Goal: Obtain resource: Download file/media

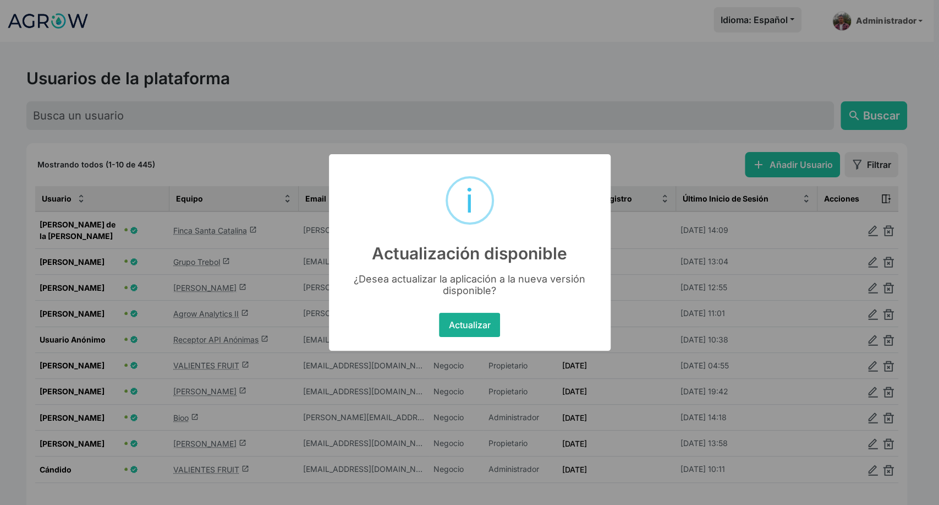
click at [458, 325] on button "Actualizar" at bounding box center [469, 325] width 61 height 24
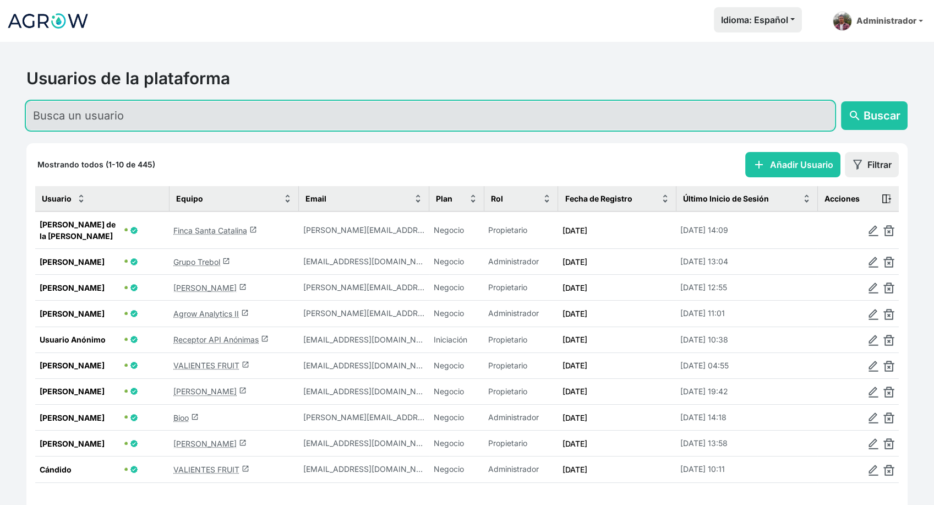
click at [224, 114] on input "text" at bounding box center [430, 115] width 808 height 29
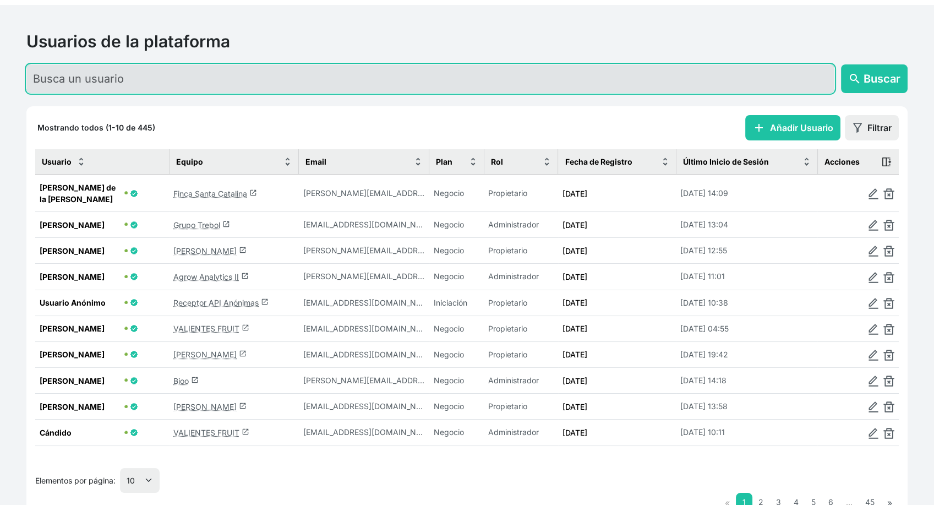
scroll to position [74, 0]
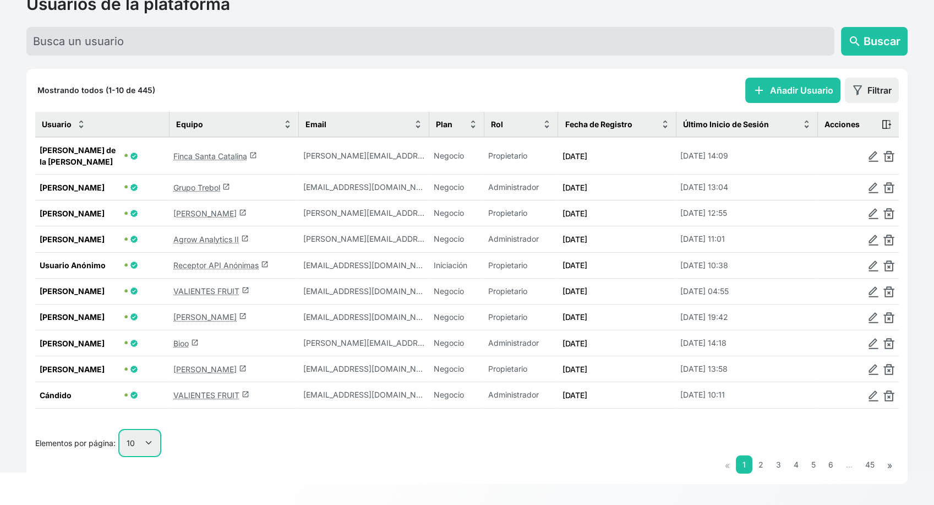
click at [141, 434] on select "10 25 50 100" at bounding box center [140, 442] width 40 height 25
select select "25"
click at [121, 455] on select "10 25 50 100" at bounding box center [140, 442] width 40 height 25
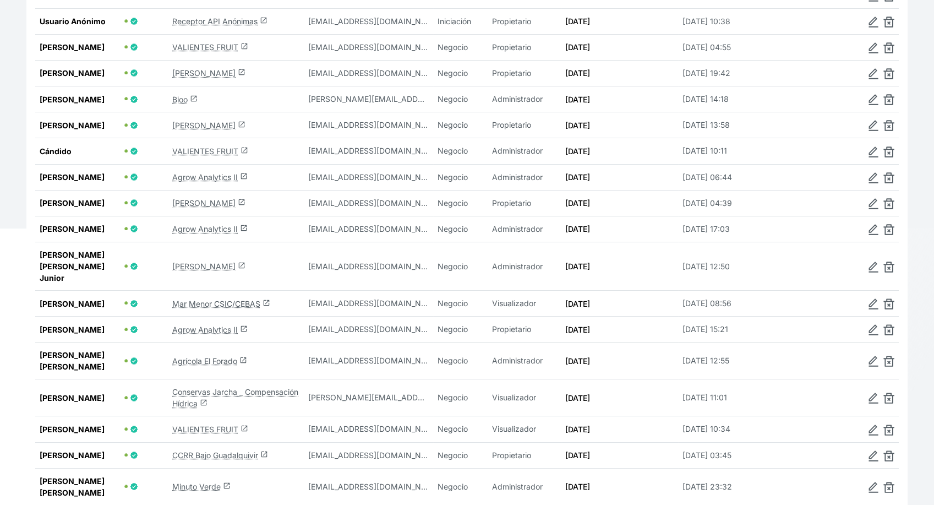
scroll to position [319, 0]
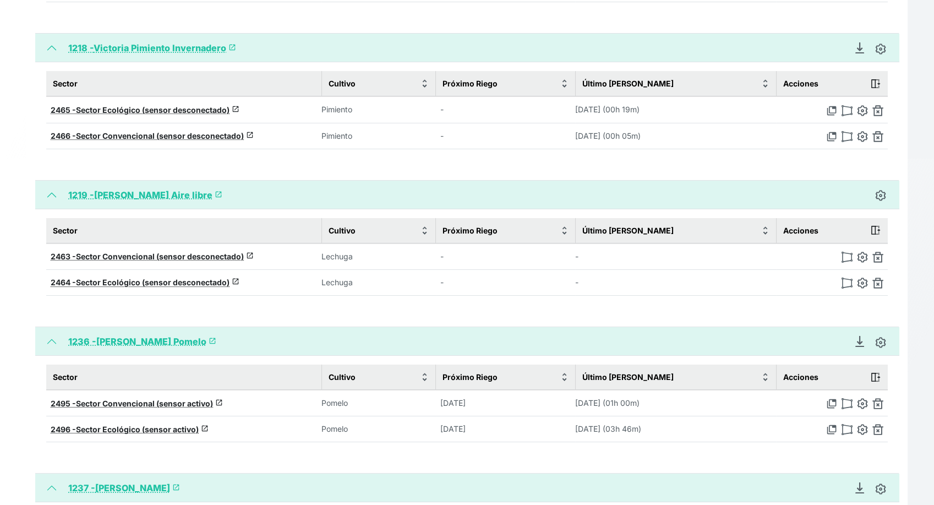
scroll to position [367, 0]
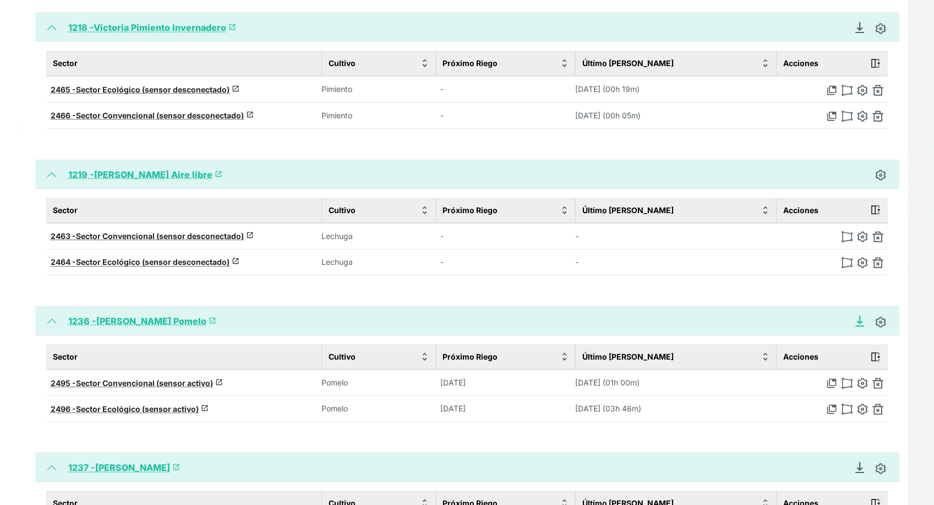
click at [859, 319] on icon "Descargar Recomendación de Riego en PDF" at bounding box center [859, 320] width 4 height 8
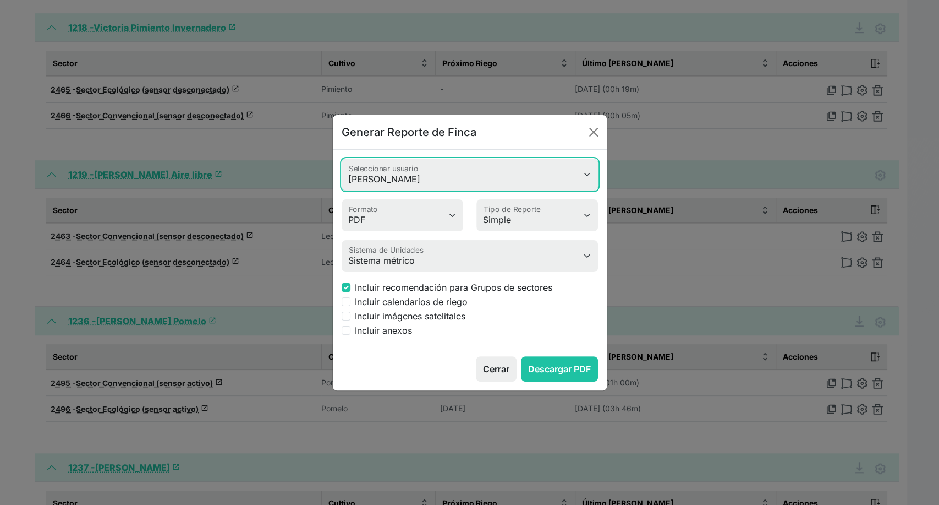
click at [447, 172] on select "Valeria Heimdal Jessica Cristina romero Antonio Rosa Rafael Álvarez Garrido Jos…" at bounding box center [470, 174] width 256 height 32
select select "618"
click at [342, 158] on select "Valeria Heimdal Jessica Cristina romero Antonio Rosa Rafael Álvarez Garrido Jos…" at bounding box center [470, 174] width 256 height 32
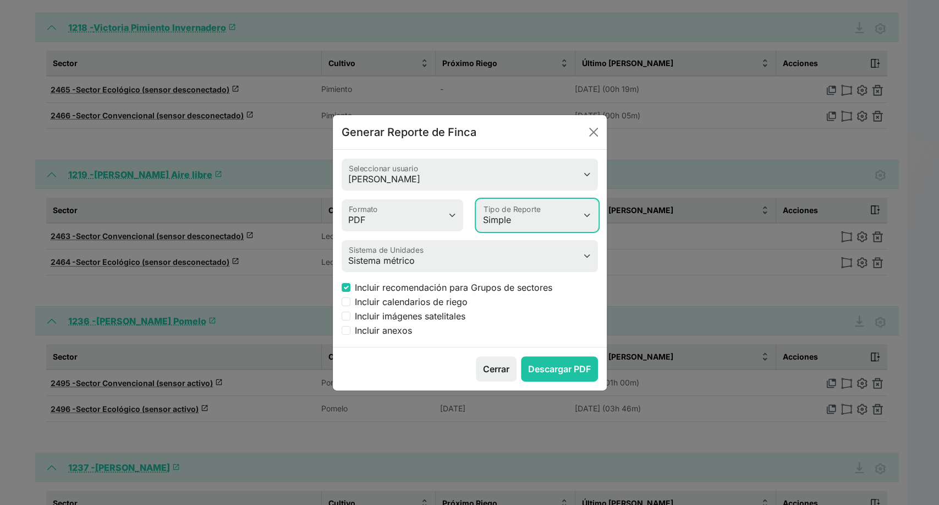
click at [528, 218] on select "Simple Avanzado" at bounding box center [538, 215] width 122 height 32
select select "advanced"
click at [477, 199] on select "Simple Avanzado" at bounding box center [538, 215] width 122 height 32
click at [390, 327] on label "Incluir anexos" at bounding box center [383, 330] width 57 height 13
click at [351, 327] on input "Incluir anexos" at bounding box center [346, 330] width 9 height 9
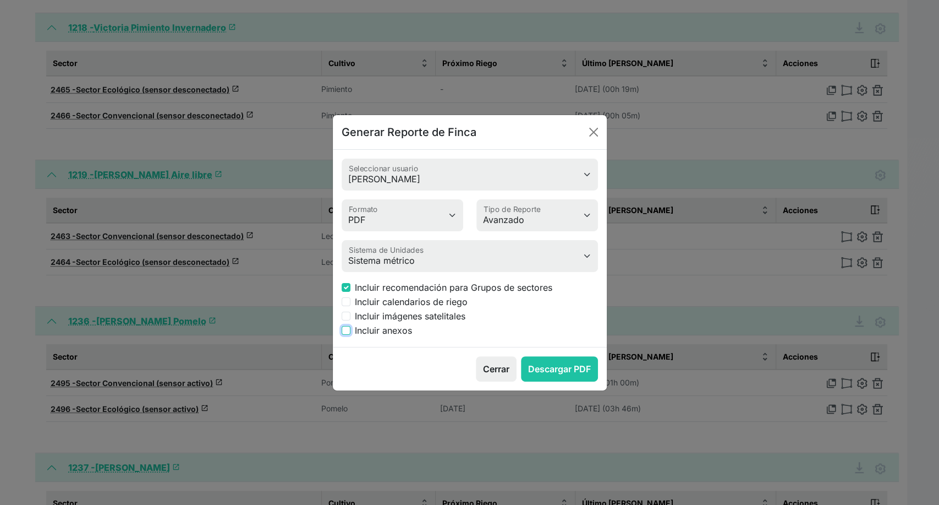
checkbox input "true"
click at [555, 363] on button "Descargar PDF" at bounding box center [559, 368] width 77 height 25
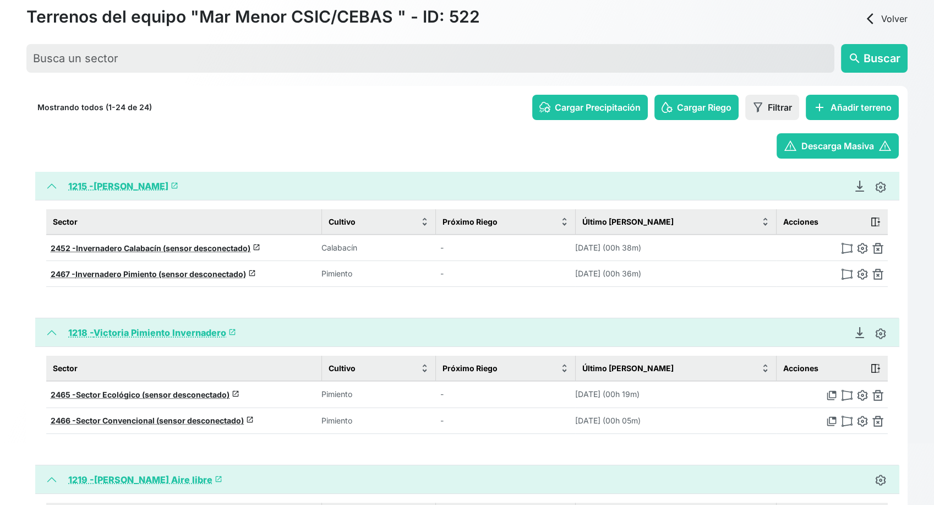
scroll to position [0, 0]
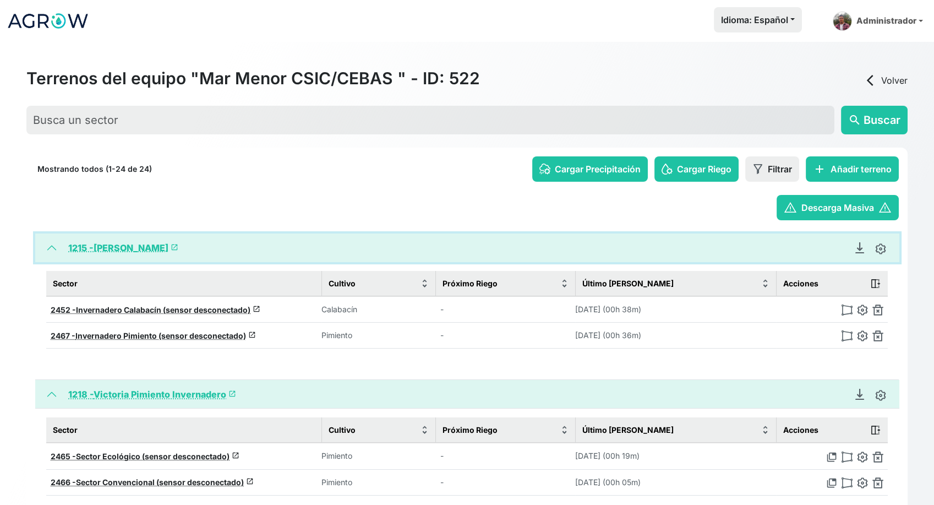
click at [50, 246] on button "1215 - [PERSON_NAME] launch" at bounding box center [467, 247] width 864 height 29
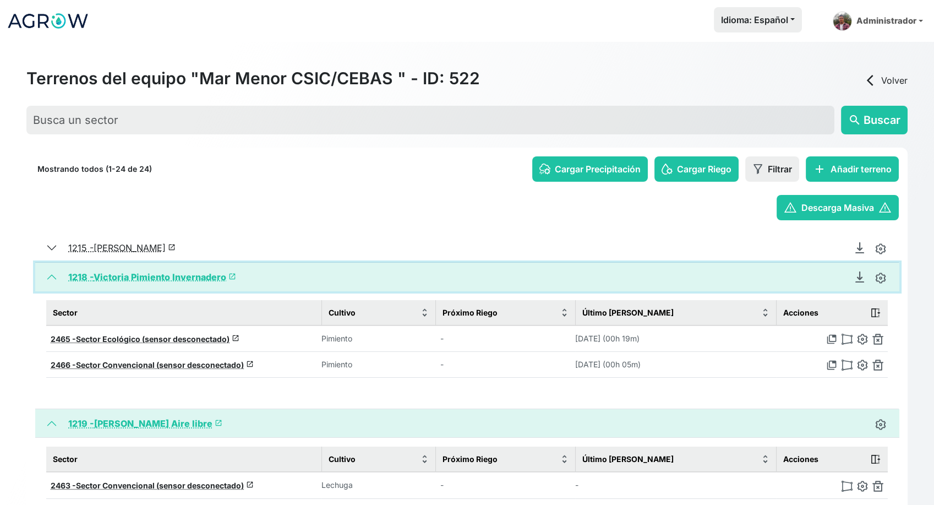
click at [49, 280] on button "1218 - Victoria Pimiento Invernadero launch" at bounding box center [467, 277] width 864 height 29
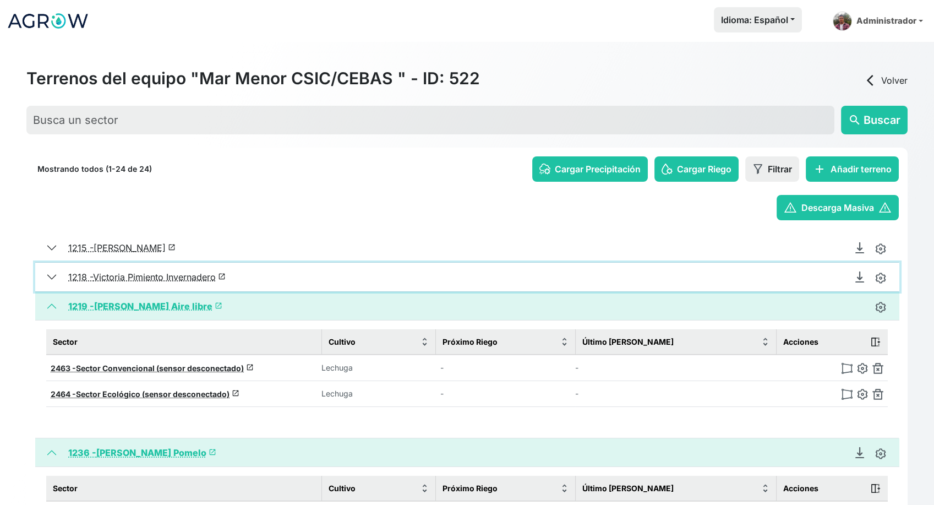
scroll to position [61, 0]
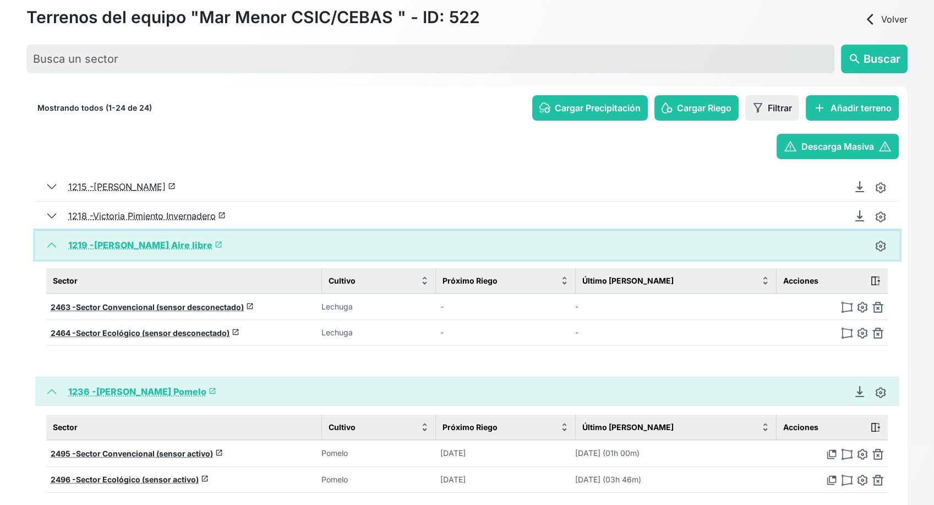
click at [51, 247] on button "1219 - Juan Francisco Lechuga Aire libre launch" at bounding box center [467, 245] width 864 height 29
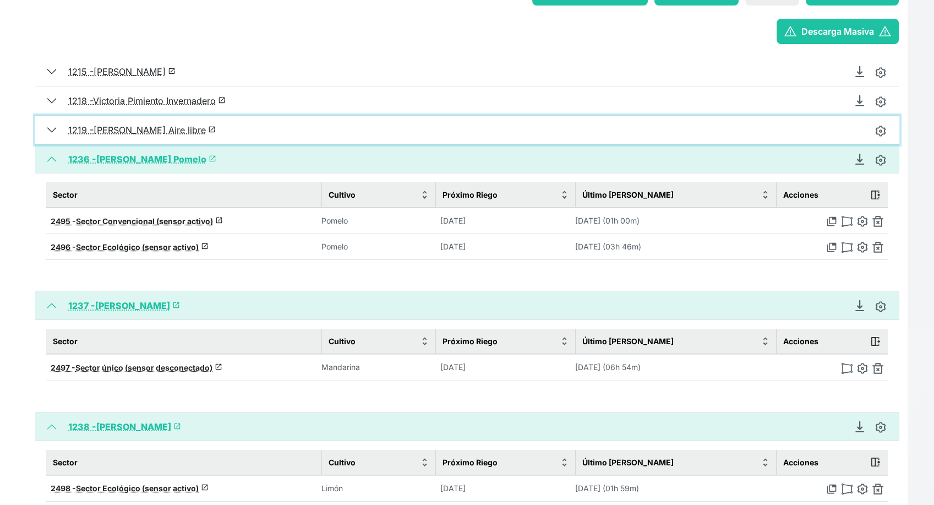
scroll to position [183, 0]
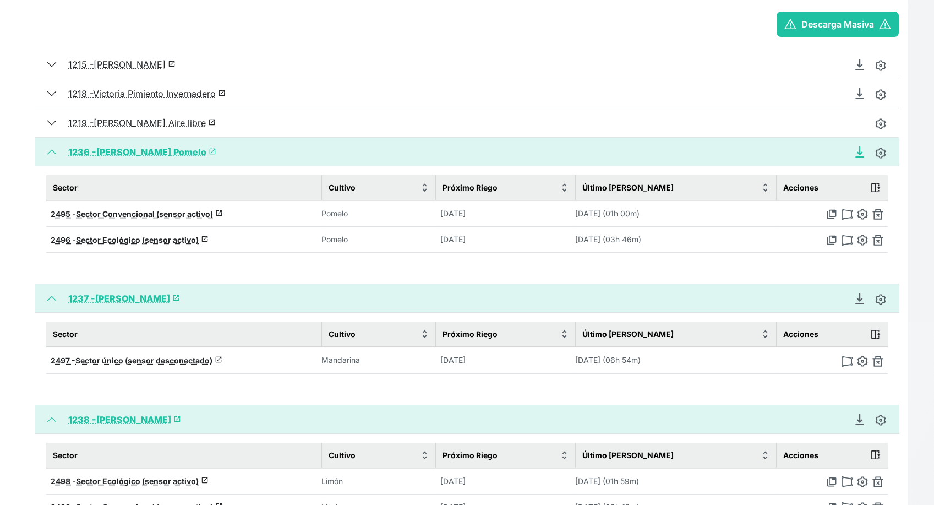
click at [859, 152] on icon "Descargar Recomendación de Riego en PDF" at bounding box center [859, 151] width 4 height 8
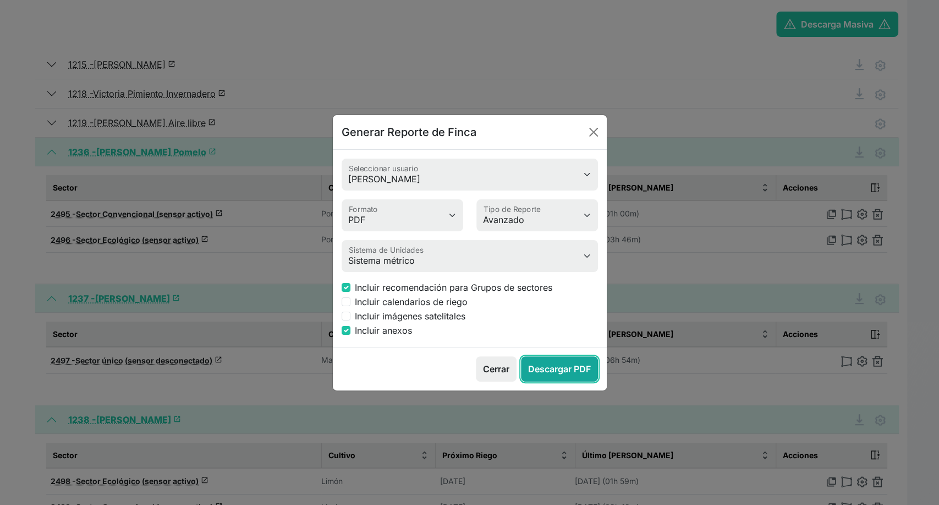
click at [557, 363] on button "Descargar PDF" at bounding box center [559, 368] width 77 height 25
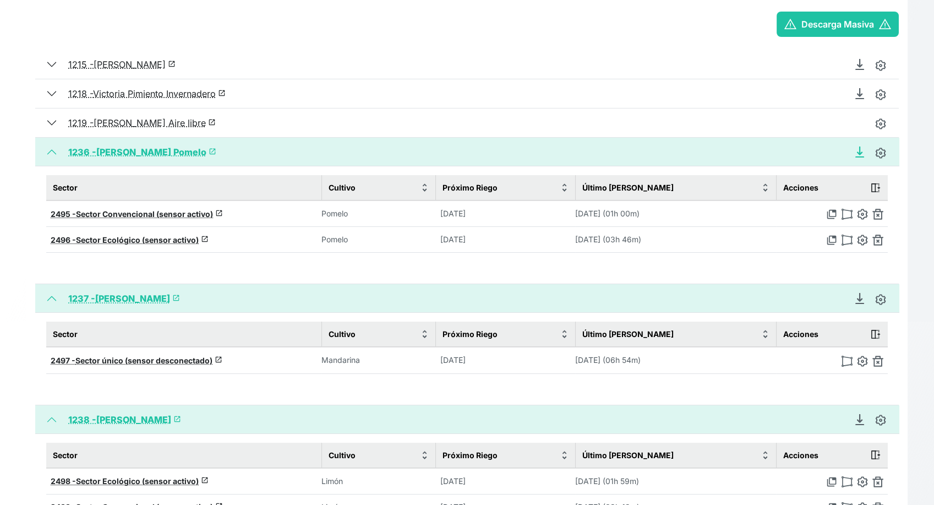
click at [860, 155] on icon "Descargar Recomendación de Riego en PDF" at bounding box center [859, 151] width 11 height 11
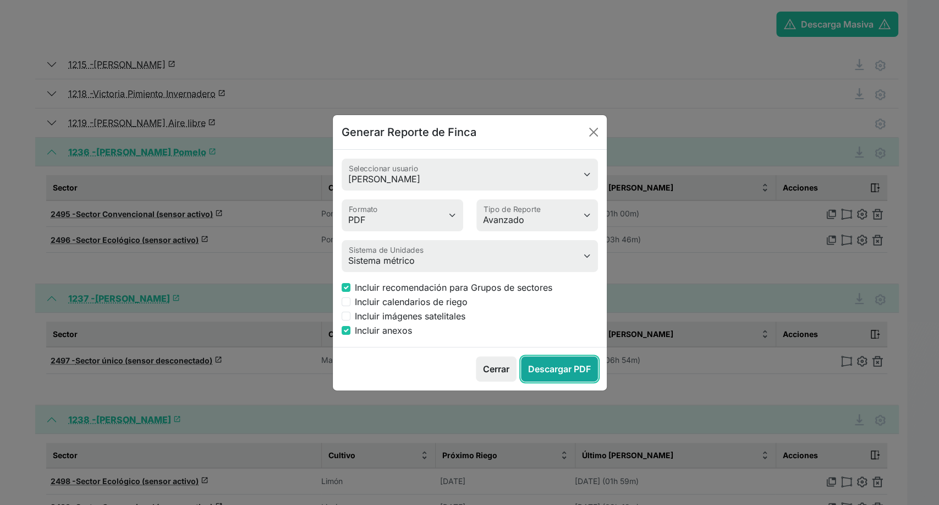
click at [571, 375] on button "Descargar PDF" at bounding box center [559, 368] width 77 height 25
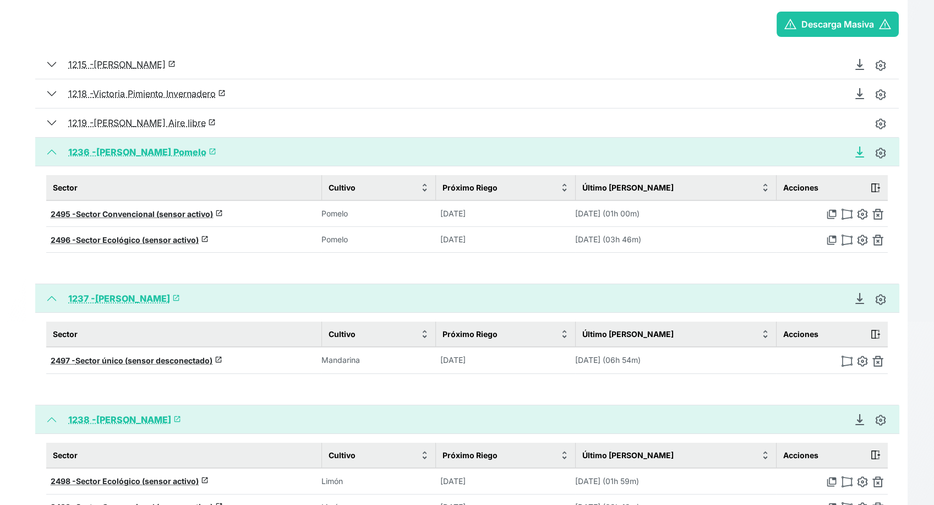
click at [862, 151] on icon "Descargar Recomendación de Riego en PDF" at bounding box center [859, 151] width 4 height 8
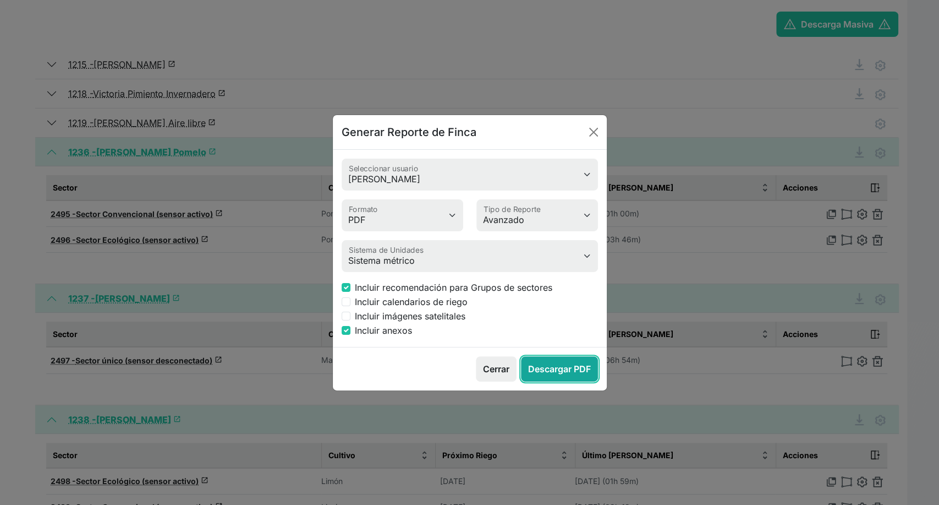
click at [553, 368] on button "Descargar PDF" at bounding box center [559, 368] width 77 height 25
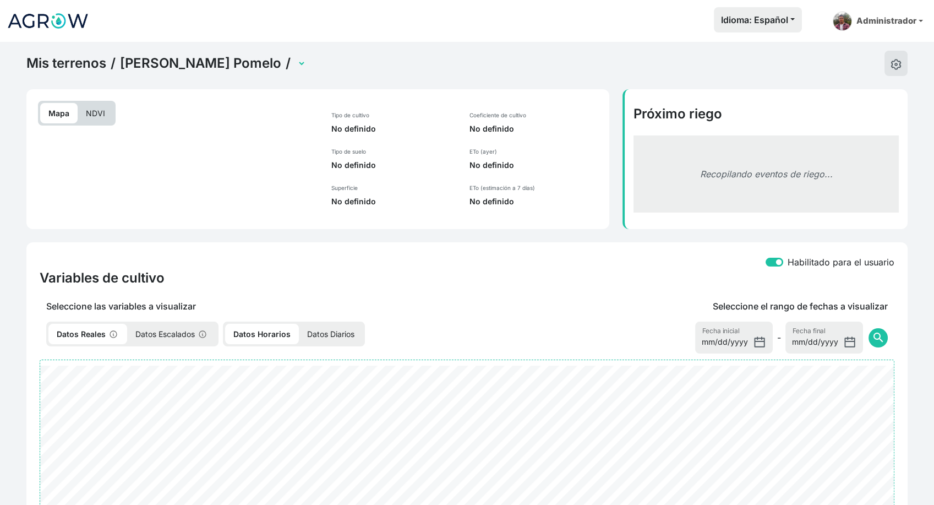
select select "2495"
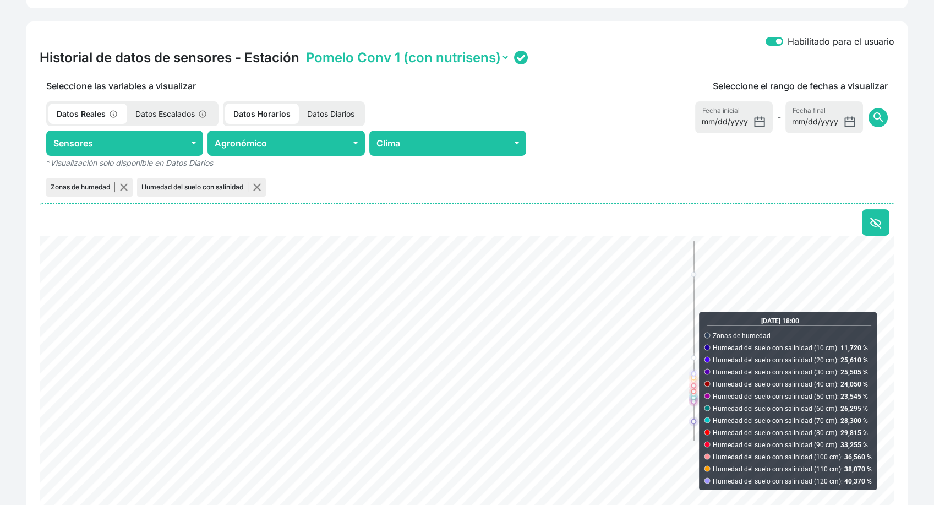
scroll to position [404, 0]
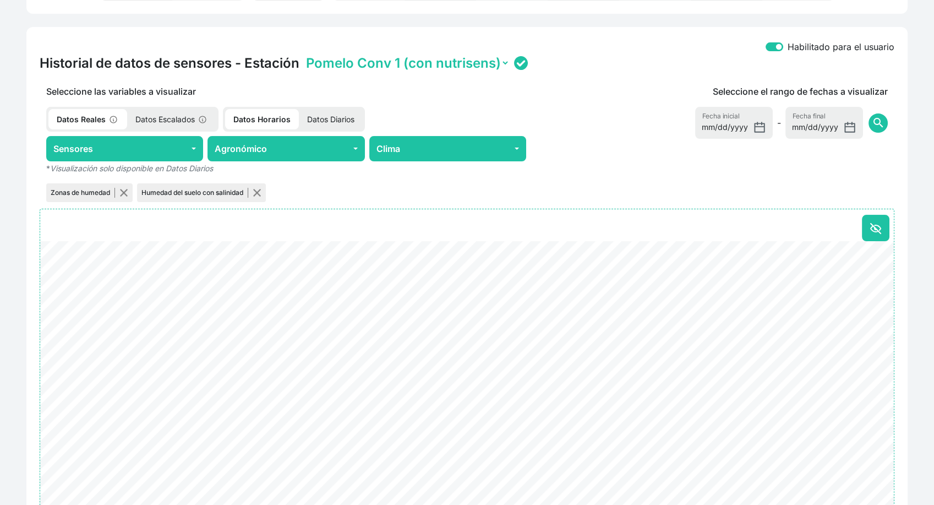
click at [504, 62] on select "Pomelo Conv 1 (con nutrisens) Pomelo Conv 2 (replica)" at bounding box center [407, 62] width 206 height 17
select select "ONE2038353453325019002A0028"
click at [304, 54] on select "Pomelo Conv 1 (con nutrisens) Pomelo Conv 2 (replica)" at bounding box center [407, 62] width 206 height 17
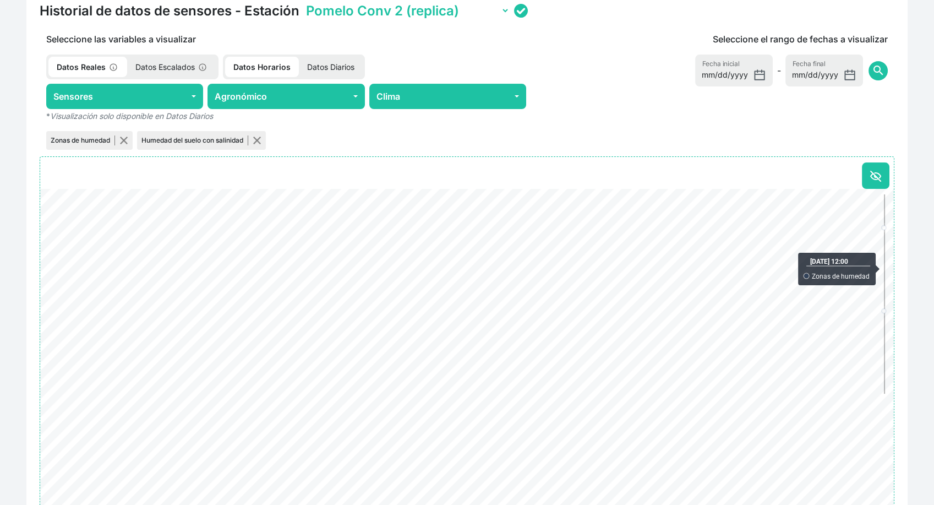
scroll to position [527, 0]
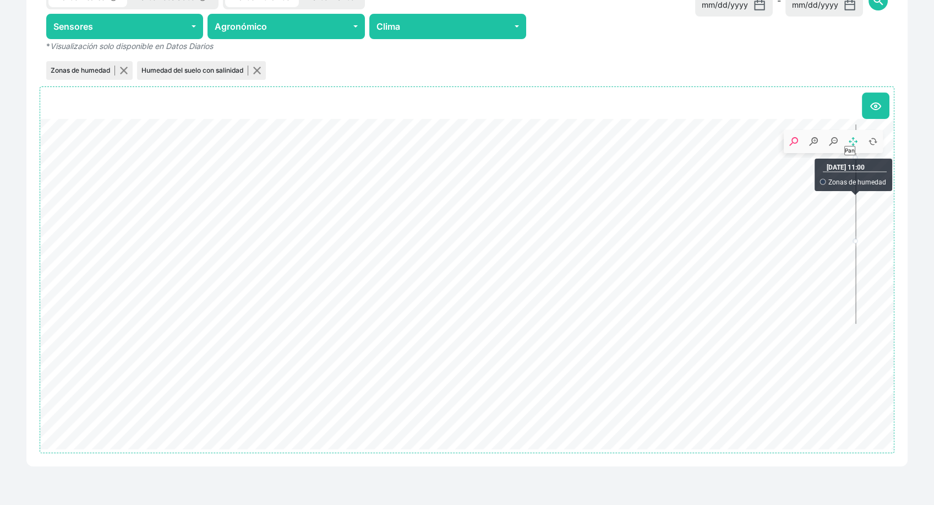
click at [849, 140] on icon "Pan" at bounding box center [853, 141] width 9 height 9
click at [866, 139] on rect ". Syncfusion interactive chart." at bounding box center [833, 141] width 99 height 23
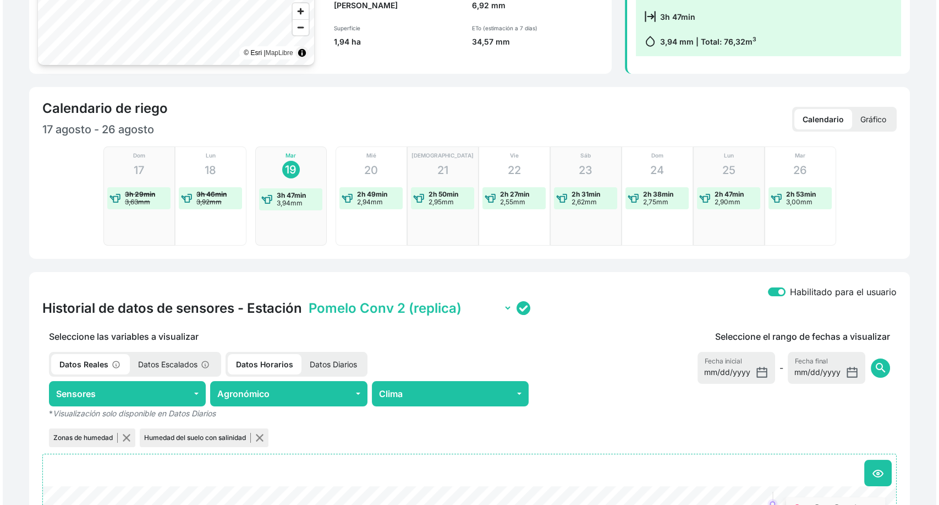
scroll to position [0, 0]
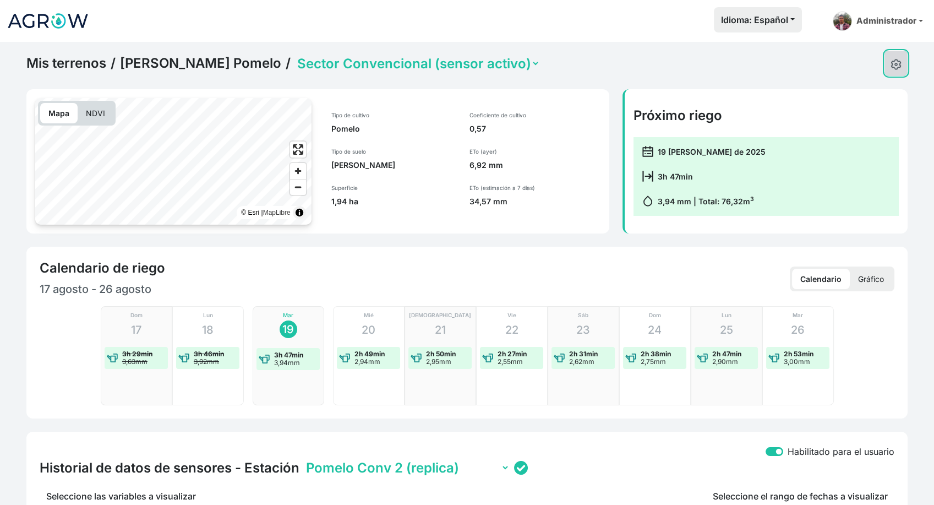
click at [893, 64] on img at bounding box center [895, 64] width 11 height 11
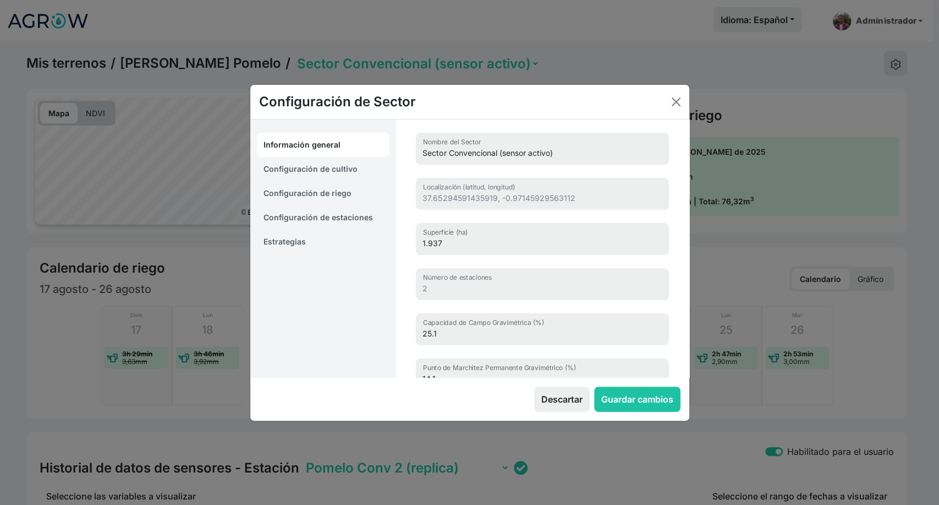
click at [343, 166] on link "Configuración de cultivo" at bounding box center [323, 169] width 133 height 24
select select "717"
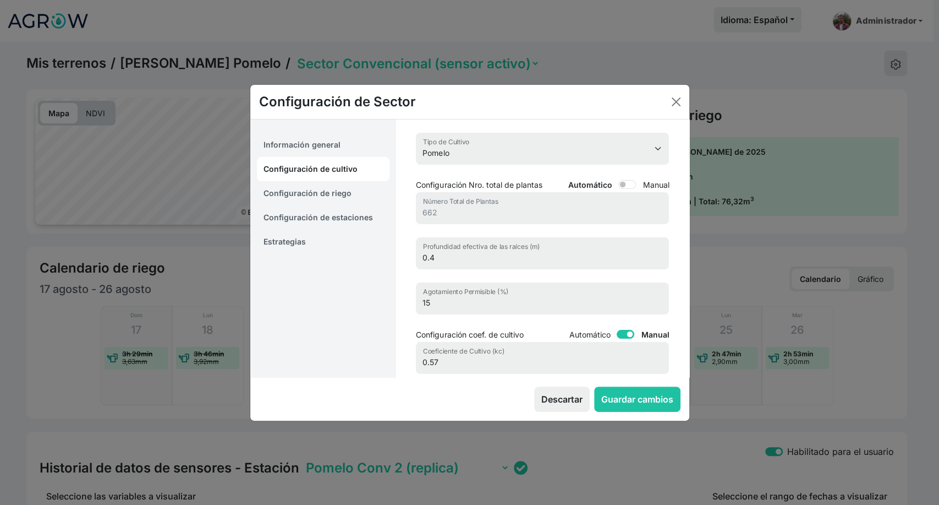
scroll to position [61, 0]
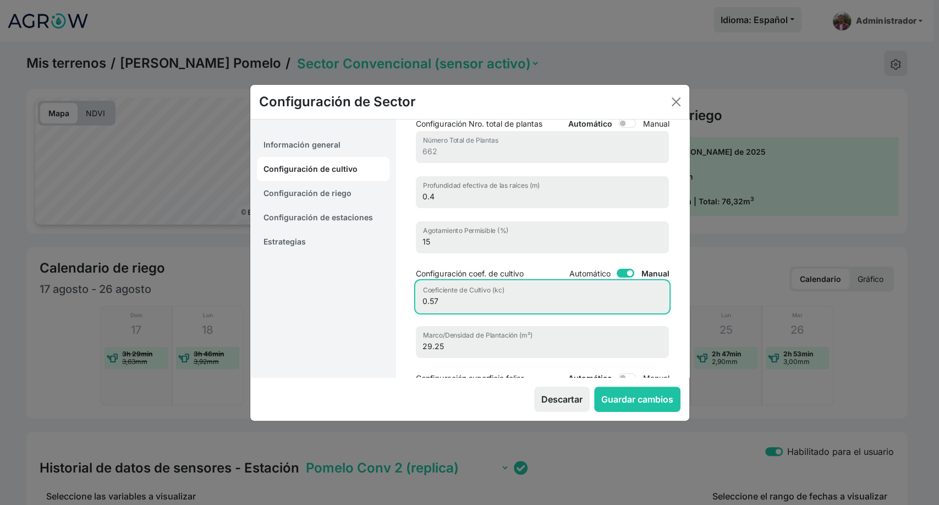
drag, startPoint x: 446, startPoint y: 300, endPoint x: 430, endPoint y: 301, distance: 16.0
click at [430, 301] on input "0.57" at bounding box center [542, 297] width 253 height 32
type input "0.7"
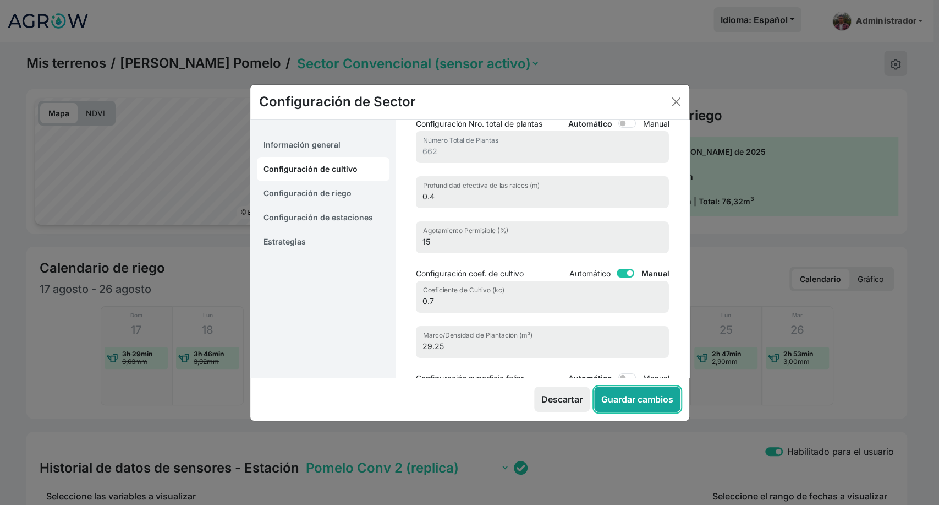
click at [614, 389] on button "Guardar cambios" at bounding box center [637, 398] width 86 height 25
select select "7"
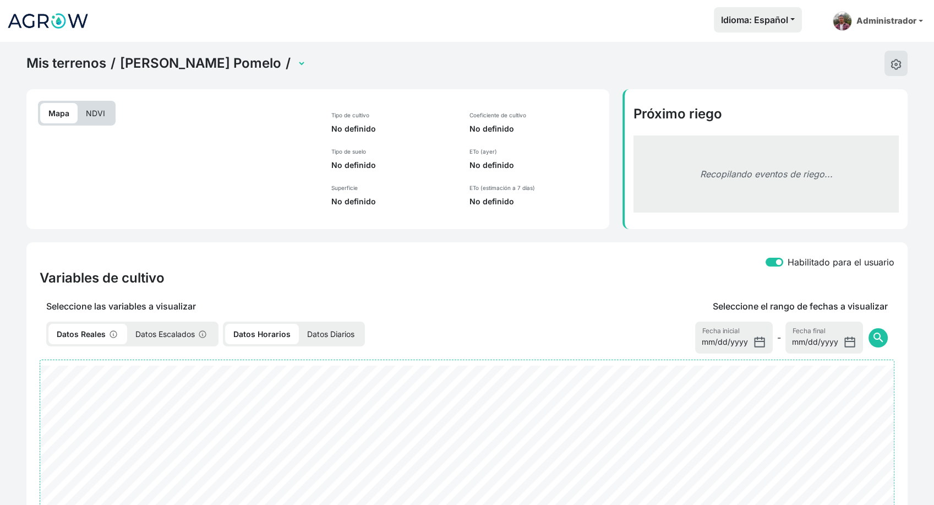
select select "2495"
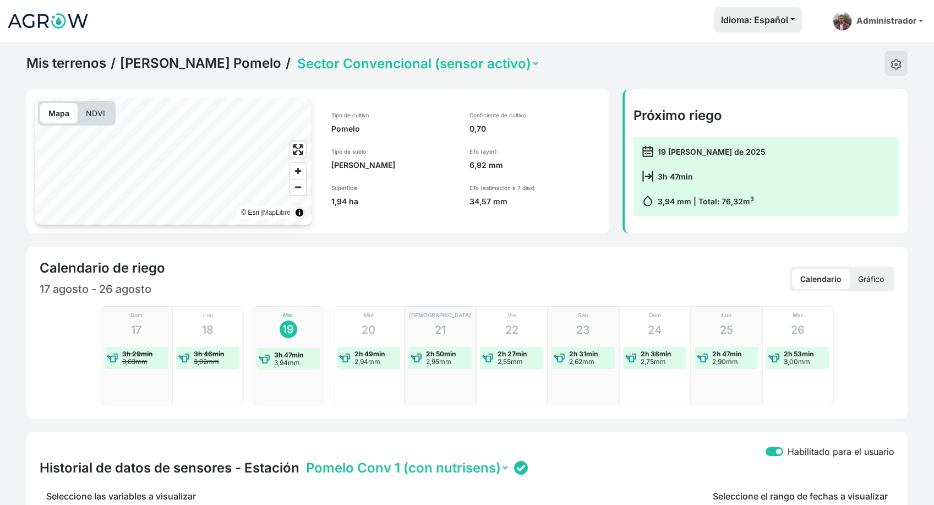
click at [387, 61] on select "Sector Convencional (sensor activo) Sector Ecológico (sensor activo)" at bounding box center [417, 63] width 245 height 17
click at [295, 55] on select "Sector Convencional (sensor activo) Sector Ecológico (sensor activo)" at bounding box center [417, 63] width 245 height 17
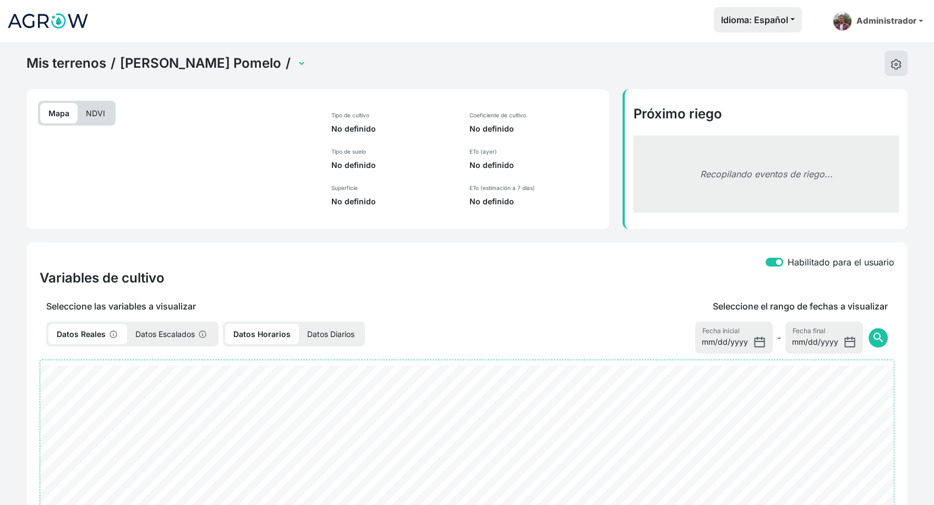
select select "2496"
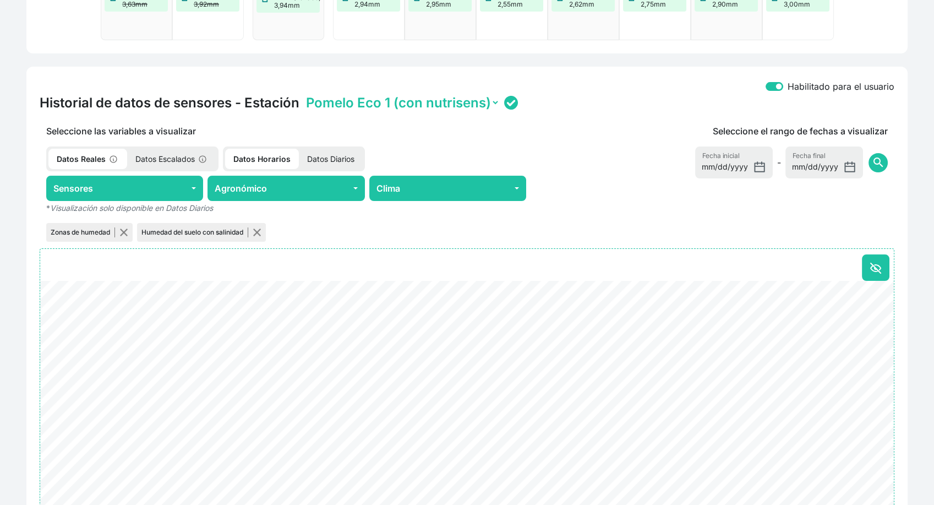
scroll to position [428, 0]
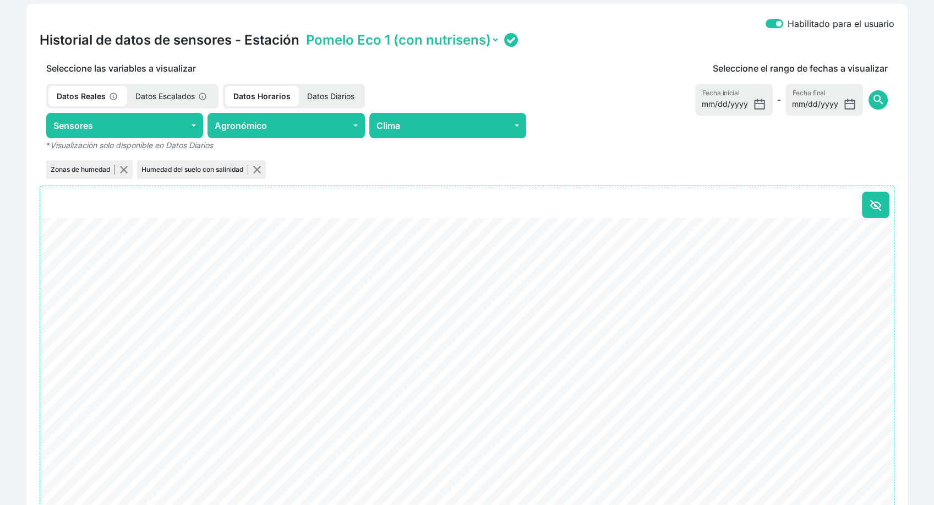
click at [493, 40] on select "Pomelo Eco 1 (con nutrisens) Pomelo Eco 2 (replica) WS" at bounding box center [402, 39] width 196 height 17
select select "ONE2038353453325019003E0024"
click at [304, 31] on select "Pomelo Eco 1 (con nutrisens) Pomelo Eco 2 (replica) WS" at bounding box center [402, 39] width 196 height 17
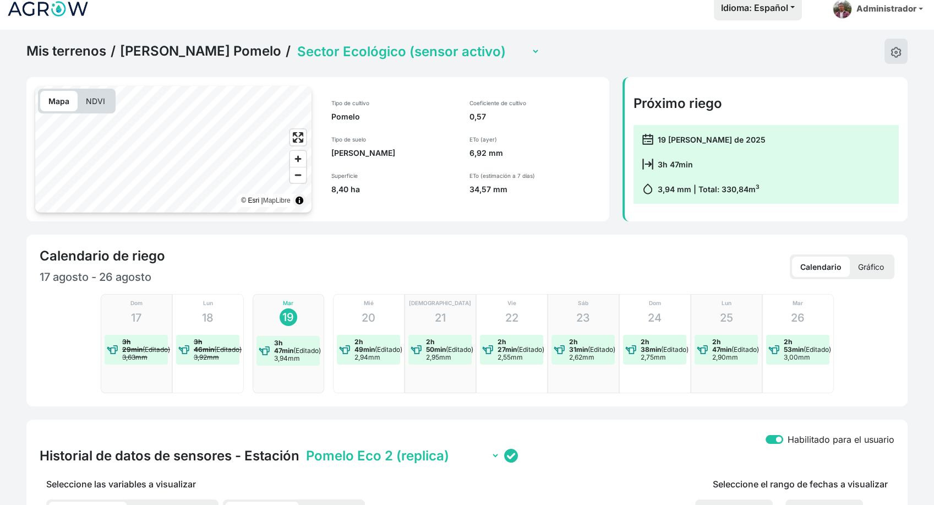
scroll to position [0, 0]
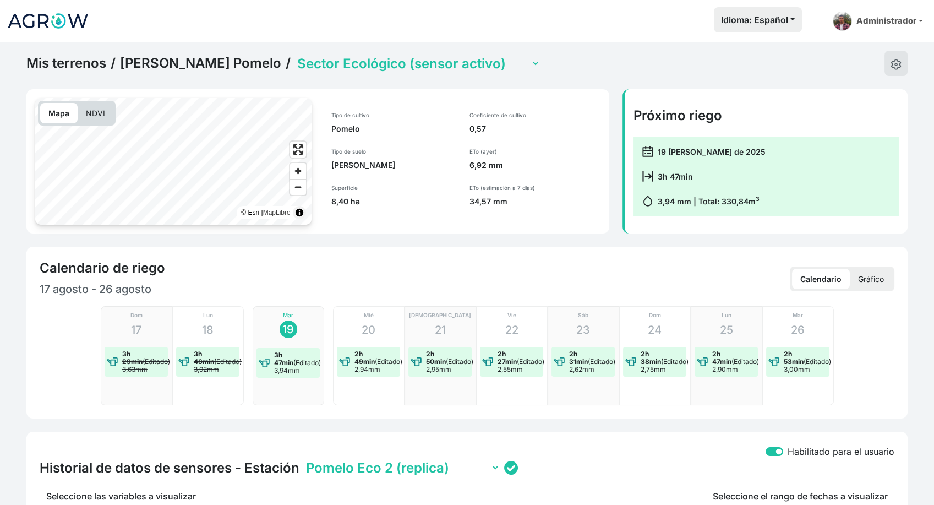
click at [325, 61] on select "Sector Convencional (sensor activo) Sector Ecológico (sensor activo)" at bounding box center [417, 63] width 245 height 17
click at [295, 55] on select "Sector Convencional (sensor activo) Sector Ecológico (sensor activo)" at bounding box center [417, 63] width 245 height 17
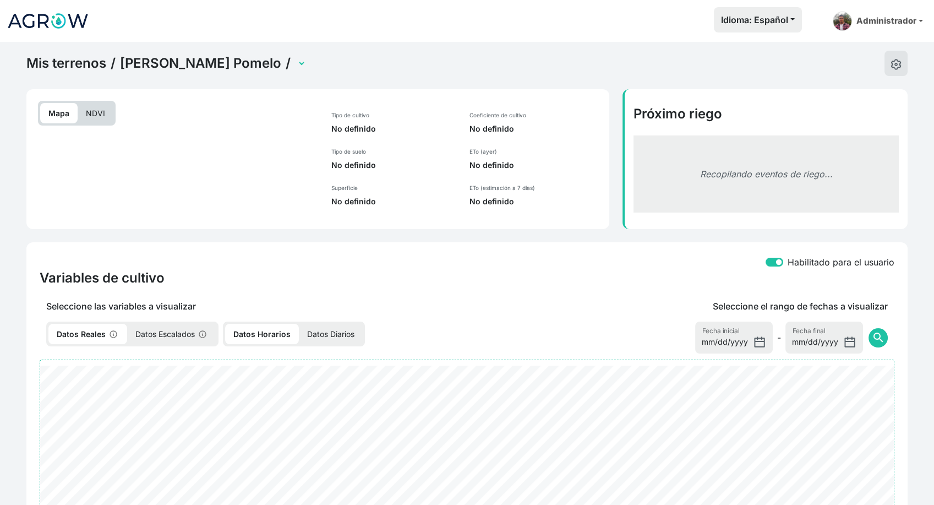
select select "2495"
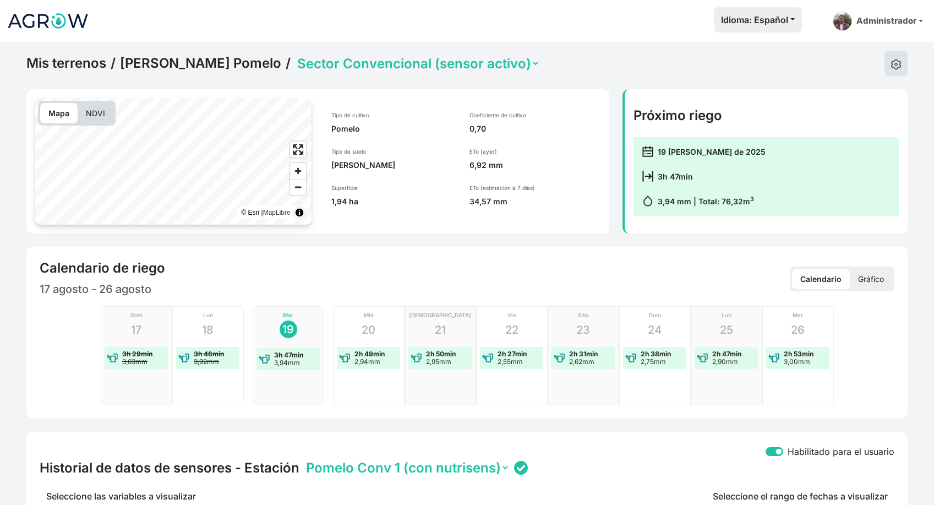
click at [869, 272] on p "Gráfico" at bounding box center [871, 279] width 42 height 20
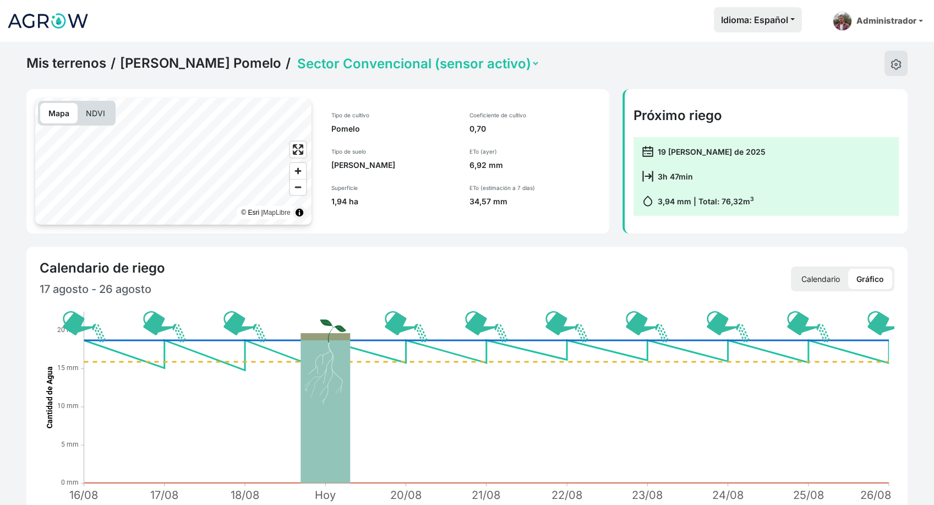
click at [828, 277] on p "Calendario" at bounding box center [820, 279] width 55 height 20
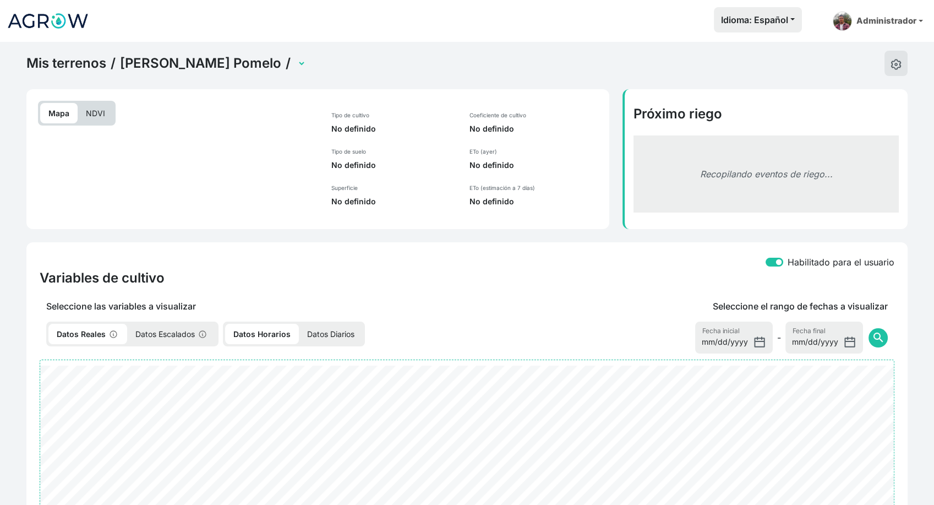
select select "2495"
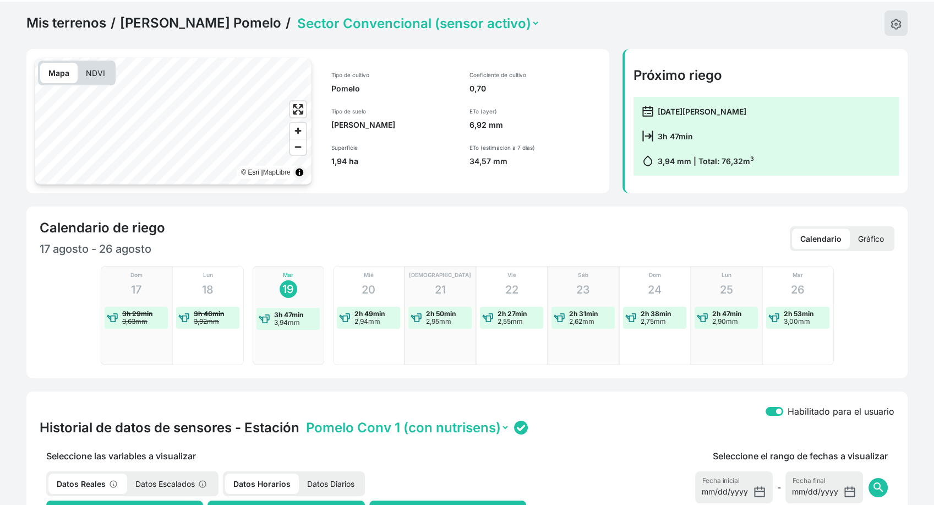
scroll to position [37, 0]
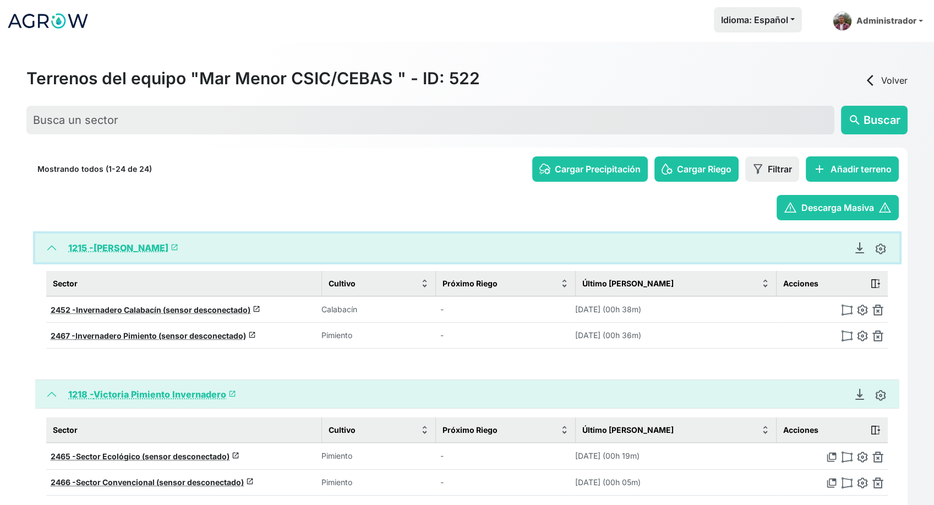
click at [51, 250] on button "1215 - [PERSON_NAME] launch" at bounding box center [467, 247] width 864 height 29
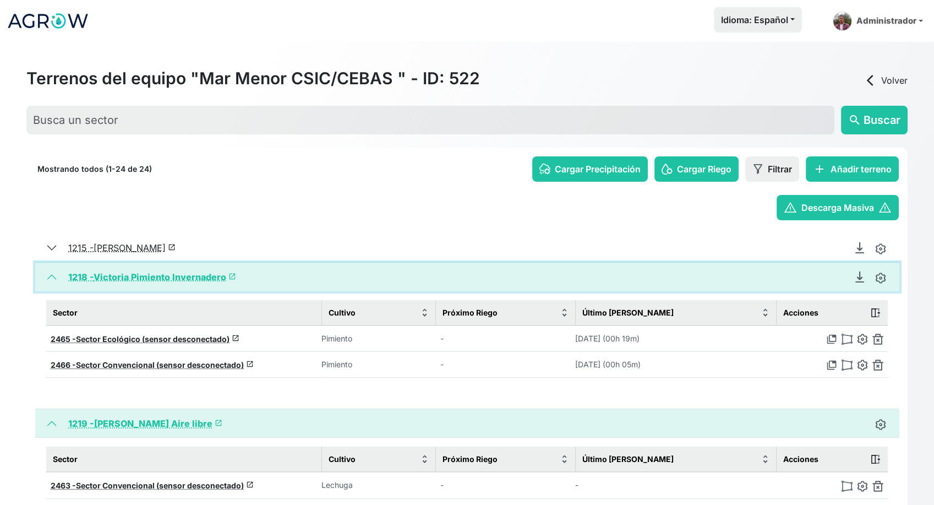
click at [51, 275] on button "1218 - Victoria Pimiento Invernadero launch" at bounding box center [467, 277] width 864 height 29
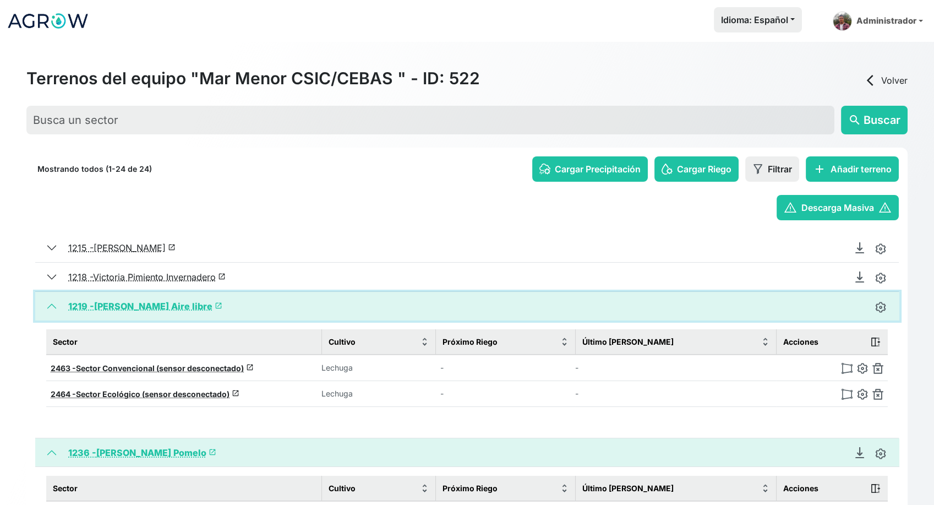
click at [53, 299] on button "1219 - Juan Francisco Lechuga Aire libre launch" at bounding box center [467, 306] width 864 height 29
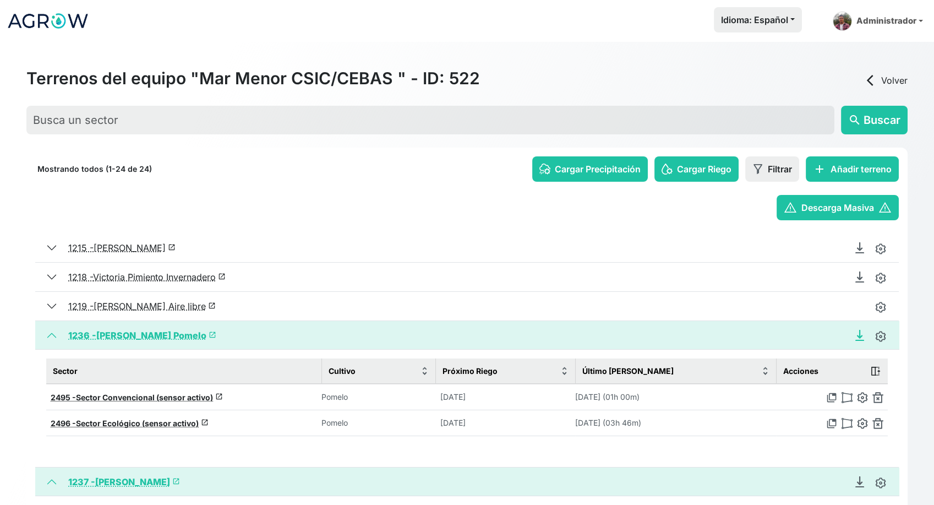
click at [855, 337] on icon "Descargar Recomendación de Riego en PDF" at bounding box center [859, 335] width 11 height 11
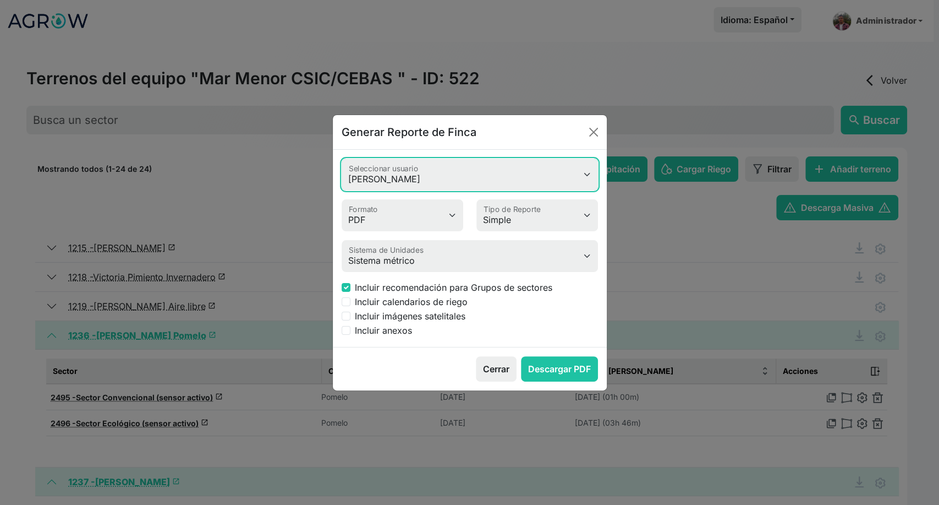
click at [465, 183] on select "Valeria Heimdal Jessica Cristina romero Antonio Rosa Rafael Álvarez Garrido Jos…" at bounding box center [470, 174] width 256 height 32
select select "618"
click at [342, 158] on select "Valeria Heimdal Jessica Cristina romero Antonio Rosa Rafael Álvarez Garrido Jos…" at bounding box center [470, 174] width 256 height 32
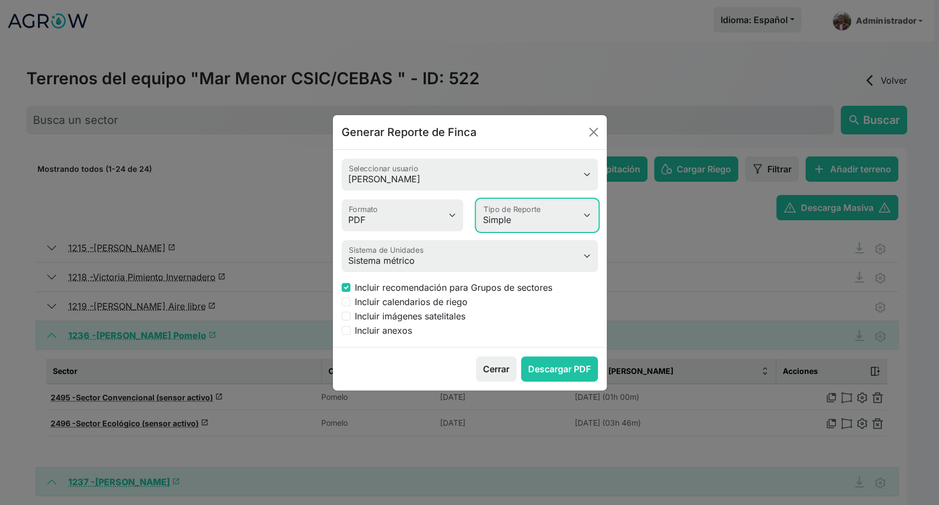
click at [554, 223] on select "Simple Avanzado" at bounding box center [538, 215] width 122 height 32
select select "advanced"
click at [477, 199] on select "Simple Avanzado" at bounding box center [538, 215] width 122 height 32
click at [345, 332] on input "Incluir anexos" at bounding box center [346, 330] width 9 height 9
checkbox input "true"
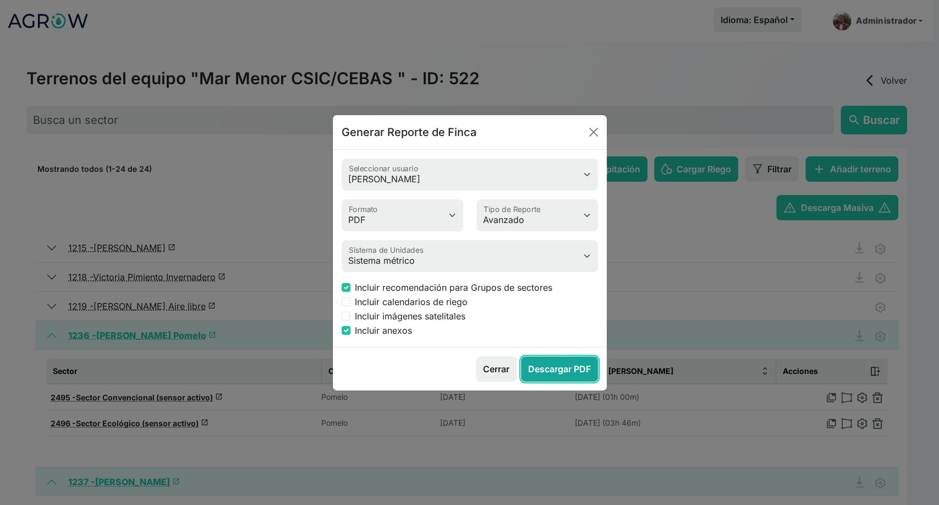
click at [551, 378] on button "Descargar PDF" at bounding box center [559, 368] width 77 height 25
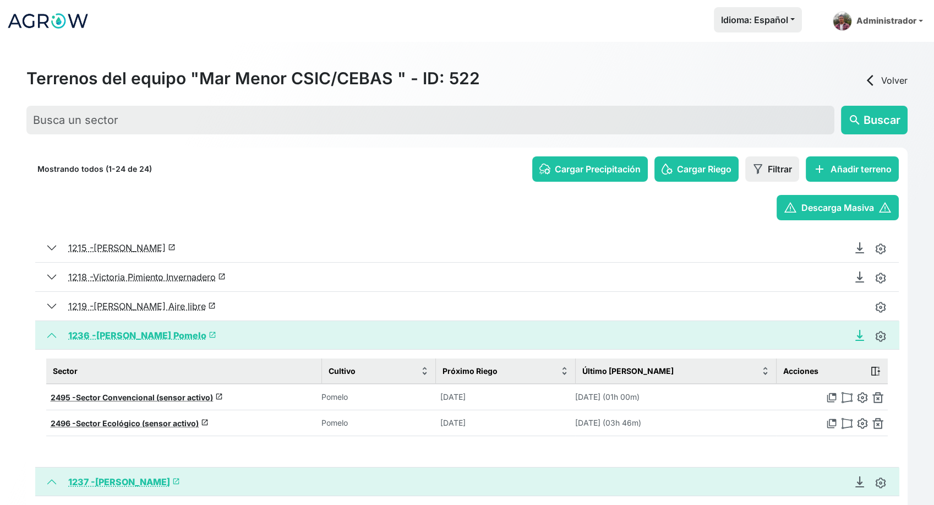
click at [856, 334] on icon "Descargar Recomendación de Riego en PDF" at bounding box center [859, 335] width 11 height 11
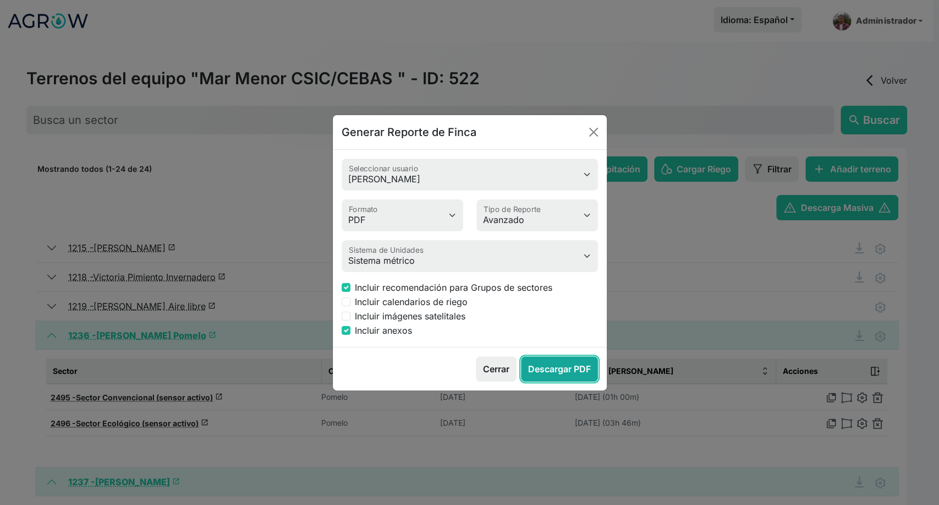
click at [568, 365] on button "Descargar PDF" at bounding box center [559, 368] width 77 height 25
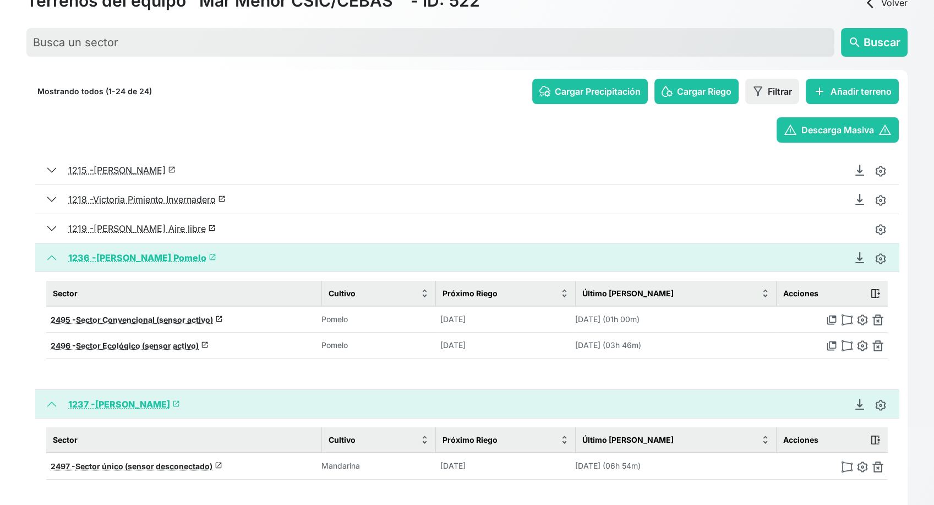
scroll to position [183, 0]
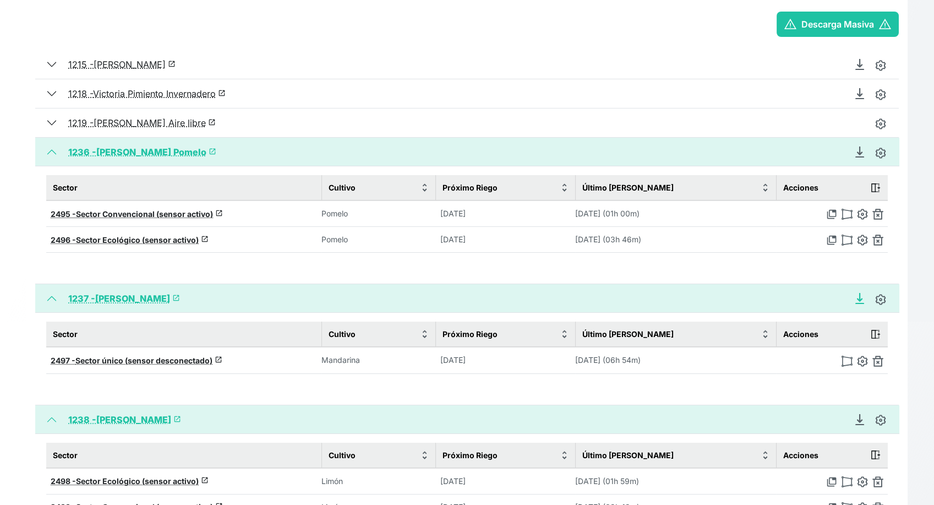
click at [859, 298] on icon "Descargar Recomendación de Riego en PDF" at bounding box center [859, 297] width 4 height 8
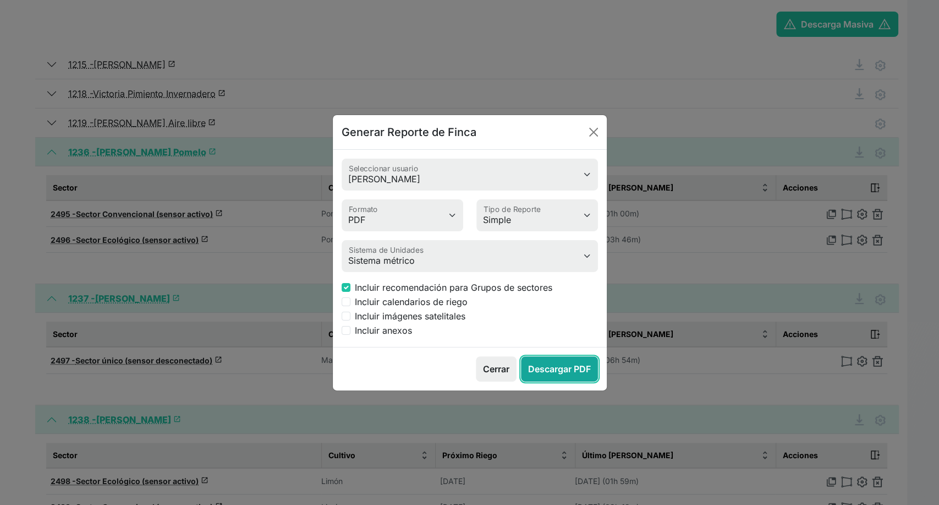
click at [555, 379] on button "Descargar PDF" at bounding box center [559, 368] width 77 height 25
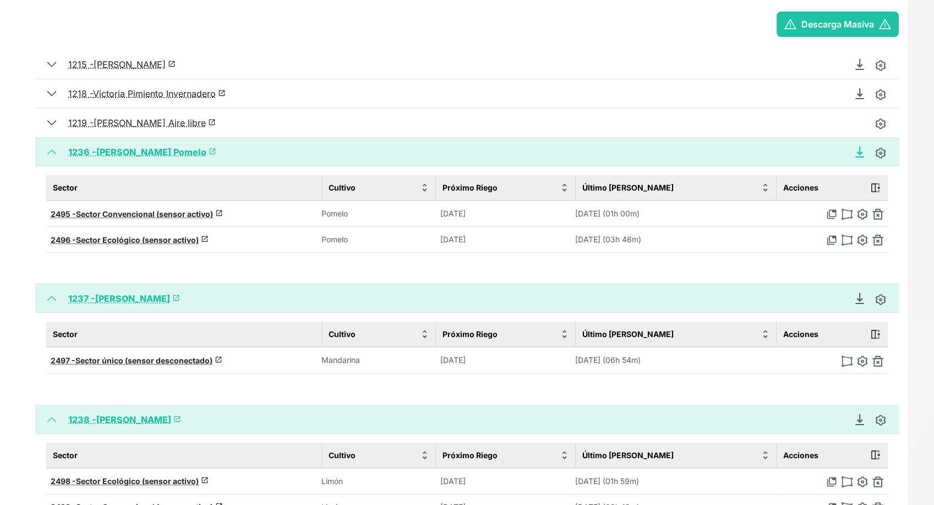
click at [863, 150] on icon "Descargar Recomendación de Riego en PDF" at bounding box center [859, 151] width 11 height 11
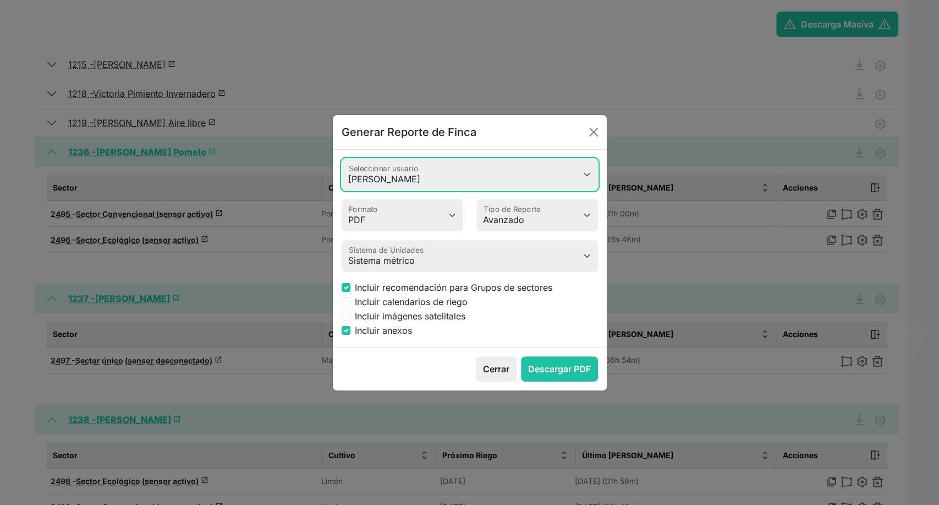
click at [502, 182] on select "Valeria Heimdal Jessica Cristina romero Antonio Rosa Rafael Álvarez Garrido Jos…" at bounding box center [470, 174] width 256 height 32
click at [342, 158] on select "Valeria Heimdal Jessica Cristina romero Antonio Rosa Rafael Álvarez Garrido Jos…" at bounding box center [470, 174] width 256 height 32
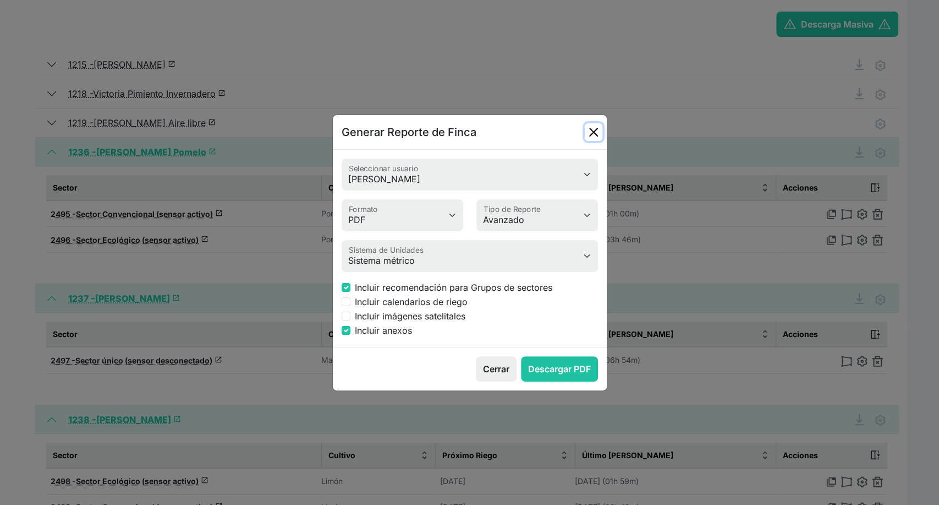
click at [590, 135] on button "Close" at bounding box center [594, 132] width 18 height 18
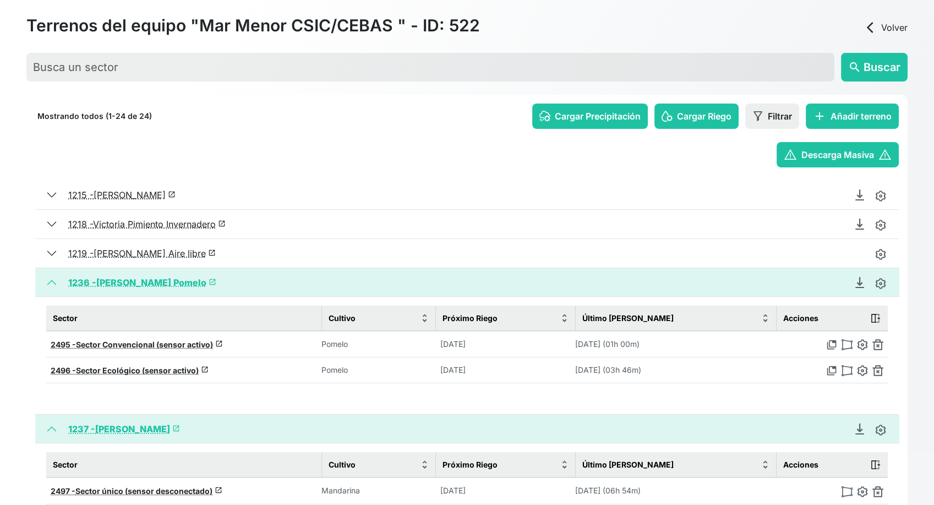
scroll to position [122, 0]
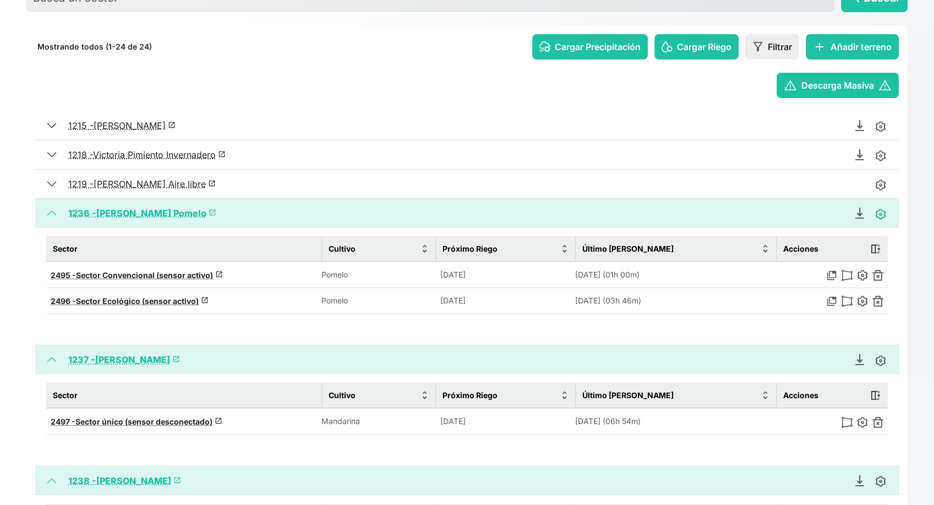
click at [878, 217] on img at bounding box center [880, 214] width 11 height 11
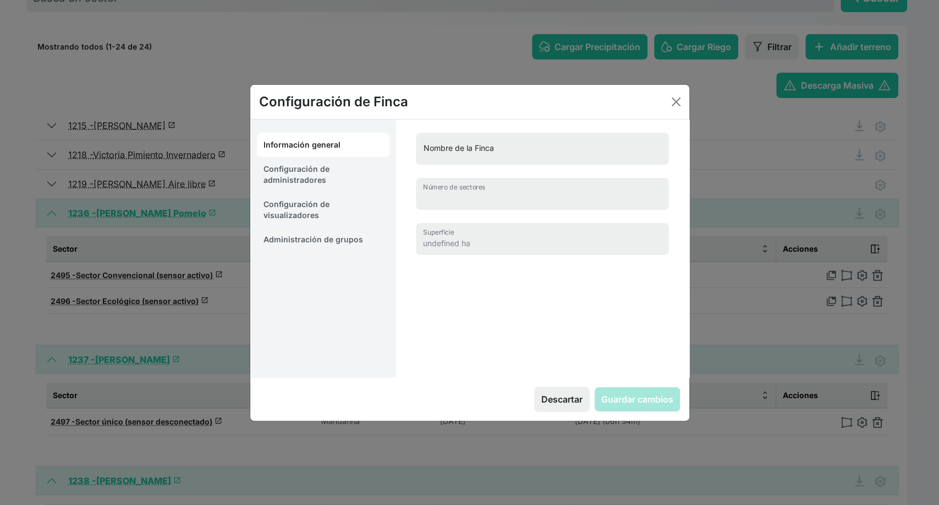
type input "Juan Franscico Pomelo"
type input "2"
type input "10.33 ha"
click at [300, 168] on link "Configuración de administradores" at bounding box center [323, 174] width 133 height 35
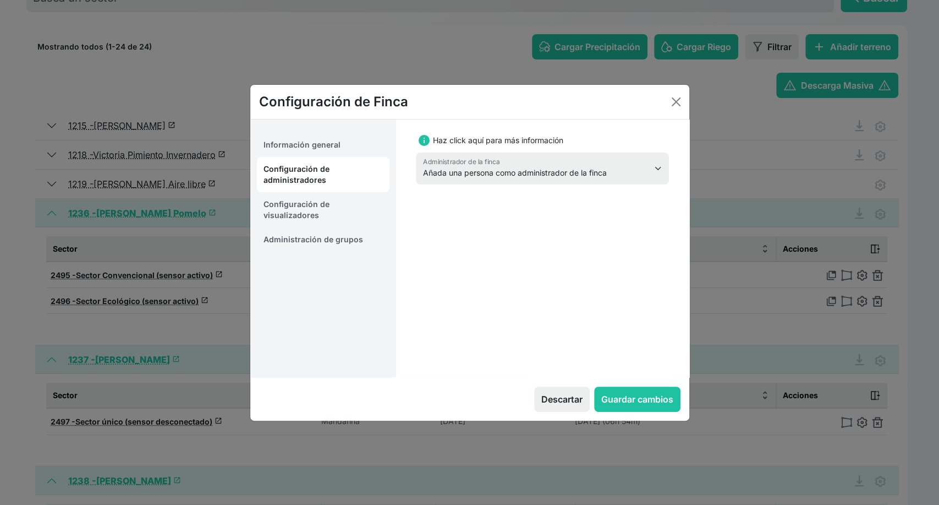
click at [338, 211] on link "Configuración de visualizadores" at bounding box center [323, 209] width 133 height 35
click at [322, 240] on link "Administración de grupos" at bounding box center [323, 239] width 133 height 24
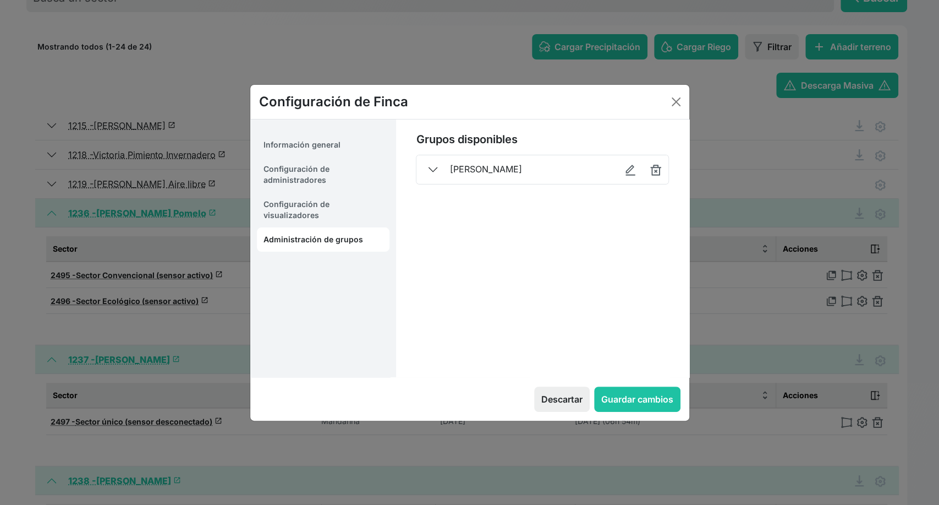
click at [308, 214] on link "Configuración de visualizadores" at bounding box center [323, 209] width 133 height 35
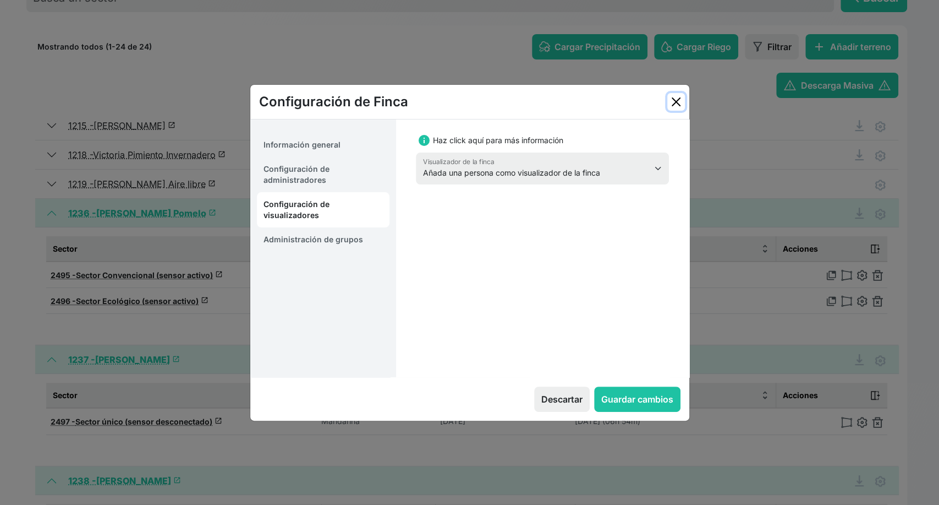
click at [675, 102] on button "Close" at bounding box center [677, 102] width 18 height 18
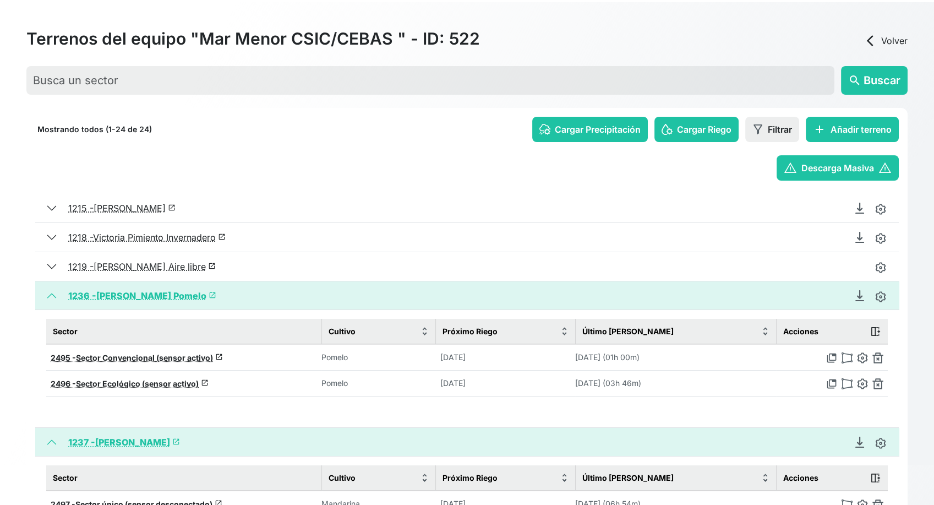
scroll to position [61, 0]
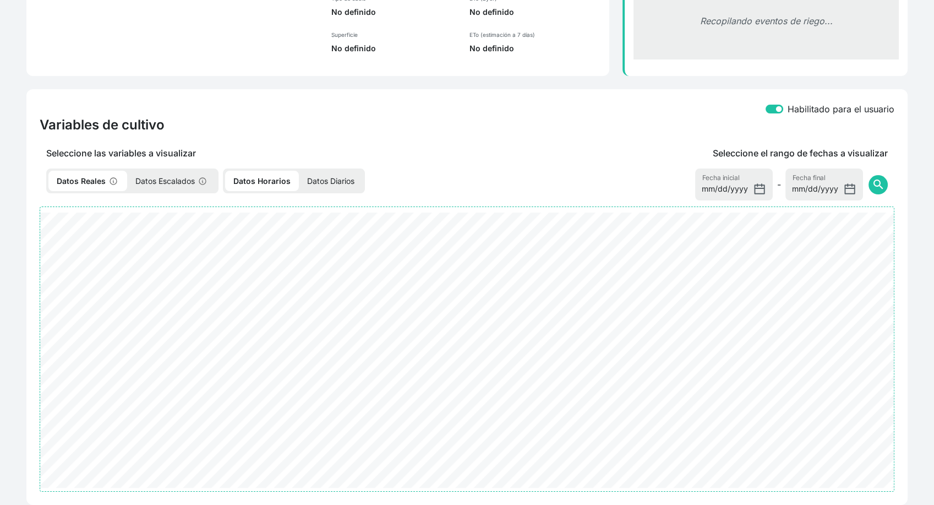
scroll to position [192, 0]
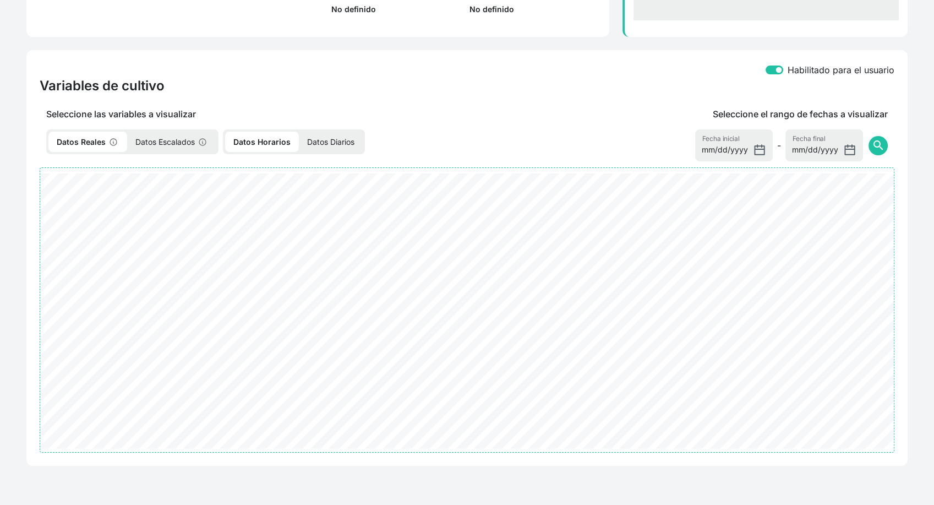
select select "2495"
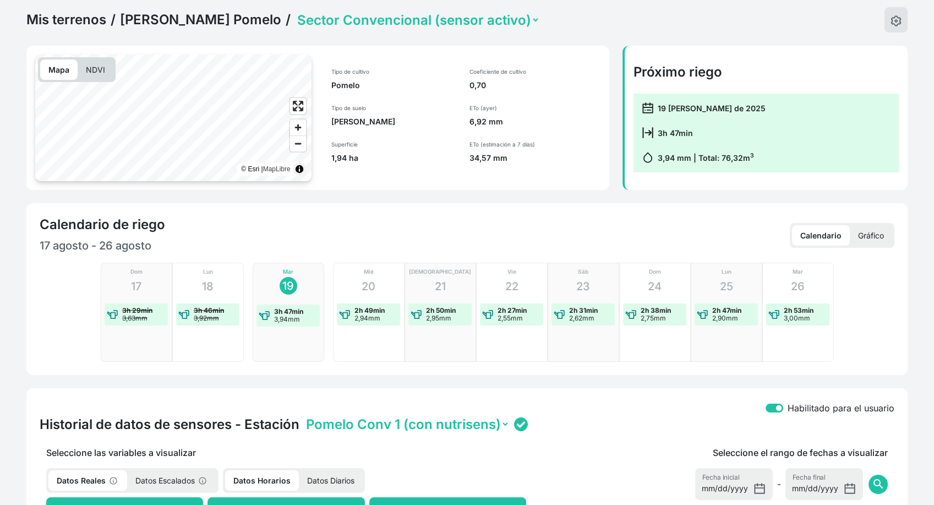
scroll to position [0, 0]
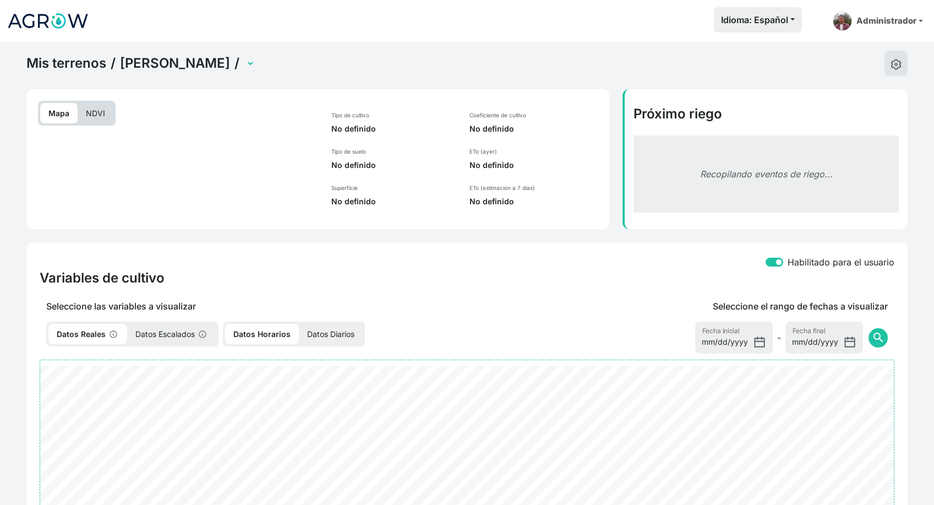
select select "2498"
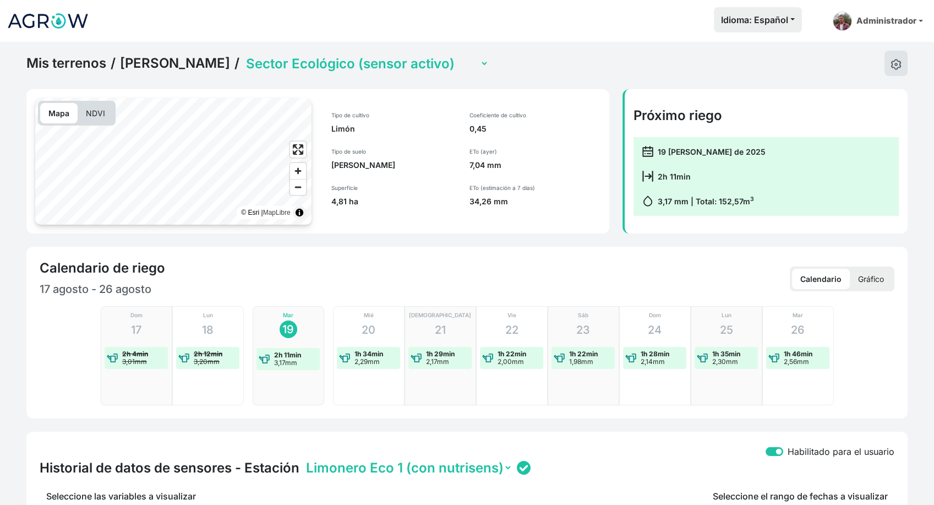
scroll to position [367, 0]
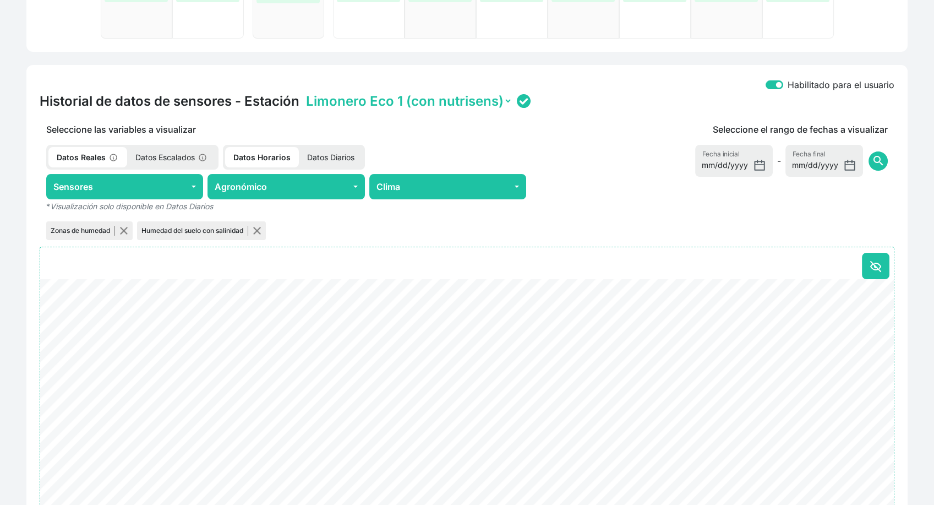
click at [491, 98] on select "Limonero Eco 1 (con nutrisens) Limonero Eco 2 (replica) WS" at bounding box center [408, 100] width 209 height 17
select select "ONE2038353453325019003D0012"
click at [304, 92] on select "Limonero Eco 1 (con nutrisens) Limonero Eco 2 (replica) WS" at bounding box center [408, 100] width 209 height 17
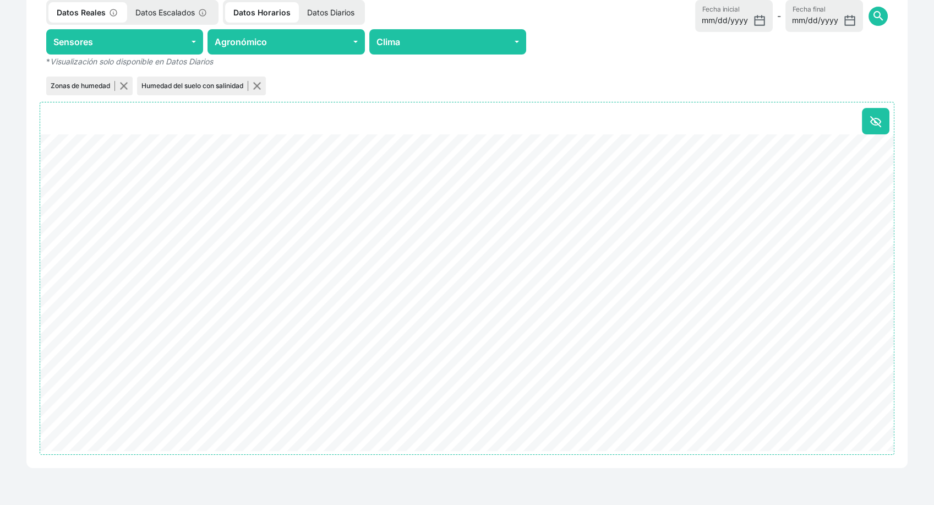
scroll to position [513, 0]
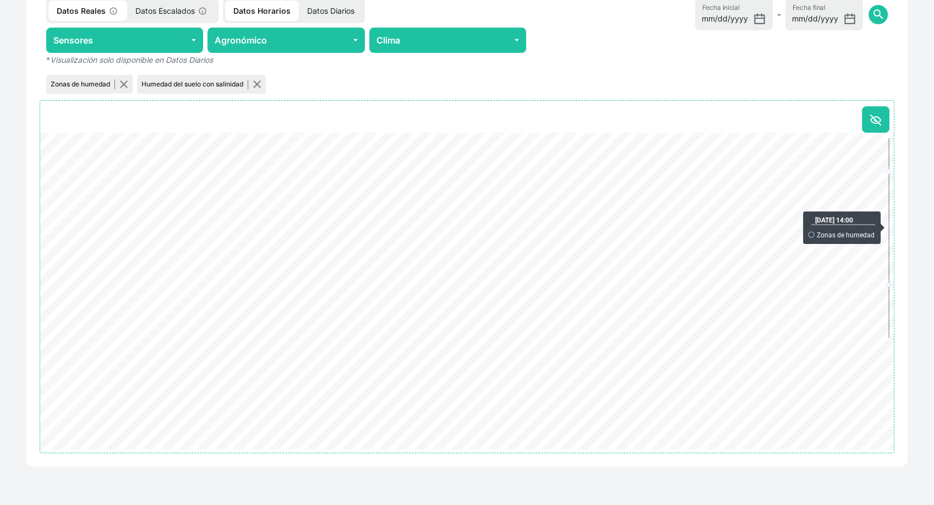
click at [903, 294] on div "Habilitado para el usuario Historial de datos de sensores - Estación Limonero E…" at bounding box center [466, 193] width 881 height 548
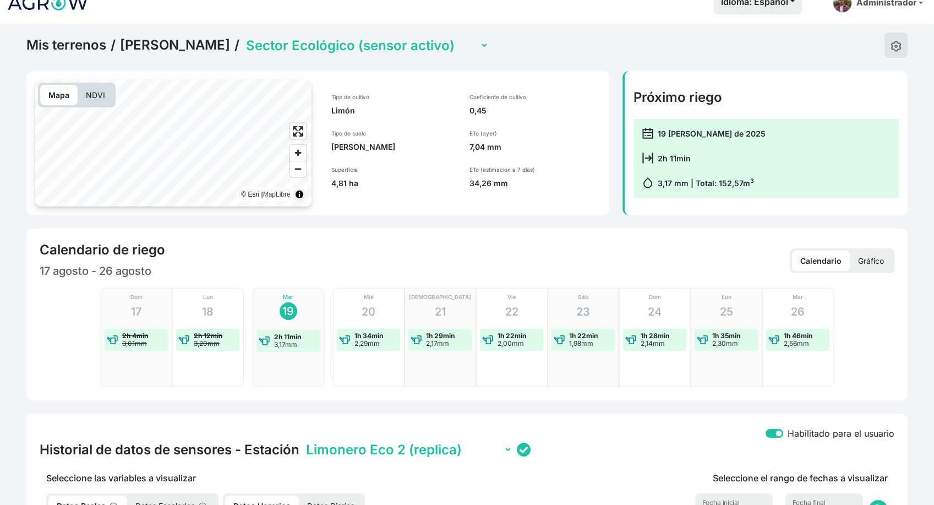
scroll to position [0, 0]
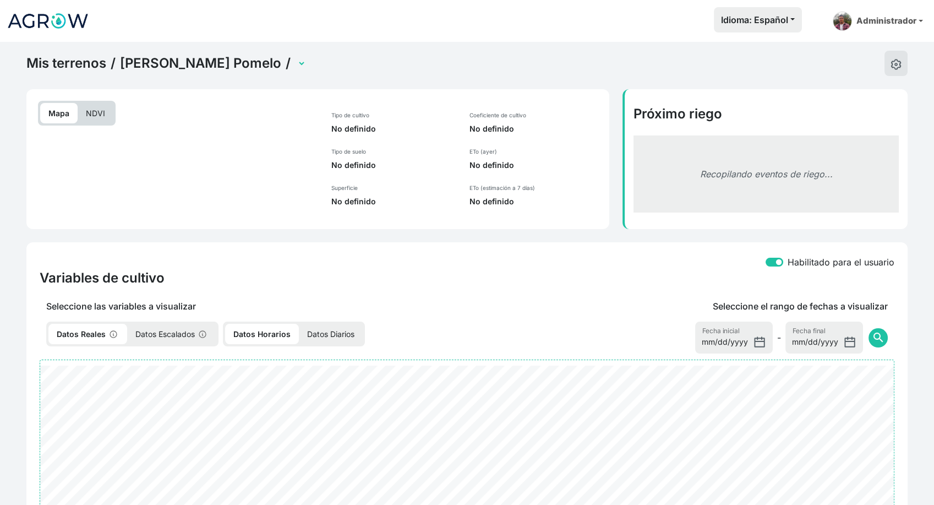
select select "2495"
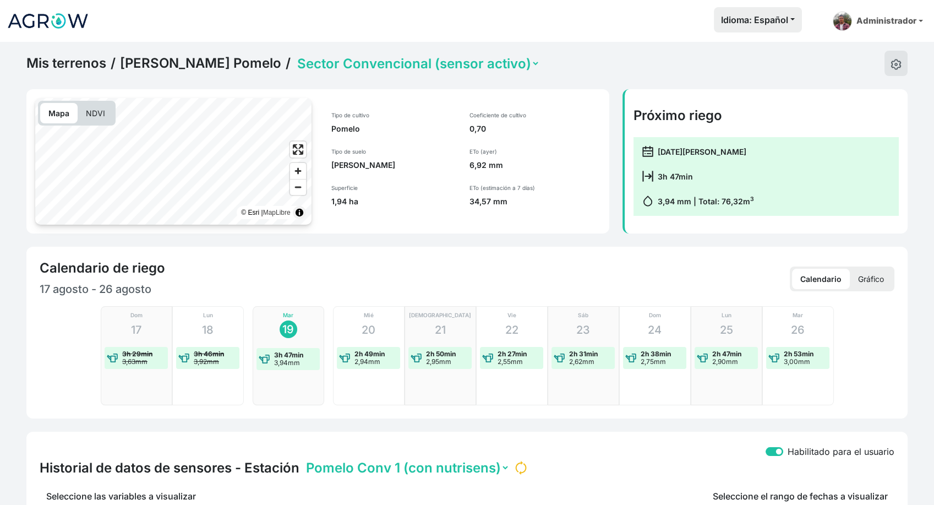
click at [513, 63] on select "Sector Convencional (sensor activo) Sector Ecológico (sensor activo)" at bounding box center [417, 63] width 245 height 17
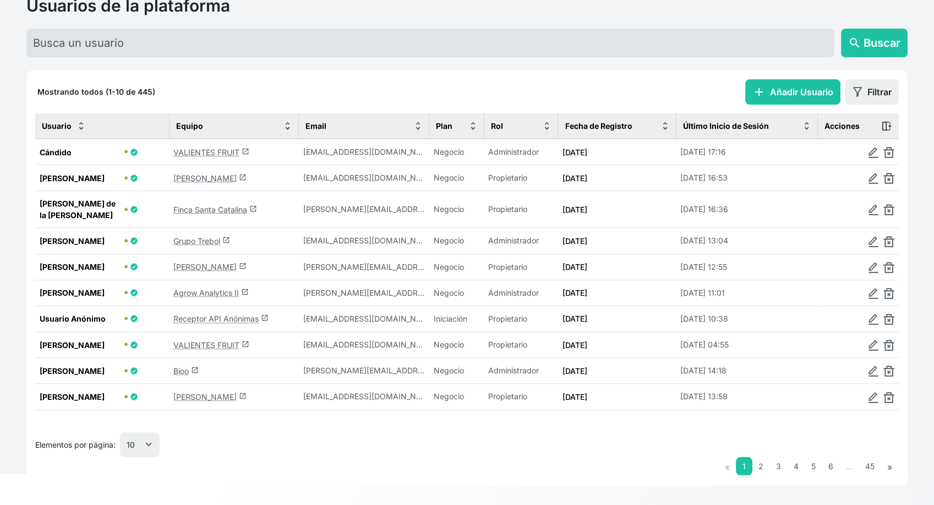
scroll to position [74, 0]
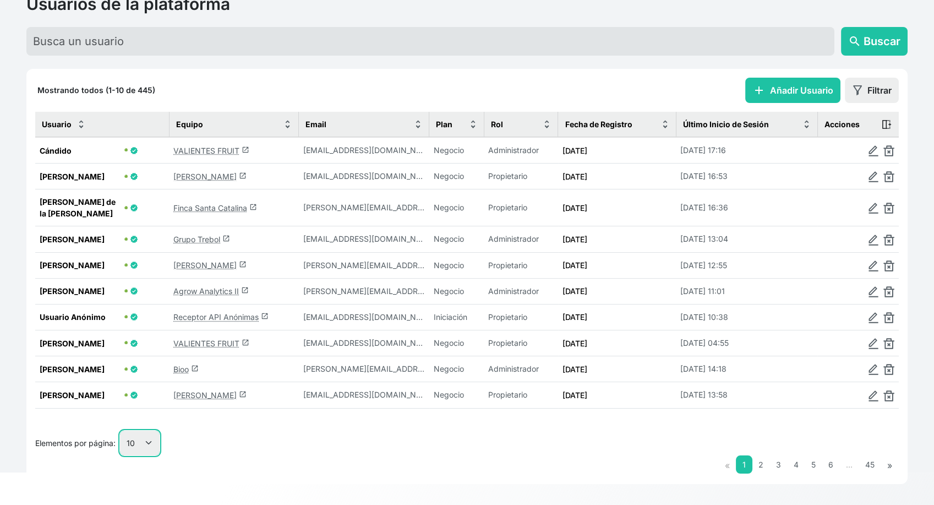
click at [150, 435] on select "10 25 50 100" at bounding box center [140, 442] width 40 height 25
select select "50"
click at [121, 455] on select "10 25 50 100" at bounding box center [140, 442] width 40 height 25
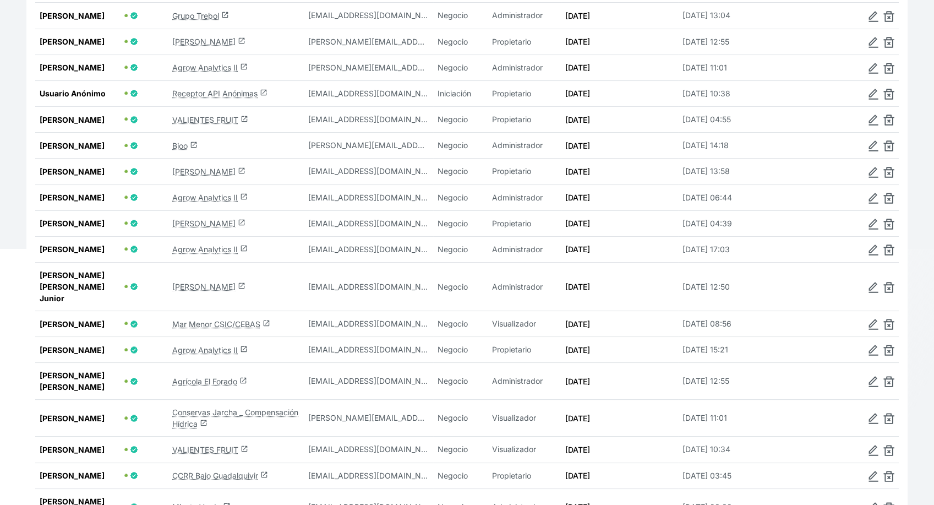
scroll to position [319, 0]
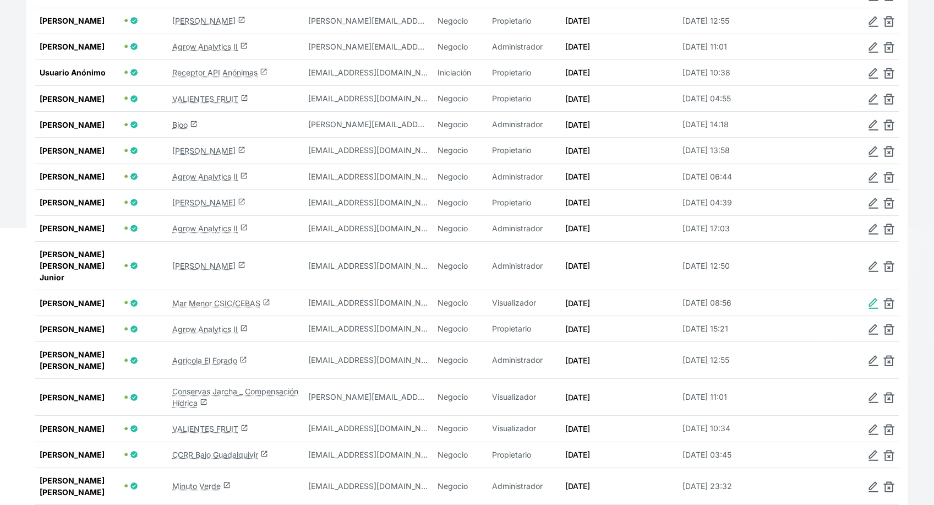
click at [876, 303] on img at bounding box center [873, 303] width 11 height 11
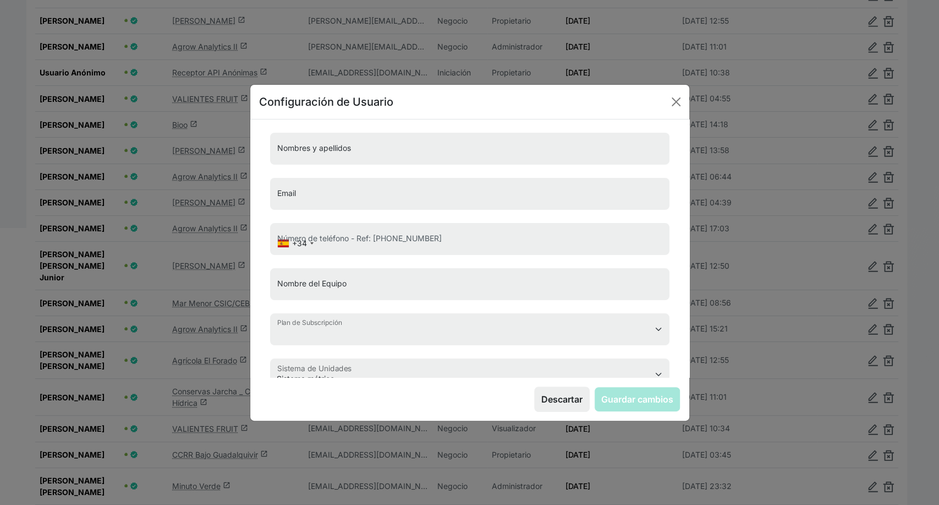
type input "[PERSON_NAME]"
type input "[EMAIL_ADDRESS][DOMAIN_NAME]"
type input "693774442"
type input "Mar Menor CSIC/CEBAS"
select select "4"
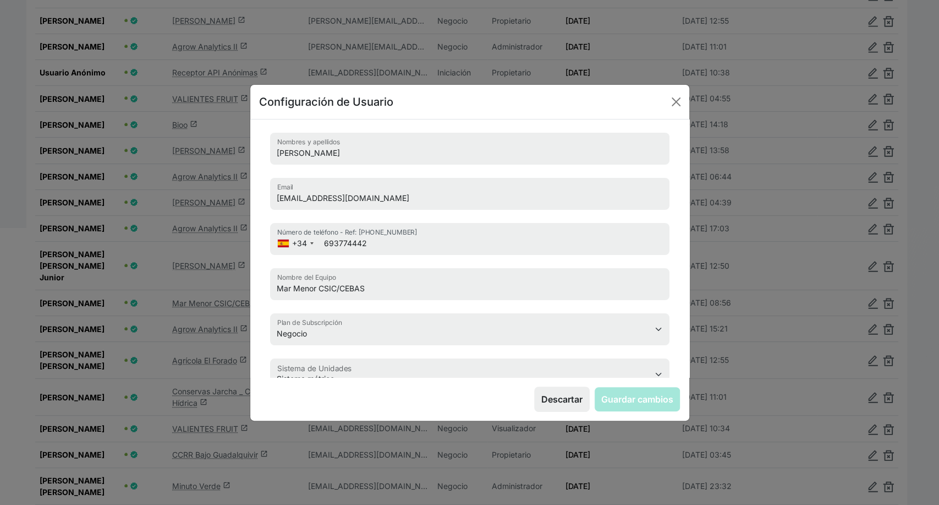
select select "111"
click at [674, 105] on button "Close" at bounding box center [677, 102] width 18 height 18
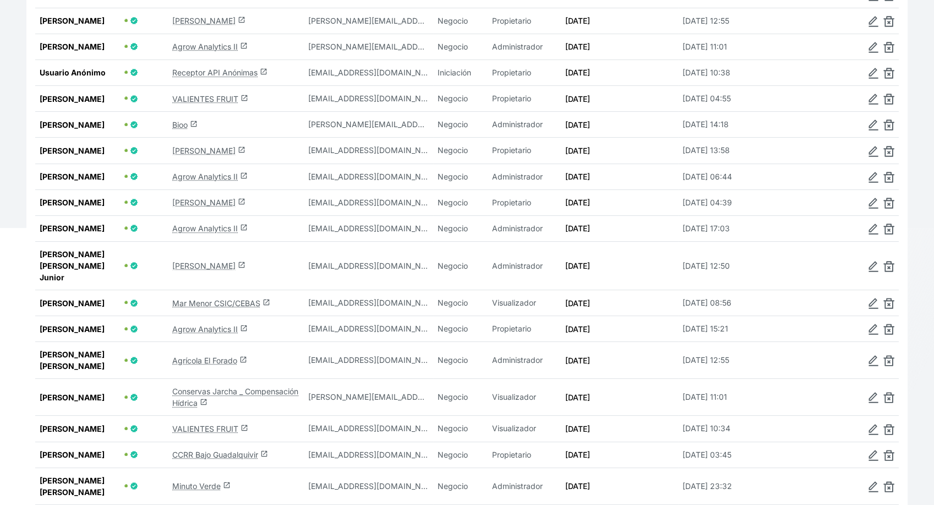
scroll to position [0, 0]
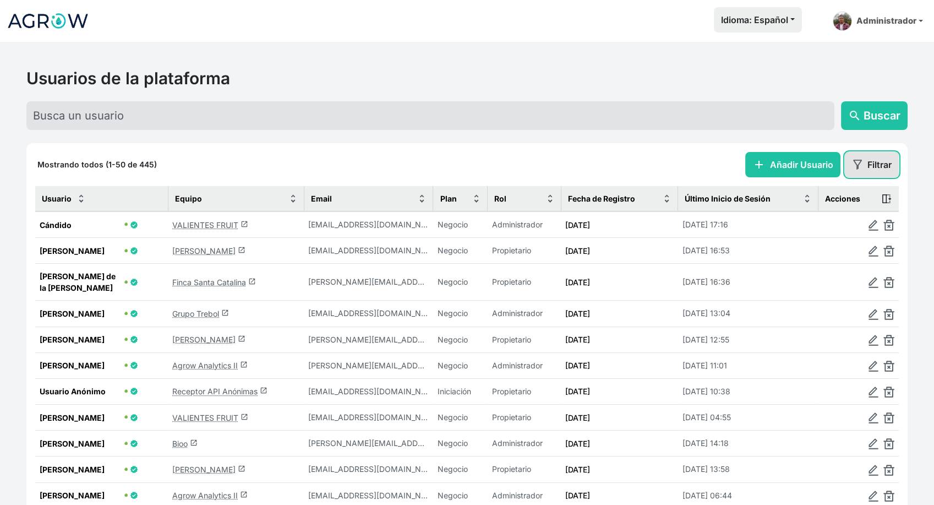
click at [863, 160] on button "Filtrar" at bounding box center [872, 164] width 54 height 25
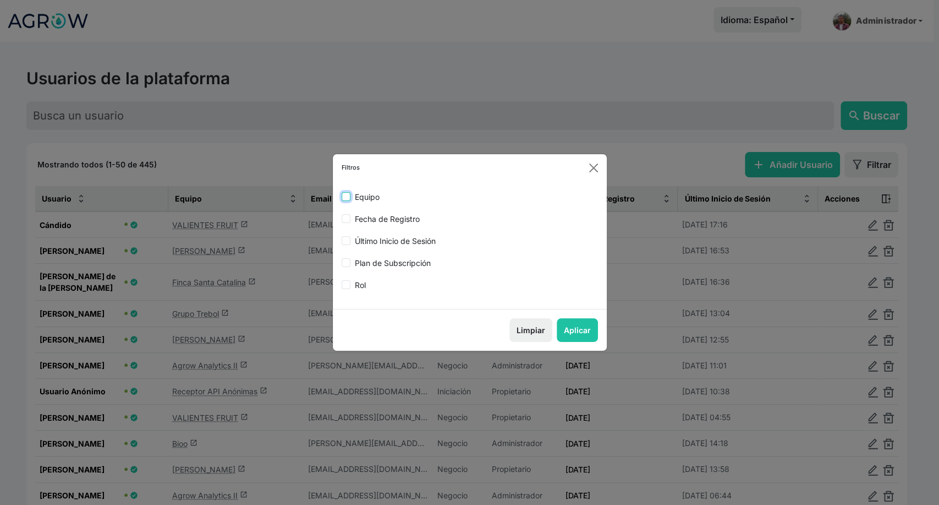
click at [345, 194] on input "Equipo" at bounding box center [346, 196] width 9 height 9
checkbox input "true"
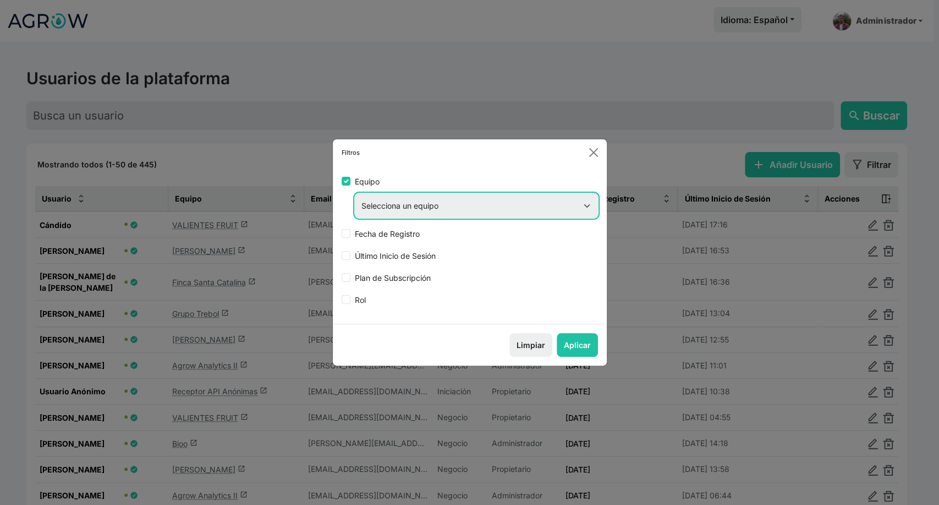
click at [410, 201] on select "Selecciona un equipo - -- 5Rs+alfarmers AGRICOLA DEMO AGRODEVICES 1985 AGS ANEC…" at bounding box center [476, 205] width 243 height 25
select select "522"
click at [355, 193] on select "Selecciona un equipo - -- 5Rs+alfarmers AGRICOLA DEMO AGRODEVICES 1985 AGS ANEC…" at bounding box center [476, 205] width 243 height 25
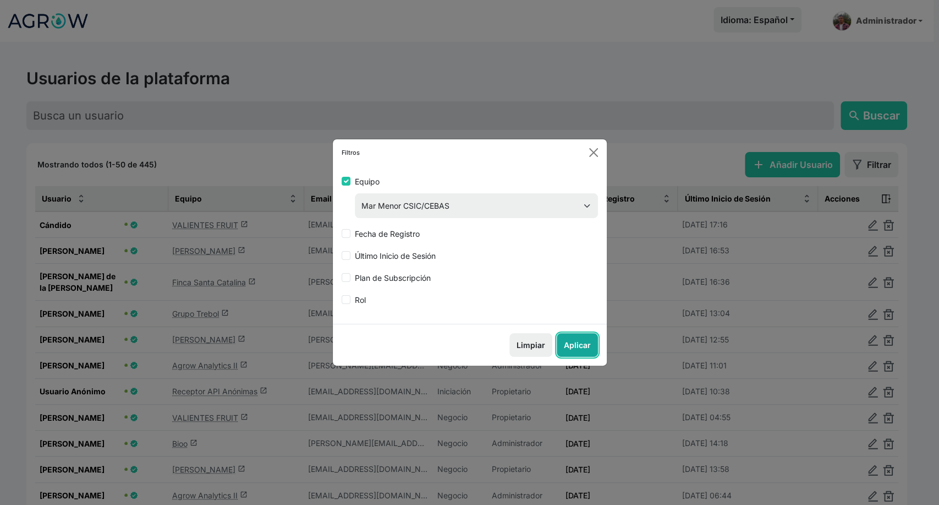
click at [575, 349] on button "Aplicar" at bounding box center [577, 345] width 41 height 24
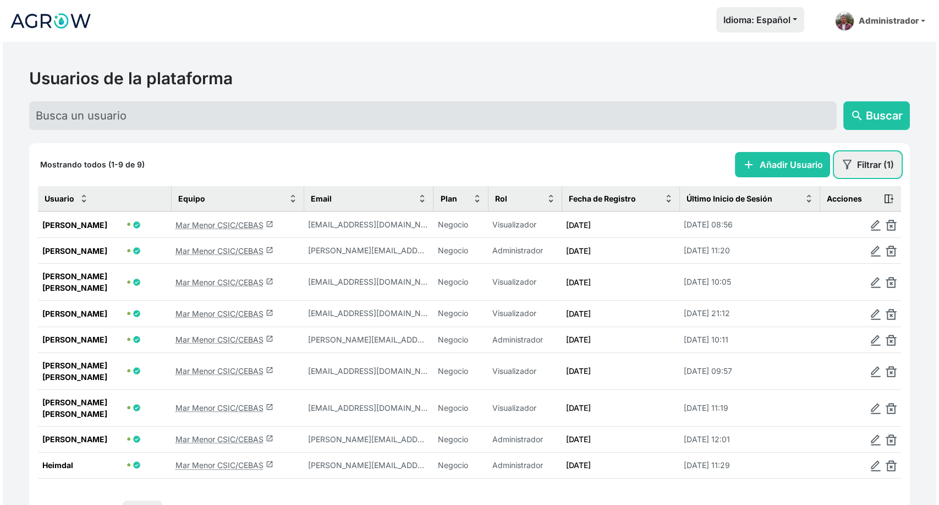
scroll to position [60, 0]
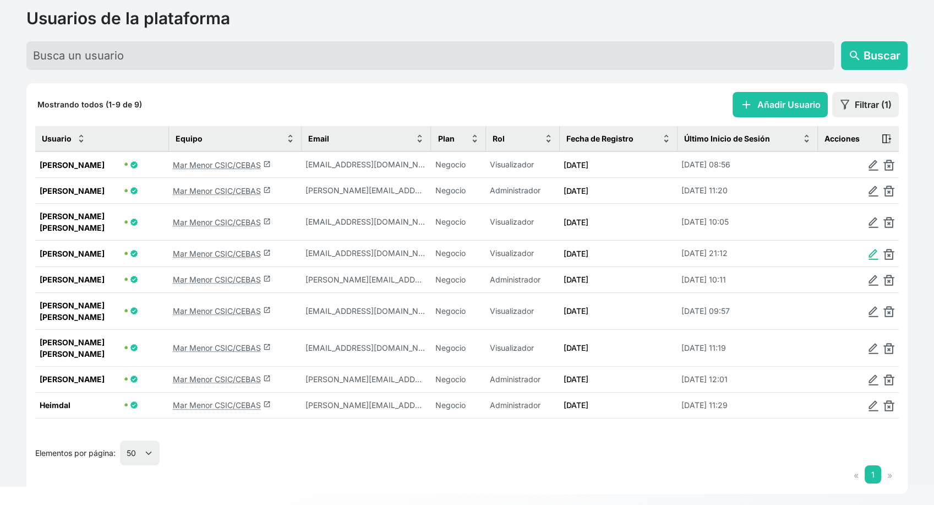
click at [872, 252] on img at bounding box center [873, 254] width 11 height 11
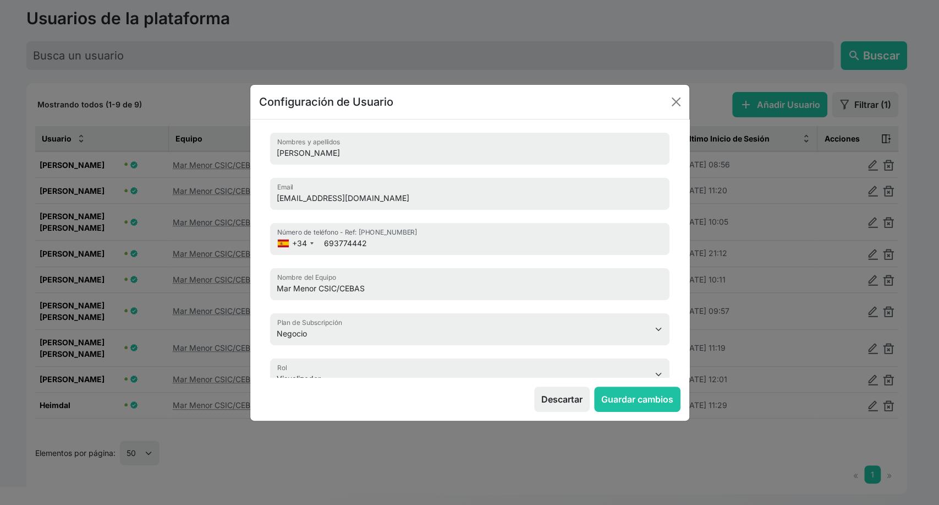
type input "[PERSON_NAME]"
type input "cromero@cebas.csic.es"
type input "685124889"
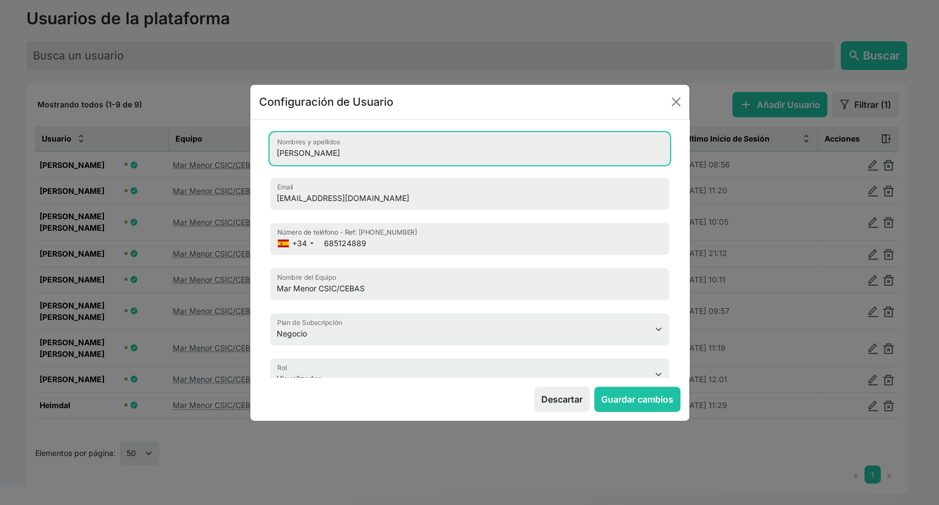
click at [309, 154] on input "[PERSON_NAME]" at bounding box center [470, 149] width 400 height 32
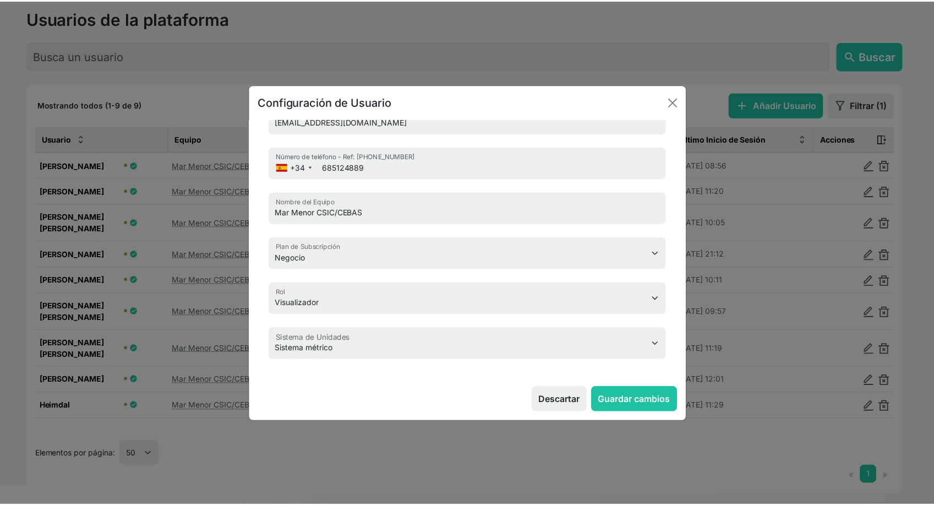
scroll to position [84, 0]
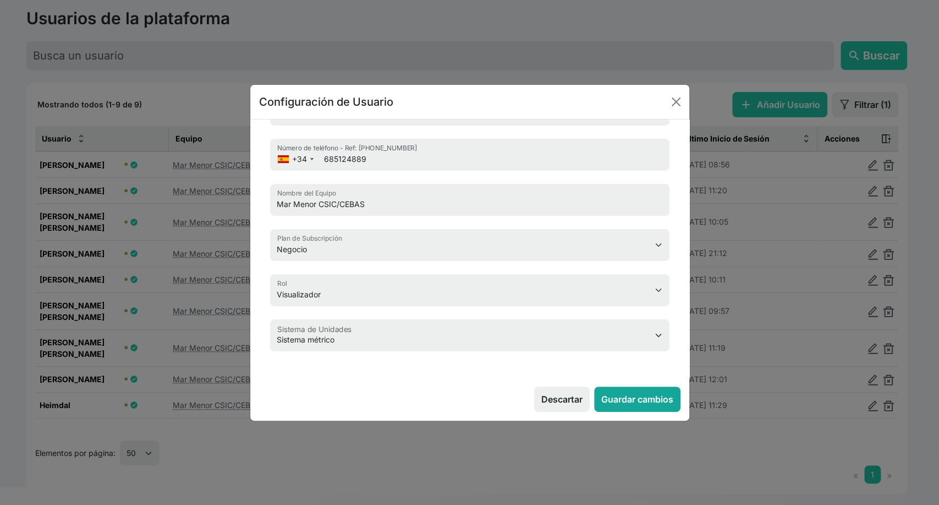
type input "Cristina Romero"
click at [630, 392] on button "Guardar cambios" at bounding box center [637, 398] width 86 height 25
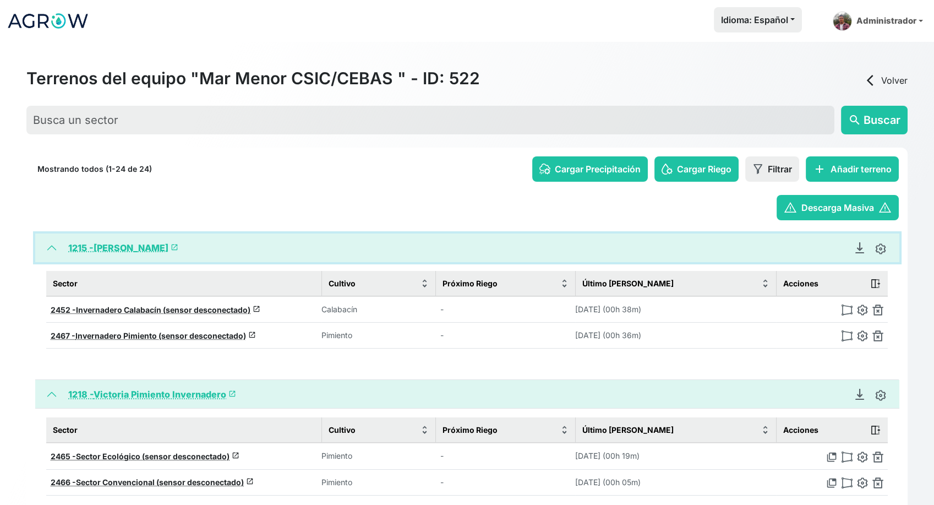
click at [51, 249] on button "1215 - [PERSON_NAME] launch" at bounding box center [467, 247] width 864 height 29
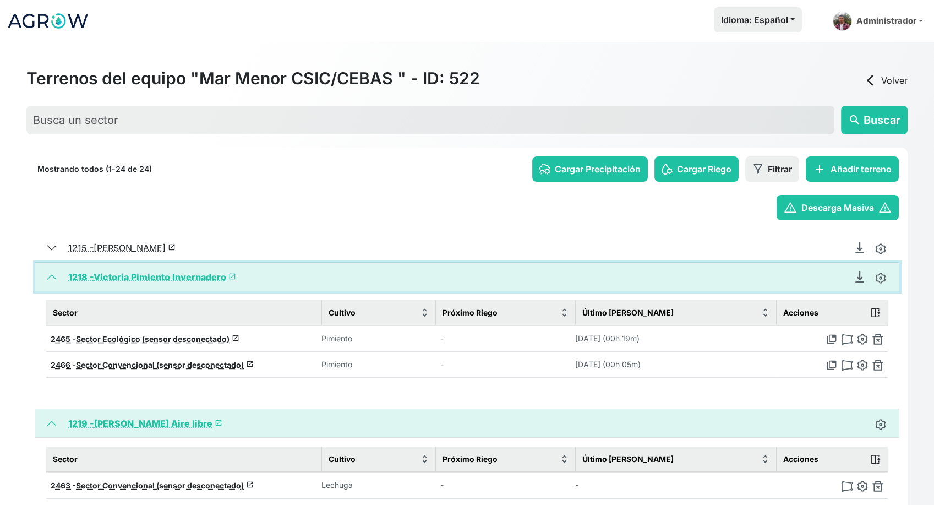
click at [54, 273] on button "1218 - Victoria Pimiento Invernadero launch" at bounding box center [467, 277] width 864 height 29
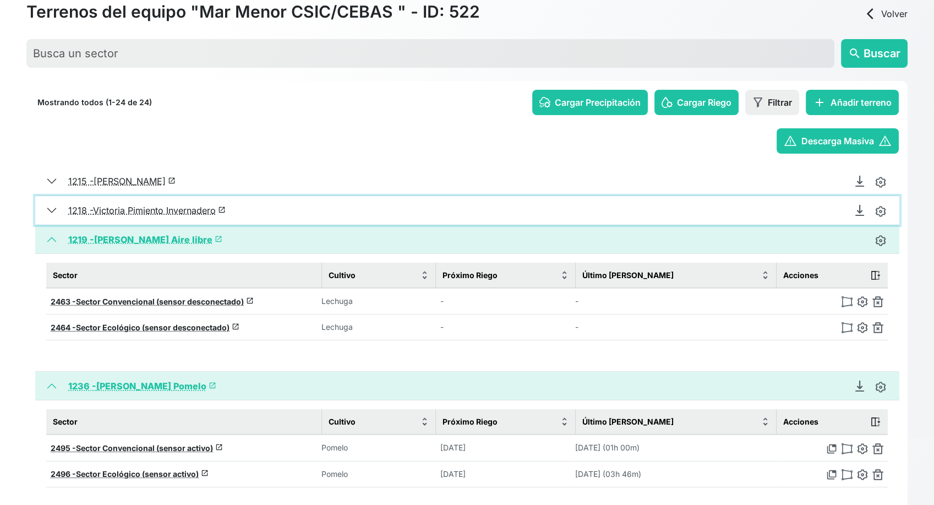
scroll to position [122, 0]
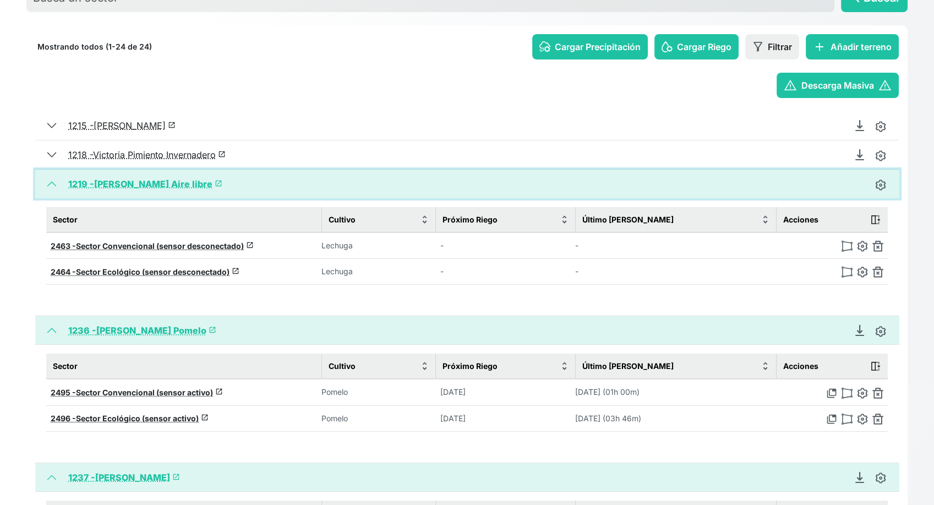
click at [50, 186] on button "1219 - [PERSON_NAME] Aire libre launch" at bounding box center [467, 184] width 864 height 29
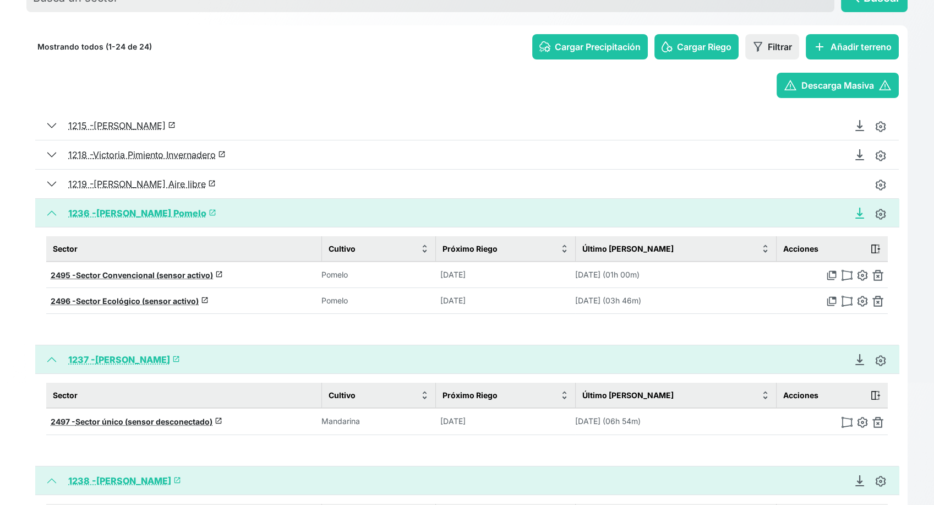
click at [859, 218] on icon "Descargar Recomendación de Riego en PDF" at bounding box center [860, 218] width 8 height 0
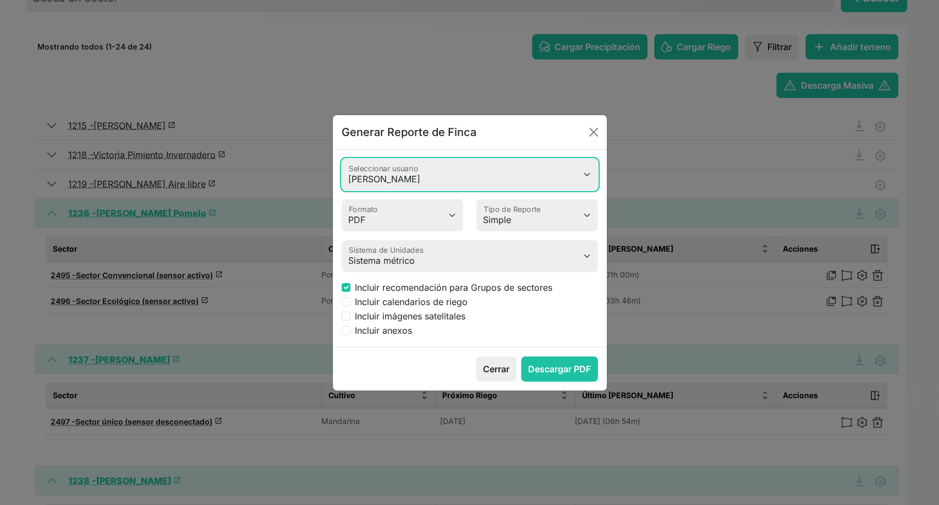
click at [410, 173] on select "Valeria Heimdal Jessica Cristina romero Antonio Rosa Rafael Álvarez Garrido Jos…" at bounding box center [470, 174] width 256 height 32
select select "618"
click at [342, 158] on select "Valeria Heimdal Jessica Cristina romero Antonio Rosa Rafael Álvarez Garrido Jos…" at bounding box center [470, 174] width 256 height 32
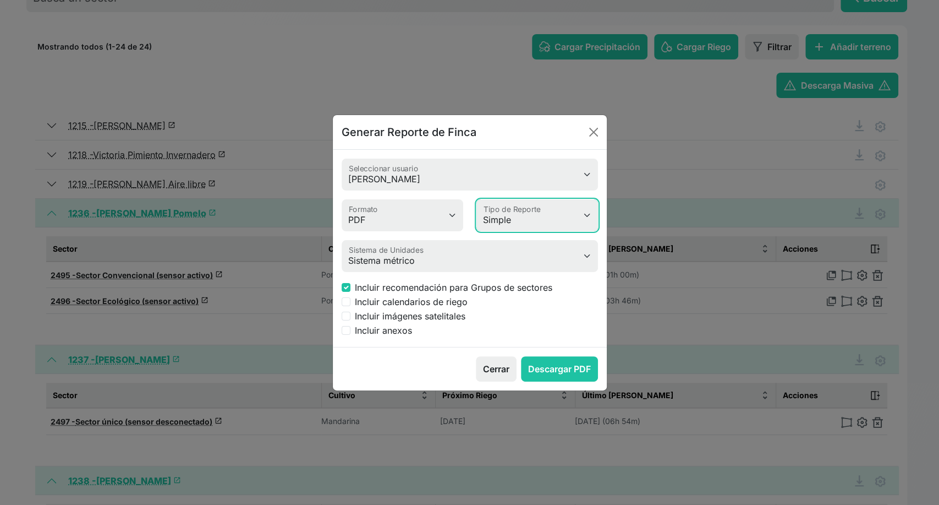
click at [537, 226] on select "Simple Avanzado" at bounding box center [538, 215] width 122 height 32
select select "advanced"
click at [477, 199] on select "Simple Avanzado" at bounding box center [538, 215] width 122 height 32
click at [385, 329] on label "Incluir anexos" at bounding box center [383, 330] width 57 height 13
click at [351, 329] on input "Incluir anexos" at bounding box center [346, 330] width 9 height 9
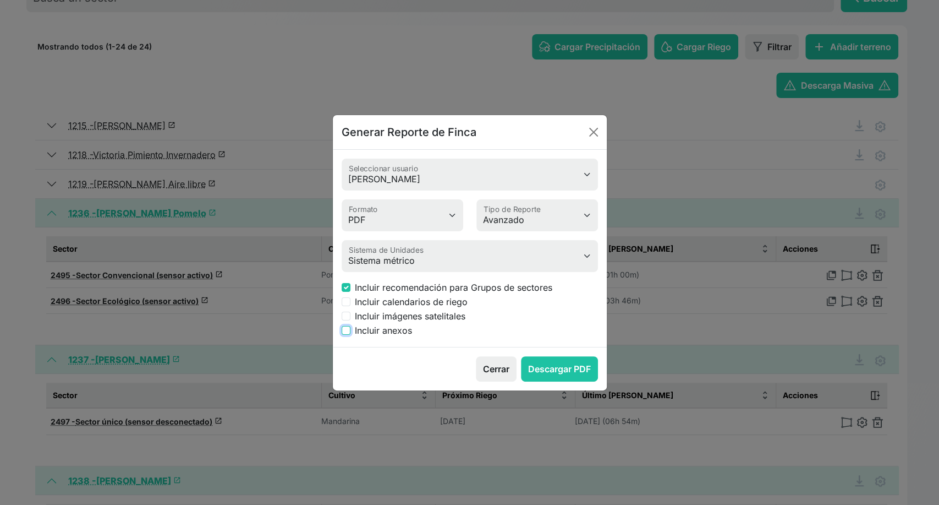
checkbox input "true"
click at [562, 368] on button "Descargar PDF" at bounding box center [559, 368] width 77 height 25
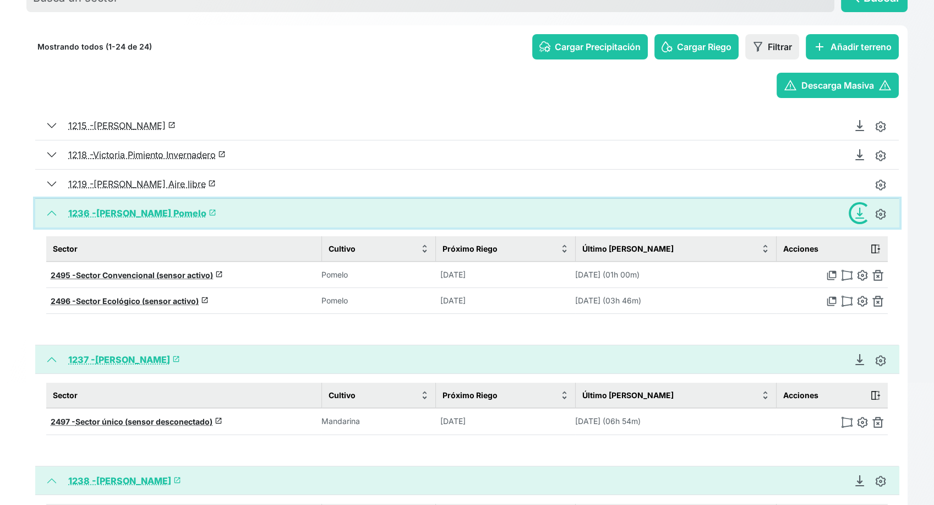
click at [57, 215] on button "1236 - Juan Franscico Pomelo launch" at bounding box center [467, 213] width 864 height 29
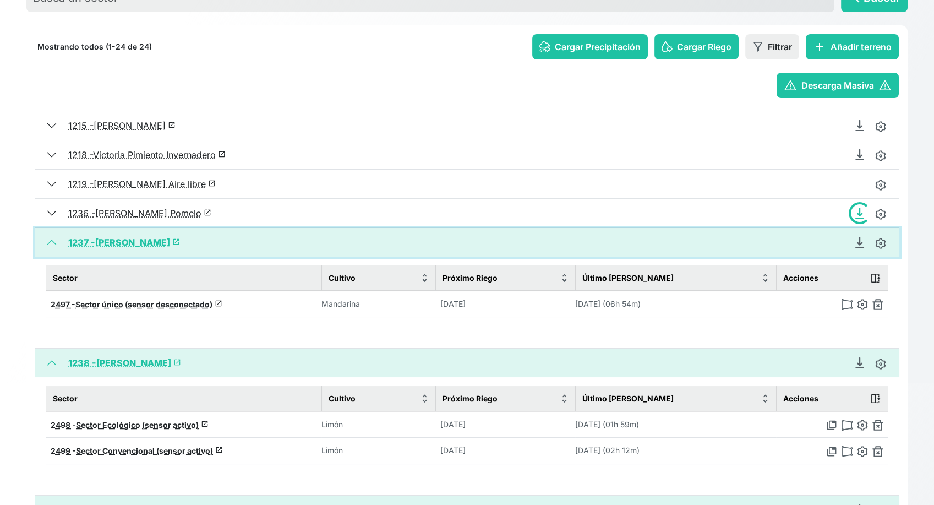
click at [53, 239] on button "1237 - Miguel Mandarino launch" at bounding box center [467, 242] width 864 height 29
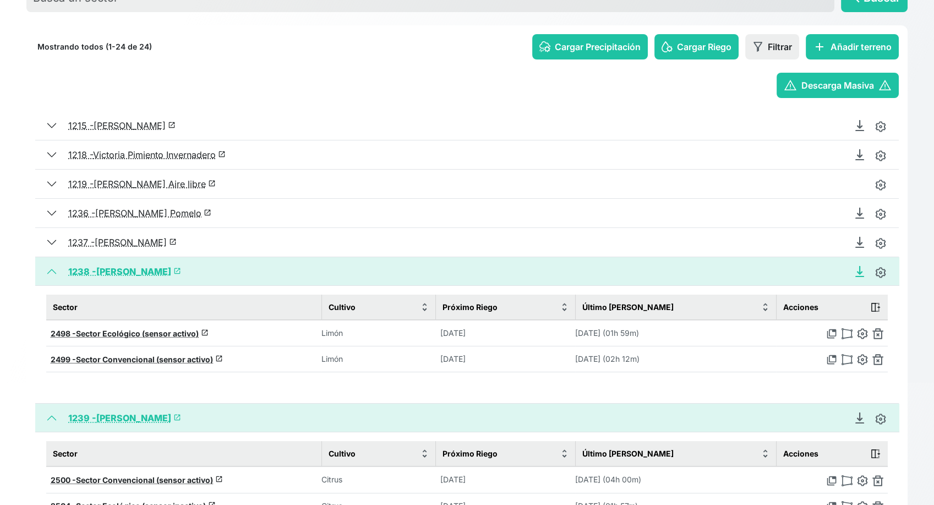
click at [862, 271] on icon "Descargar Recomendación de Riego en PDF" at bounding box center [859, 271] width 11 height 11
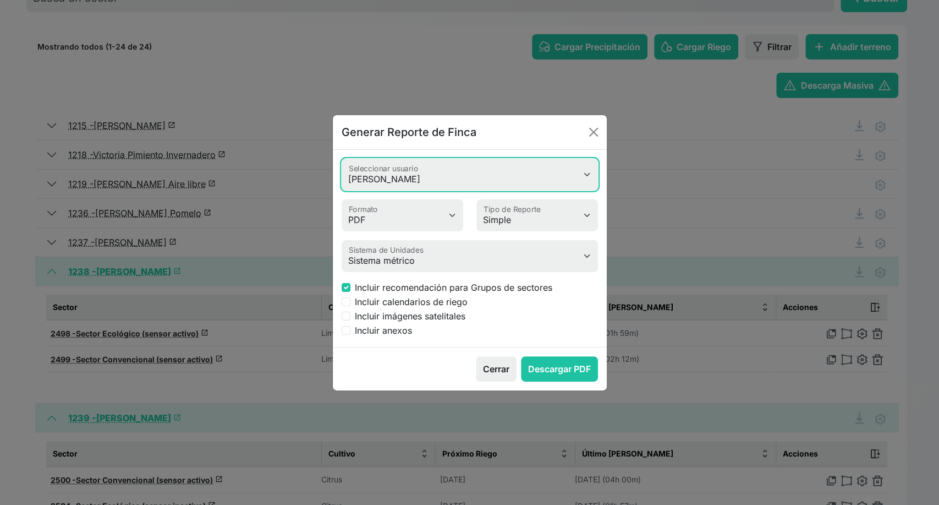
click at [415, 181] on select "Valeria Heimdal Jessica Cristina romero Antonio Rosa Rafael Álvarez Garrido Jos…" at bounding box center [470, 174] width 256 height 32
select select "618"
click at [342, 158] on select "Valeria Heimdal Jessica Cristina romero Antonio Rosa Rafael Álvarez Garrido Jos…" at bounding box center [470, 174] width 256 height 32
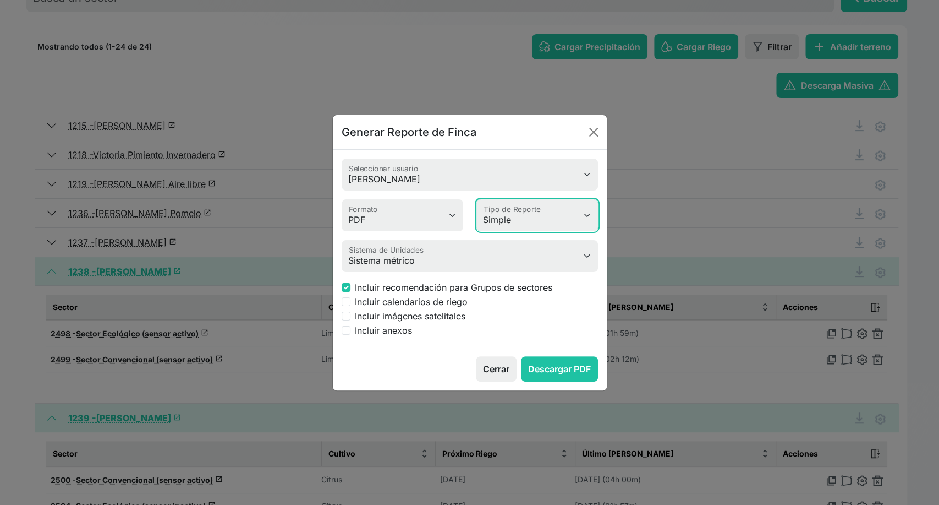
click at [538, 215] on select "Simple Avanzado" at bounding box center [538, 215] width 122 height 32
select select "advanced"
click at [477, 199] on select "Simple Avanzado" at bounding box center [538, 215] width 122 height 32
click at [348, 333] on input "Incluir anexos" at bounding box center [346, 330] width 9 height 9
checkbox input "true"
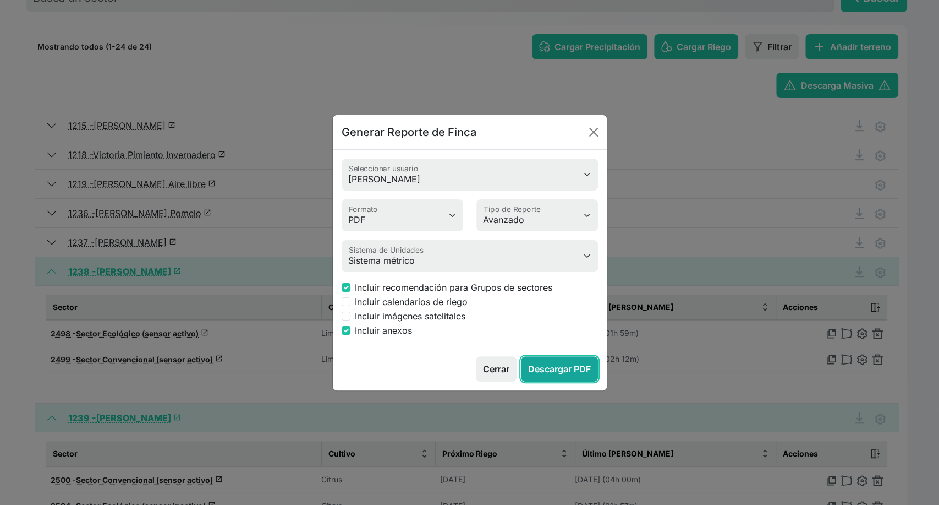
click at [531, 362] on button "Descargar PDF" at bounding box center [559, 368] width 77 height 25
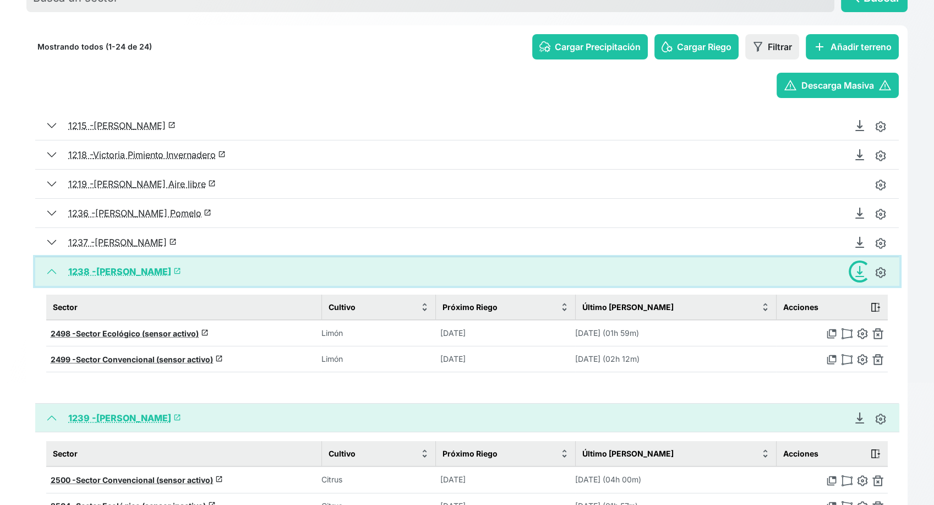
click at [51, 274] on button "1238 - Pedro Limonero launch" at bounding box center [467, 271] width 864 height 29
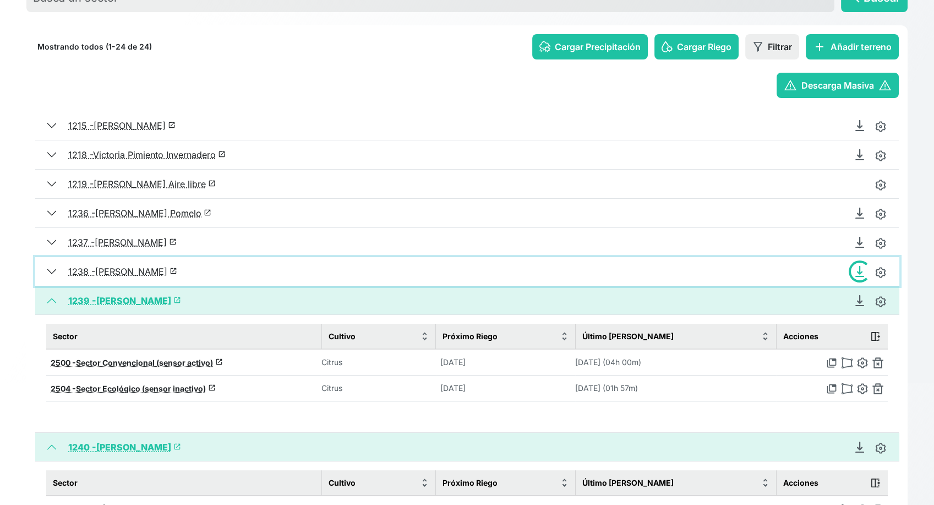
scroll to position [244, 0]
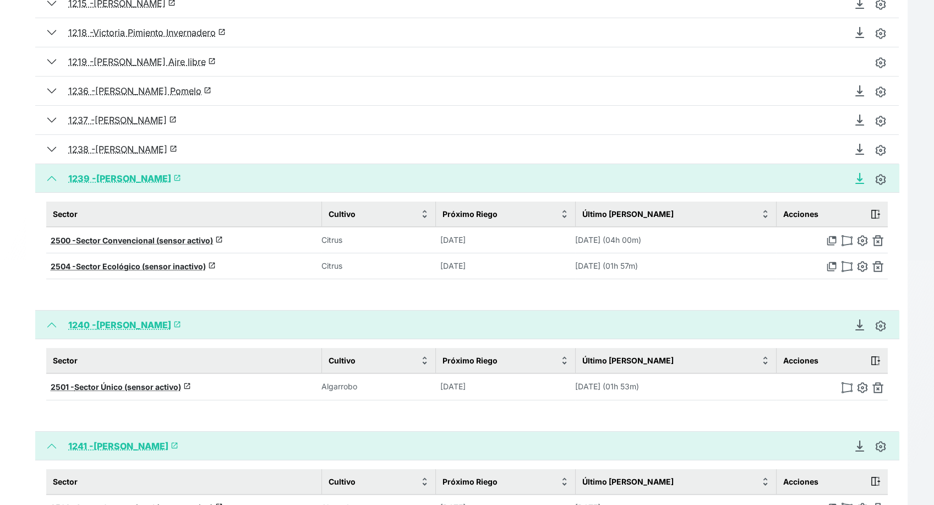
click at [857, 176] on icon "Descargar Recomendación de Riego en PDF" at bounding box center [859, 178] width 11 height 11
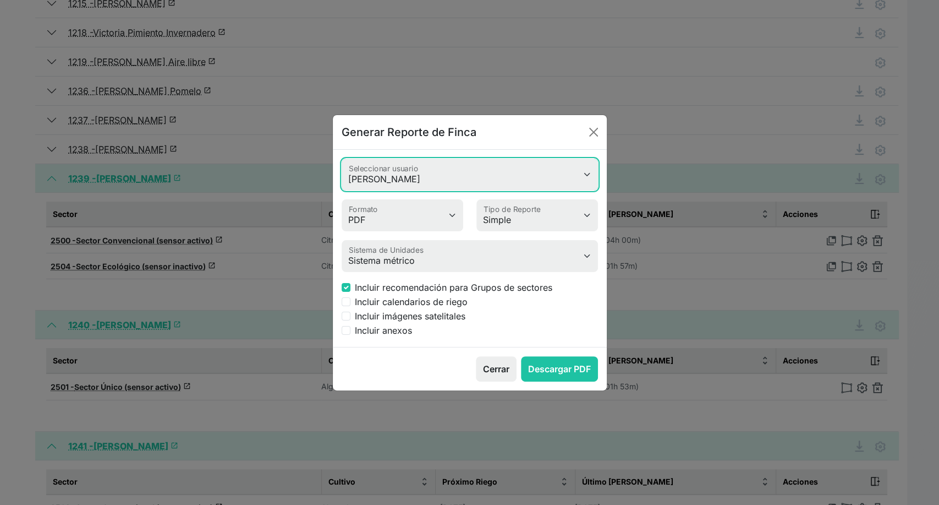
click at [494, 176] on select "Valeria Heimdal Jessica Cristina romero Antonio Rosa Rafael Álvarez Garrido Jos…" at bounding box center [470, 174] width 256 height 32
select select "618"
click at [342, 158] on select "Valeria Heimdal Jessica Cristina romero Antonio Rosa Rafael Álvarez Garrido Jos…" at bounding box center [470, 174] width 256 height 32
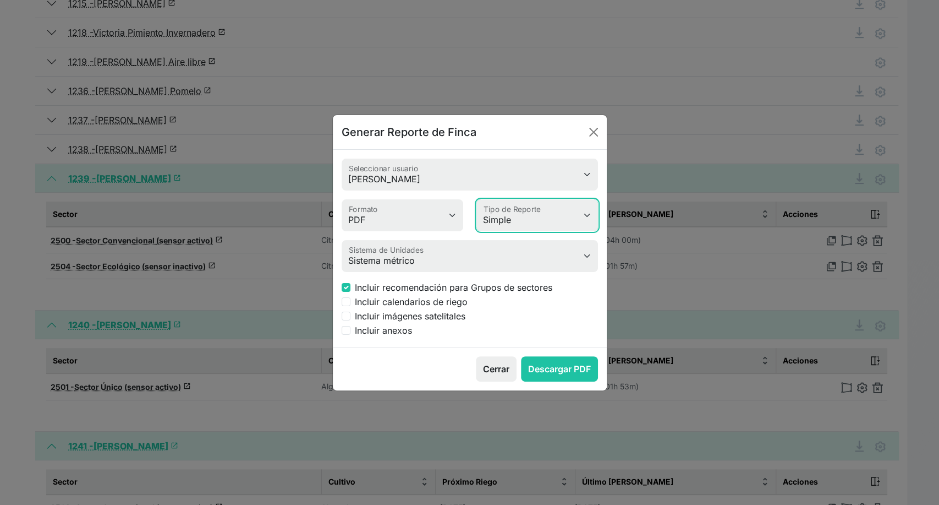
click at [536, 218] on select "Simple Avanzado" at bounding box center [538, 215] width 122 height 32
select select "advanced"
click at [477, 199] on select "Simple Avanzado" at bounding box center [538, 215] width 122 height 32
click at [346, 334] on input "Incluir anexos" at bounding box center [346, 330] width 9 height 9
checkbox input "true"
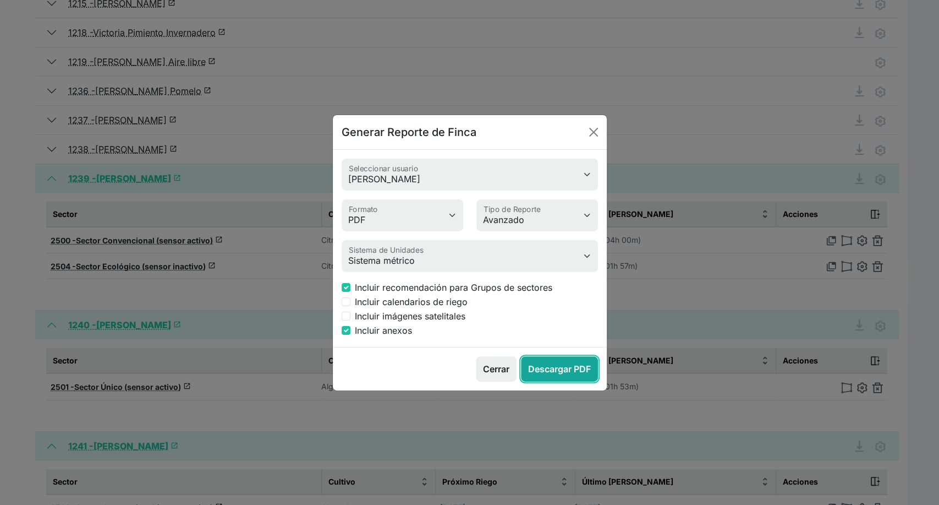
click at [576, 366] on button "Descargar PDF" at bounding box center [559, 368] width 77 height 25
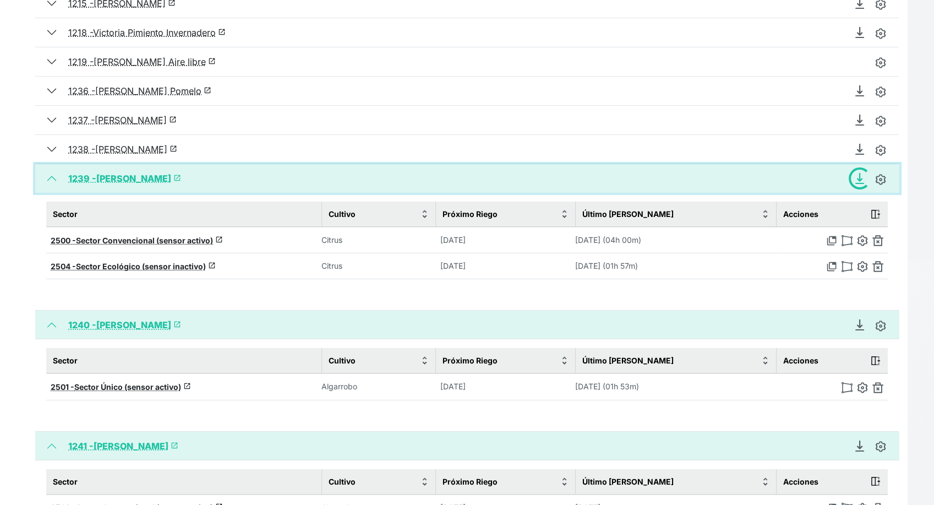
click at [53, 179] on button "1239 - Pedro Naranjo launch" at bounding box center [467, 178] width 864 height 29
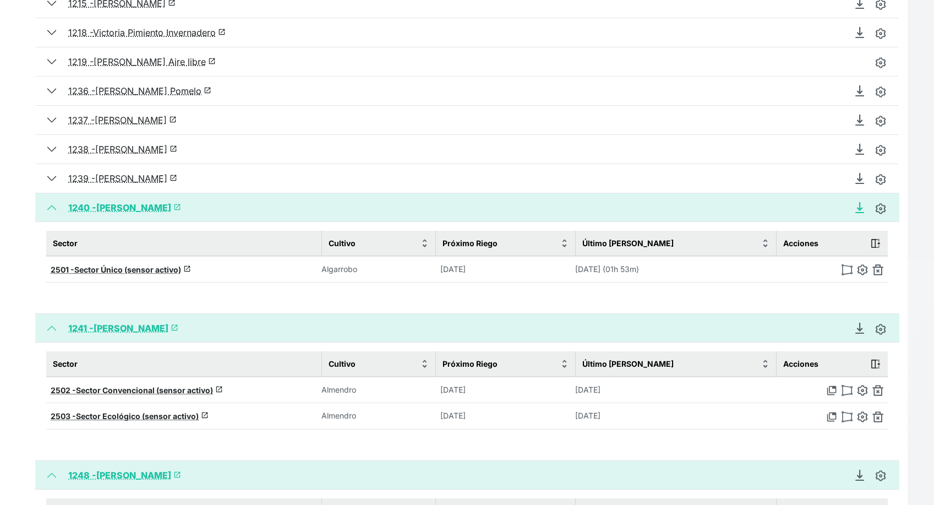
click at [858, 207] on icon "Descargar Recomendación de Riego en PDF" at bounding box center [859, 207] width 4 height 8
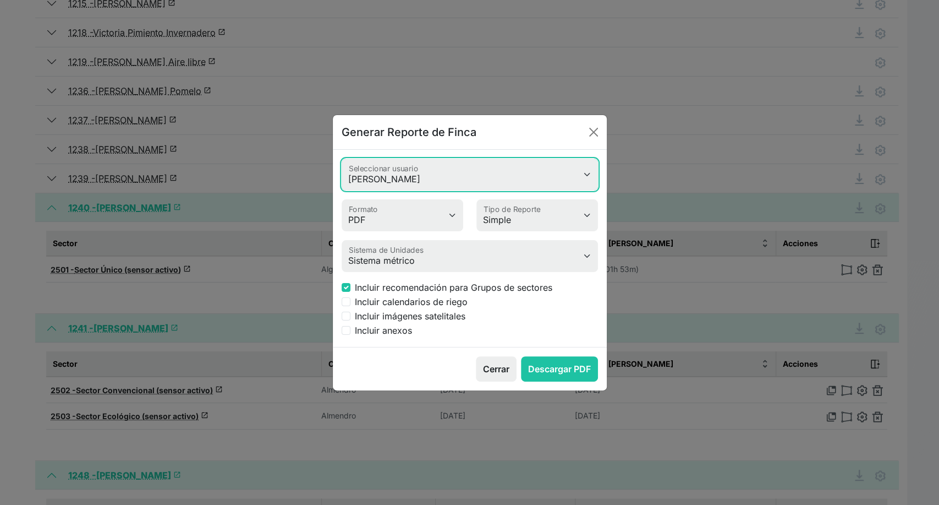
click at [444, 174] on select "Valeria Heimdal Jessica Cristina romero Antonio Rosa Rafael Álvarez Garrido Jos…" at bounding box center [470, 174] width 256 height 32
select select "618"
click at [342, 158] on select "Valeria Heimdal Jessica Cristina romero Antonio Rosa Rafael Álvarez Garrido Jos…" at bounding box center [470, 174] width 256 height 32
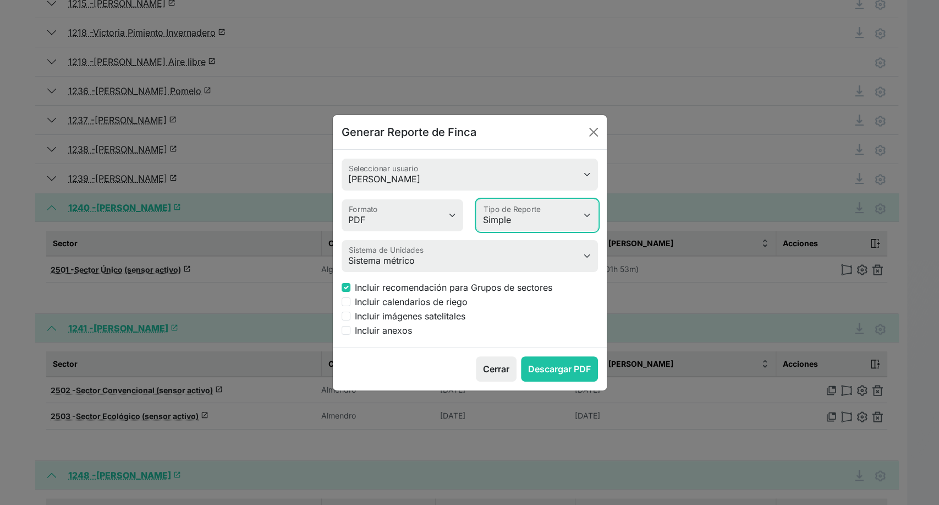
drag, startPoint x: 524, startPoint y: 220, endPoint x: 525, endPoint y: 230, distance: 10.5
click at [524, 220] on select "Simple Avanzado" at bounding box center [538, 215] width 122 height 32
select select "advanced"
click at [477, 199] on select "Simple Avanzado" at bounding box center [538, 215] width 122 height 32
click at [345, 329] on input "Incluir anexos" at bounding box center [346, 330] width 9 height 9
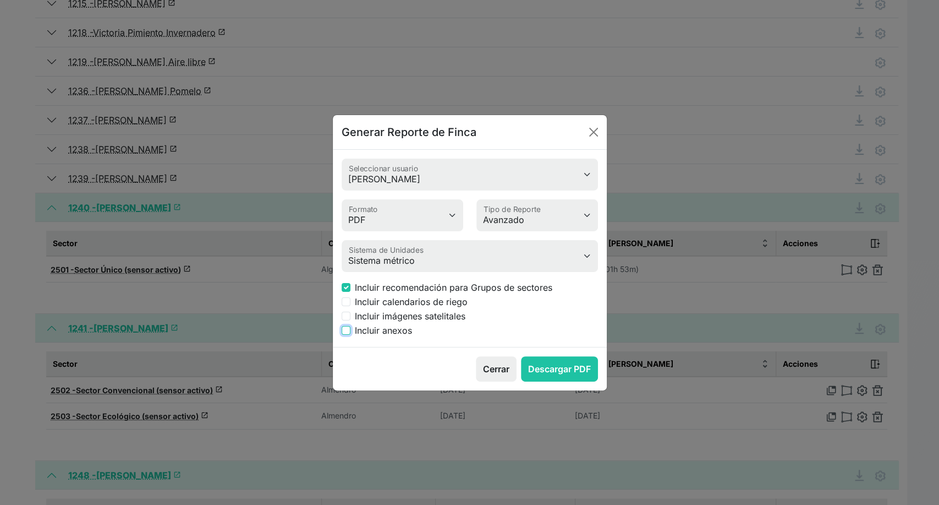
checkbox input "true"
click at [556, 363] on button "Descargar PDF" at bounding box center [559, 368] width 77 height 25
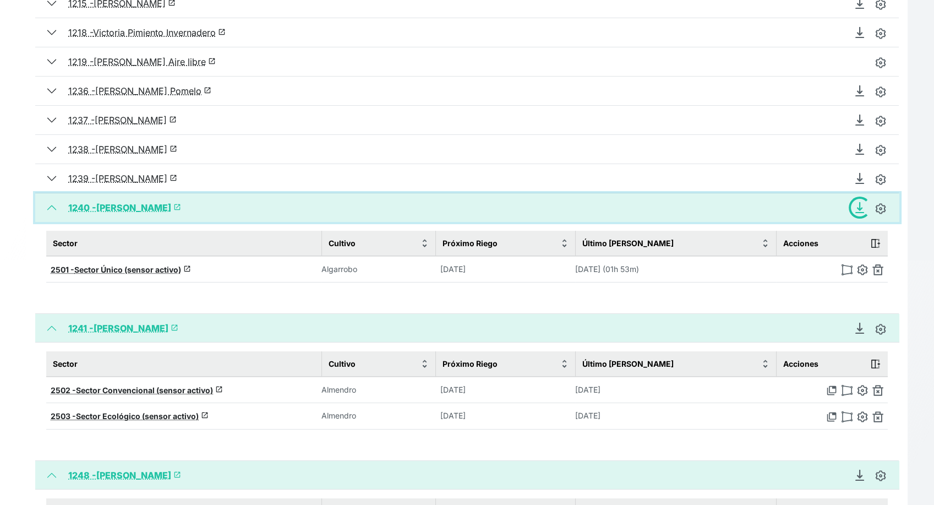
click at [53, 206] on button "1240 - José Antonio Algarrobo launch" at bounding box center [467, 207] width 864 height 29
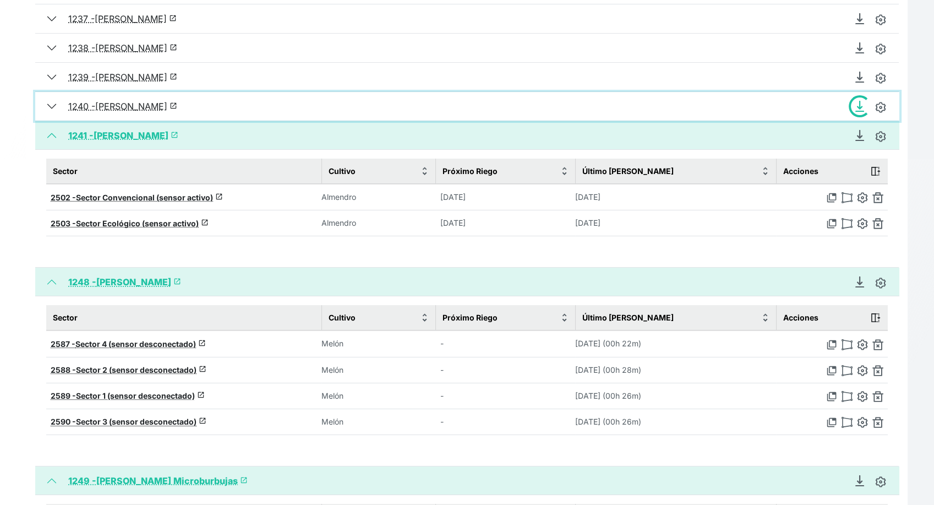
scroll to position [367, 0]
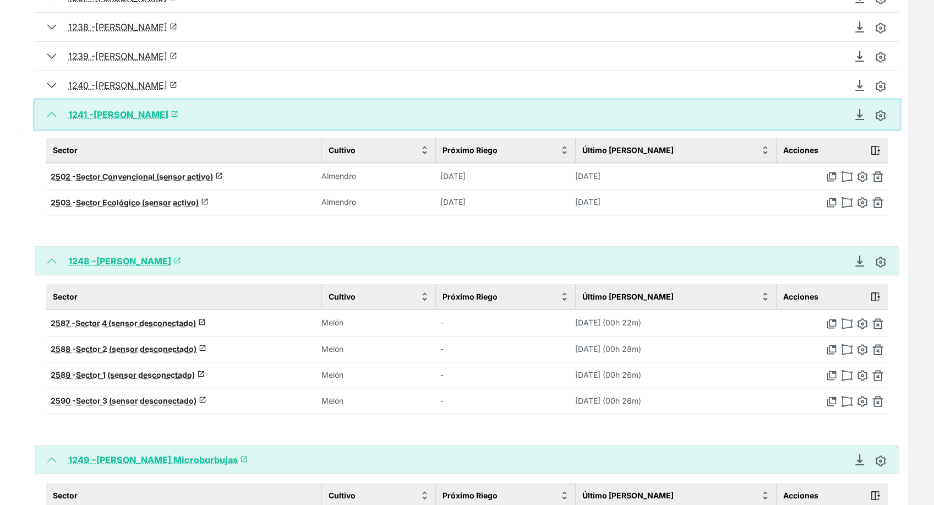
click at [48, 112] on button "1241 - José Antonio Almendro launch" at bounding box center [467, 114] width 864 height 29
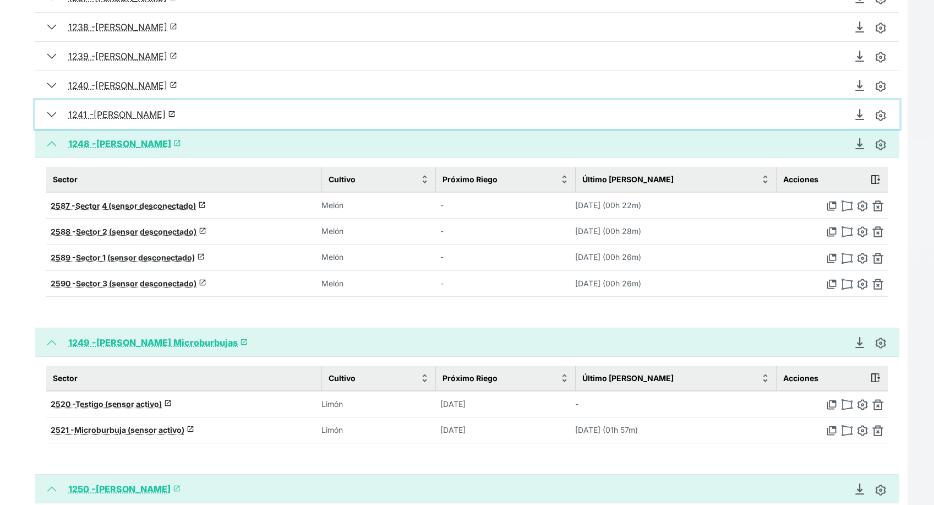
click at [48, 112] on button "1241 - José Antonio Almendro launch" at bounding box center [467, 114] width 864 height 29
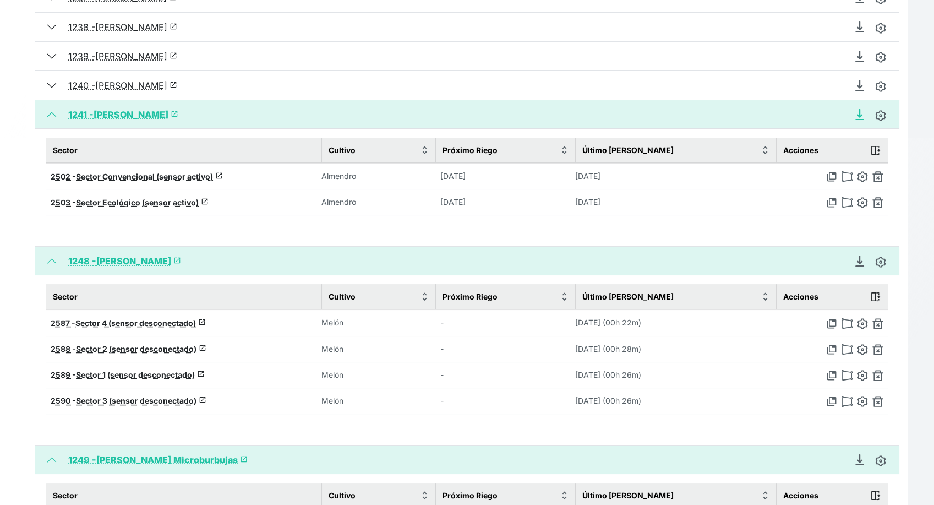
click at [856, 114] on icon "Descargar Recomendación de Riego en PDF" at bounding box center [859, 114] width 11 height 11
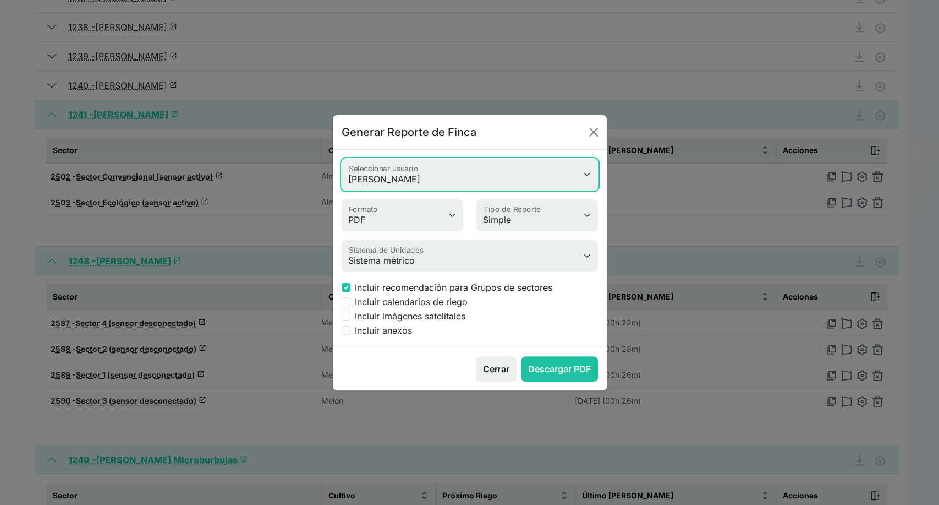
click at [439, 179] on select "Valeria Heimdal Jessica Cristina romero Antonio Rosa Rafael Álvarez Garrido Jos…" at bounding box center [470, 174] width 256 height 32
select select "618"
click at [342, 158] on select "Valeria Heimdal Jessica Cristina romero Antonio Rosa Rafael Álvarez Garrido Jos…" at bounding box center [470, 174] width 256 height 32
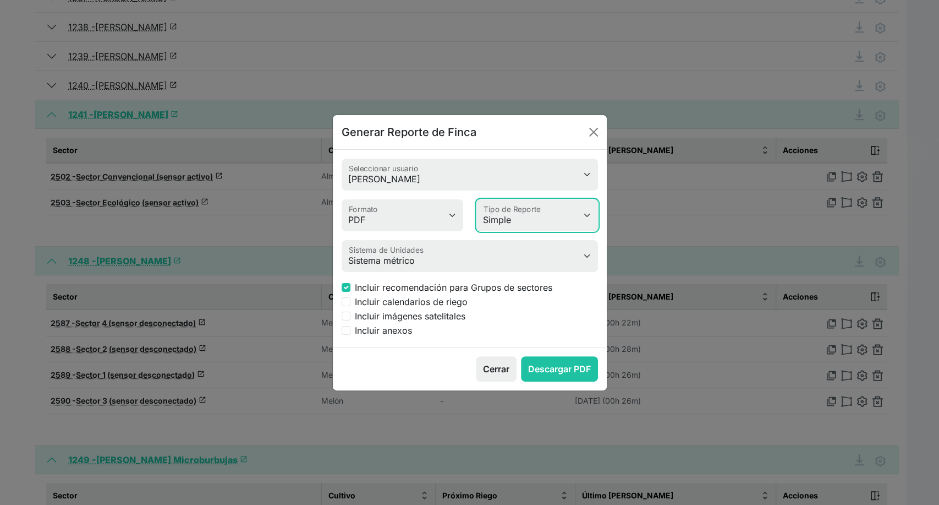
click at [510, 211] on select "Simple Avanzado" at bounding box center [538, 215] width 122 height 32
select select "advanced"
click at [477, 199] on select "Simple Avanzado" at bounding box center [538, 215] width 122 height 32
click at [346, 331] on input "Incluir anexos" at bounding box center [346, 330] width 9 height 9
checkbox input "true"
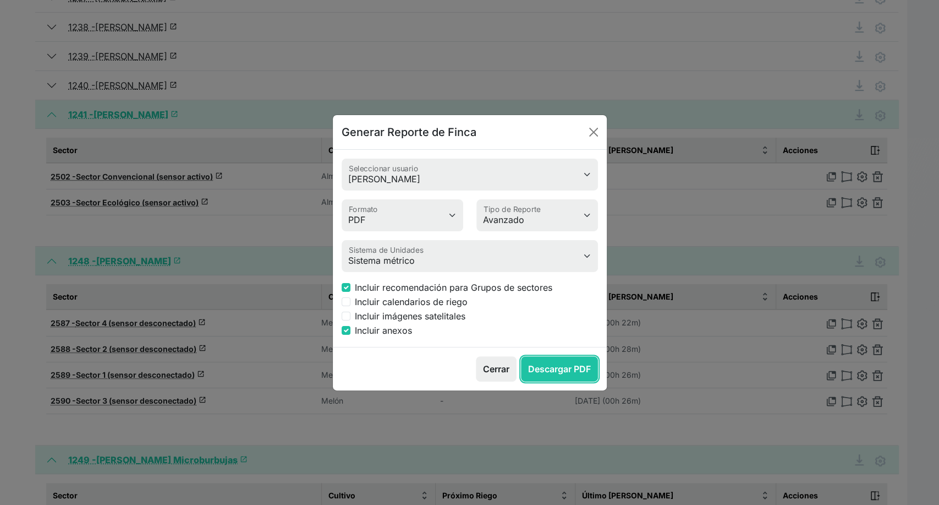
click at [557, 372] on button "Descargar PDF" at bounding box center [559, 368] width 77 height 25
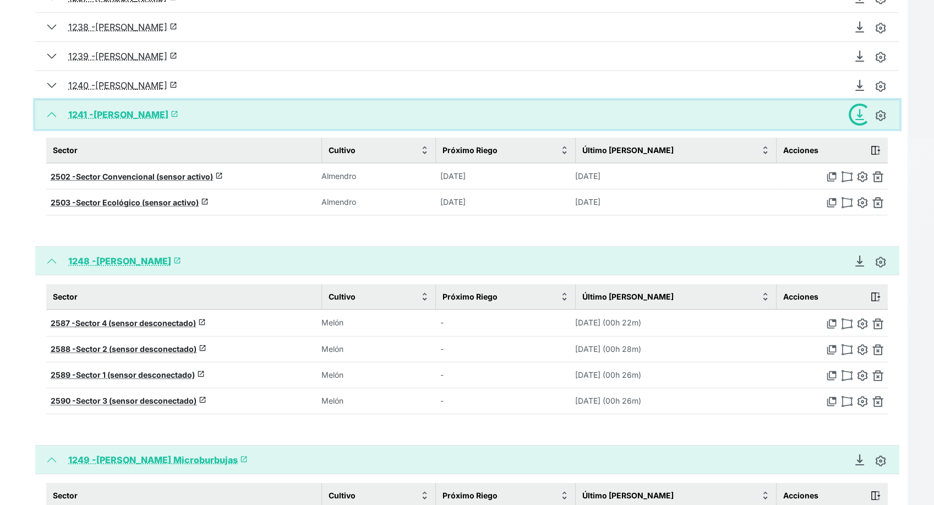
click at [48, 116] on button "1241 - José Antonio Almendro launch" at bounding box center [467, 114] width 864 height 29
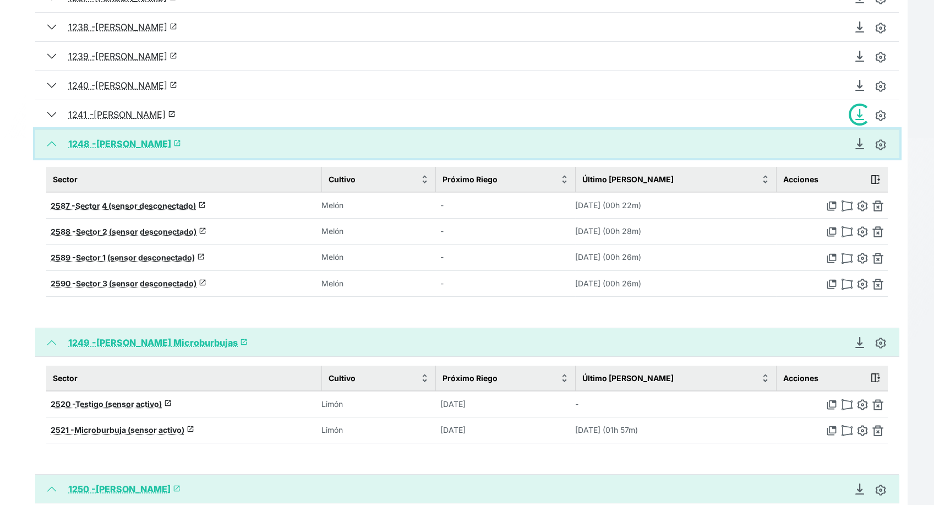
click at [47, 143] on button "1248 - Felix Garre Brócoli-Melon launch" at bounding box center [467, 143] width 864 height 29
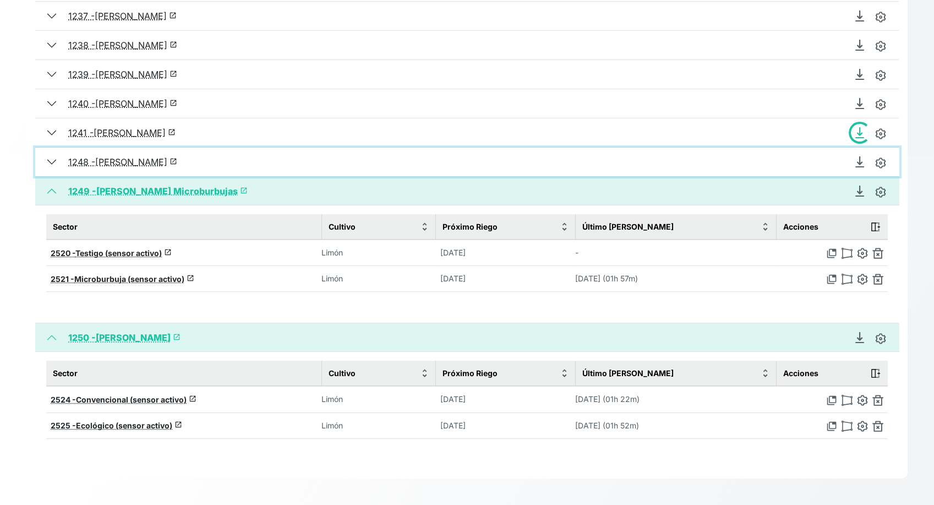
scroll to position [345, 0]
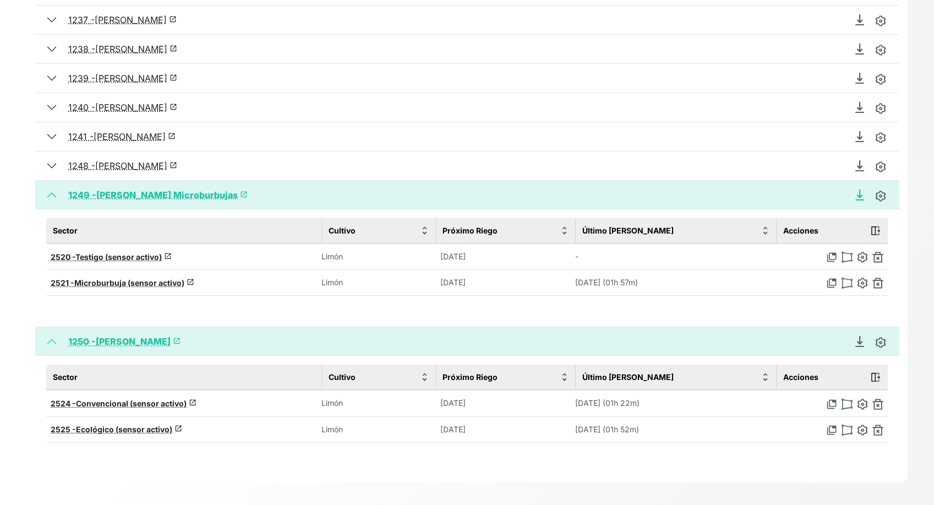
click at [859, 195] on icon "Descargar Recomendación de Riego en PDF" at bounding box center [859, 194] width 4 height 8
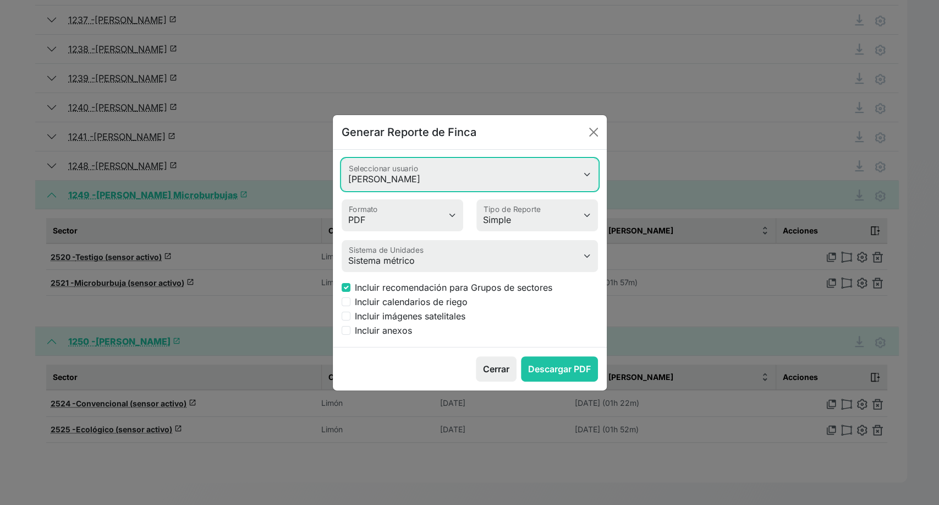
click at [460, 186] on select "Valeria Heimdal Jessica Cristina romero Antonio Rosa Rafael Álvarez Garrido Jos…" at bounding box center [470, 174] width 256 height 32
click at [342, 158] on select "Valeria Heimdal Jessica Cristina romero Antonio Rosa Rafael Álvarez Garrido Jos…" at bounding box center [470, 174] width 256 height 32
click at [456, 186] on select "Valeria Heimdal Jessica Cristina romero Antonio Rosa Rafael Álvarez Garrido Jos…" at bounding box center [470, 174] width 256 height 32
select select "618"
click at [342, 158] on select "Valeria Heimdal Jessica Cristina romero Antonio Rosa Rafael Álvarez Garrido Jos…" at bounding box center [470, 174] width 256 height 32
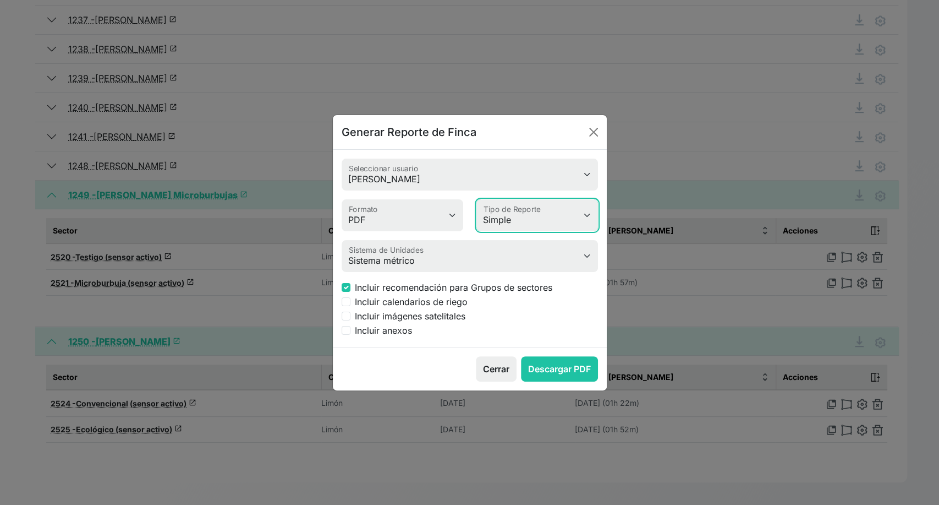
click at [564, 218] on select "Simple Avanzado" at bounding box center [538, 215] width 122 height 32
select select "advanced"
click at [477, 199] on select "Simple Avanzado" at bounding box center [538, 215] width 122 height 32
click at [343, 331] on input "Incluir anexos" at bounding box center [346, 330] width 9 height 9
checkbox input "true"
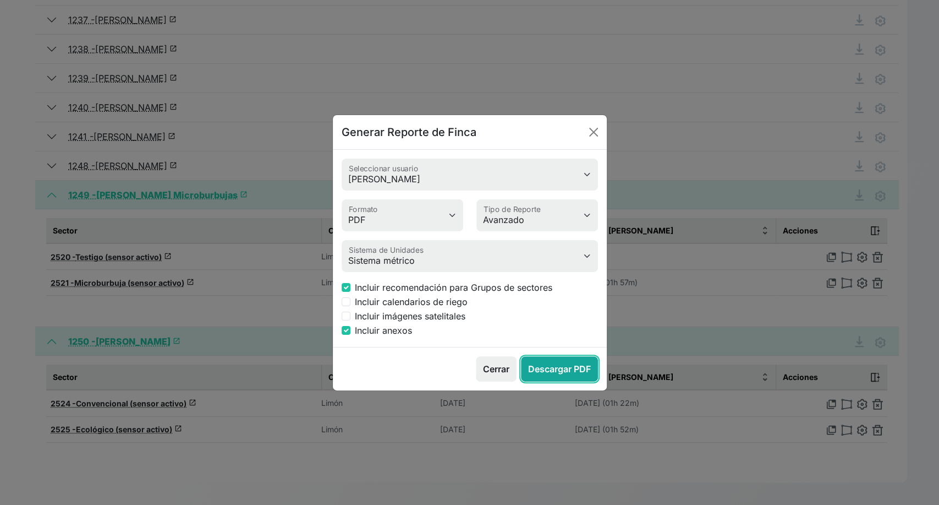
click at [537, 364] on button "Descargar PDF" at bounding box center [559, 368] width 77 height 25
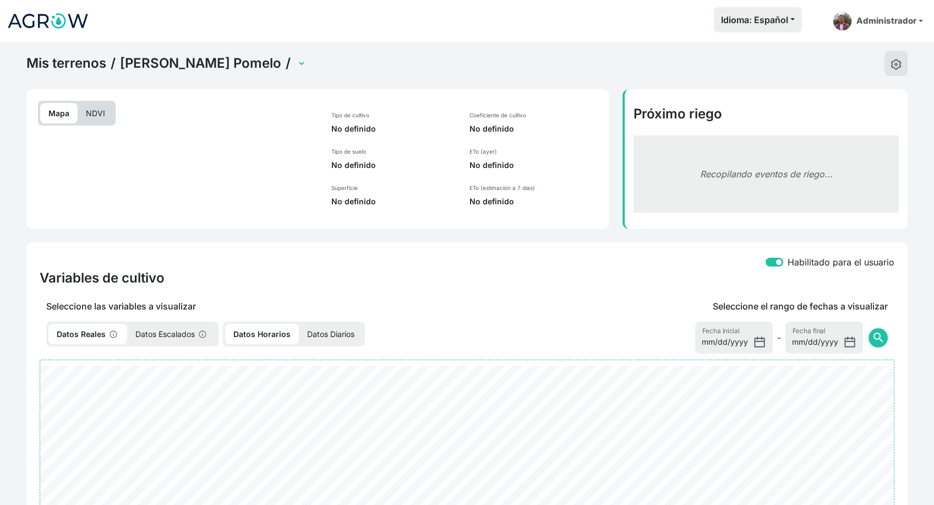
select select "2495"
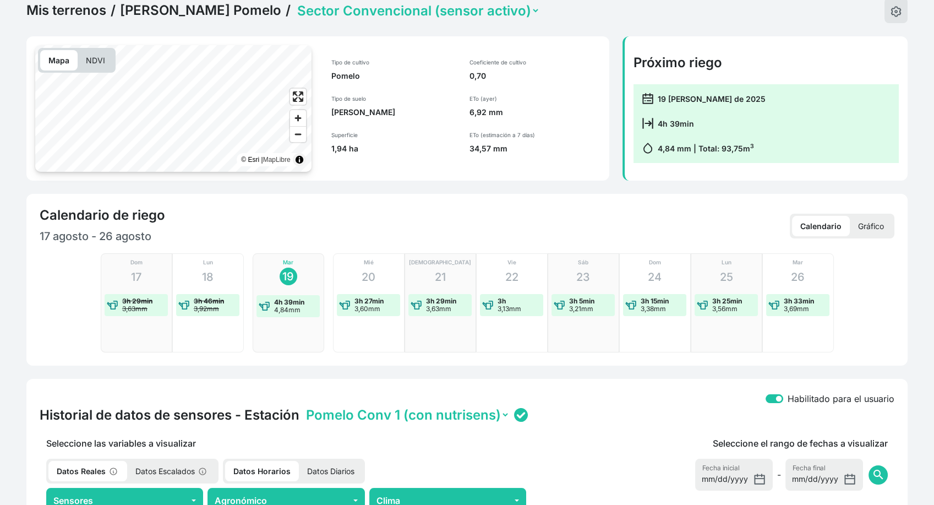
scroll to position [122, 0]
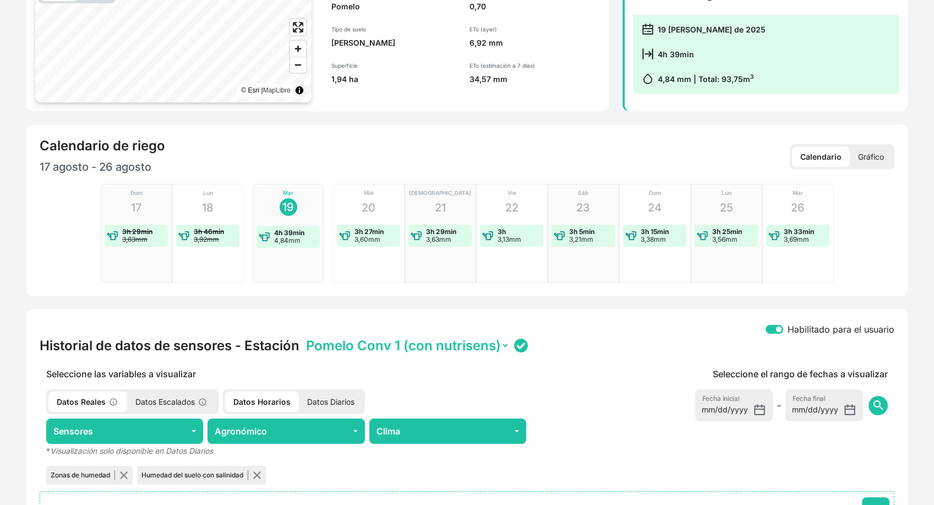
click at [872, 165] on p "Gráfico" at bounding box center [871, 156] width 42 height 20
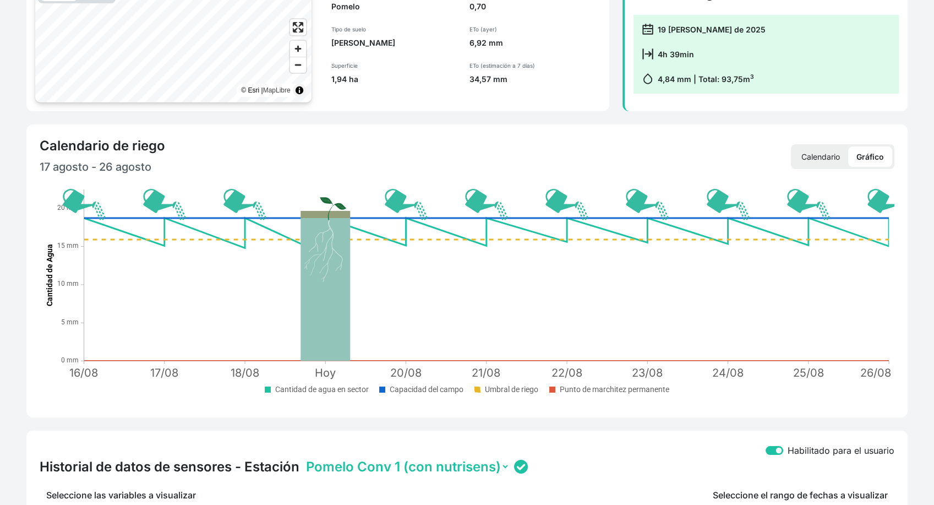
click at [821, 154] on p "Calendario" at bounding box center [820, 156] width 55 height 20
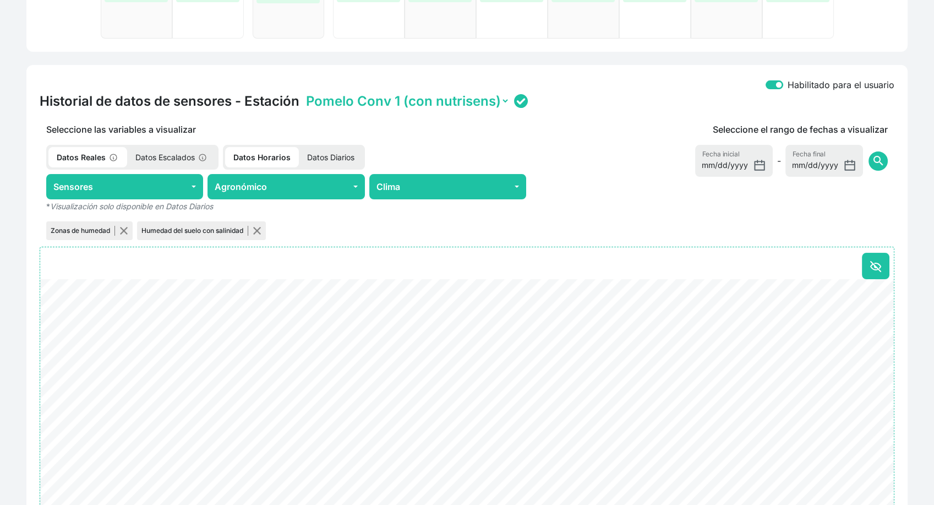
scroll to position [428, 0]
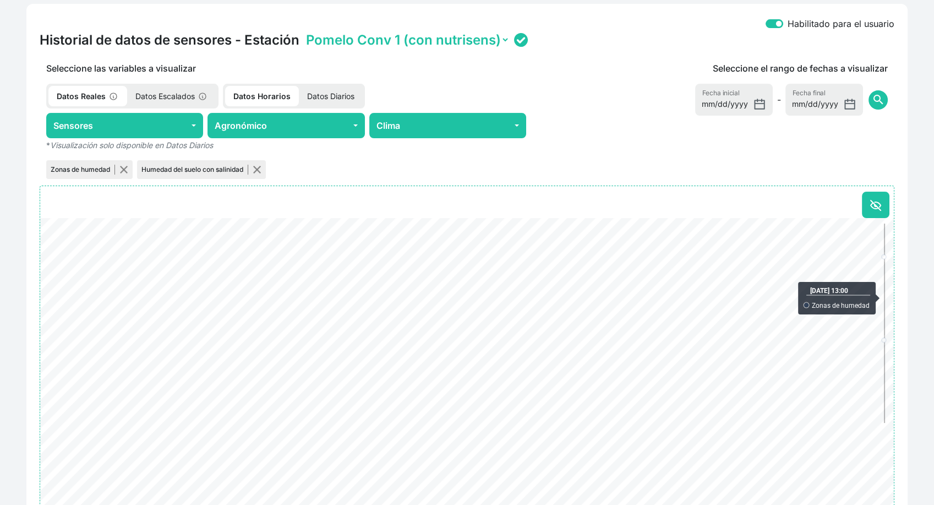
click at [443, 45] on select "Pomelo Conv 1 (con nutrisens) Pomelo Conv 2 (replica)" at bounding box center [407, 39] width 206 height 17
select select "ONE2038353453325019002A0028"
click at [304, 31] on select "Pomelo Conv 1 (con nutrisens) Pomelo Conv 2 (replica)" at bounding box center [407, 39] width 206 height 17
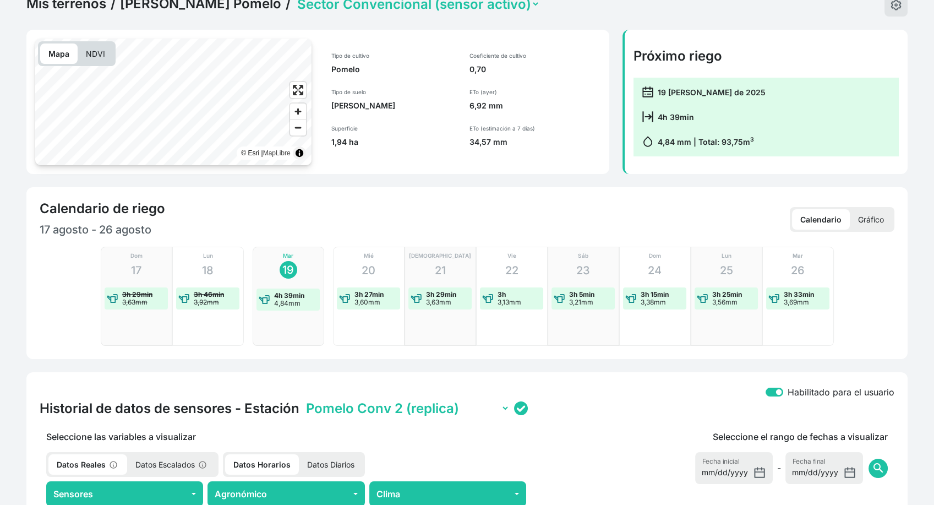
scroll to position [0, 0]
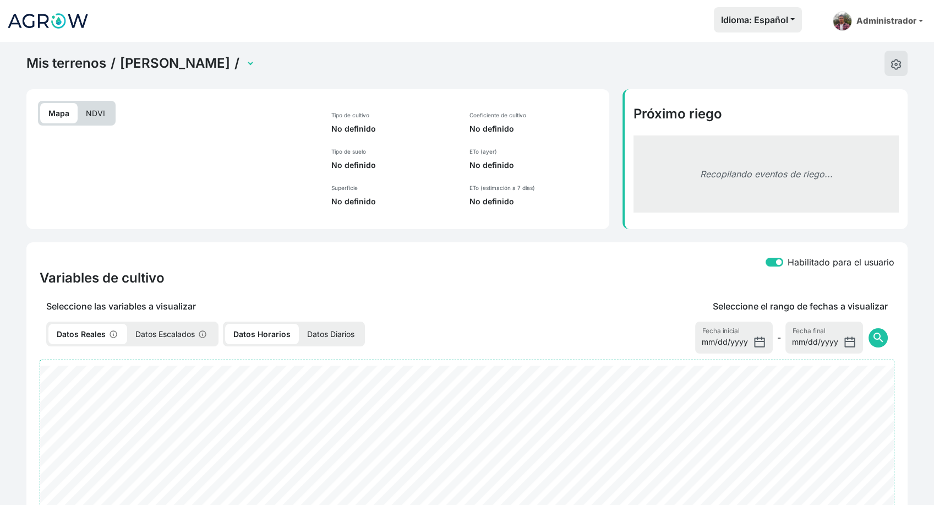
select select "2498"
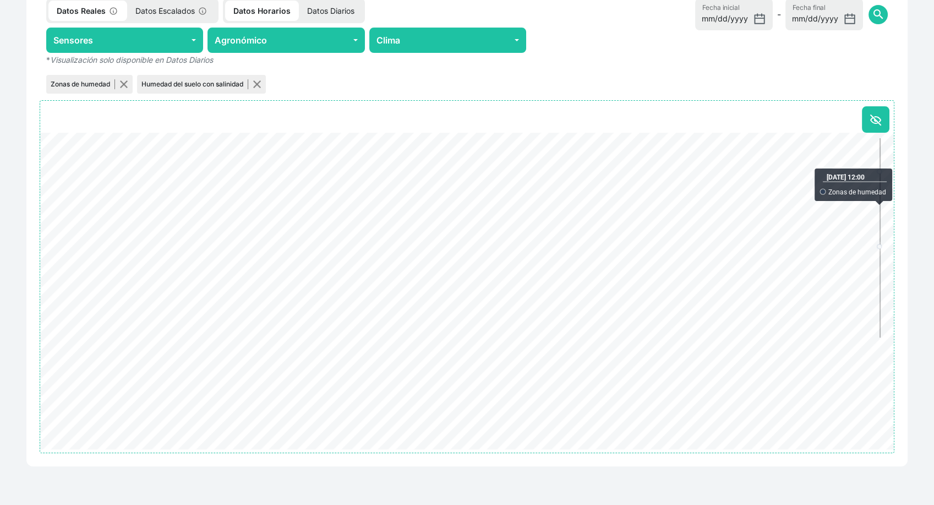
scroll to position [391, 0]
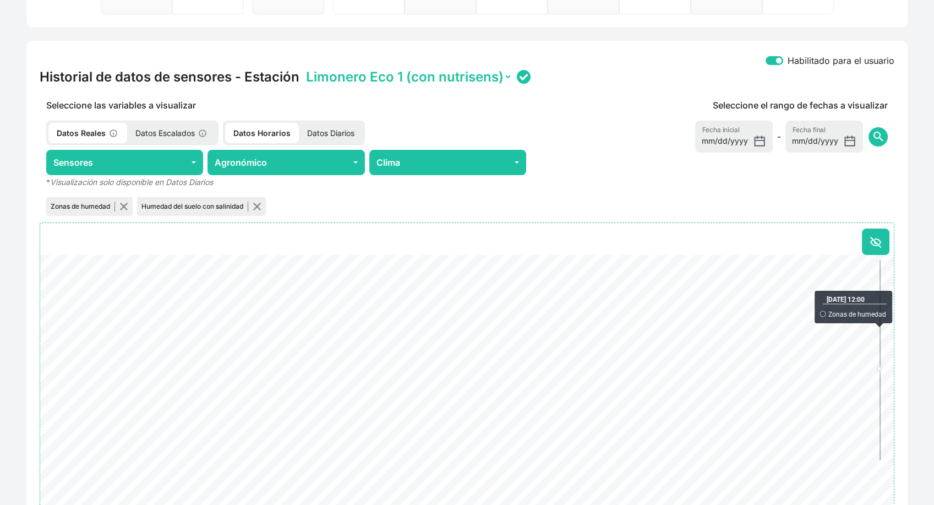
click at [494, 80] on select "Limonero Eco 1 (con nutrisens) Limonero Eco 2 (replica) WS" at bounding box center [408, 76] width 209 height 17
click at [304, 68] on select "Limonero Eco 1 (con nutrisens) Limonero Eco 2 (replica) WS" at bounding box center [408, 76] width 209 height 17
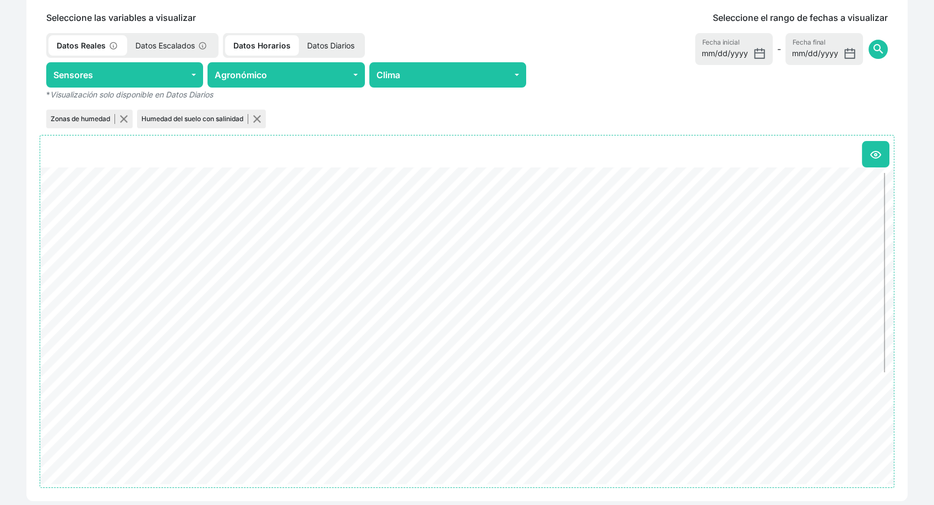
scroll to position [330, 0]
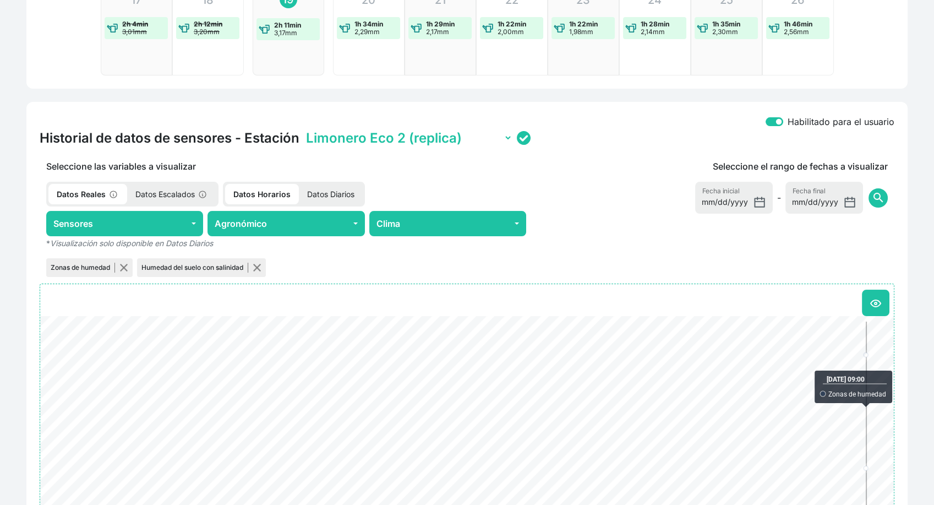
click at [475, 140] on select "Limonero Eco 1 (con nutrisens) Limonero Eco 2 (replica) WS" at bounding box center [408, 137] width 209 height 17
select select "ONE2038353453325019004B0026"
click at [304, 129] on select "Limonero Eco 1 (con nutrisens) Limonero Eco 2 (replica) WS" at bounding box center [408, 137] width 209 height 17
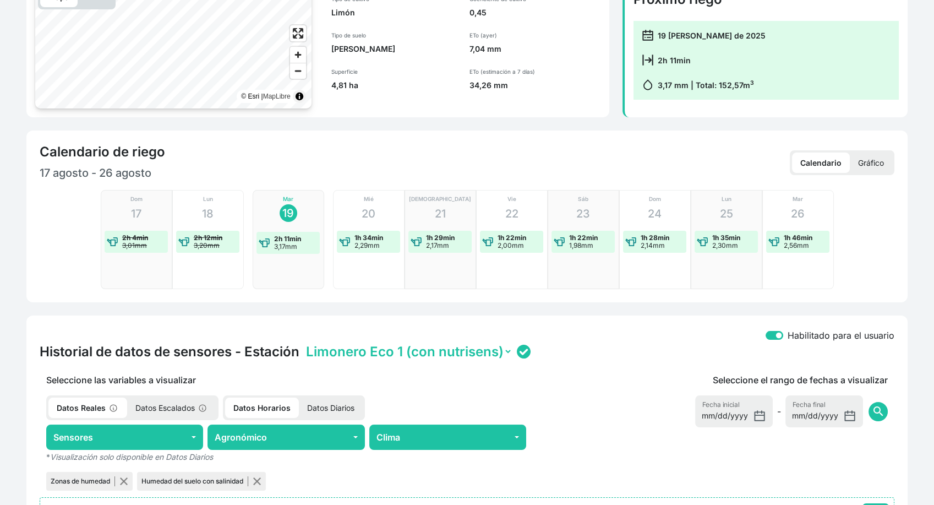
scroll to position [0, 0]
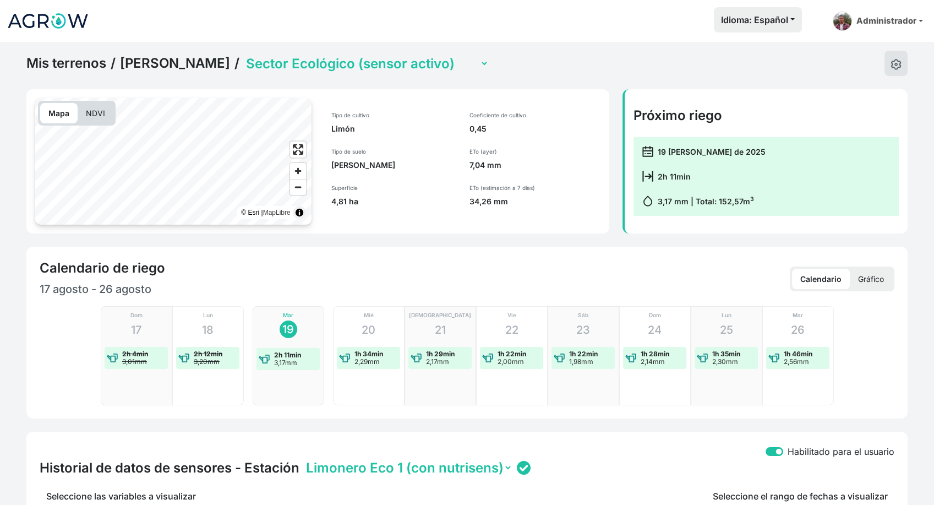
click at [396, 71] on select "Sector Convencional (sensor activo) Sector Ecológico (sensor activo)" at bounding box center [366, 63] width 245 height 17
select select "2499"
click at [244, 55] on select "Sector Convencional (sensor activo) Sector Ecológico (sensor activo)" at bounding box center [366, 63] width 245 height 17
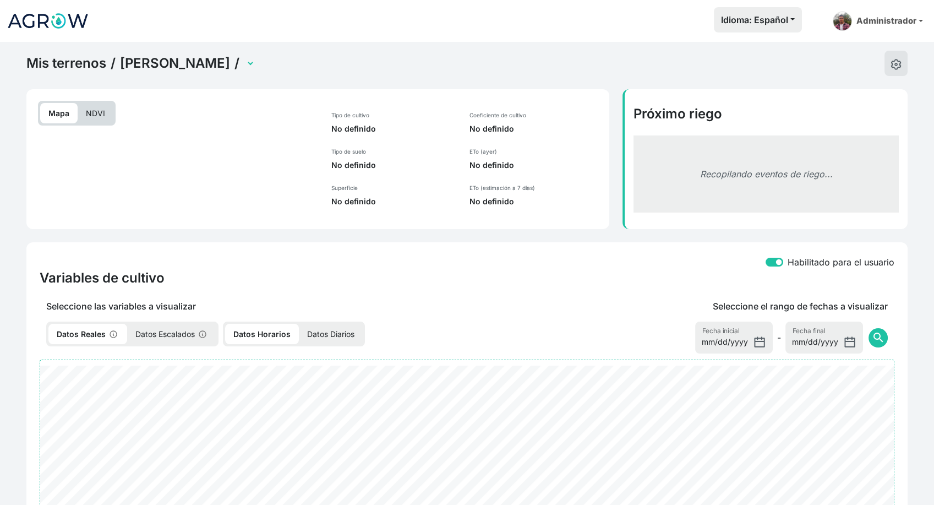
select select "2499"
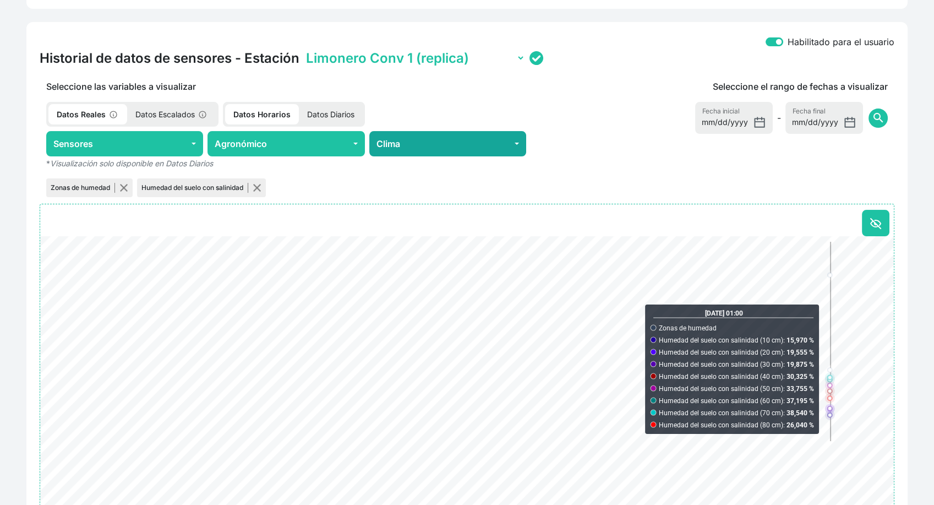
scroll to position [305, 0]
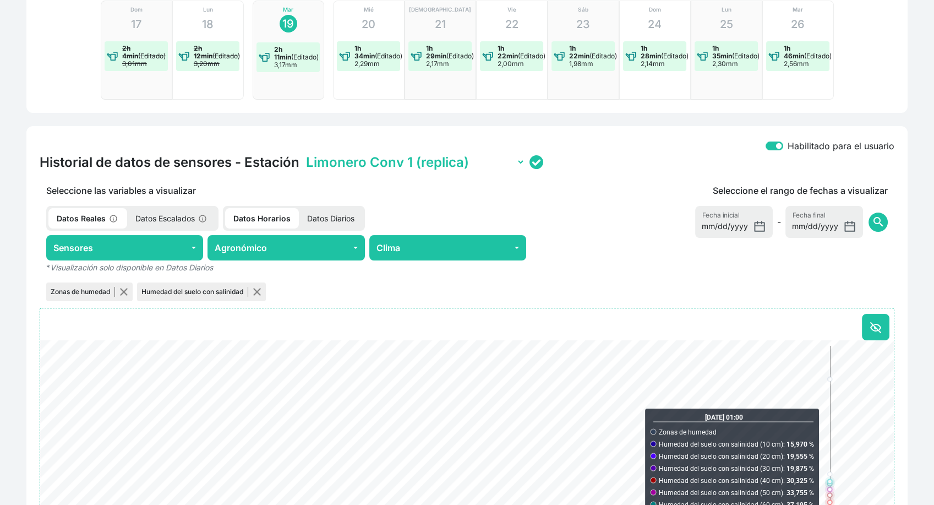
click at [436, 160] on select "Limonero Conv 1 (replica) Limonero Conv 2 (con nutrisens)" at bounding box center [414, 162] width 221 height 17
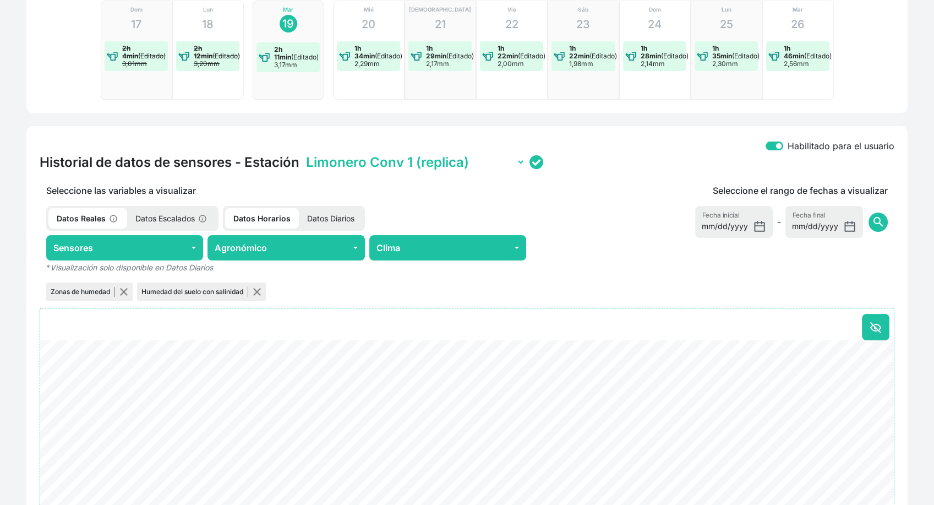
select select "ONE20383534533250190034001C"
click at [304, 154] on select "Limonero Conv 1 (replica) Limonero Conv 2 (con nutrisens)" at bounding box center [414, 162] width 221 height 17
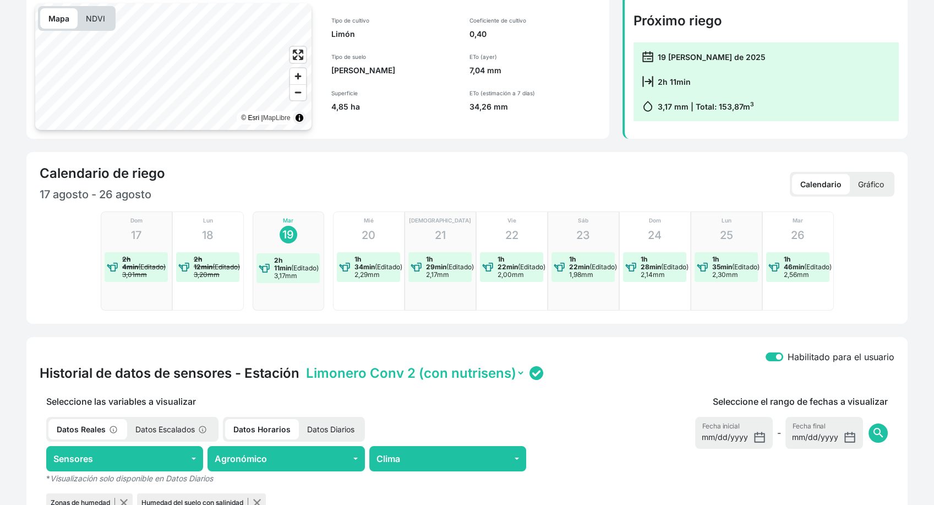
scroll to position [0, 0]
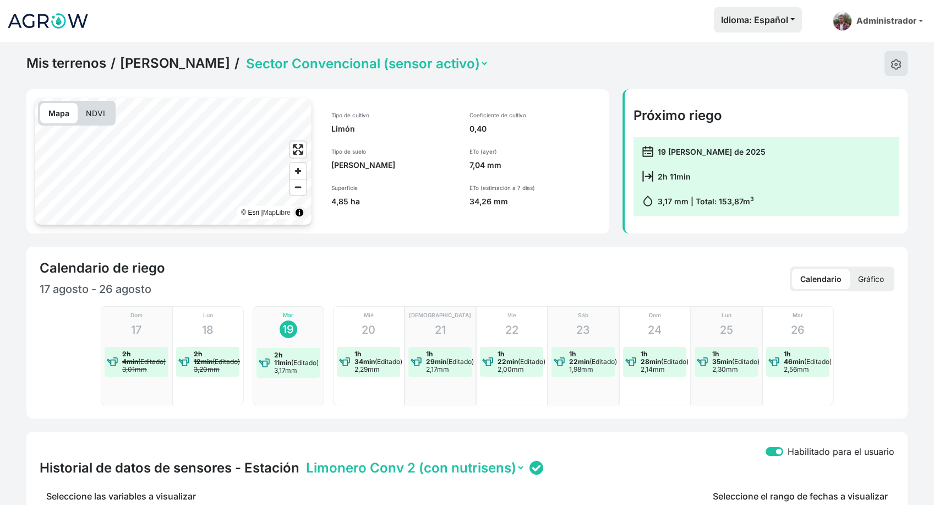
click at [449, 67] on select "Sector Convencional (sensor activo) Sector Ecológico (sensor activo)" at bounding box center [366, 63] width 245 height 17
click at [244, 55] on select "Sector Convencional (sensor activo) Sector Ecológico (sensor activo)" at bounding box center [366, 63] width 245 height 17
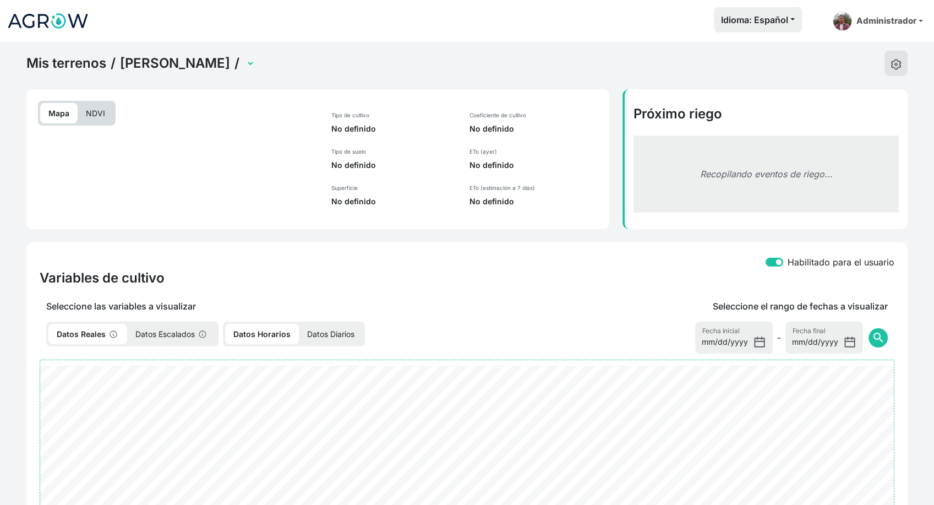
select select "2498"
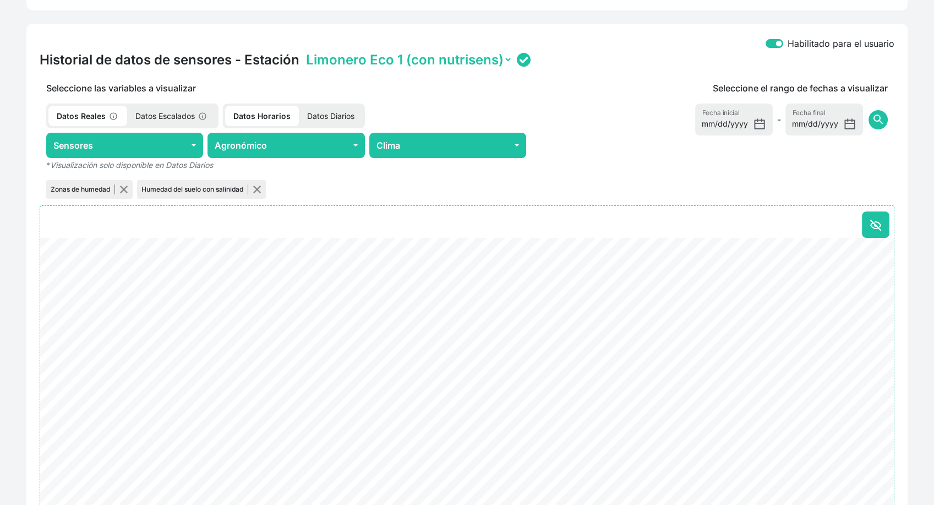
scroll to position [428, 0]
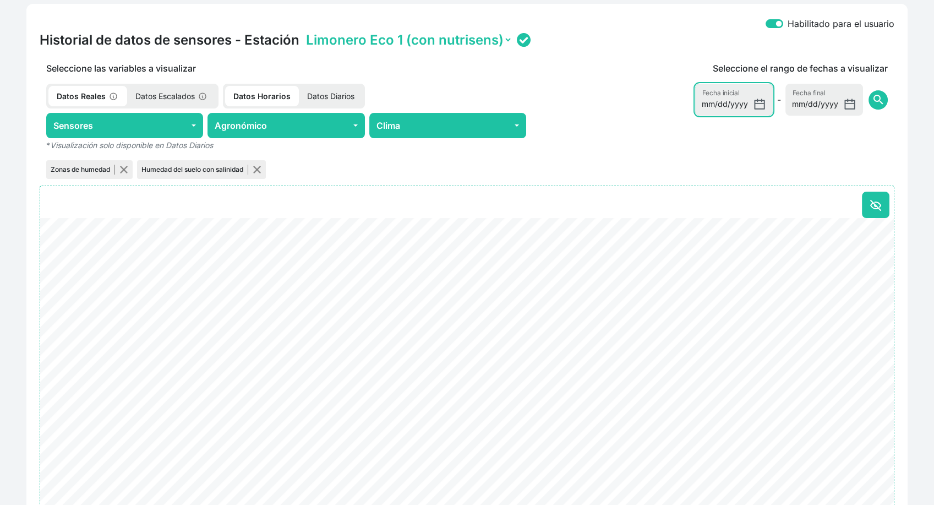
click at [755, 106] on input "[DATE]" at bounding box center [734, 100] width 78 height 32
type input "[DATE]"
click at [878, 102] on span "search" at bounding box center [877, 99] width 13 height 13
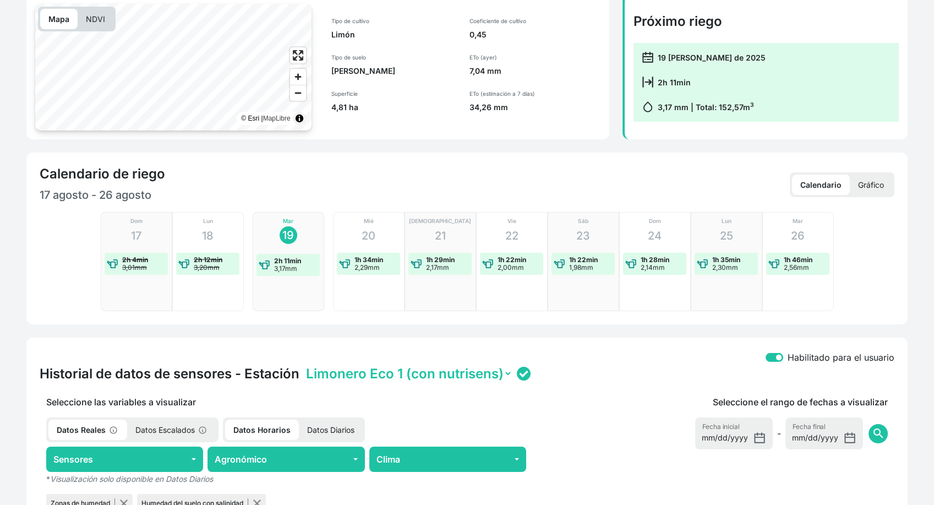
scroll to position [0, 0]
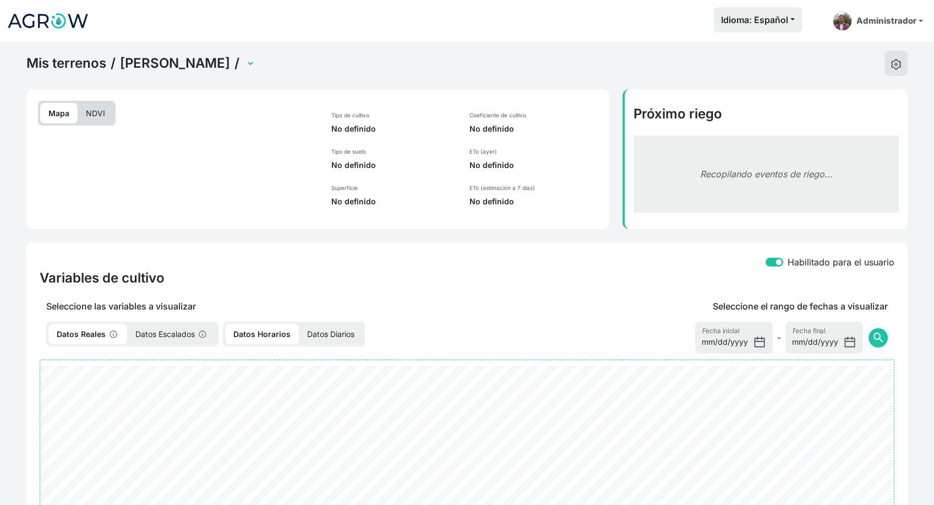
select select "2500"
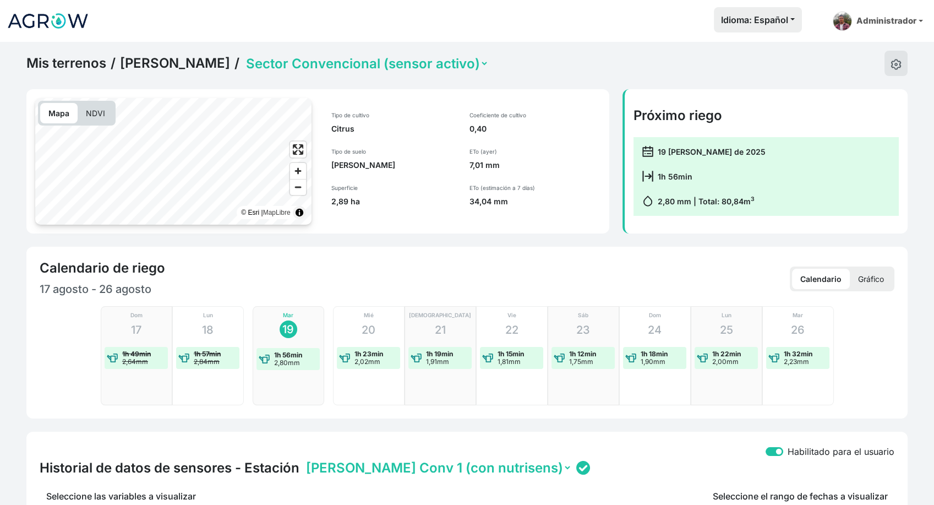
click at [864, 280] on p "Gráfico" at bounding box center [871, 279] width 42 height 20
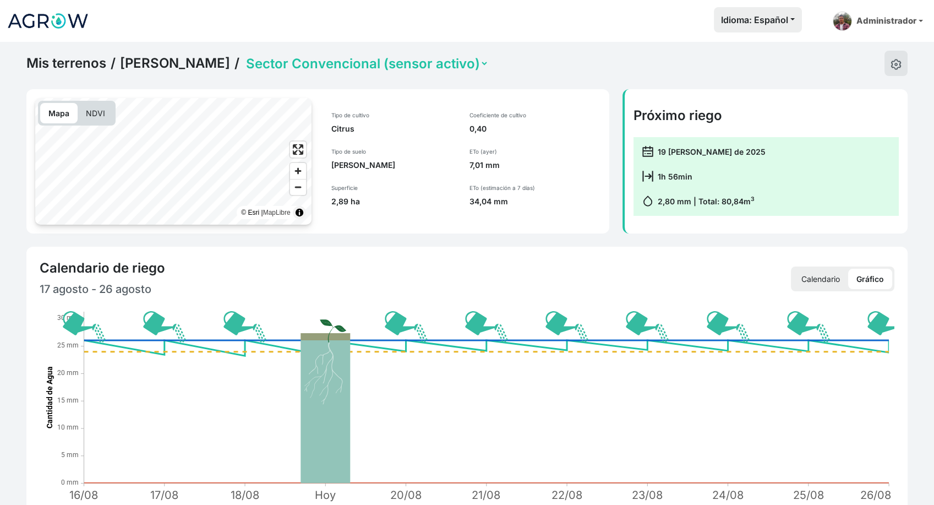
click at [819, 280] on p "Calendario" at bounding box center [820, 279] width 55 height 20
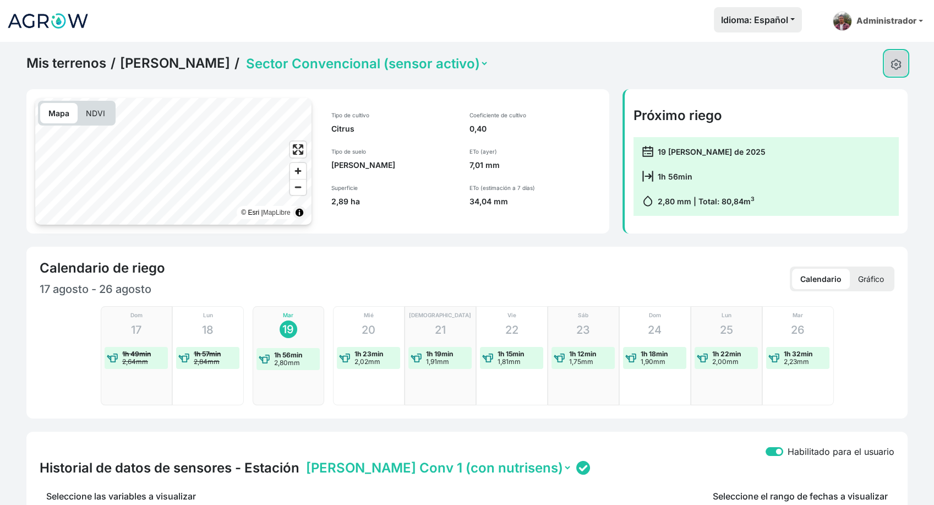
click at [902, 64] on button at bounding box center [895, 63] width 23 height 25
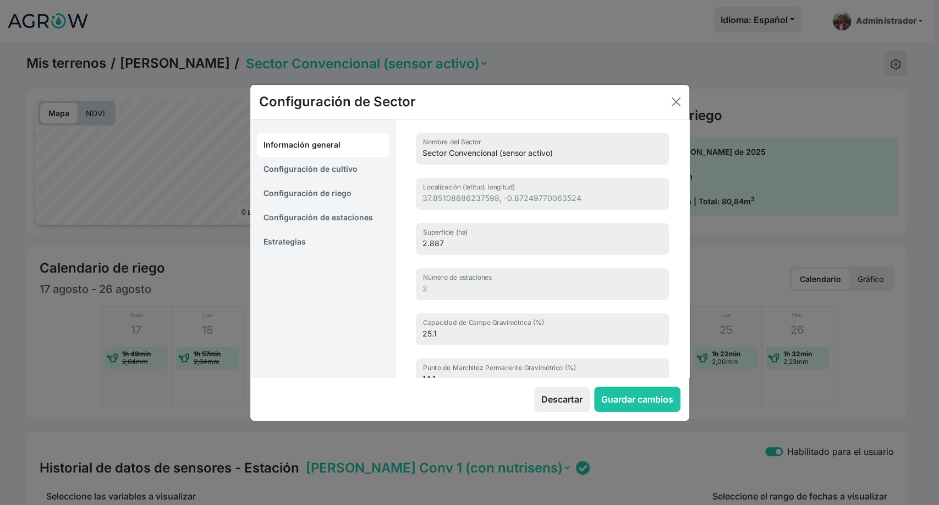
drag, startPoint x: 327, startPoint y: 168, endPoint x: 329, endPoint y: 182, distance: 13.8
click at [327, 167] on link "Configuración de cultivo" at bounding box center [323, 169] width 133 height 24
select select "720"
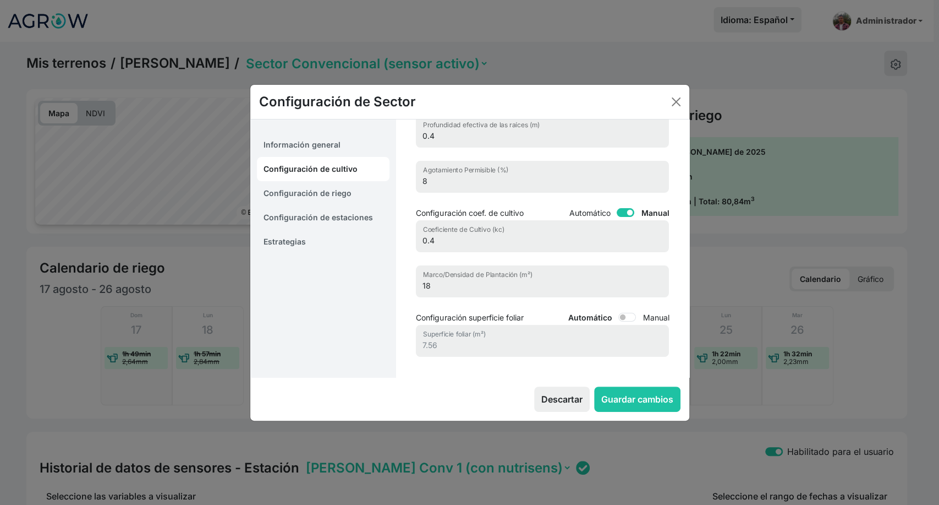
scroll to position [122, 0]
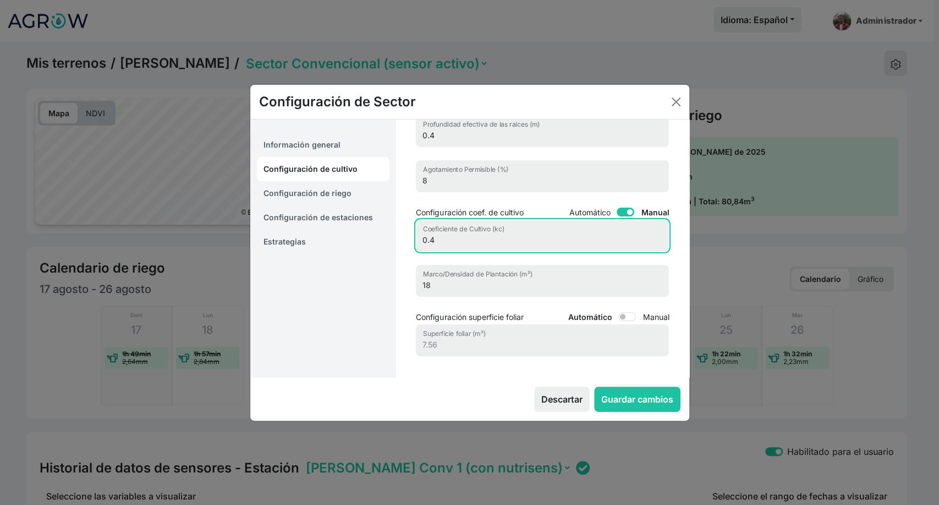
click at [438, 238] on input "0.4" at bounding box center [542, 236] width 253 height 32
type input "0.5"
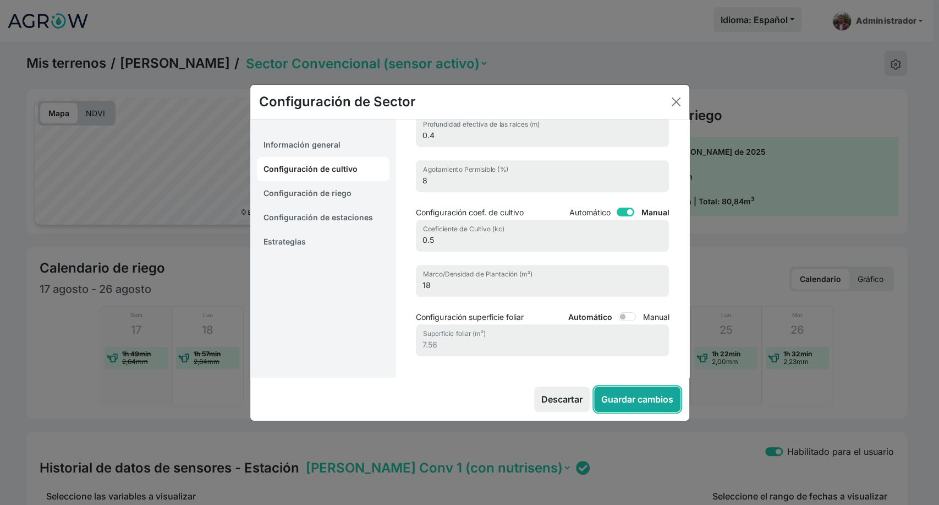
click at [659, 406] on button "Guardar cambios" at bounding box center [637, 398] width 86 height 25
select select "7"
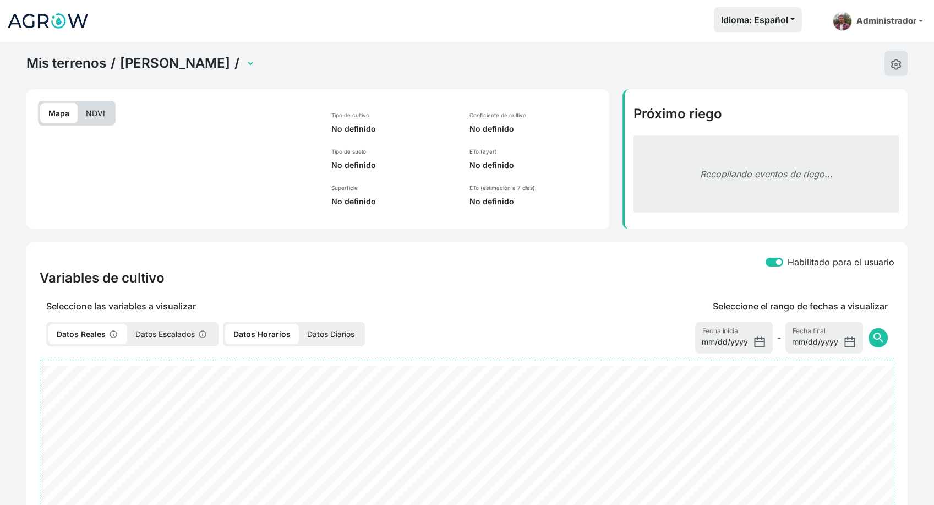
select select "2500"
select select "2501"
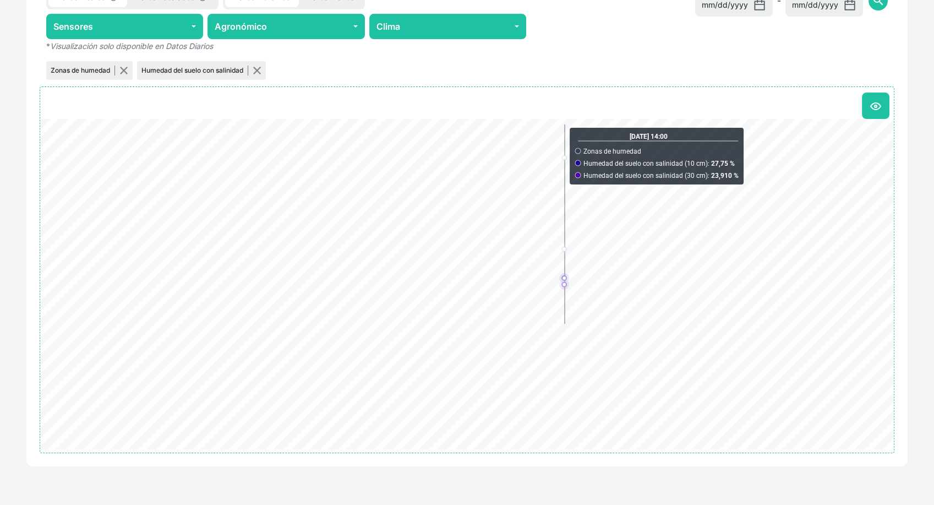
scroll to position [466, 0]
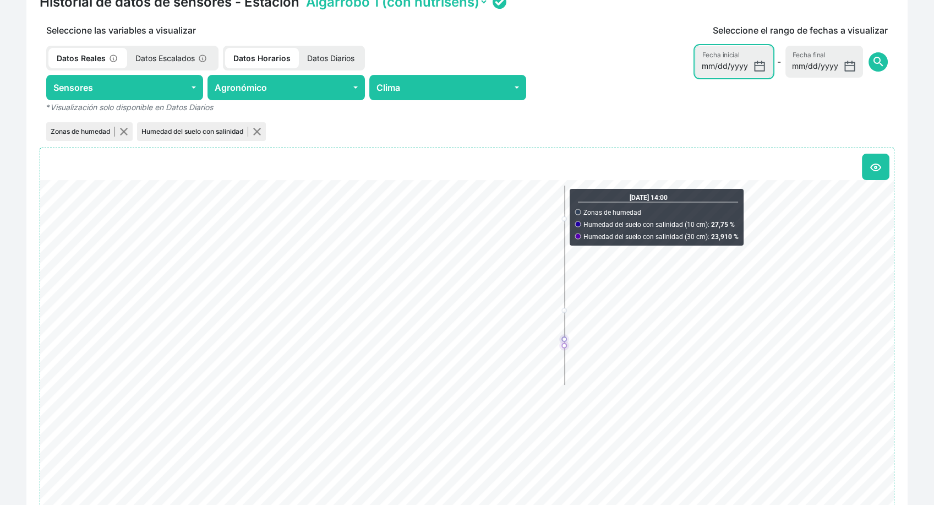
click at [741, 67] on input "[DATE]" at bounding box center [734, 62] width 78 height 32
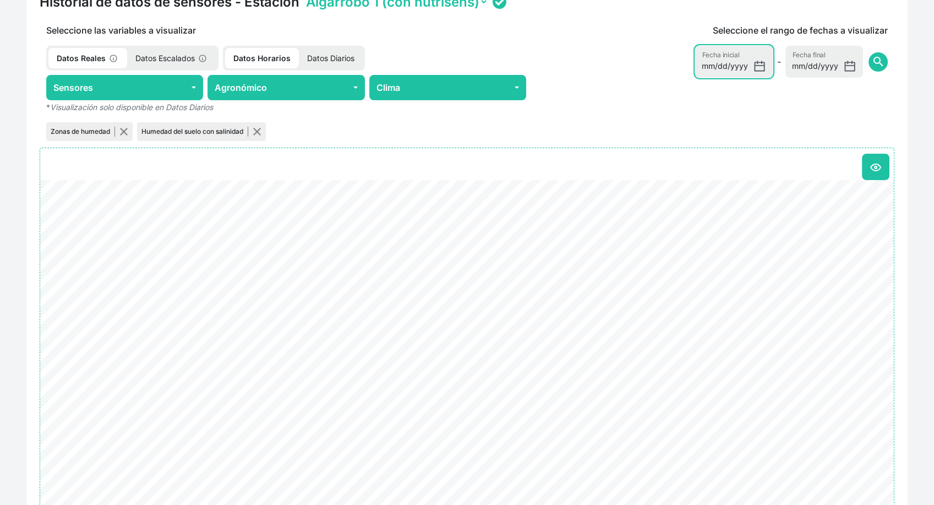
click at [757, 67] on input "[DATE]" at bounding box center [734, 62] width 78 height 32
type input "[DATE]"
click at [881, 52] on button "search" at bounding box center [877, 61] width 19 height 19
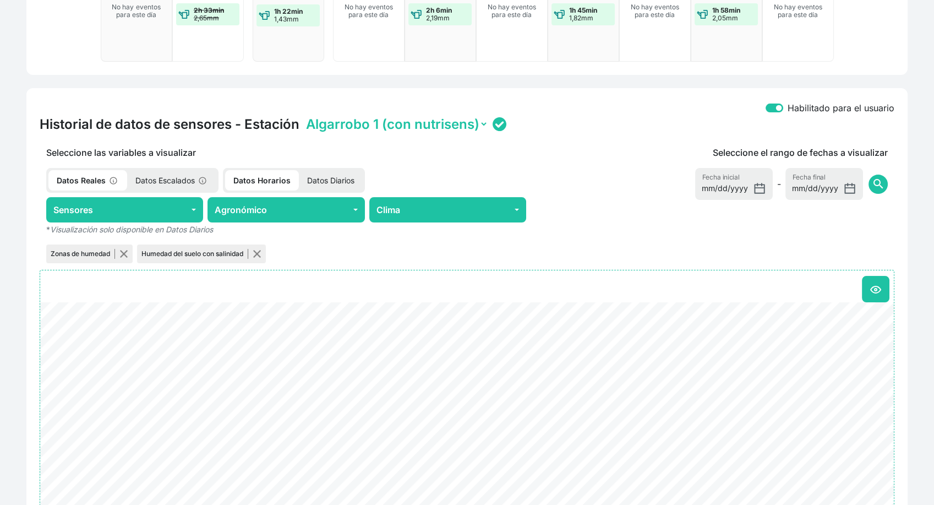
click at [444, 122] on select "Algarrobo 1 (con nutrisens) Algarrobo 2 (replica)" at bounding box center [396, 124] width 184 height 17
select select "ONE2038353453325019002B0011"
click at [304, 116] on select "Algarrobo 1 (con nutrisens) Algarrobo 2 (replica)" at bounding box center [396, 124] width 184 height 17
click at [916, 212] on div "Mis terrenos / [PERSON_NAME] [PERSON_NAME] Algarrobo / Sector Único (sensor act…" at bounding box center [467, 193] width 934 height 991
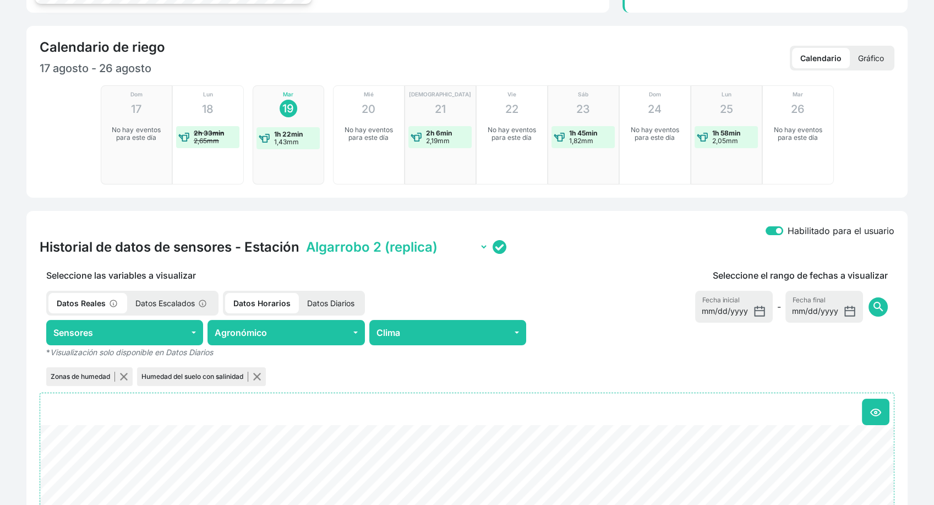
scroll to position [160, 0]
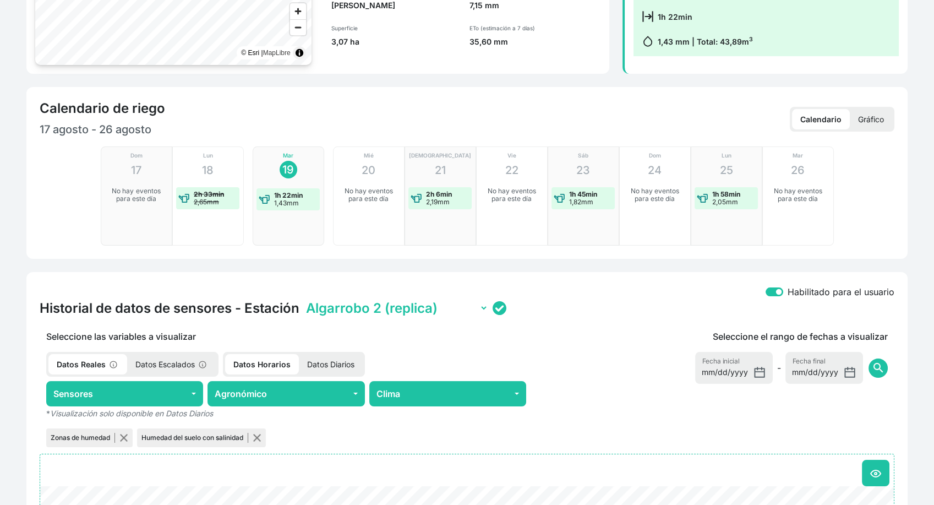
click at [871, 122] on p "Gráfico" at bounding box center [871, 119] width 42 height 20
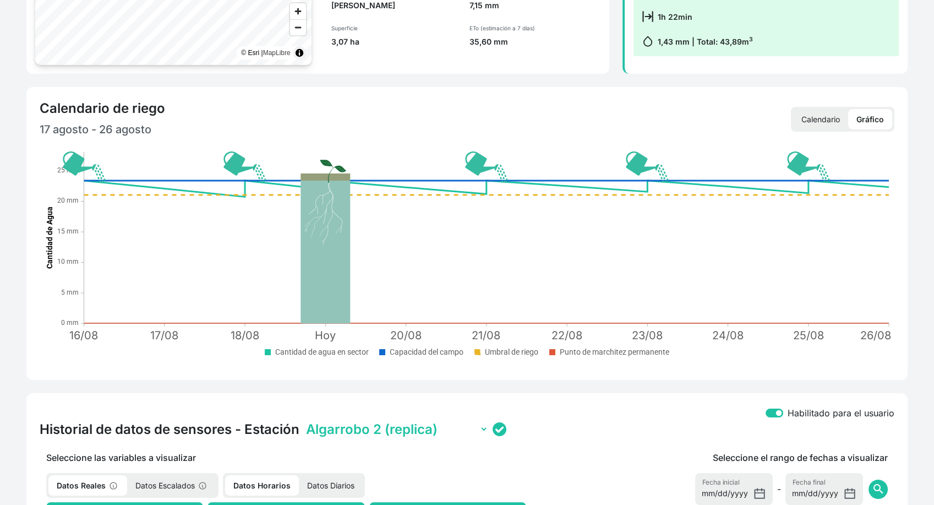
click at [808, 119] on p "Calendario" at bounding box center [820, 119] width 55 height 20
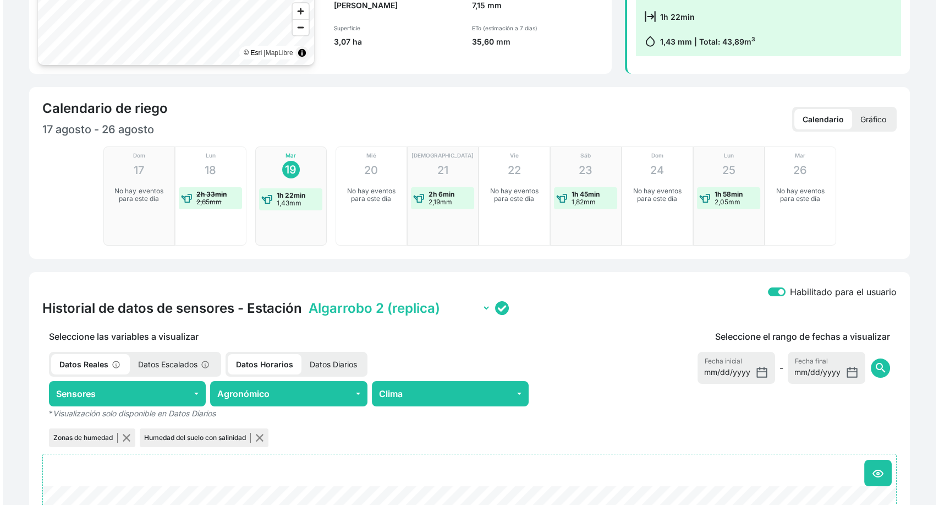
scroll to position [0, 0]
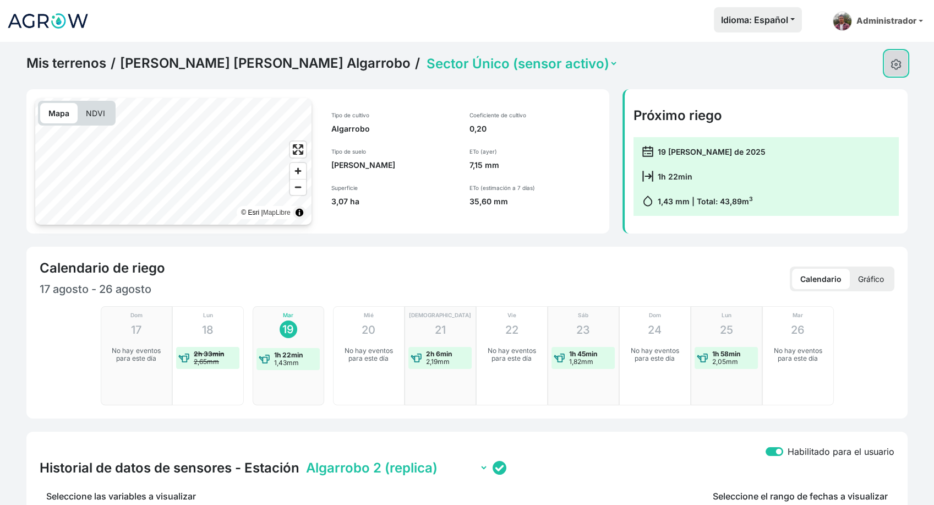
click at [887, 68] on button at bounding box center [895, 63] width 23 height 25
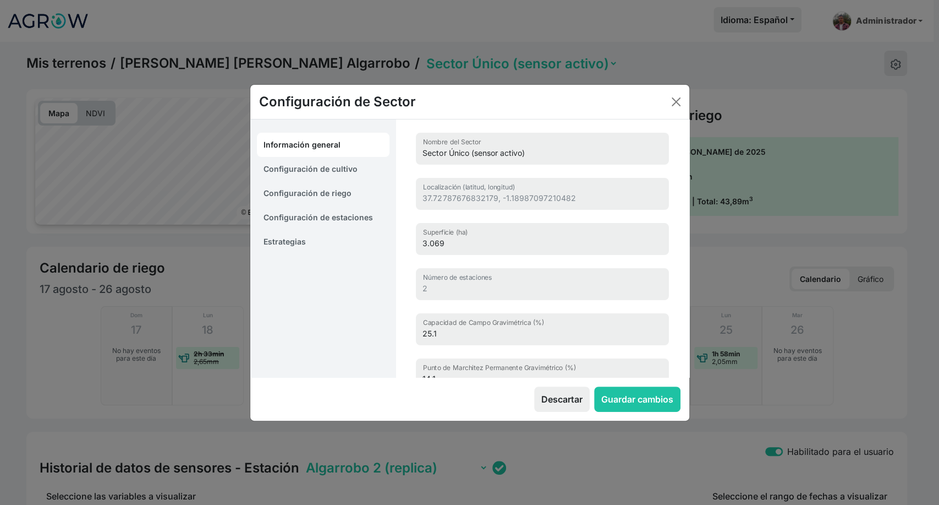
click at [333, 168] on link "Configuración de cultivo" at bounding box center [323, 169] width 133 height 24
select select "16228"
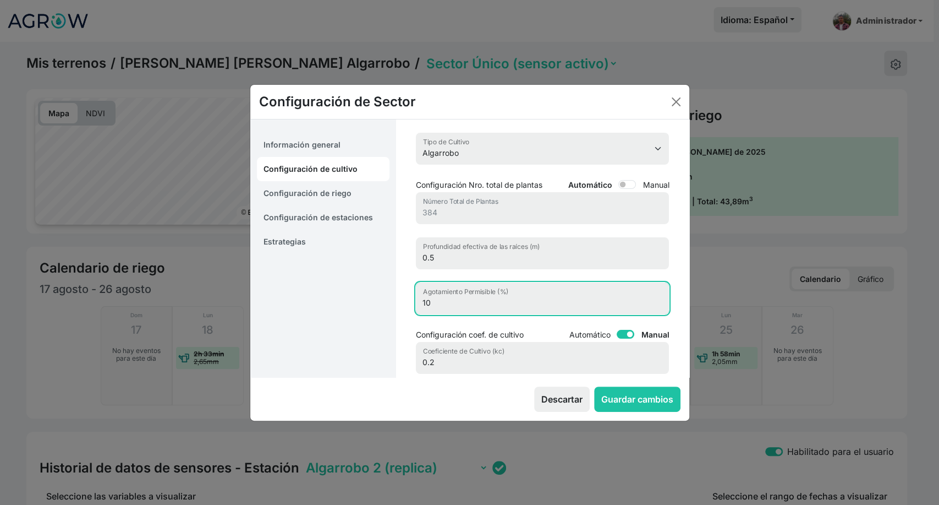
drag, startPoint x: 440, startPoint y: 305, endPoint x: 378, endPoint y: 303, distance: 62.8
click at [378, 303] on div "Información general Configuración de cultivo Configuración [PERSON_NAME] Config…" at bounding box center [469, 248] width 439 height 258
type input "5"
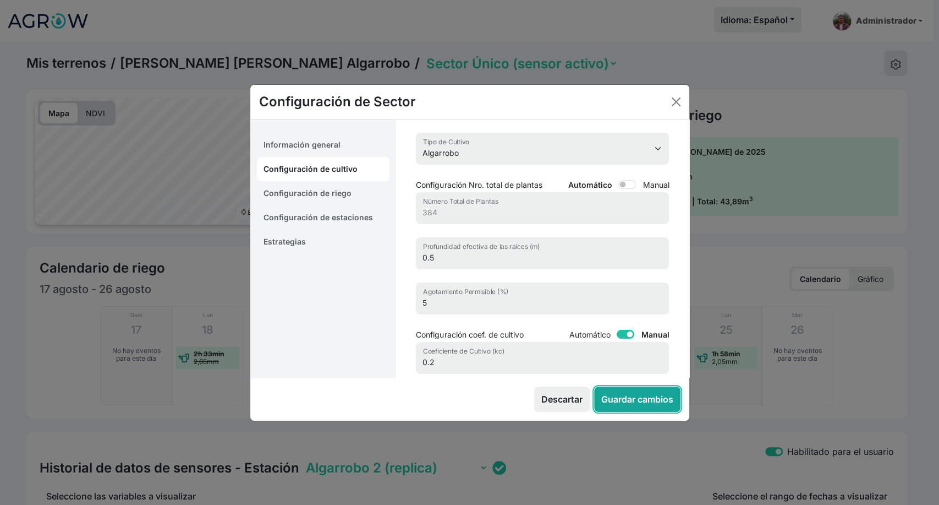
click at [622, 395] on button "Guardar cambios" at bounding box center [637, 398] width 86 height 25
select select "7"
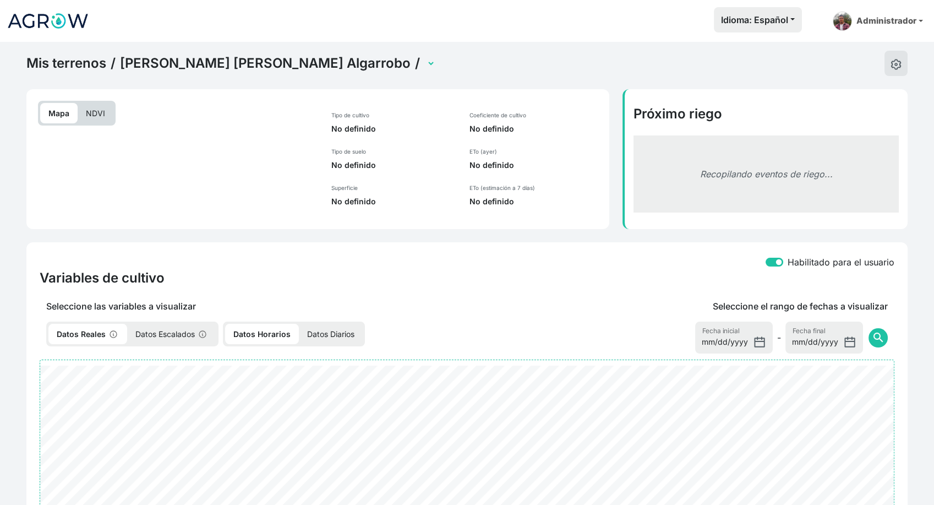
select select "2501"
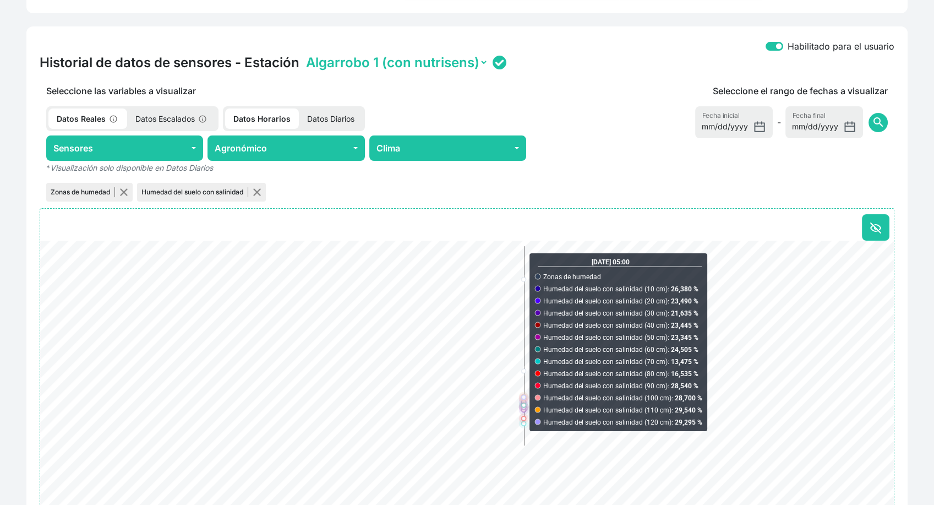
scroll to position [404, 0]
click at [456, 65] on select "Algarrobo 1 (con nutrisens) Algarrobo 2 (replica)" at bounding box center [396, 62] width 184 height 17
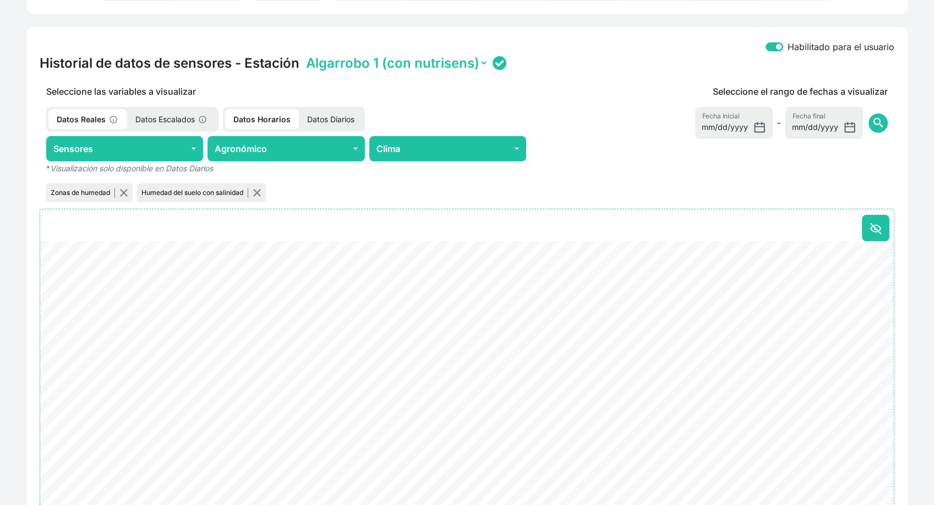
select select "ONE2038353453325019002B0011"
click at [304, 54] on select "Algarrobo 1 (con nutrisens) Algarrobo 2 (replica)" at bounding box center [396, 62] width 184 height 17
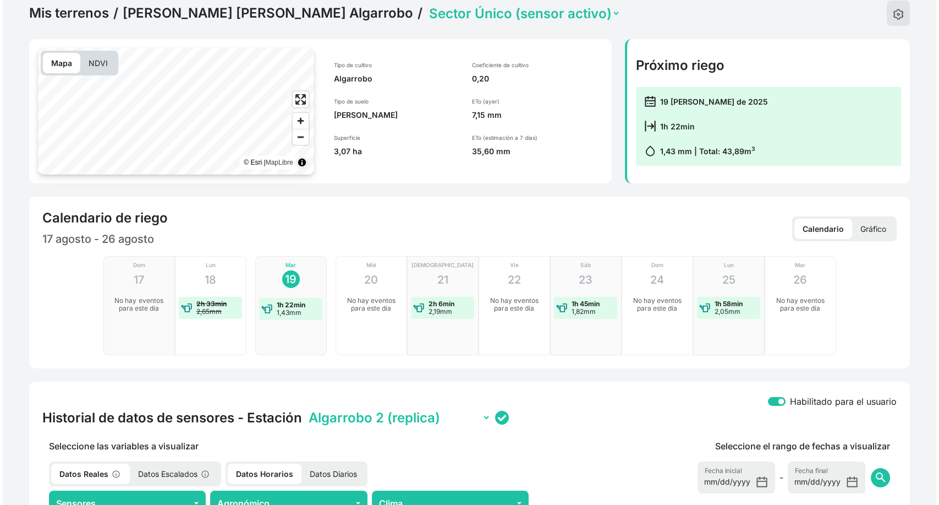
scroll to position [0, 0]
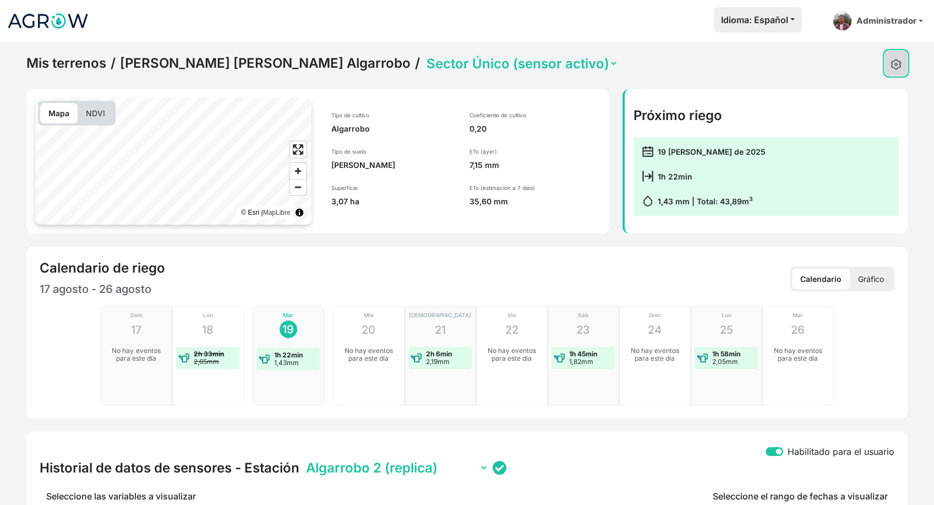
click at [898, 67] on img at bounding box center [895, 64] width 11 height 11
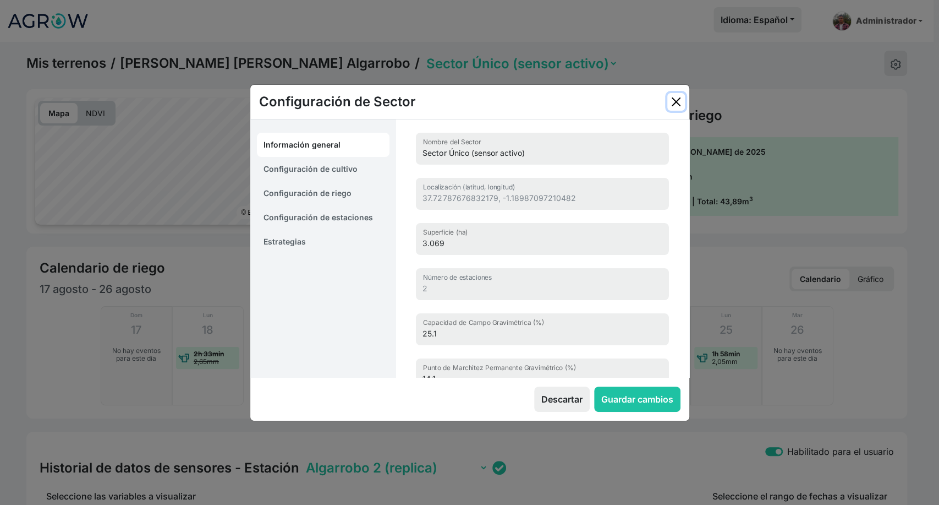
click at [677, 97] on button "Close" at bounding box center [677, 102] width 18 height 18
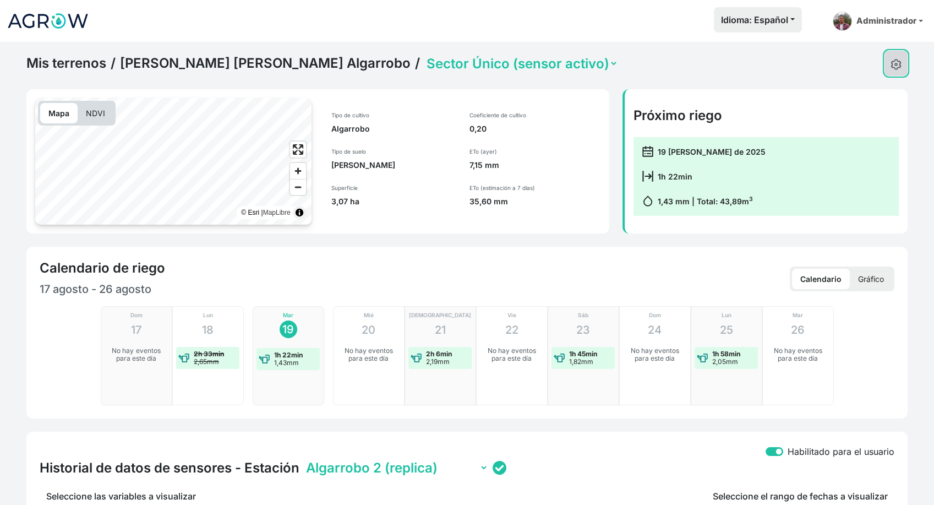
click at [898, 67] on img at bounding box center [895, 64] width 11 height 11
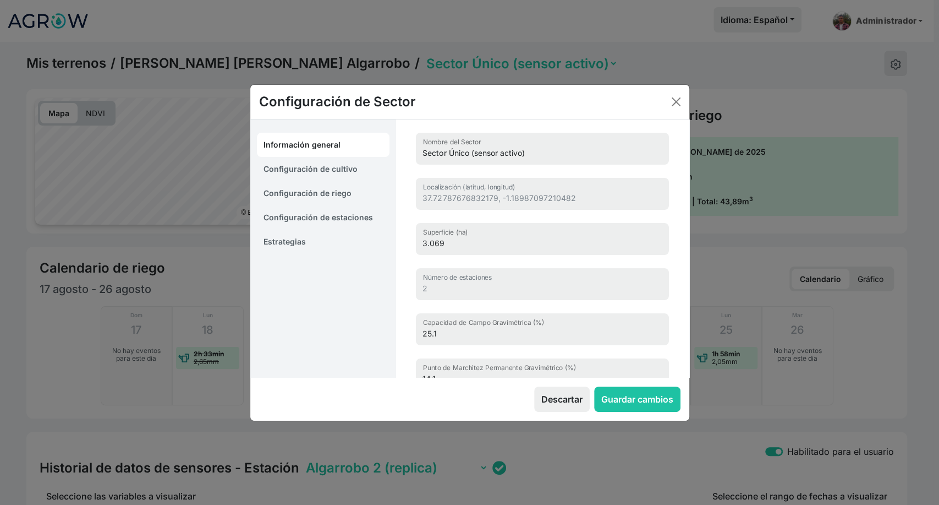
click at [328, 164] on link "Configuración de cultivo" at bounding box center [323, 169] width 133 height 24
select select "16228"
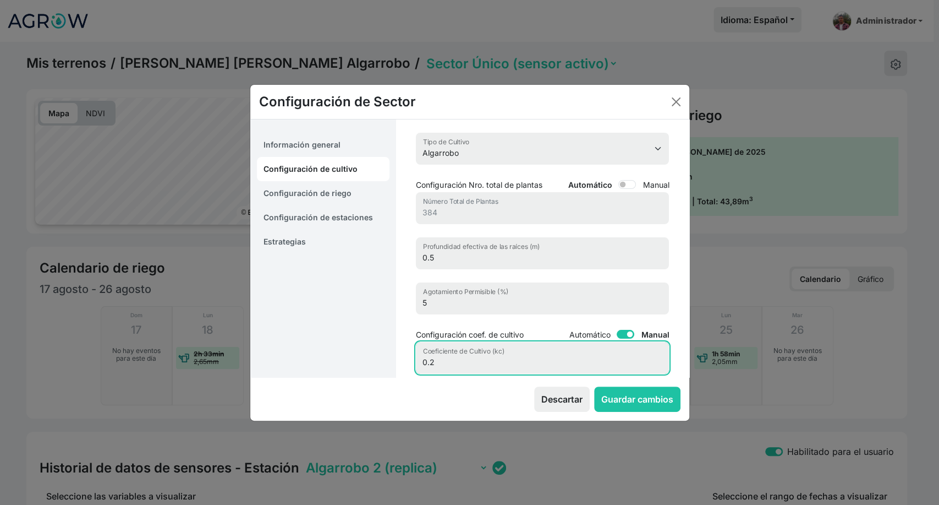
click at [441, 363] on input "0.2" at bounding box center [542, 358] width 253 height 32
type input "0.3"
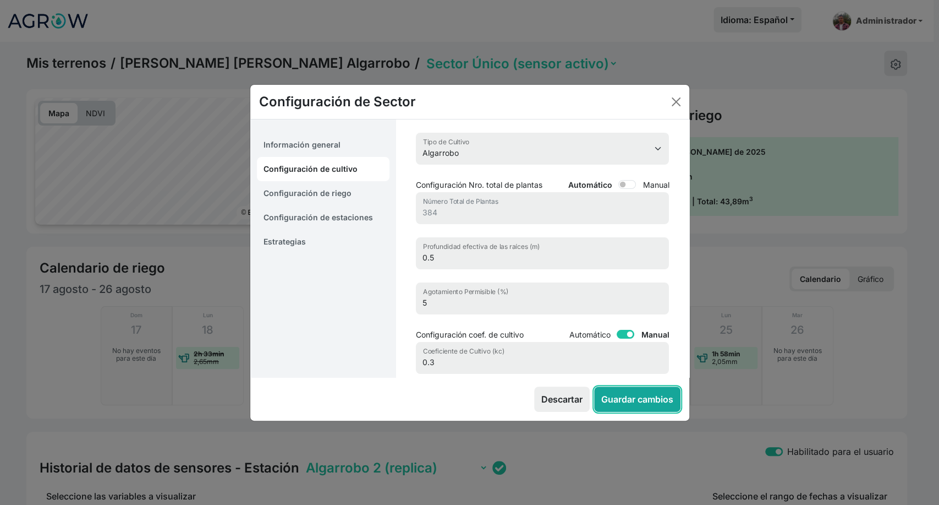
click at [635, 400] on button "Guardar cambios" at bounding box center [637, 398] width 86 height 25
select select "7"
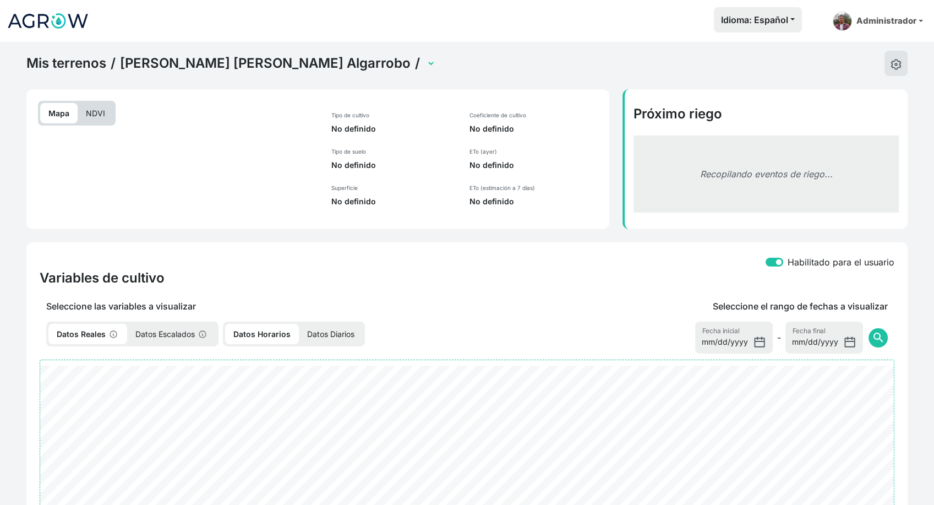
select select "2501"
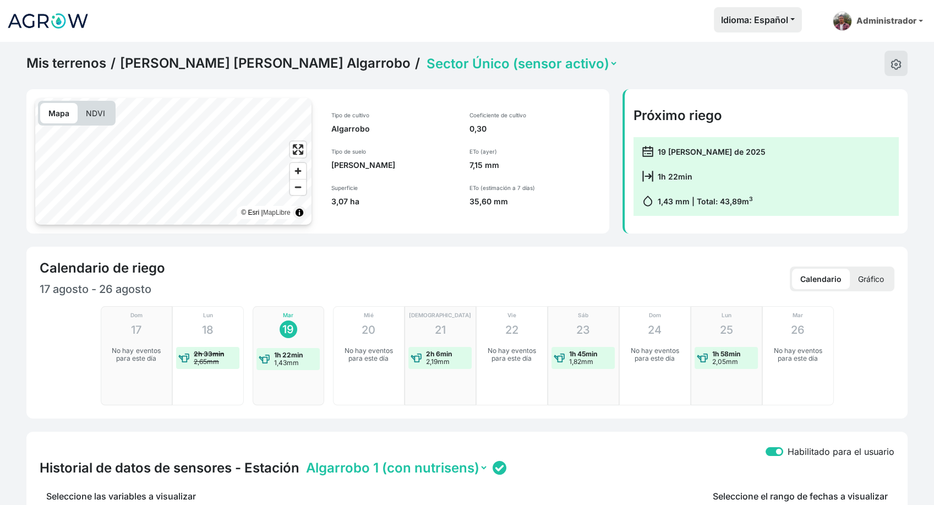
click at [877, 277] on p "Gráfico" at bounding box center [871, 279] width 42 height 20
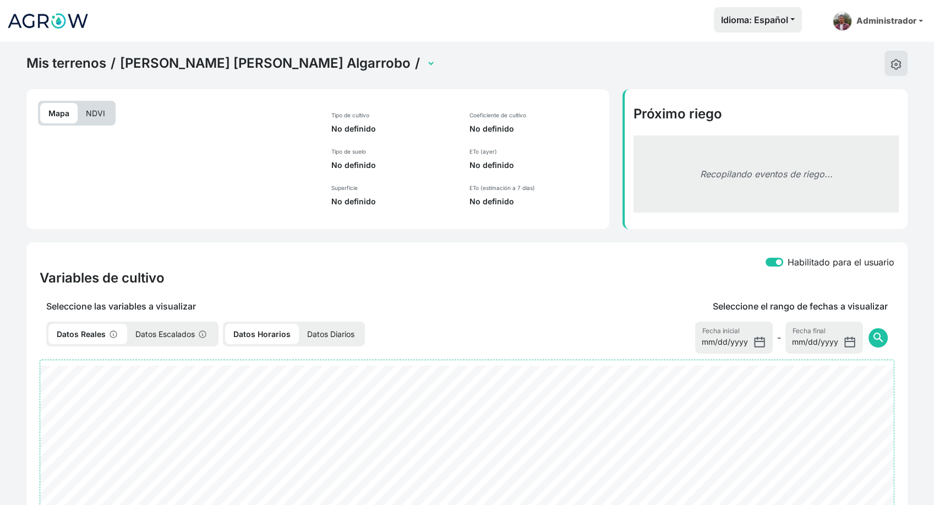
select select "2501"
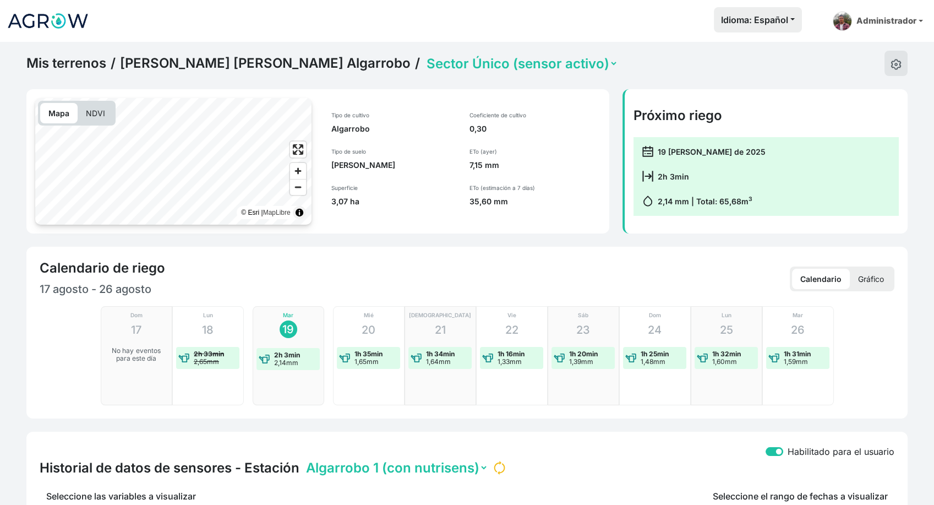
click at [885, 278] on p "Gráfico" at bounding box center [871, 279] width 42 height 20
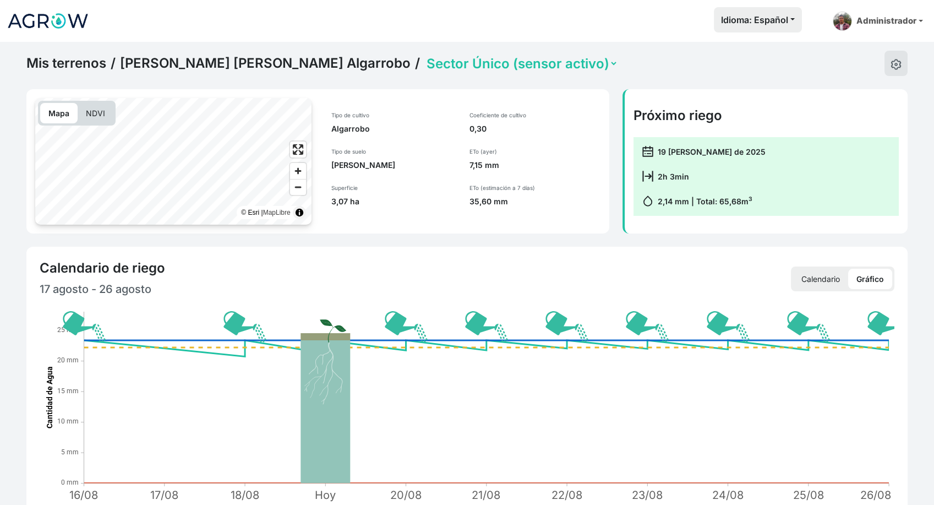
click at [826, 279] on p "Calendario" at bounding box center [820, 279] width 55 height 20
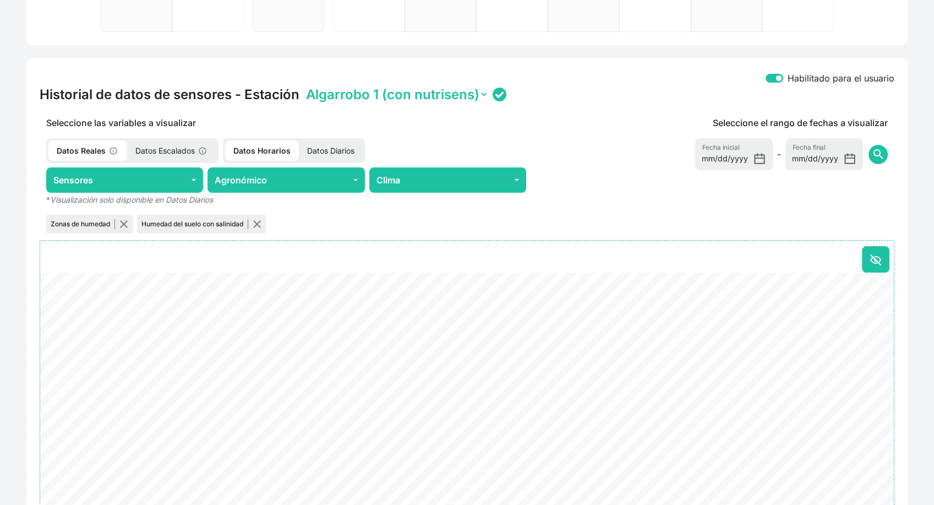
scroll to position [367, 0]
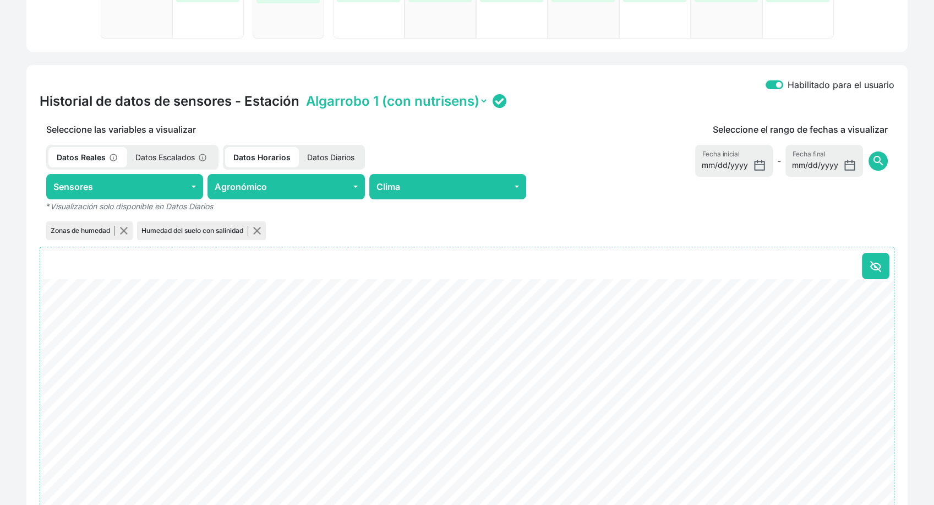
click at [463, 94] on select "Algarrobo 1 (con nutrisens) Algarrobo 2 (replica)" at bounding box center [396, 100] width 184 height 17
select select "ONE2038353453325019002B0011"
click at [304, 92] on select "Algarrobo 1 (con nutrisens) Algarrobo 2 (replica)" at bounding box center [396, 100] width 184 height 17
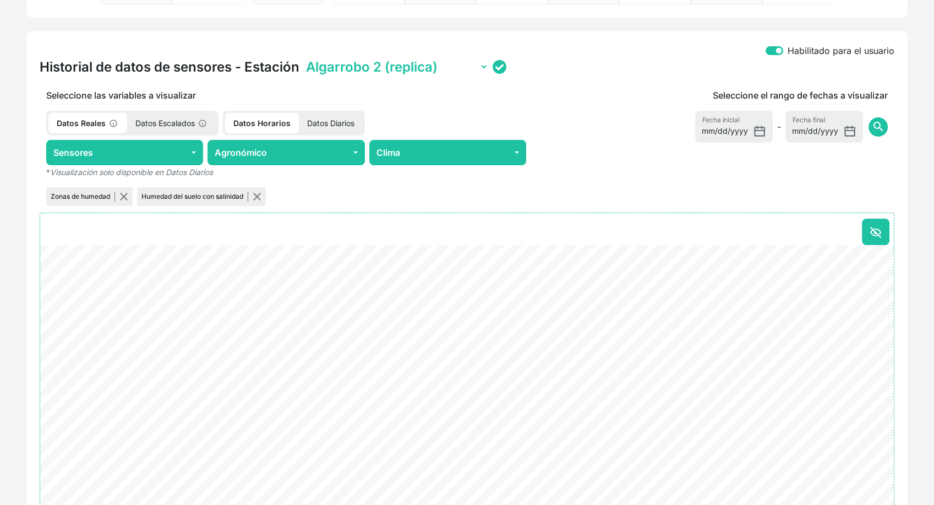
scroll to position [404, 0]
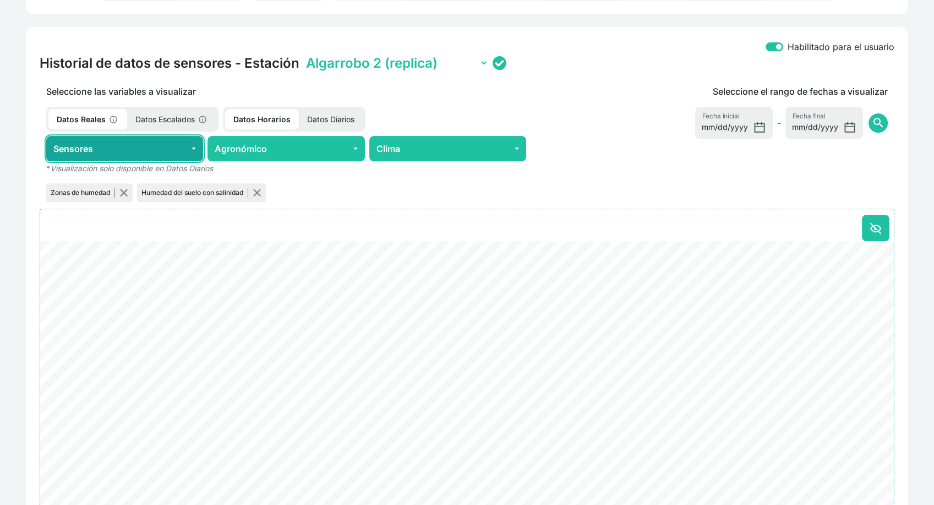
click at [177, 155] on button "Sensores" at bounding box center [124, 148] width 157 height 25
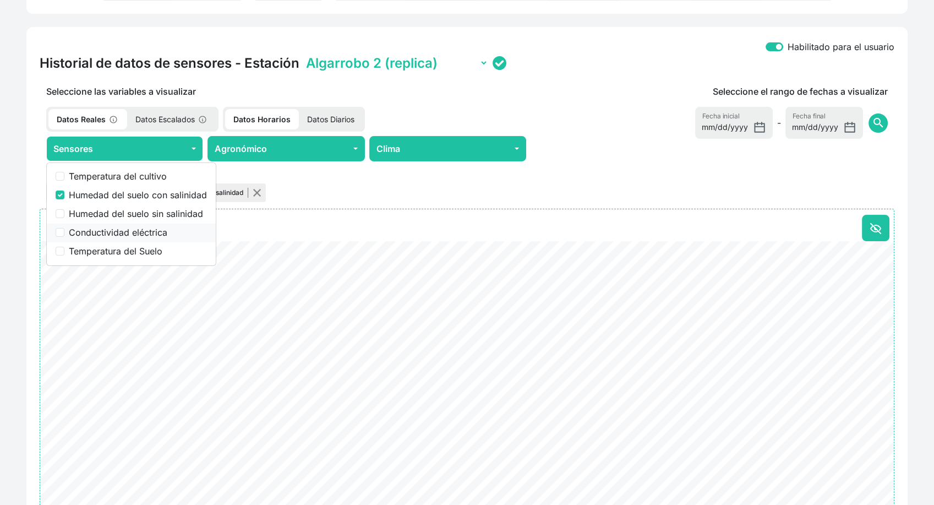
click at [141, 232] on label "Conductividad eléctrica" at bounding box center [138, 232] width 138 height 13
click at [64, 232] on input "Conductividad eléctrica" at bounding box center [60, 232] width 9 height 9
checkbox input "true"
click at [60, 195] on input "Humedad del suelo con salinidad" at bounding box center [60, 194] width 9 height 9
checkbox input "false"
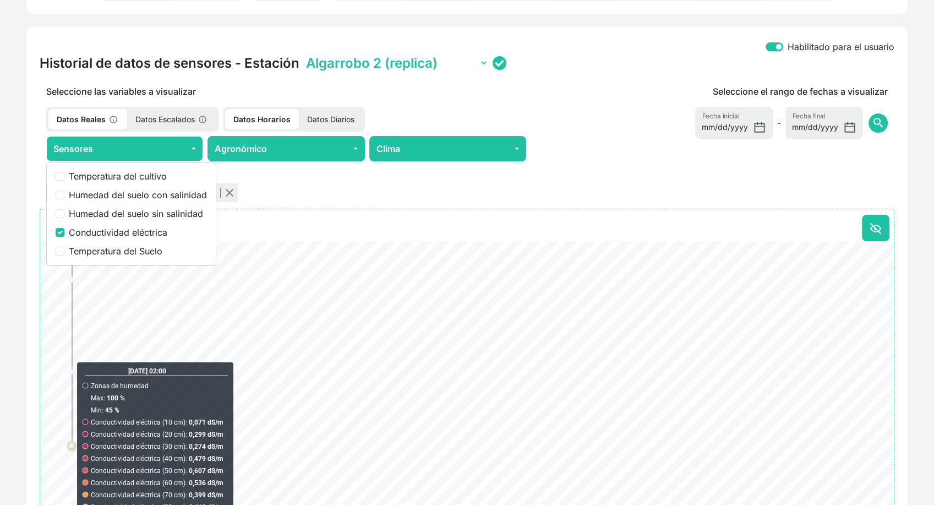
click at [7, 398] on div "Mis terrenos / [PERSON_NAME] [PERSON_NAME] Algarrobo / Sector Único (sensor act…" at bounding box center [467, 132] width 934 height 991
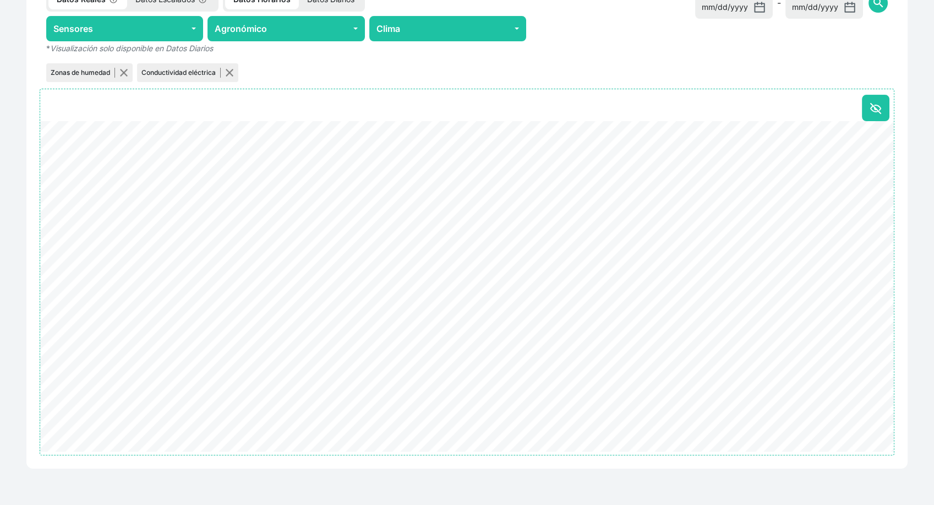
scroll to position [527, 0]
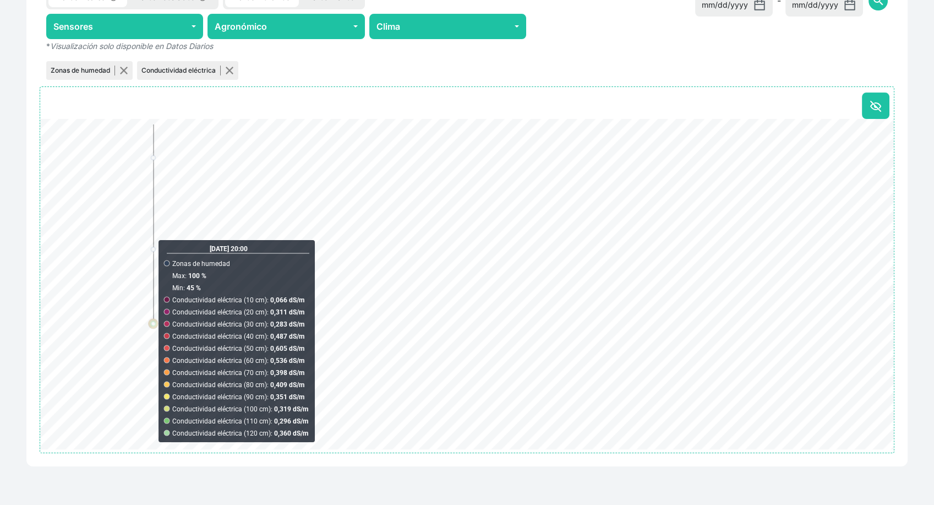
click at [9, 326] on div "Mis terrenos / [PERSON_NAME] [PERSON_NAME] Algarrobo / Sector Único (sensor act…" at bounding box center [467, 10] width 934 height 991
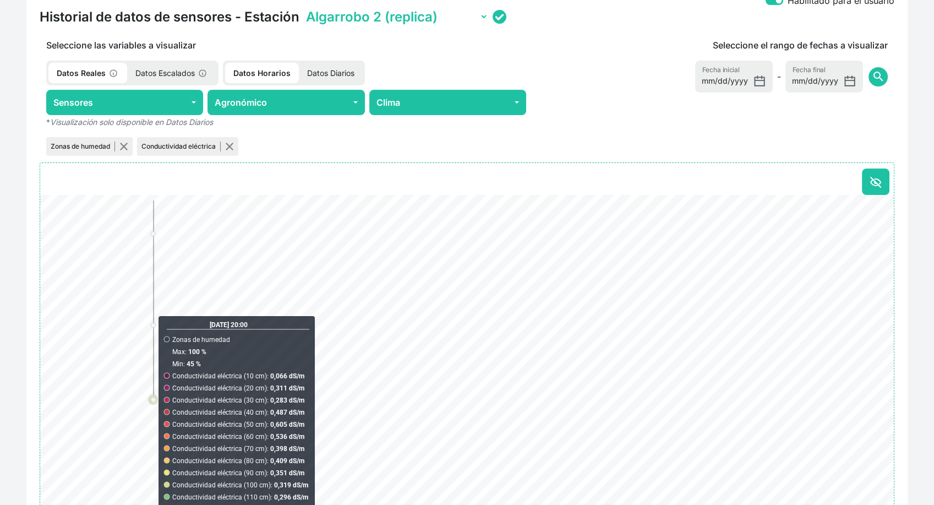
scroll to position [404, 0]
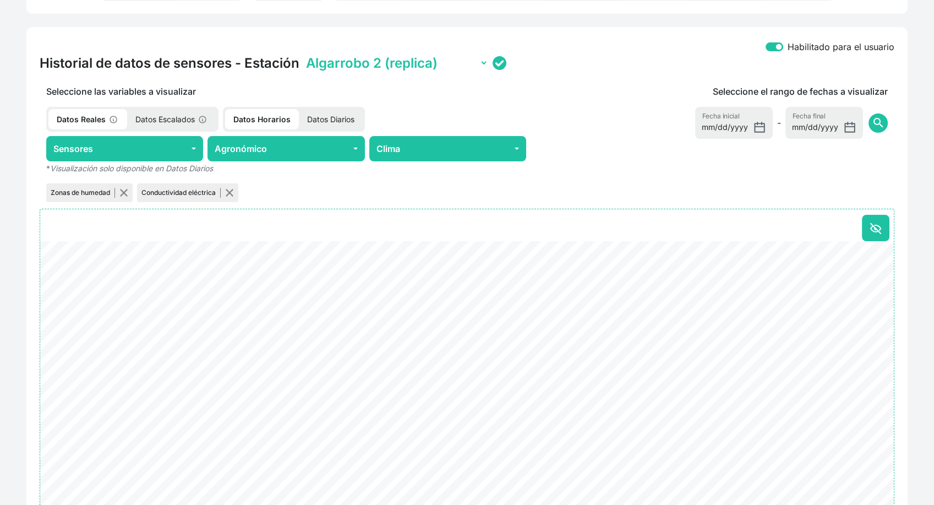
click at [178, 122] on p "Datos Escalados" at bounding box center [171, 119] width 89 height 20
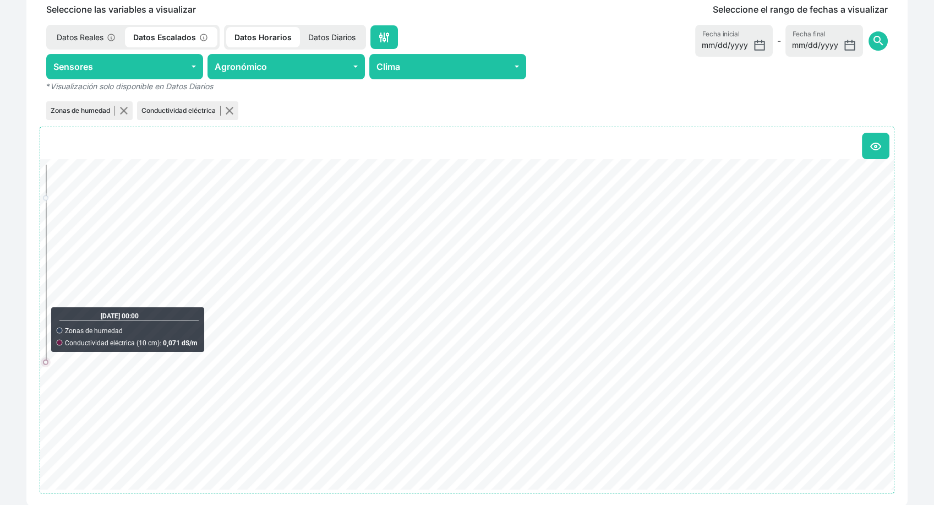
scroll to position [466, 0]
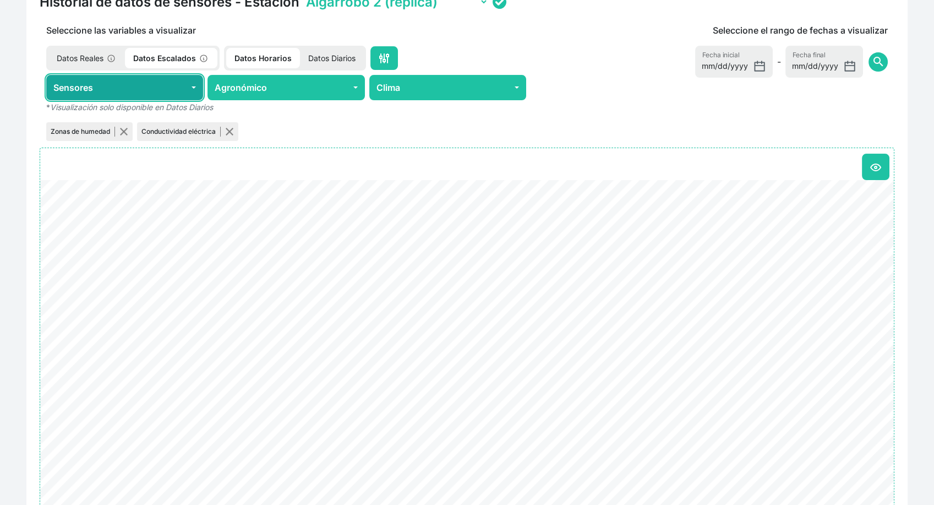
click at [176, 89] on button "Sensores" at bounding box center [124, 87] width 157 height 25
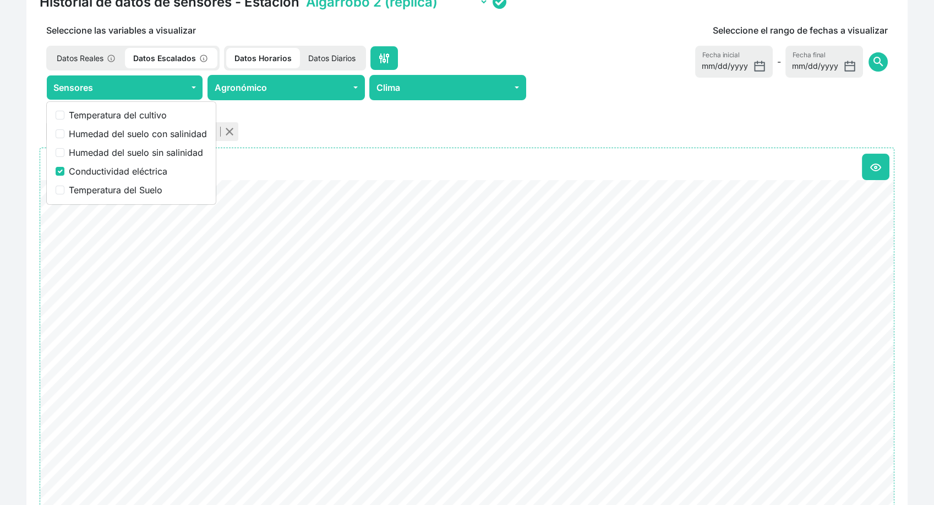
click at [29, 163] on div "Habilitado para el usuario Historial de datos de sensores - Estación Algarrobo …" at bounding box center [466, 246] width 881 height 561
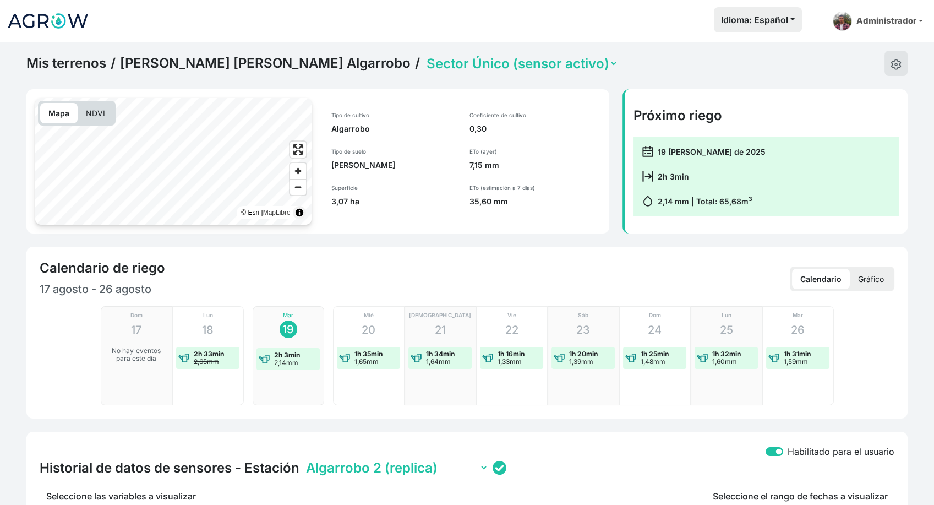
scroll to position [0, 0]
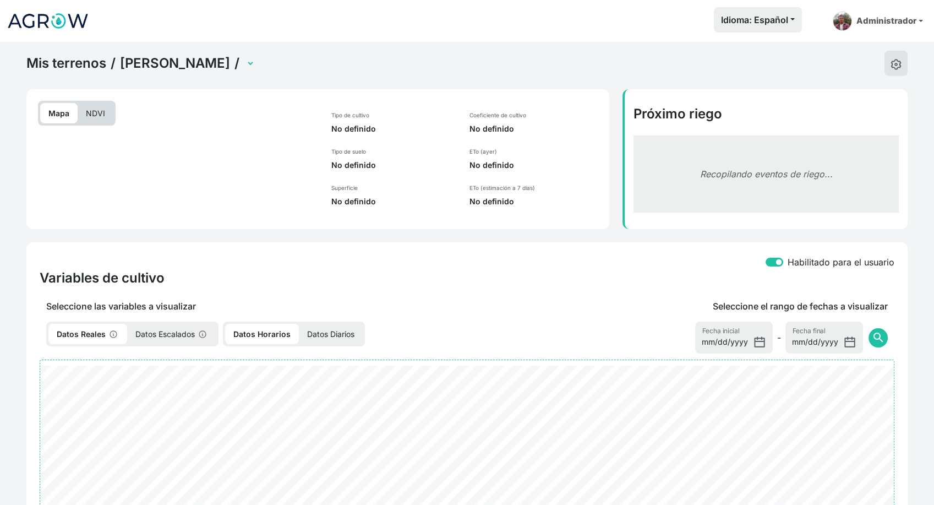
select select "2501"
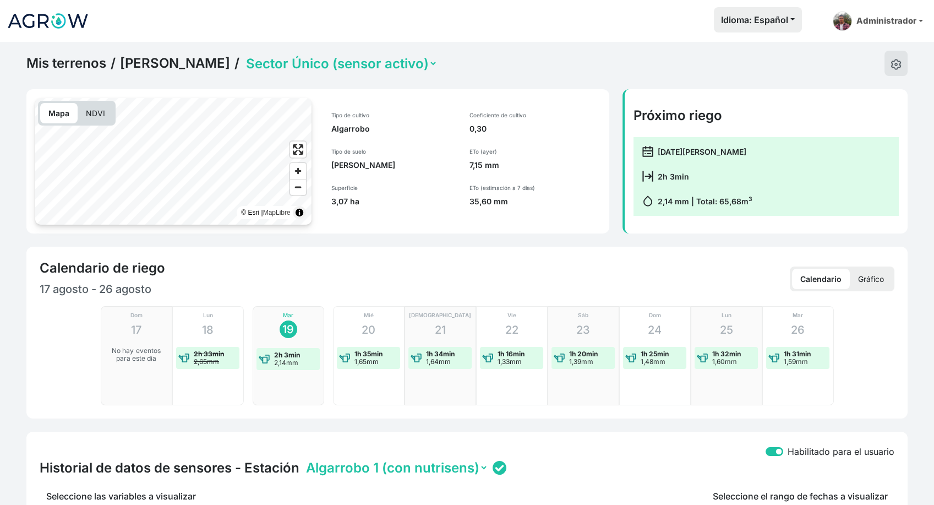
click at [884, 281] on p "Gráfico" at bounding box center [871, 279] width 42 height 20
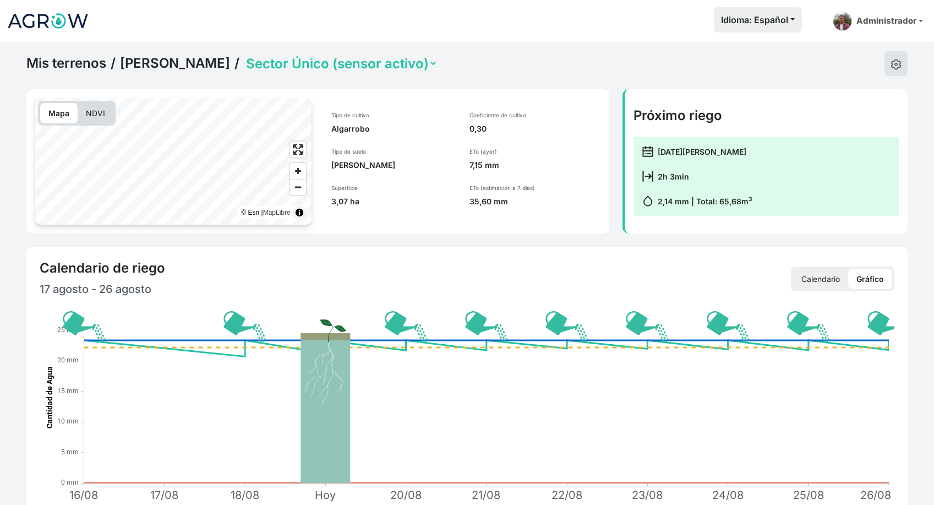
click at [822, 286] on p "Calendario" at bounding box center [820, 279] width 55 height 20
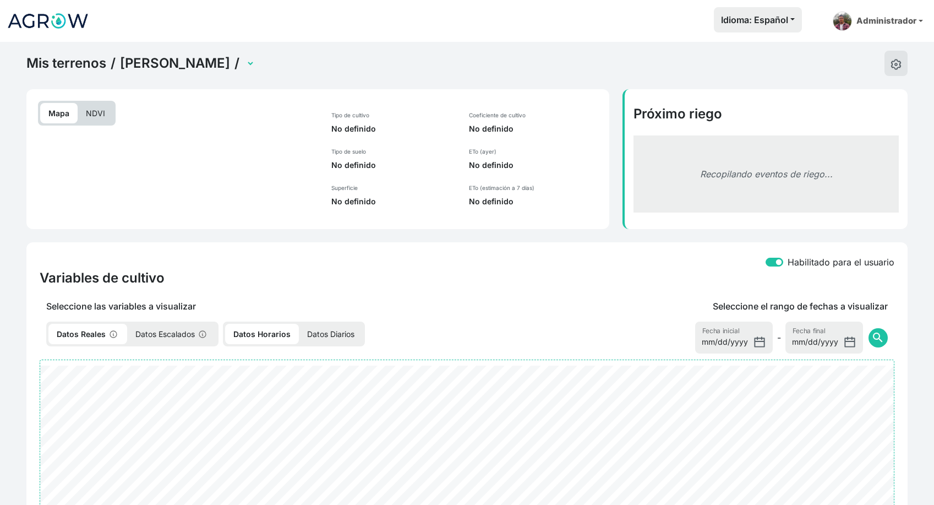
select select "2502"
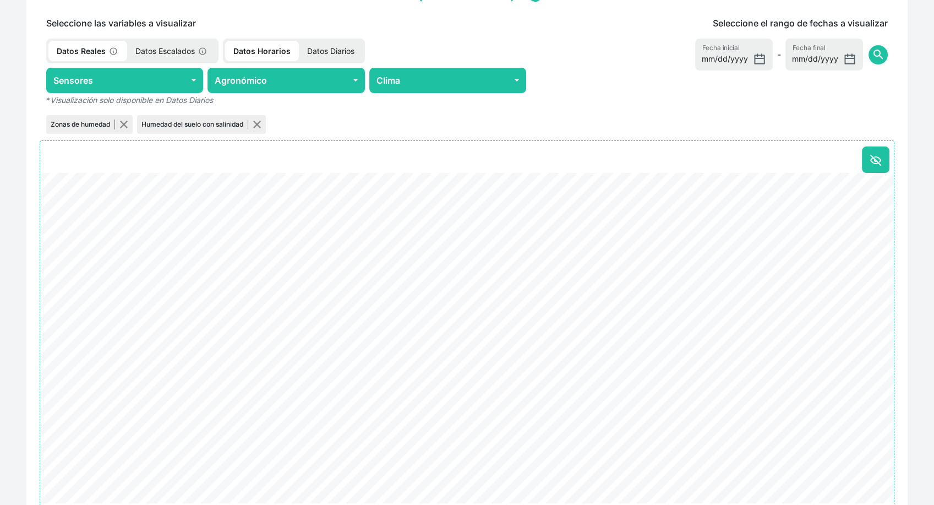
scroll to position [489, 0]
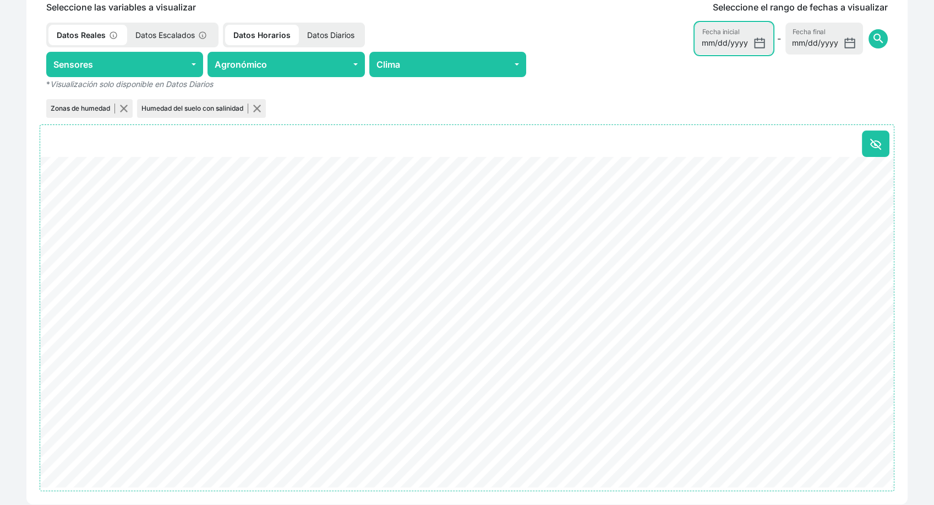
click at [759, 45] on input "[DATE]" at bounding box center [734, 39] width 78 height 32
type input "[DATE]"
click at [876, 36] on span "search" at bounding box center [877, 38] width 13 height 13
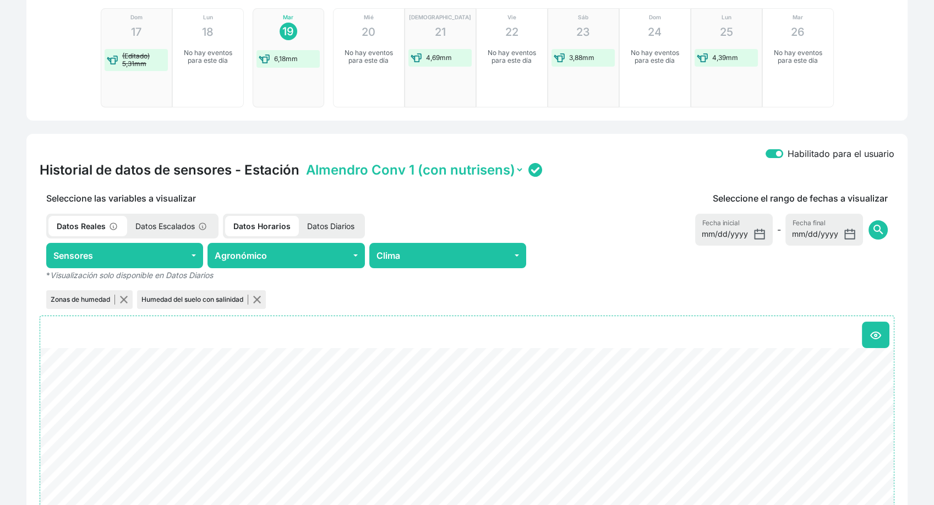
scroll to position [367, 0]
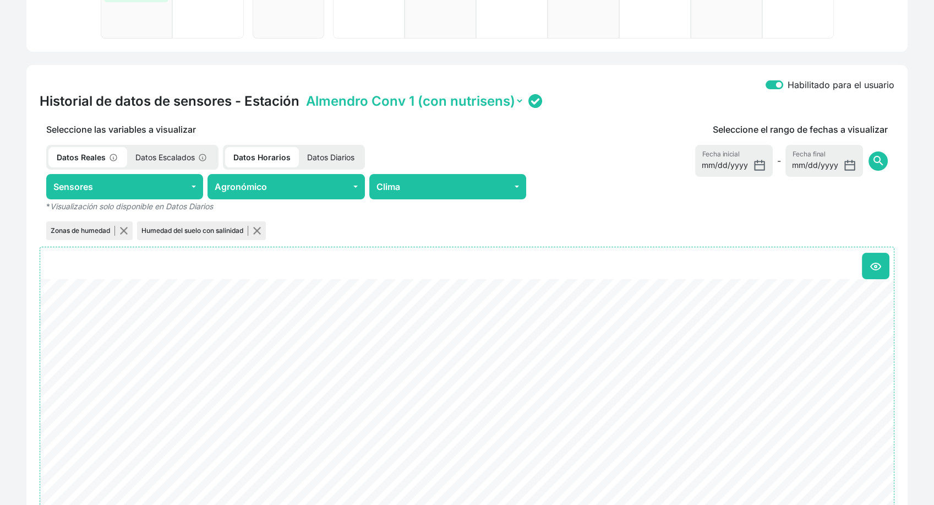
click at [444, 102] on select "Almendro Conv 1 (con nutrisens) Almendro Conv 2 (replica)" at bounding box center [414, 100] width 220 height 17
select select "ONE20383534533250190039001D"
click at [304, 92] on select "Almendro Conv 1 (con nutrisens) Almendro Conv 2 (replica)" at bounding box center [414, 100] width 220 height 17
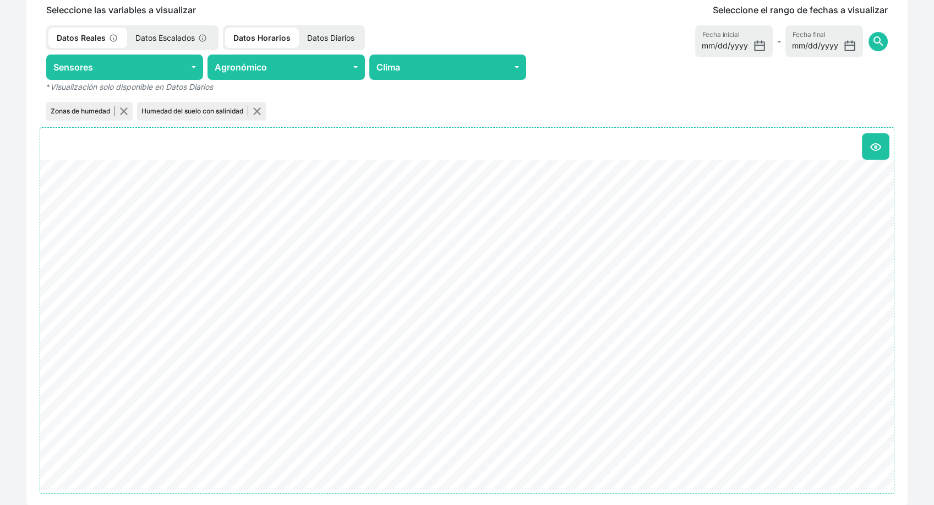
scroll to position [466, 0]
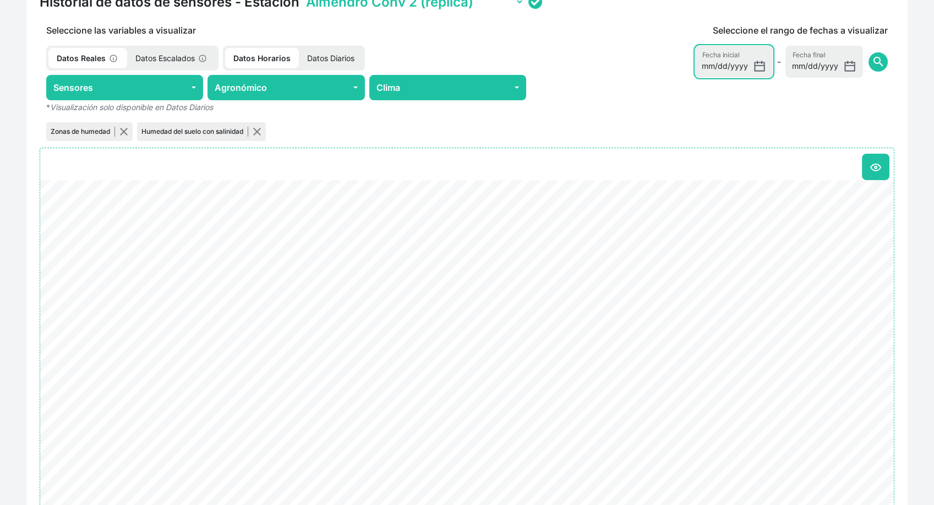
click at [755, 69] on input "[DATE]" at bounding box center [734, 62] width 78 height 32
click at [917, 150] on div "Mis terrenos / [PERSON_NAME] / Sector Convencional (sensor activo) Sector Ecoló…" at bounding box center [467, 71] width 934 height 991
click at [171, 57] on p "Datos Escalados" at bounding box center [171, 58] width 89 height 20
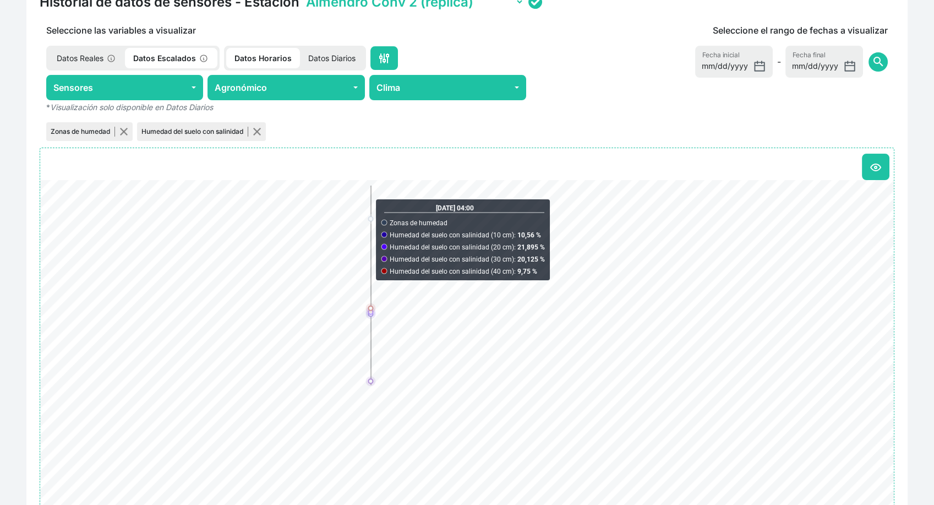
click at [89, 57] on p "Datos Reales" at bounding box center [86, 58] width 76 height 20
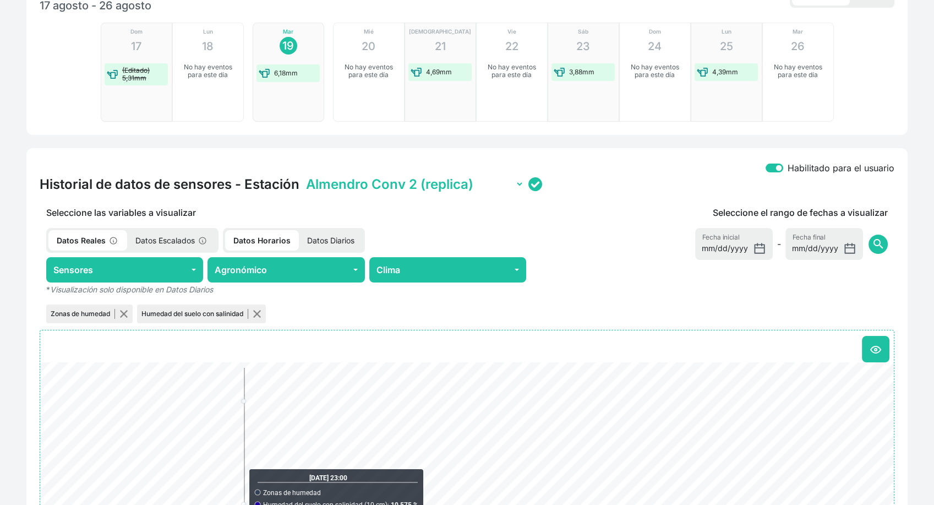
scroll to position [282, 0]
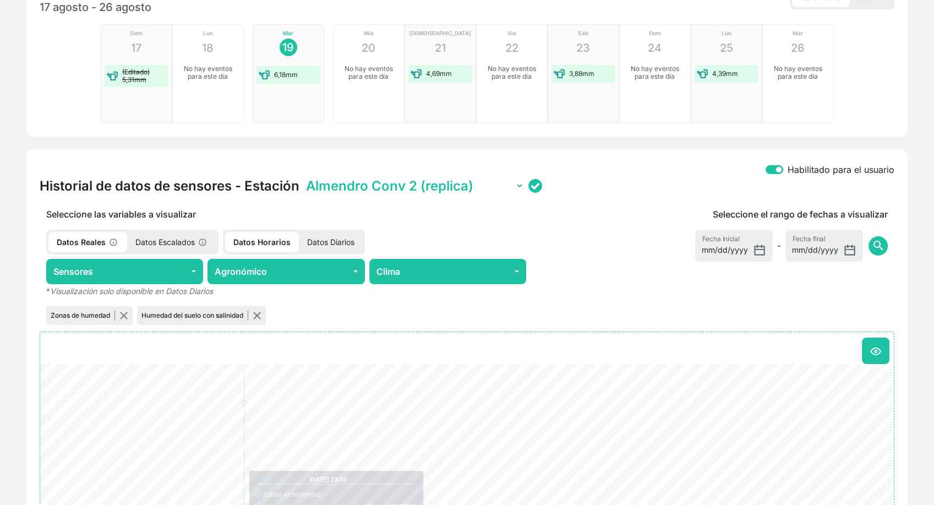
click at [176, 235] on p "Datos Escalados" at bounding box center [171, 242] width 89 height 20
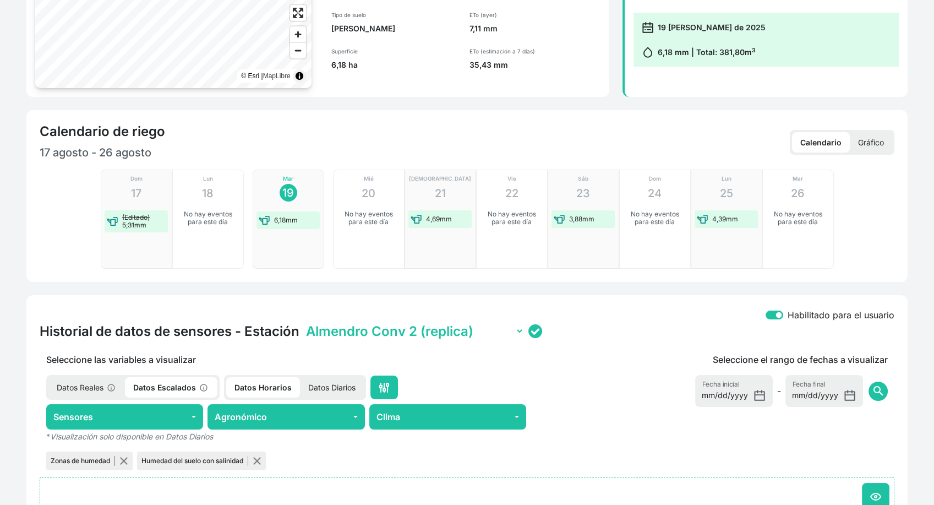
scroll to position [0, 0]
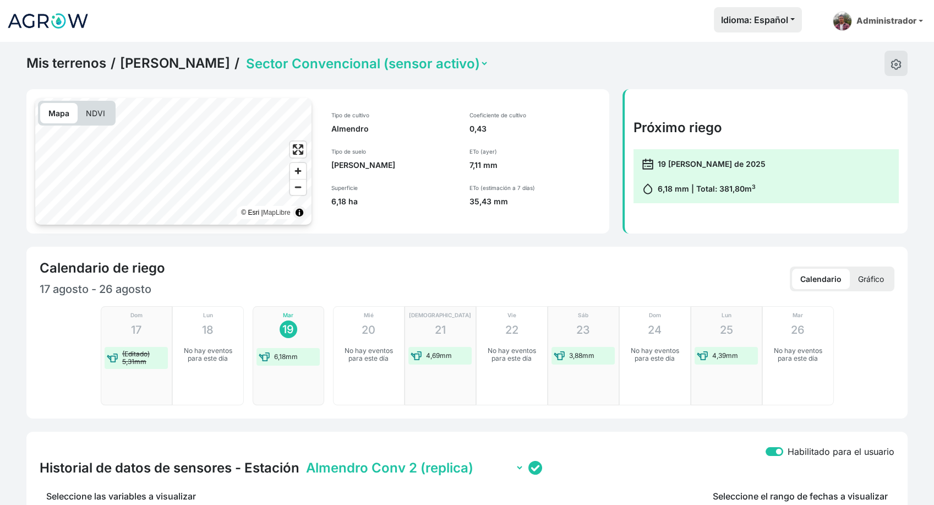
click at [447, 55] on select "Sector Convencional (sensor activo) Sector Ecológico (sensor activo)" at bounding box center [366, 63] width 245 height 17
click at [283, 55] on select "Sector Convencional (sensor activo) Sector Ecológico (sensor activo)" at bounding box center [366, 63] width 245 height 17
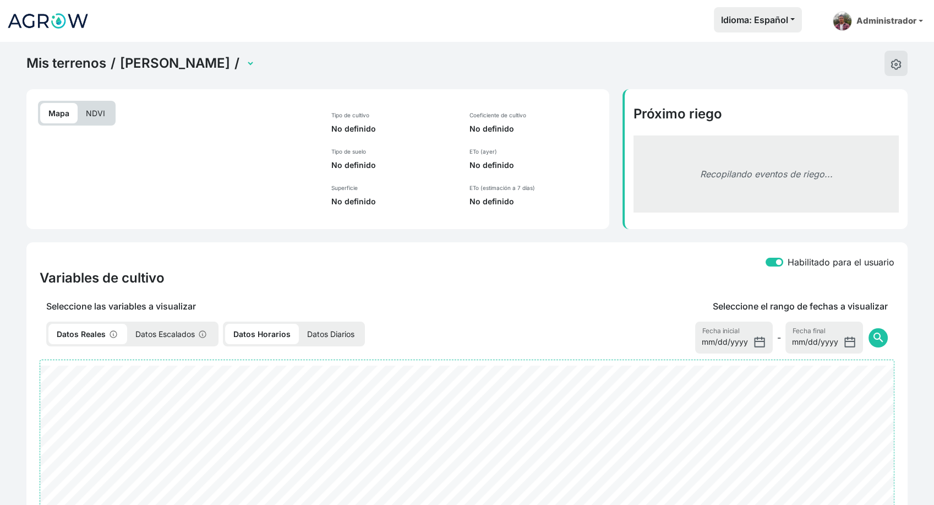
select select "2503"
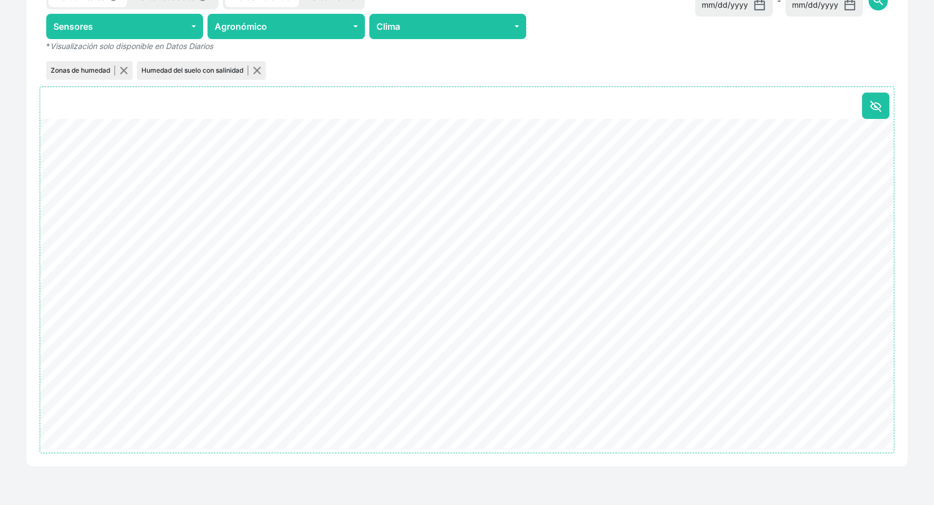
scroll to position [221, 0]
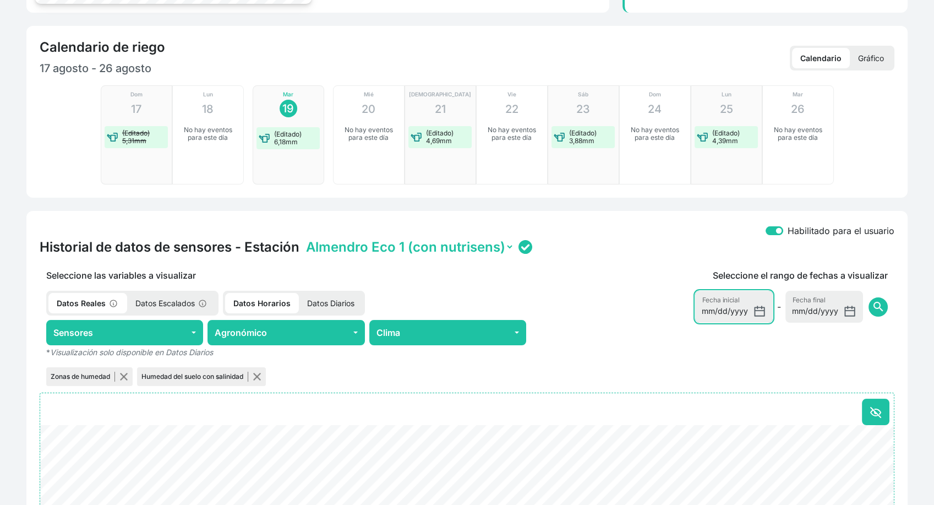
click at [762, 313] on input "[DATE]" at bounding box center [734, 307] width 78 height 32
type input "[DATE]"
click at [877, 312] on span "search" at bounding box center [877, 306] width 13 height 13
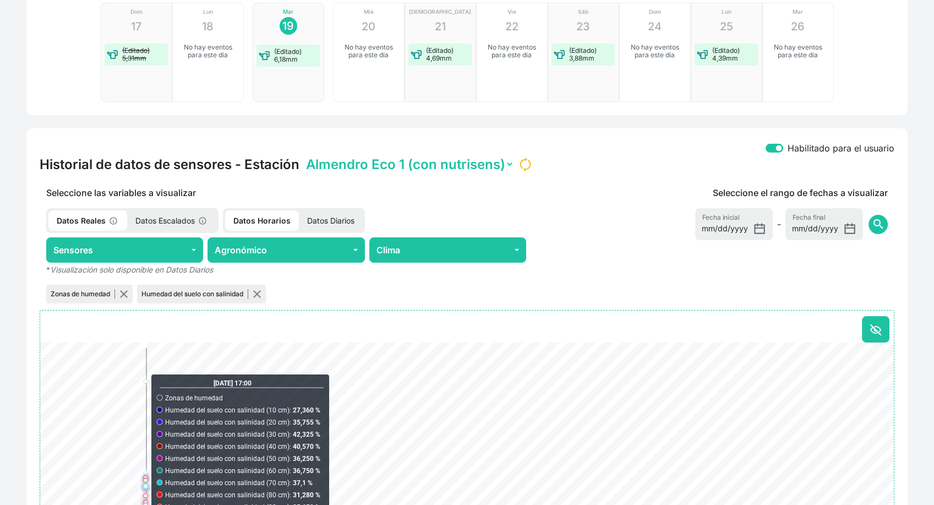
scroll to position [404, 0]
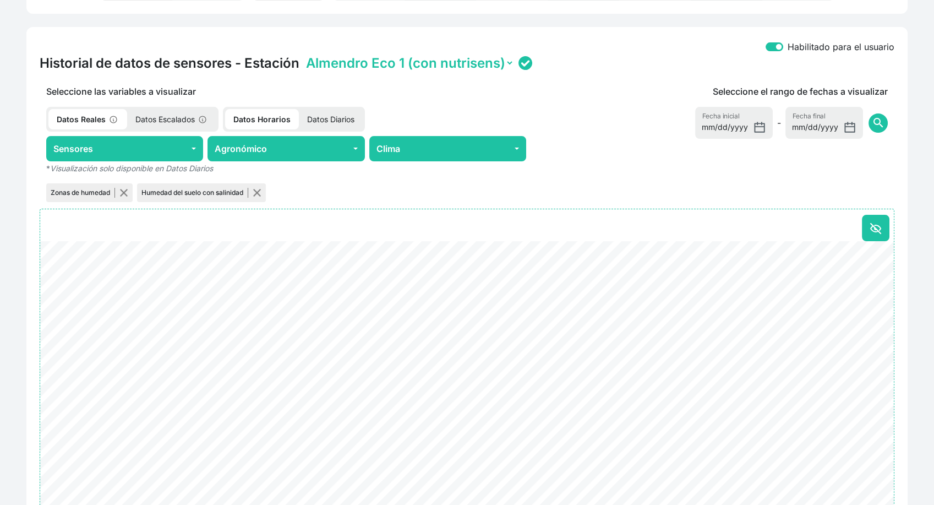
click at [11, 465] on div "Mis terrenos / José Antonio Almendro / Sector Convencional (sensor activo) Sect…" at bounding box center [467, 132] width 934 height 991
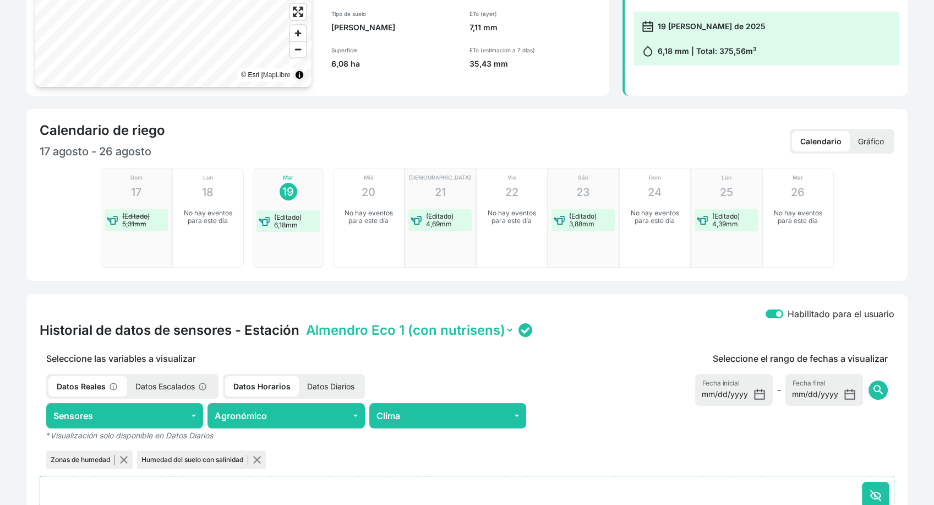
scroll to position [99, 0]
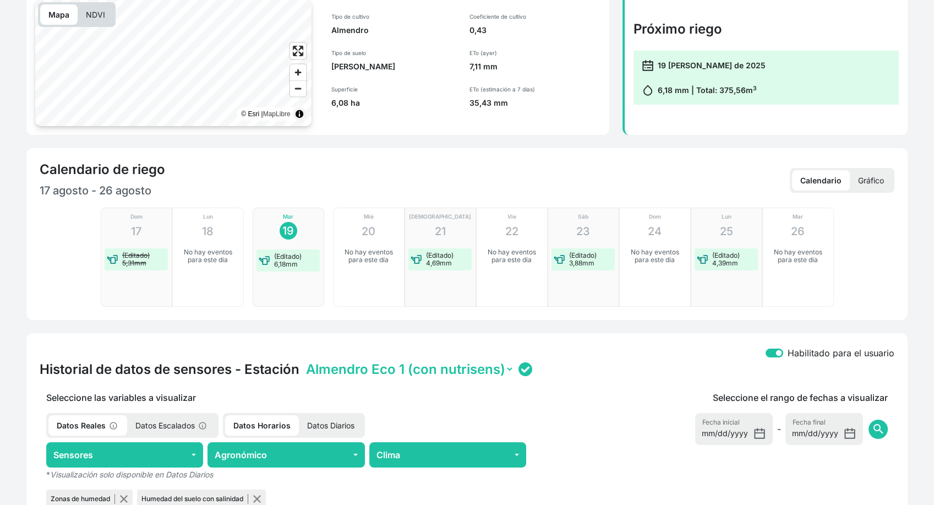
click at [885, 177] on p "Gráfico" at bounding box center [871, 180] width 42 height 20
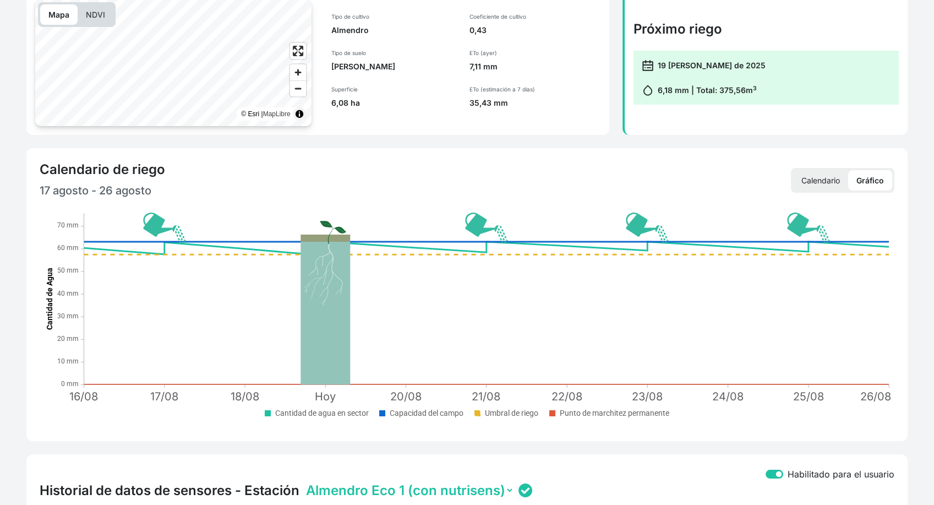
click at [835, 185] on p "Calendario" at bounding box center [820, 180] width 55 height 20
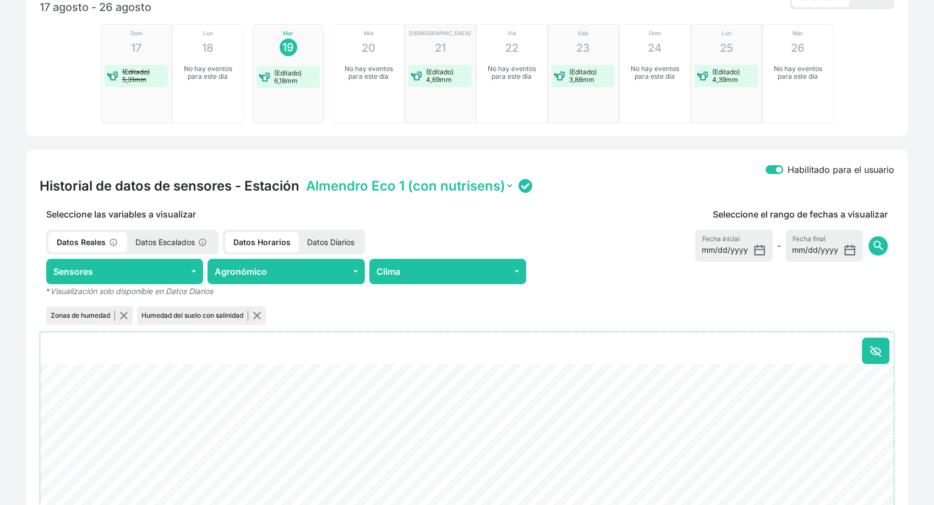
scroll to position [0, 0]
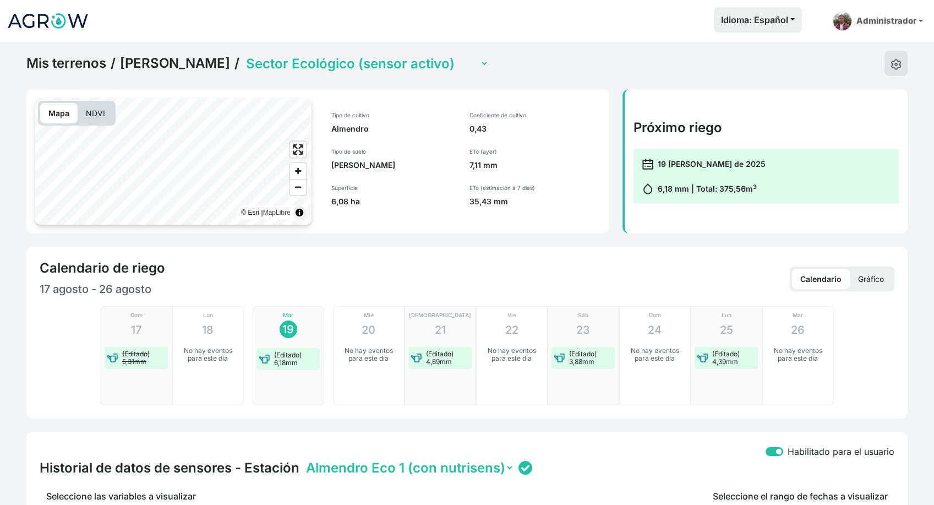
click at [421, 63] on select "Sector Convencional (sensor activo) Sector Ecológico (sensor activo)" at bounding box center [366, 63] width 245 height 17
click at [283, 55] on select "Sector Convencional (sensor activo) Sector Ecológico (sensor activo)" at bounding box center [366, 63] width 245 height 17
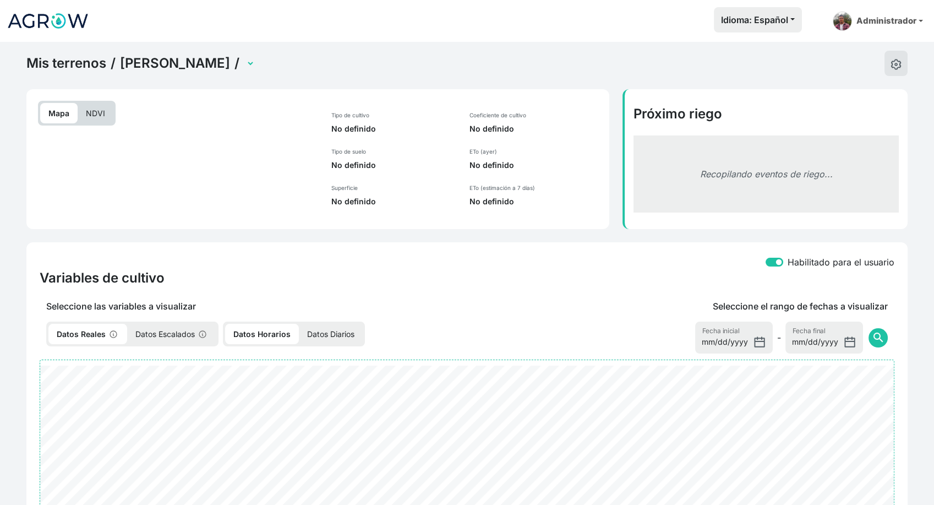
select select "2502"
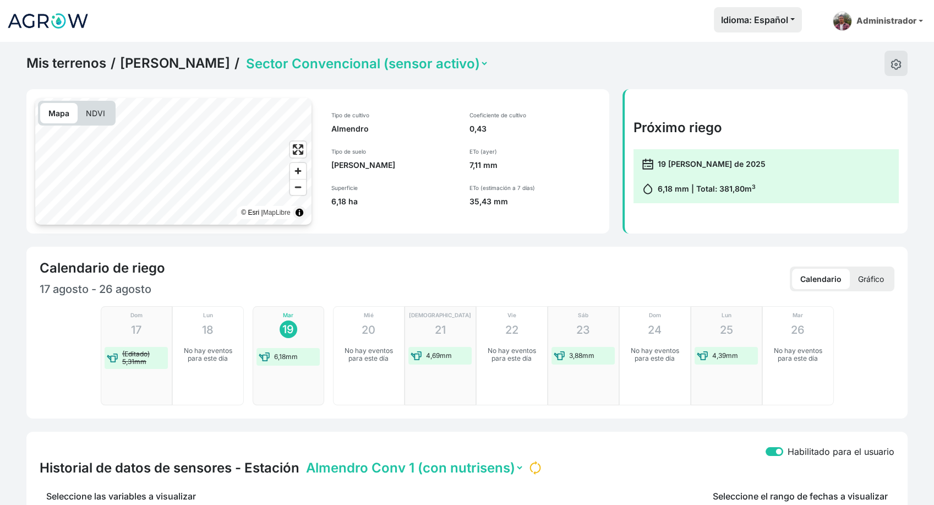
click at [863, 285] on p "Gráfico" at bounding box center [871, 279] width 42 height 20
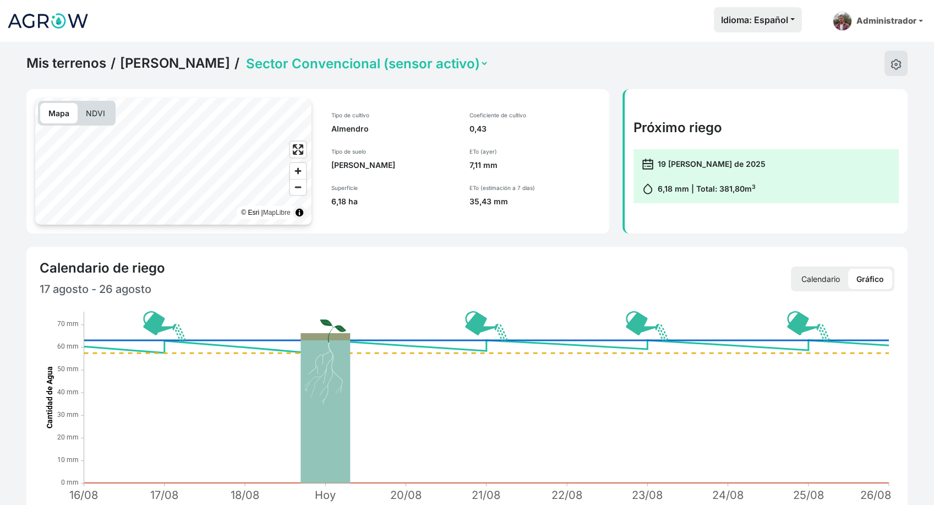
click at [838, 277] on p "Calendario" at bounding box center [820, 279] width 55 height 20
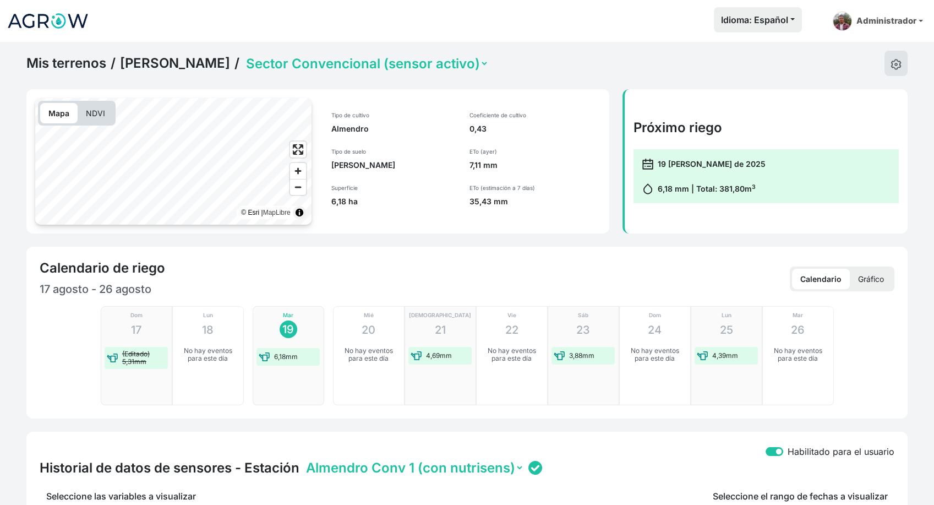
click at [910, 270] on div "Calendario de riego 17 agosto - 26 agosto Calendario Gráfico Dom 17 (Editado) 5…" at bounding box center [467, 333] width 894 height 172
click at [889, 70] on button at bounding box center [895, 63] width 23 height 25
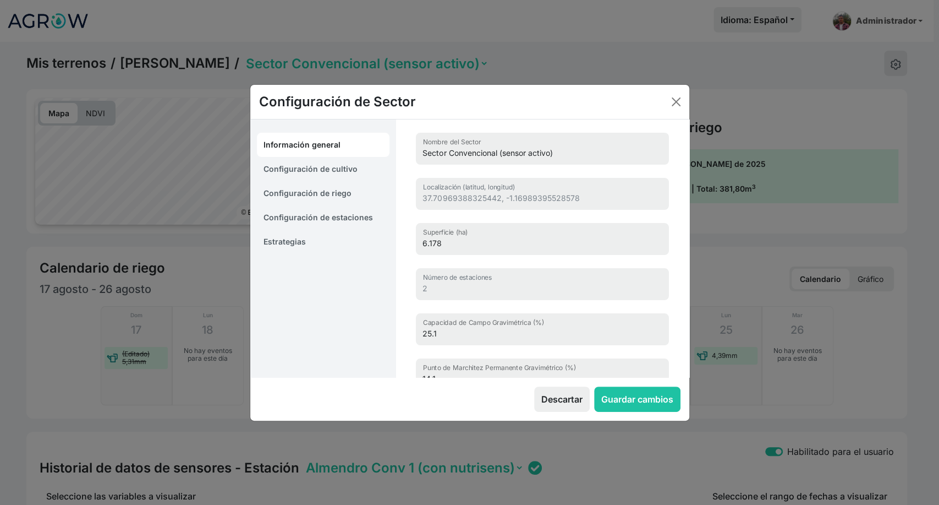
click at [330, 168] on link "Configuración de cultivo" at bounding box center [323, 169] width 133 height 24
select select "16211"
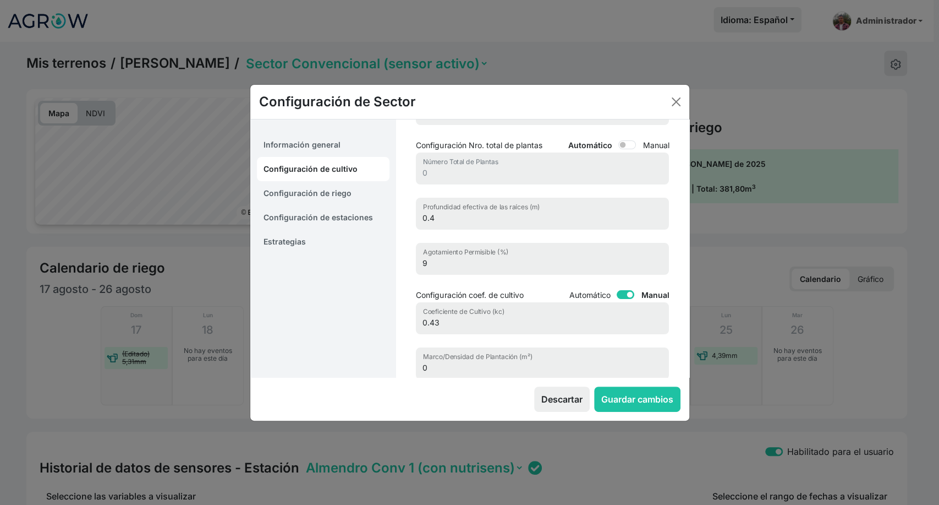
scroll to position [61, 0]
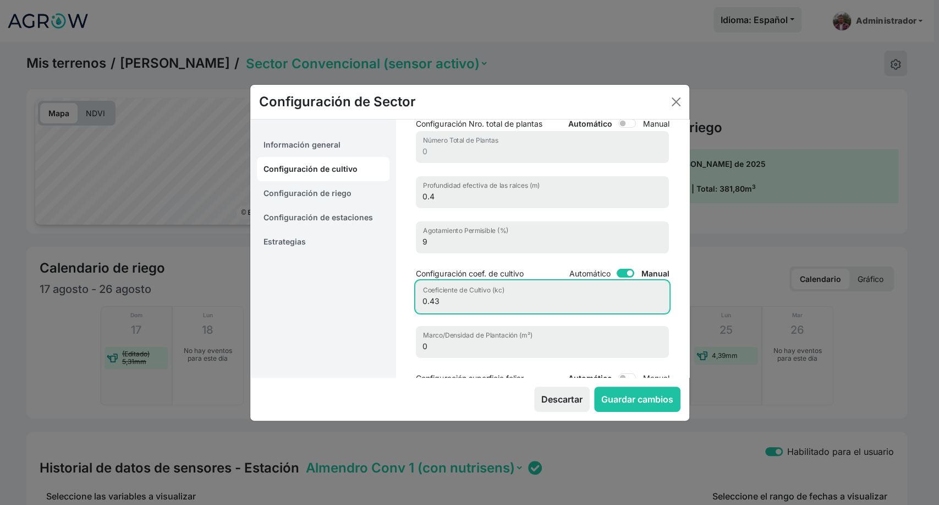
click at [443, 302] on input "0.43" at bounding box center [542, 297] width 253 height 32
type input "0.5"
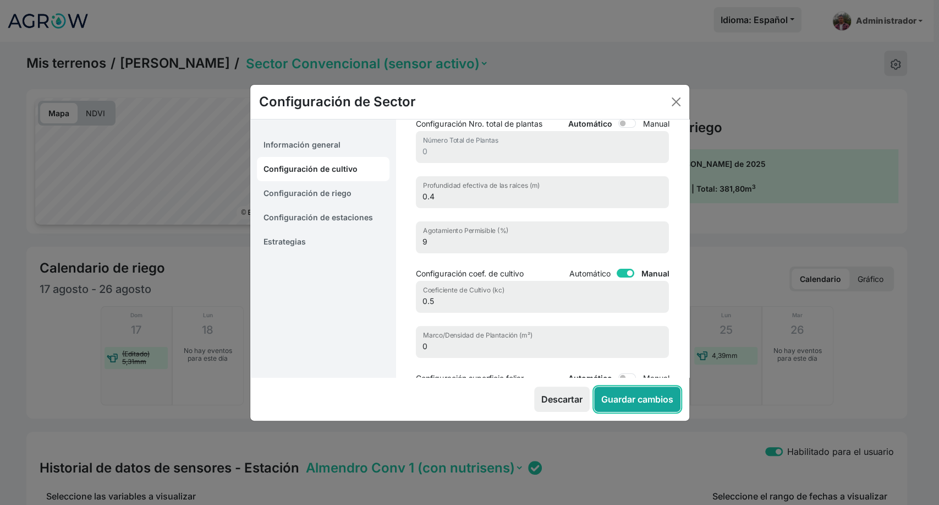
click at [610, 393] on button "Guardar cambios" at bounding box center [637, 398] width 86 height 25
select select "7"
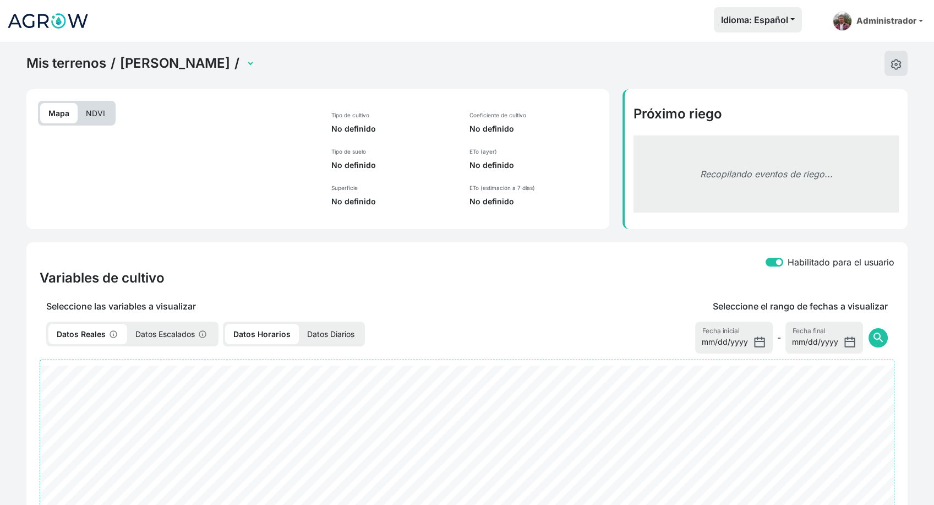
select select "2502"
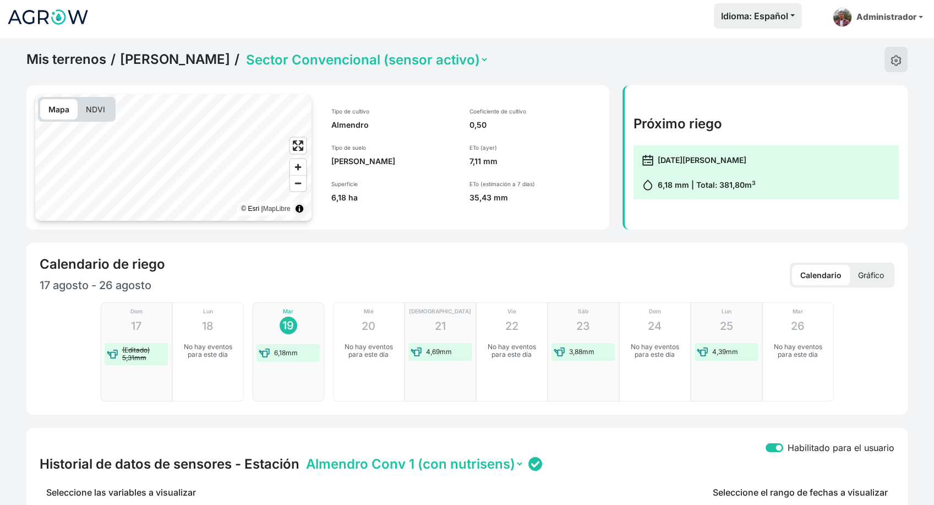
scroll to position [382, 0]
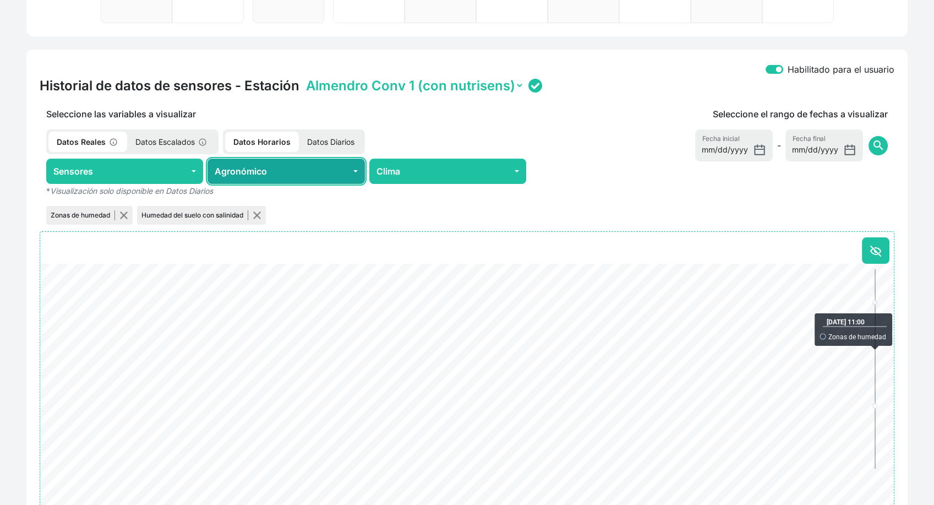
click at [291, 171] on button "Agronómico" at bounding box center [285, 170] width 157 height 25
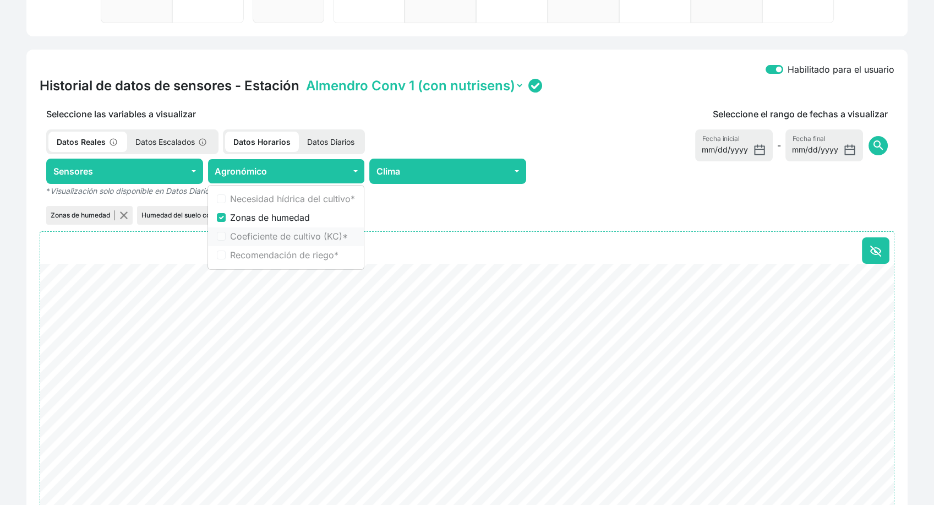
click at [303, 236] on label "Coeficiente de cultivo (KC) *" at bounding box center [292, 235] width 125 height 13
click at [129, 214] on div "Zonas de humedad" at bounding box center [89, 215] width 86 height 19
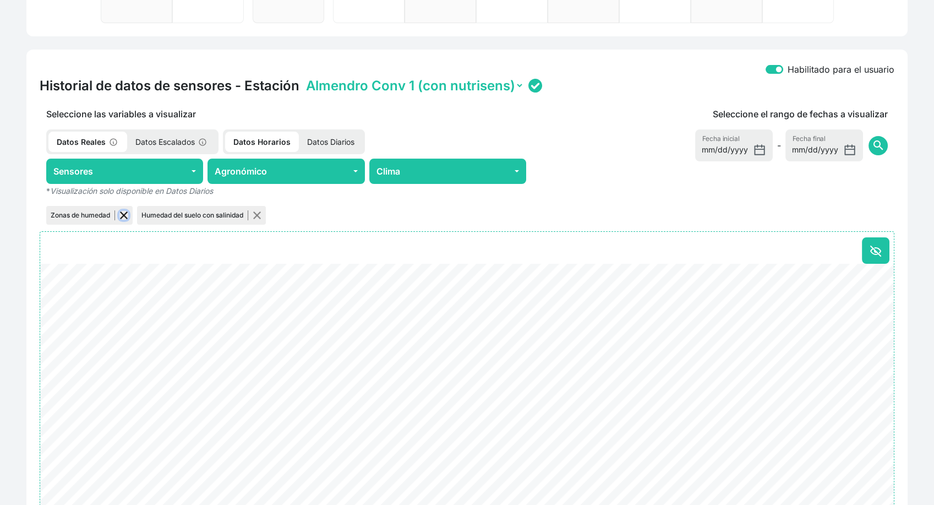
click at [127, 214] on button "button" at bounding box center [123, 215] width 9 height 9
click at [165, 217] on button "button" at bounding box center [166, 215] width 9 height 9
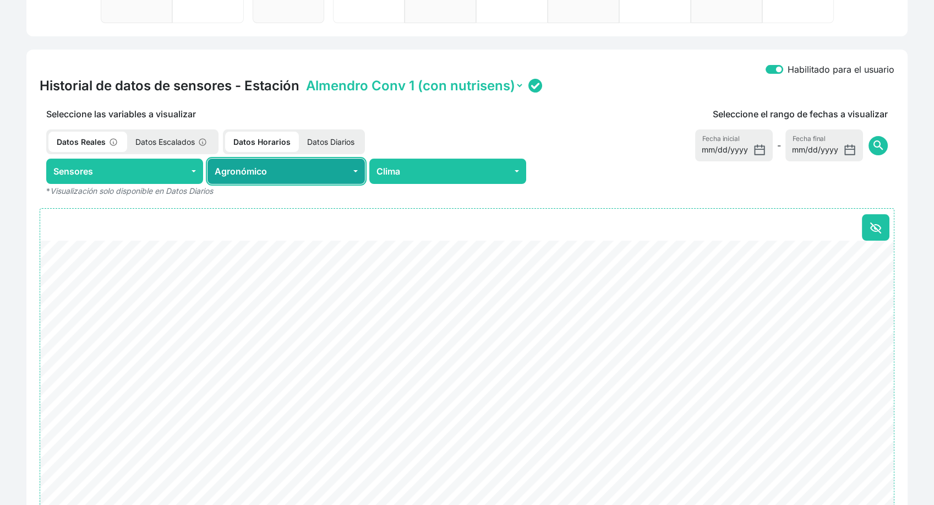
click at [310, 182] on button "Agronómico" at bounding box center [285, 170] width 157 height 25
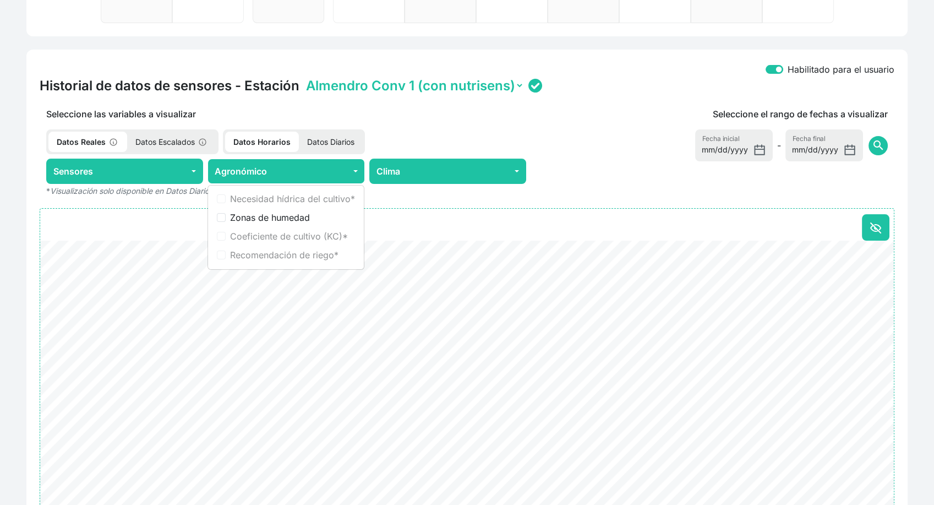
click at [311, 144] on p "Datos Diarios" at bounding box center [331, 142] width 64 height 20
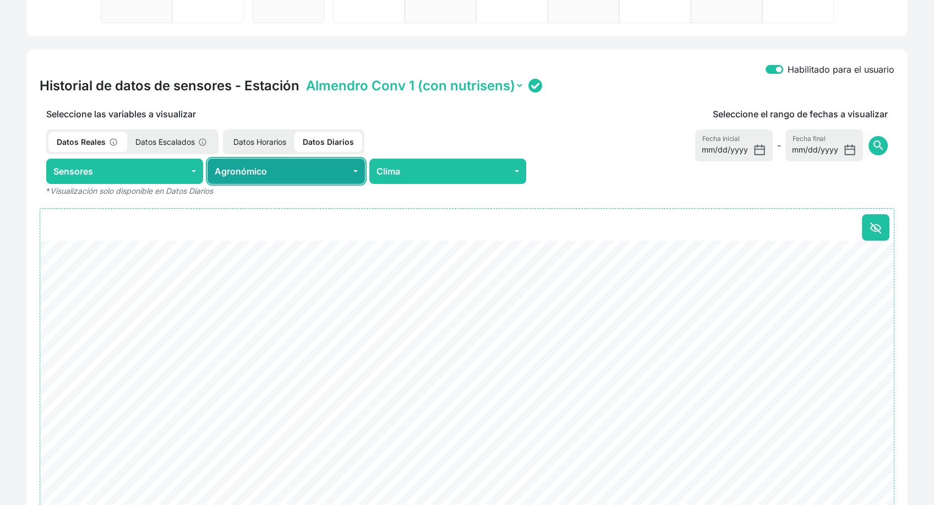
click at [278, 173] on button "Agronómico" at bounding box center [285, 170] width 157 height 25
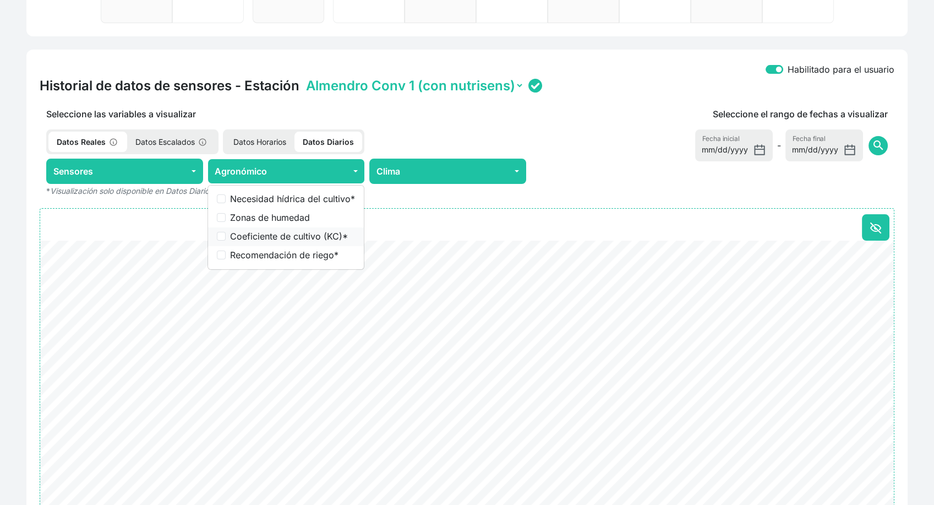
click at [297, 231] on label "Coeficiente de cultivo (KC) *" at bounding box center [292, 235] width 125 height 13
click at [226, 232] on input "Coeficiente de cultivo (KC) *" at bounding box center [221, 236] width 9 height 9
checkbox input "true"
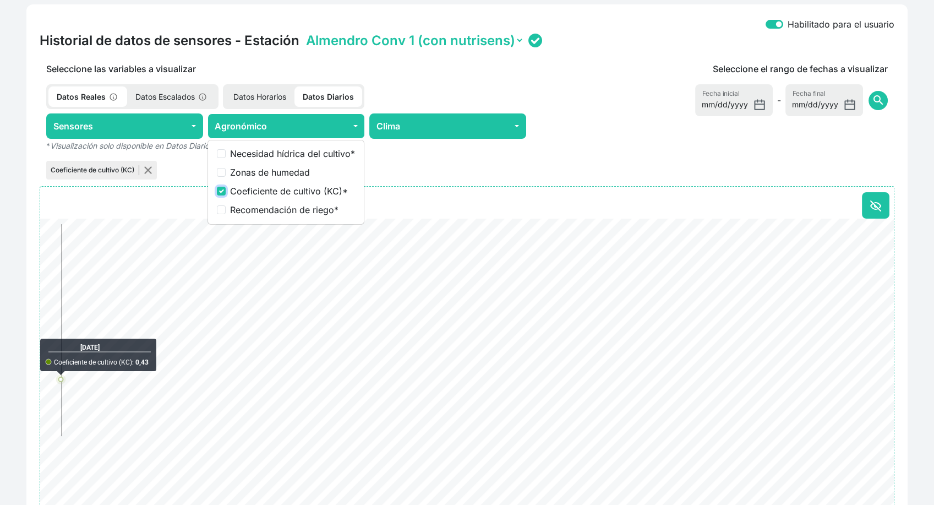
scroll to position [485, 0]
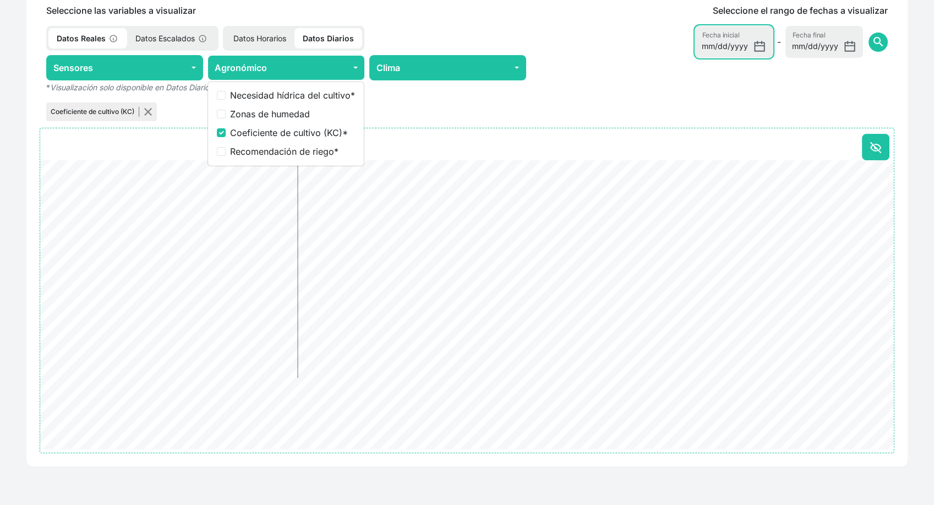
click at [750, 45] on input "[DATE]" at bounding box center [734, 42] width 78 height 32
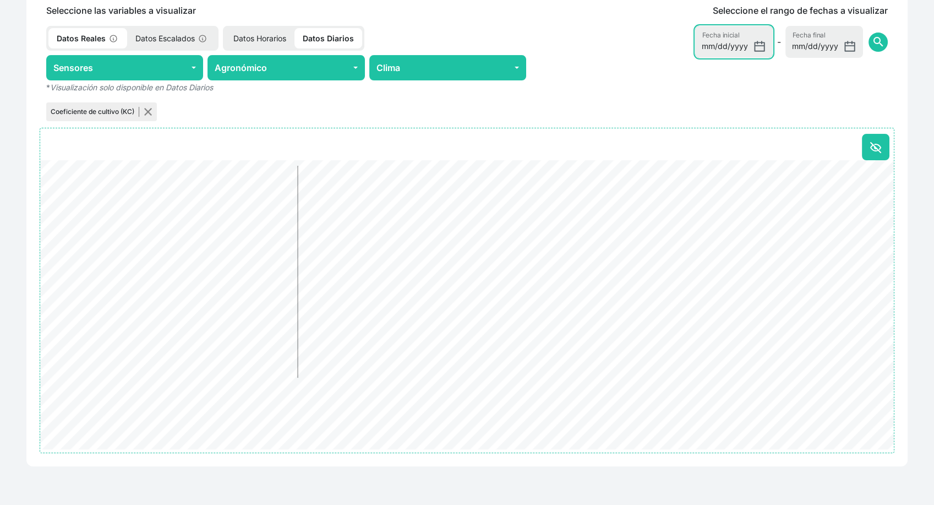
click at [762, 51] on input "[DATE]" at bounding box center [734, 42] width 78 height 32
type input "[DATE]"
click at [873, 41] on span "search" at bounding box center [877, 41] width 13 height 13
click at [874, 45] on span "search" at bounding box center [877, 41] width 13 height 13
click at [766, 42] on input "[DATE]" at bounding box center [734, 42] width 78 height 32
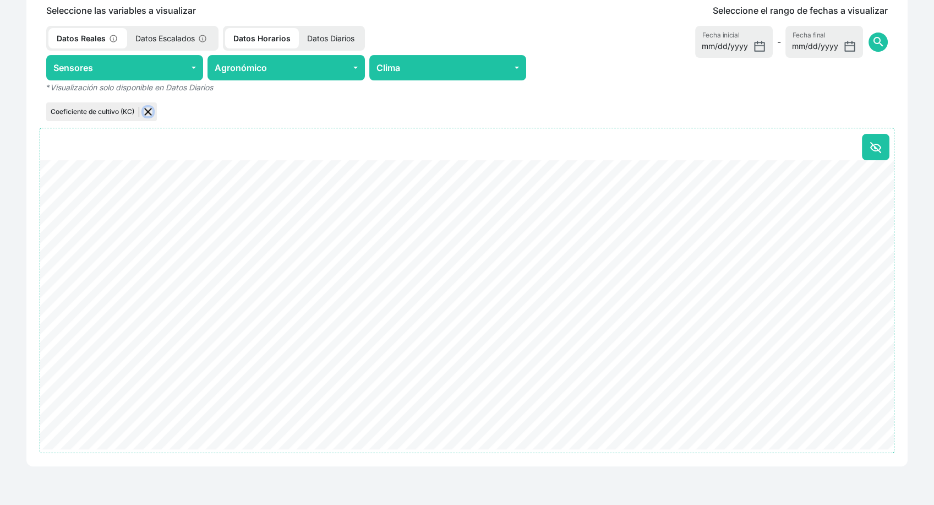
click at [146, 114] on button "button" at bounding box center [148, 111] width 9 height 9
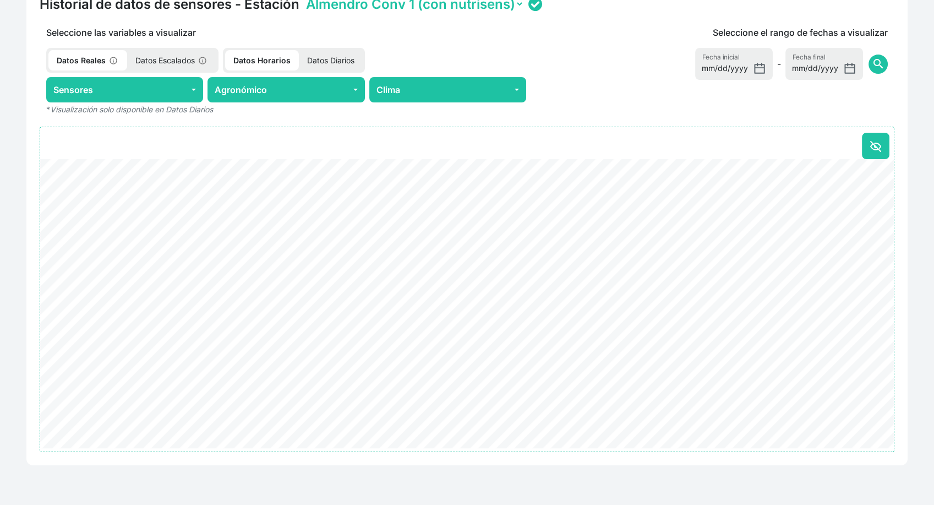
scroll to position [462, 0]
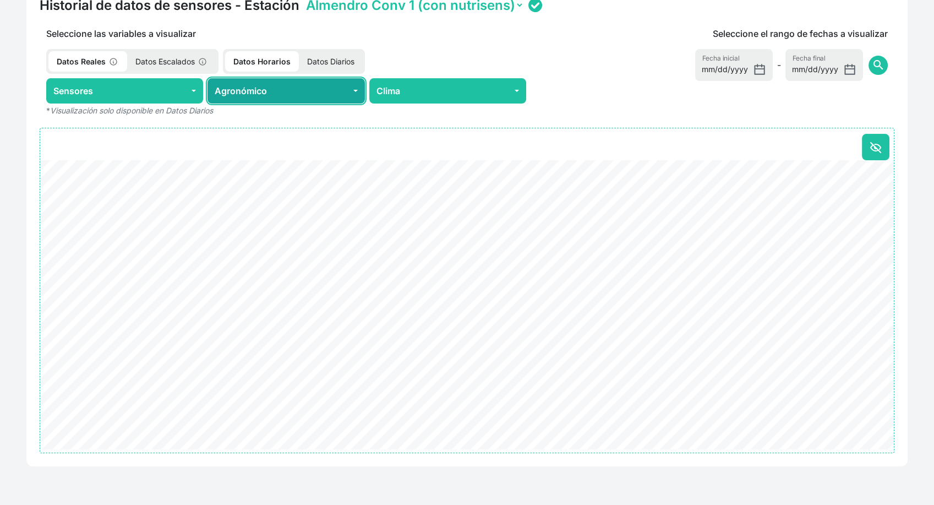
click at [262, 99] on button "Agronómico" at bounding box center [285, 90] width 157 height 25
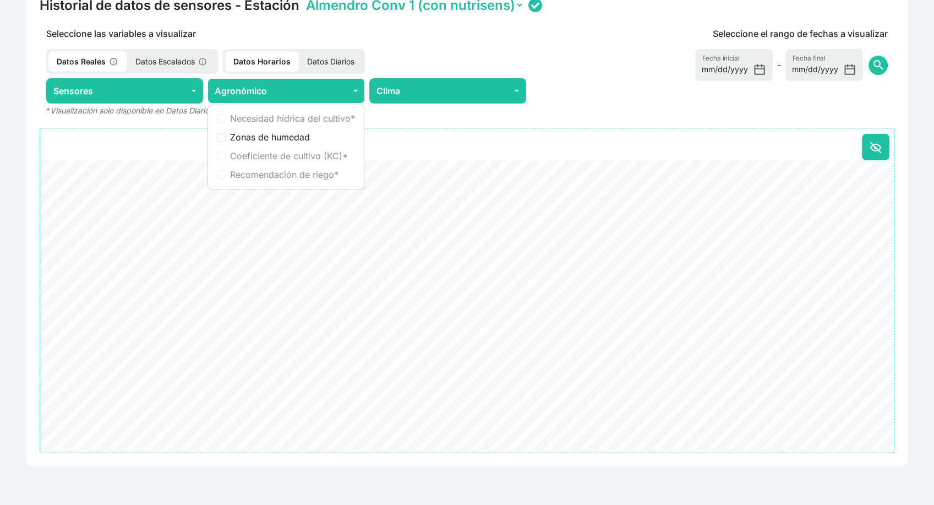
click at [325, 69] on p "Datos Diarios" at bounding box center [331, 61] width 64 height 20
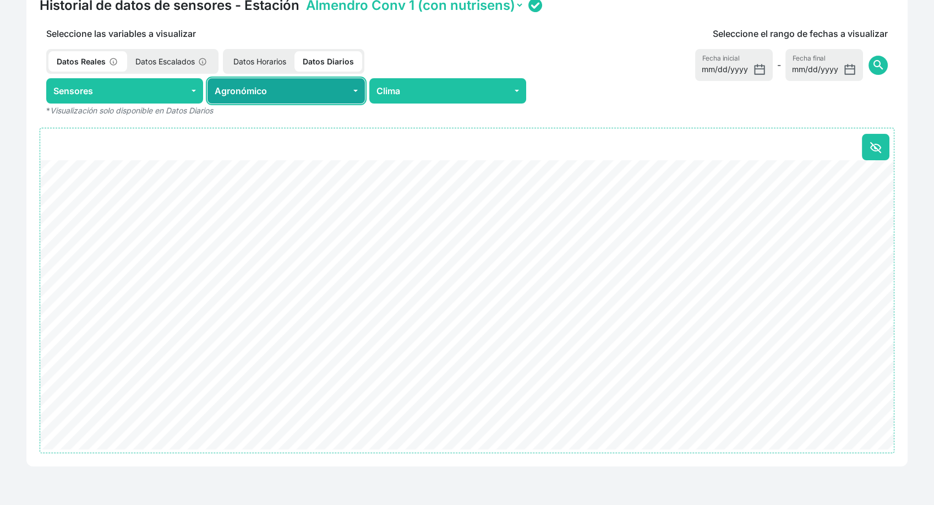
click at [289, 92] on button "Agronómico" at bounding box center [285, 90] width 157 height 25
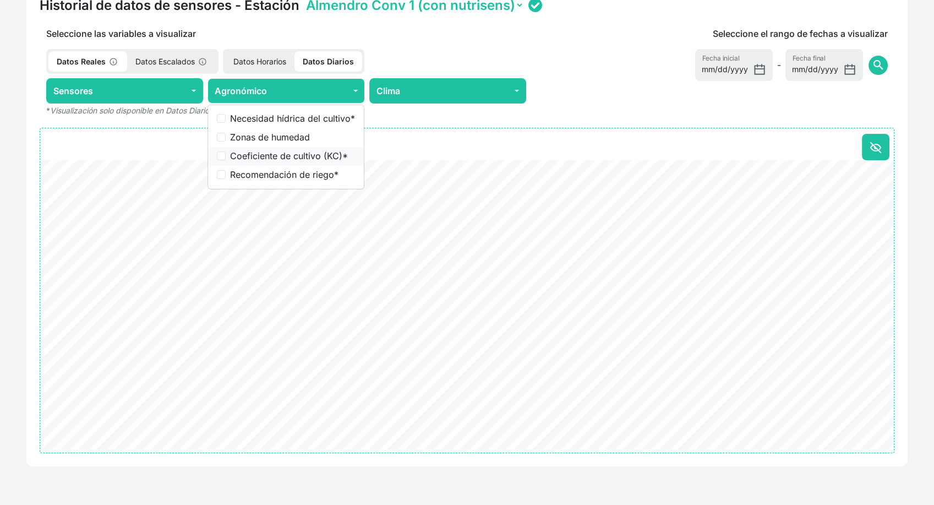
click at [247, 152] on label "Coeficiente de cultivo (KC) *" at bounding box center [292, 155] width 125 height 13
click at [226, 152] on input "Coeficiente de cultivo (KC) *" at bounding box center [221, 155] width 9 height 9
checkbox input "true"
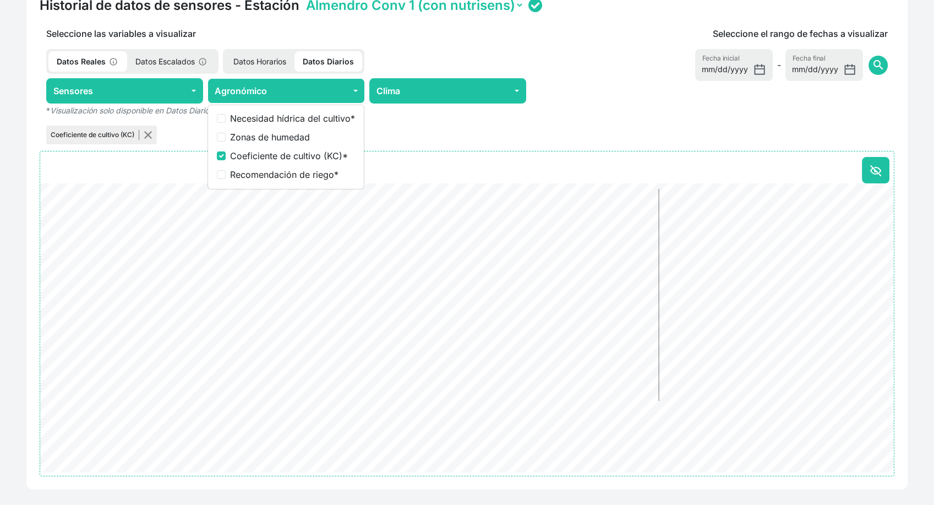
click at [914, 346] on div "Habilitado para el usuario Historial de datos de sensores - Estación Almendro C…" at bounding box center [467, 229] width 894 height 520
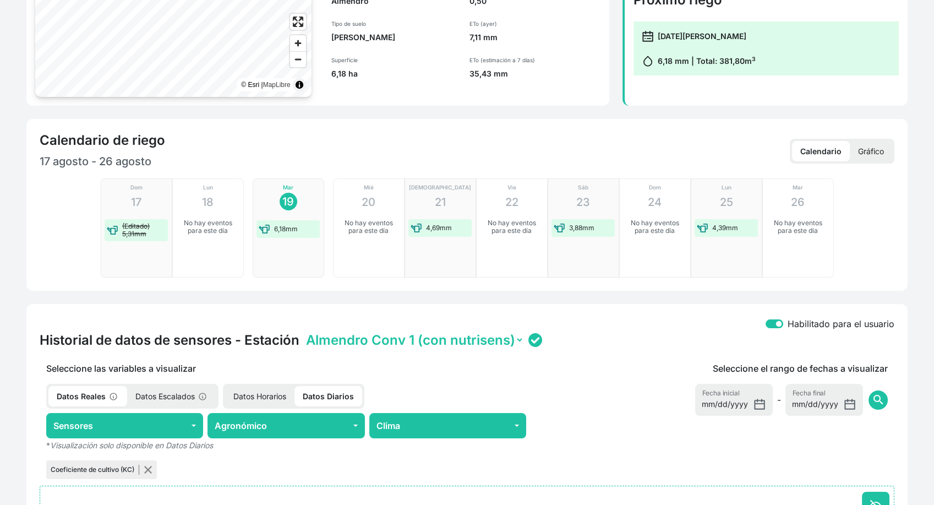
scroll to position [96, 0]
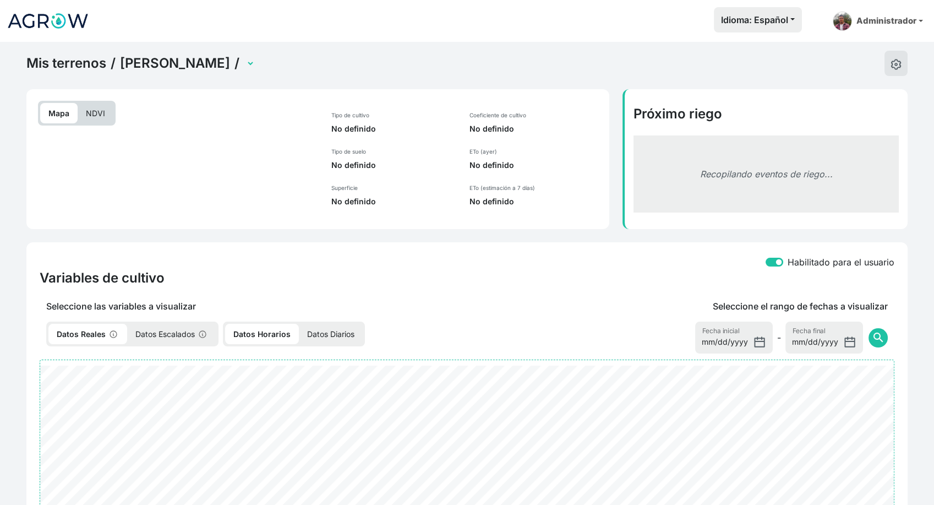
select select "2502"
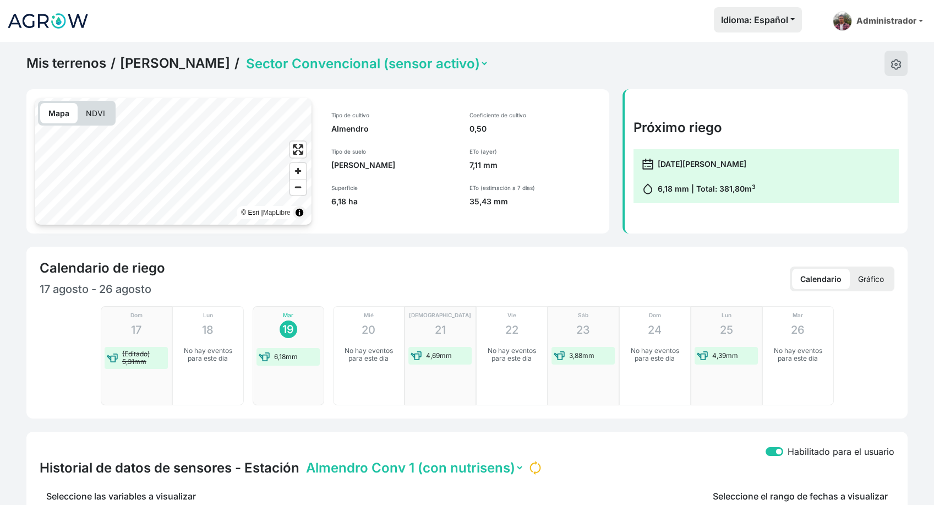
click at [876, 284] on p "Gráfico" at bounding box center [871, 279] width 42 height 20
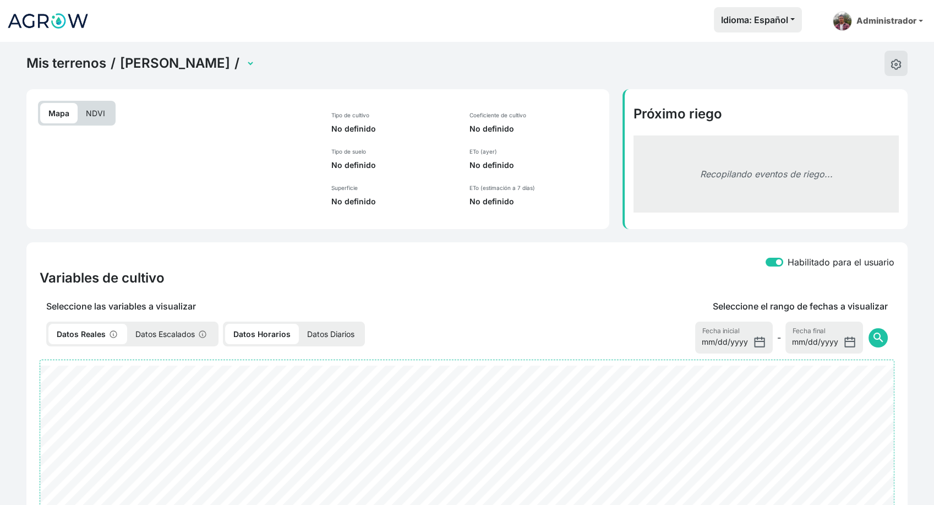
select select "2502"
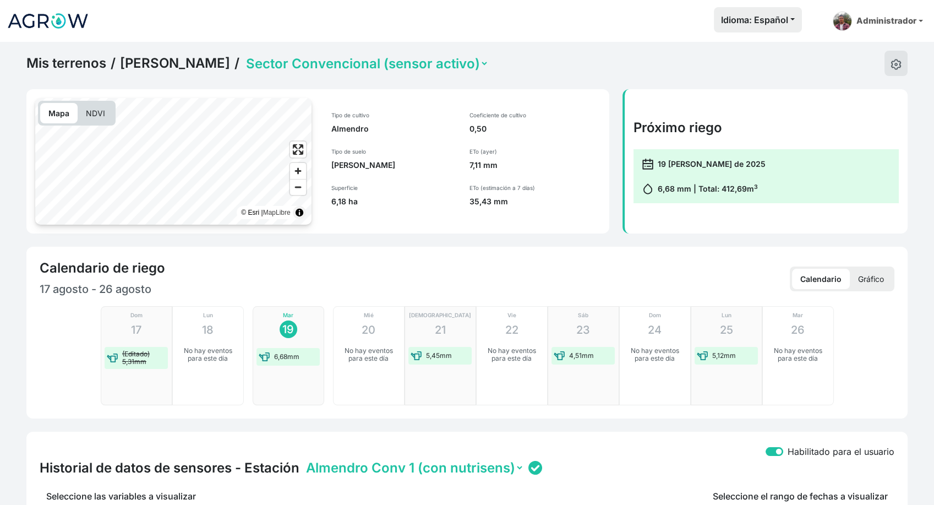
drag, startPoint x: 868, startPoint y: 277, endPoint x: 877, endPoint y: 280, distance: 9.1
click at [869, 277] on p "Gráfico" at bounding box center [871, 279] width 42 height 20
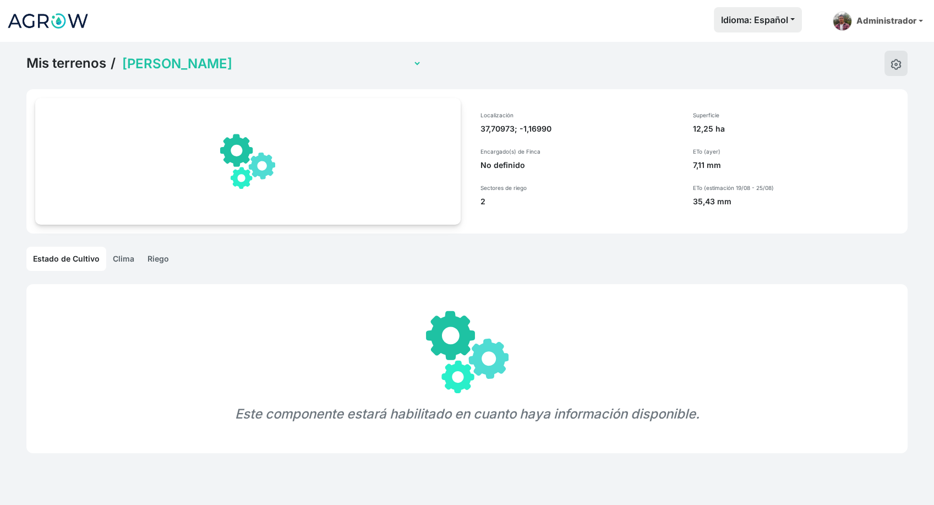
select select "1241"
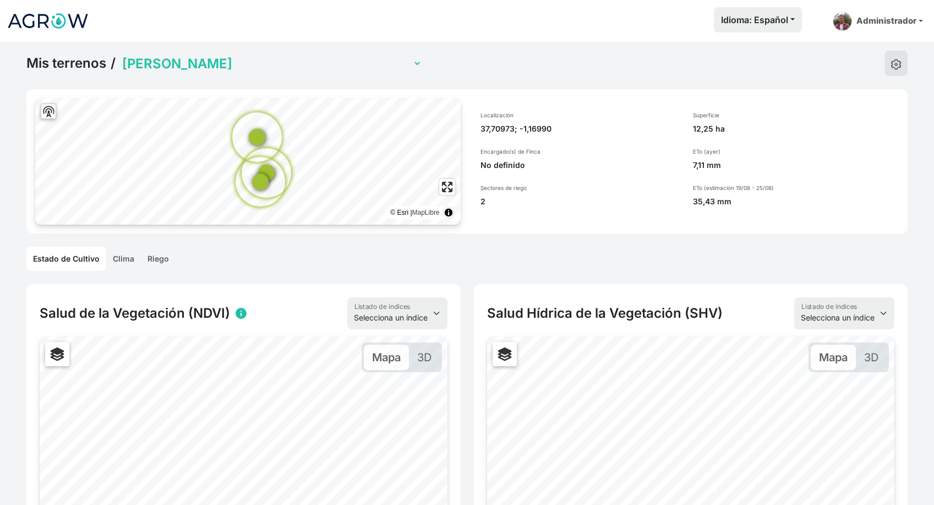
drag, startPoint x: 480, startPoint y: 130, endPoint x: 556, endPoint y: 129, distance: 76.0
click at [556, 129] on p "37,70973; -1,16990" at bounding box center [579, 128] width 199 height 11
copy p "37,70973; -1,16990"
click at [631, 72] on div "Mis terrenos / Miguel Invernadero Victoria Pimiento Invernadero Juan Francisco …" at bounding box center [466, 63] width 881 height 25
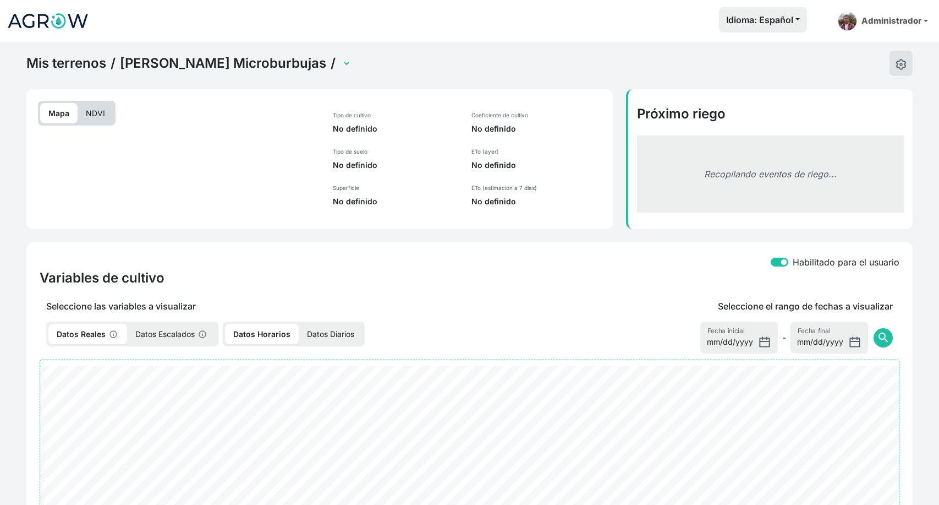
select select "2520"
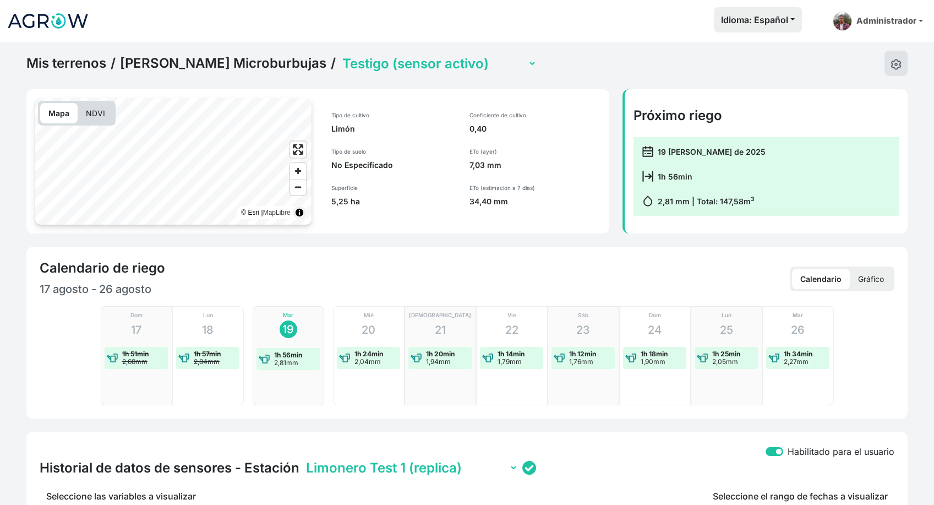
click at [861, 274] on p "Gráfico" at bounding box center [871, 279] width 42 height 20
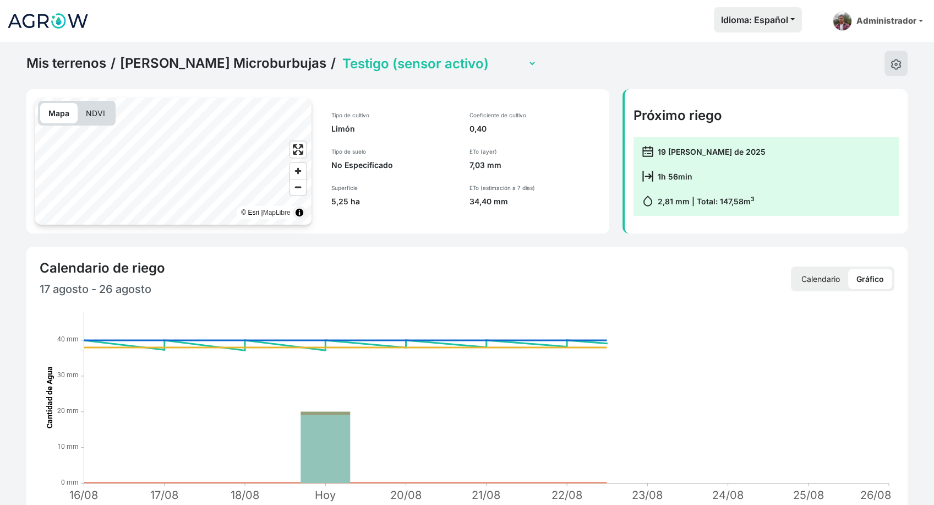
click at [824, 275] on p "Calendario" at bounding box center [820, 279] width 55 height 20
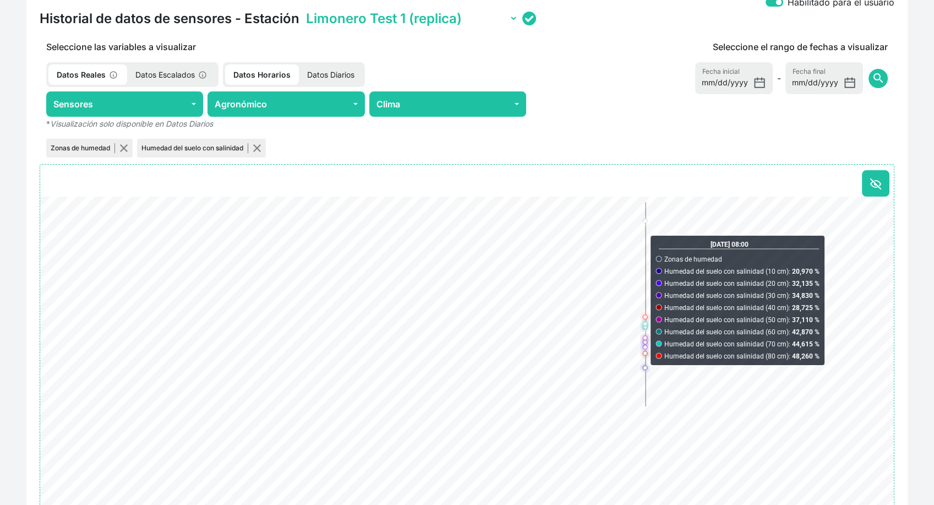
scroll to position [391, 0]
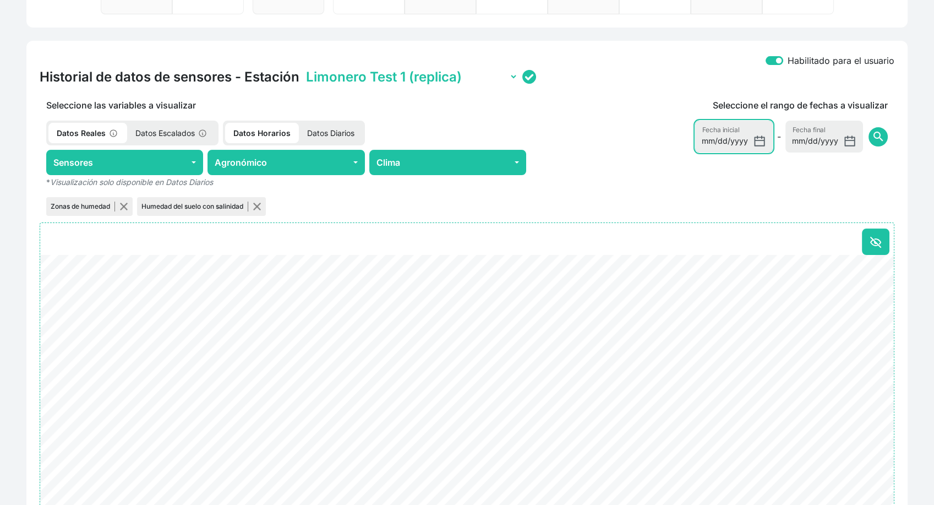
click at [762, 140] on input "2025-08-12" at bounding box center [734, 137] width 78 height 32
type input "2025-08-01"
click at [878, 135] on span "search" at bounding box center [877, 136] width 13 height 13
click at [396, 81] on select "Limonero Test 1 (replica) Limonero Test 2 (con nutrisens)" at bounding box center [411, 76] width 214 height 17
select select "ONE203835345332501900270014"
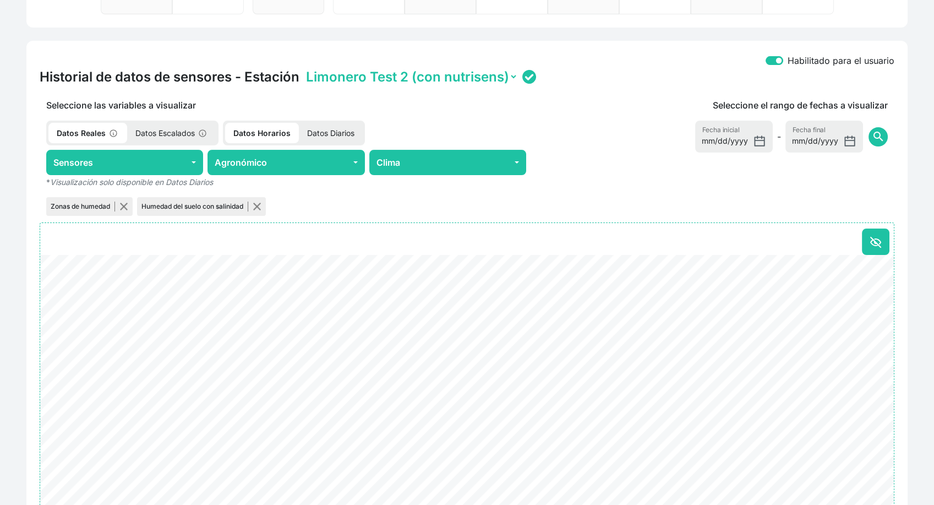
click at [304, 68] on select "Limonero Test 1 (replica) Limonero Test 2 (con nutrisens)" at bounding box center [411, 76] width 214 height 17
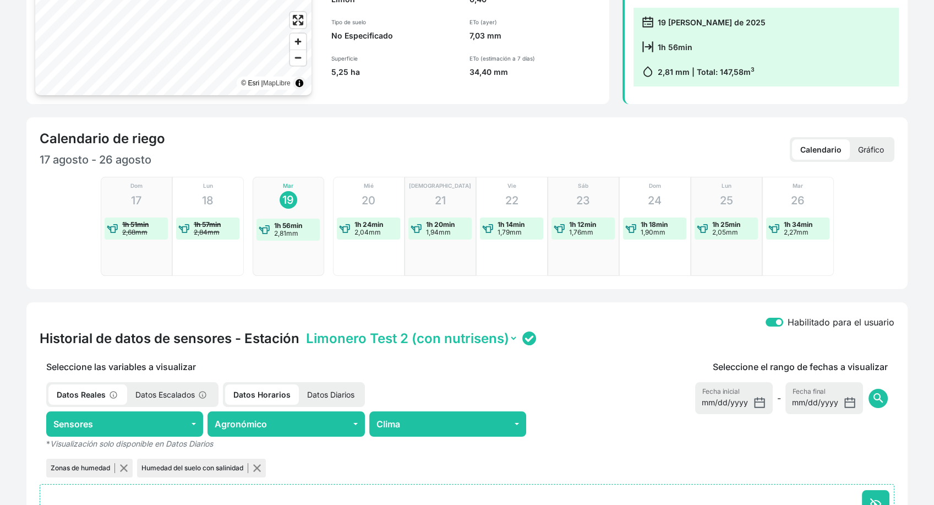
scroll to position [0, 0]
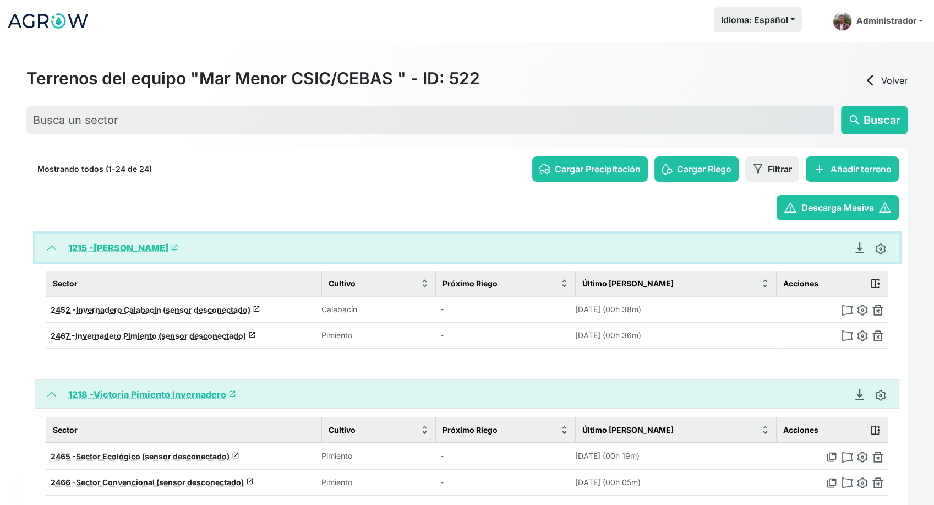
click at [45, 244] on button "1215 - [PERSON_NAME] launch" at bounding box center [467, 247] width 864 height 29
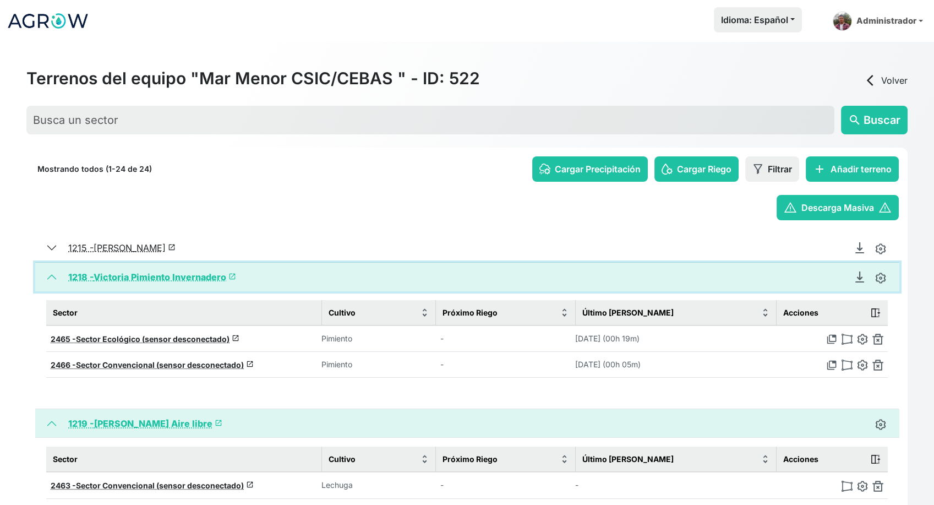
click at [52, 276] on button "1218 - Victoria Pimiento Invernadero launch" at bounding box center [467, 277] width 864 height 29
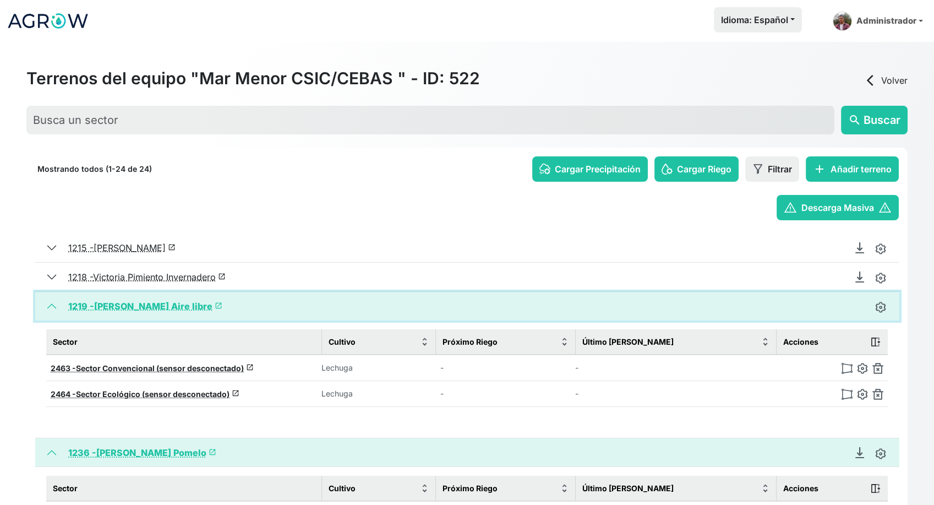
click at [55, 312] on button "1219 - [PERSON_NAME] Aire libre launch" at bounding box center [467, 306] width 864 height 29
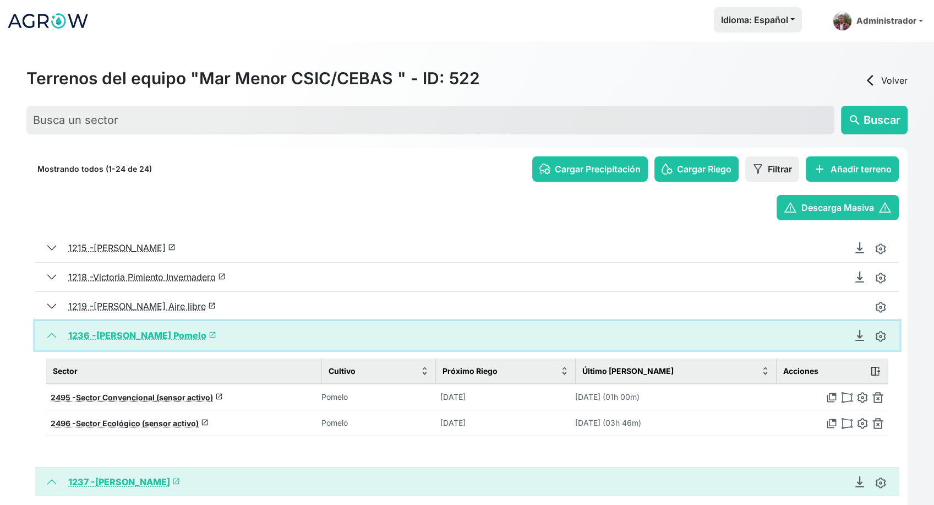
click at [51, 329] on button "1236 - [PERSON_NAME] Pomelo launch" at bounding box center [467, 335] width 864 height 29
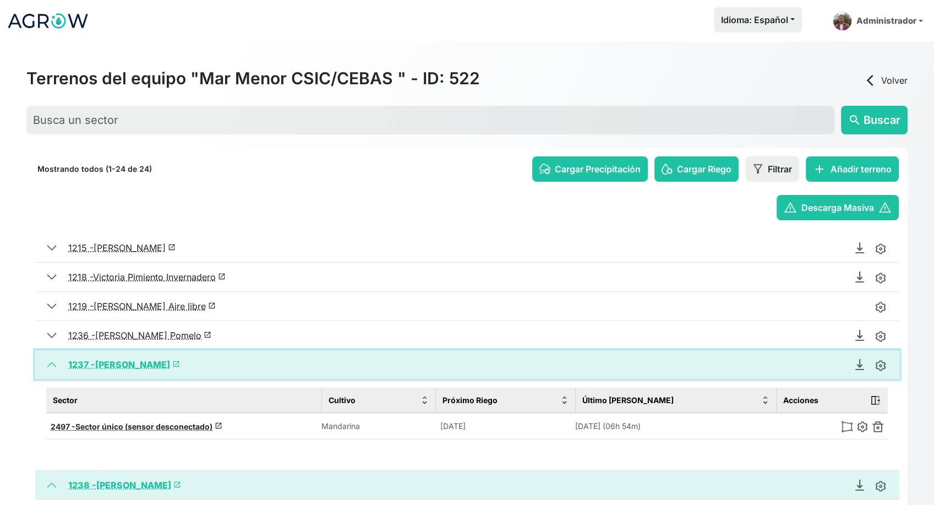
click at [46, 360] on button "1237 - [PERSON_NAME] launch" at bounding box center [467, 364] width 864 height 29
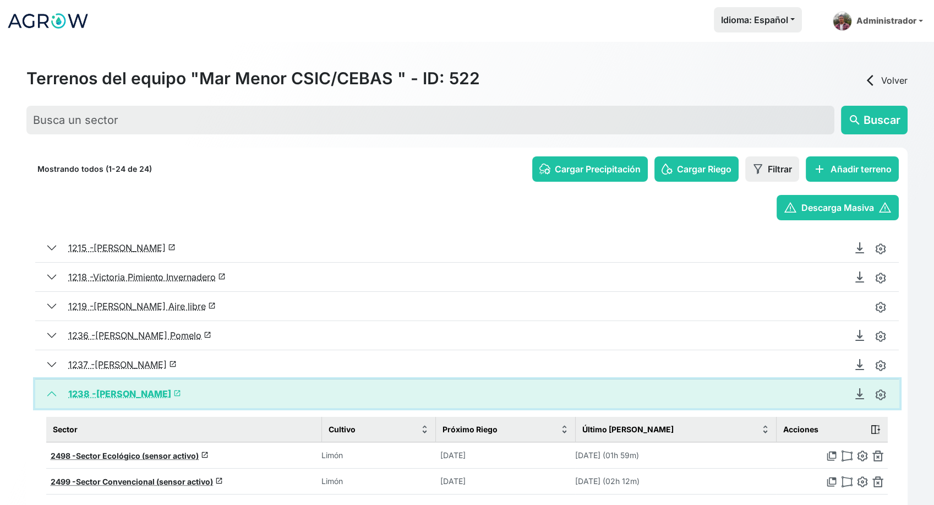
click at [52, 382] on button "1238 - Pedro Limonero launch" at bounding box center [467, 393] width 864 height 29
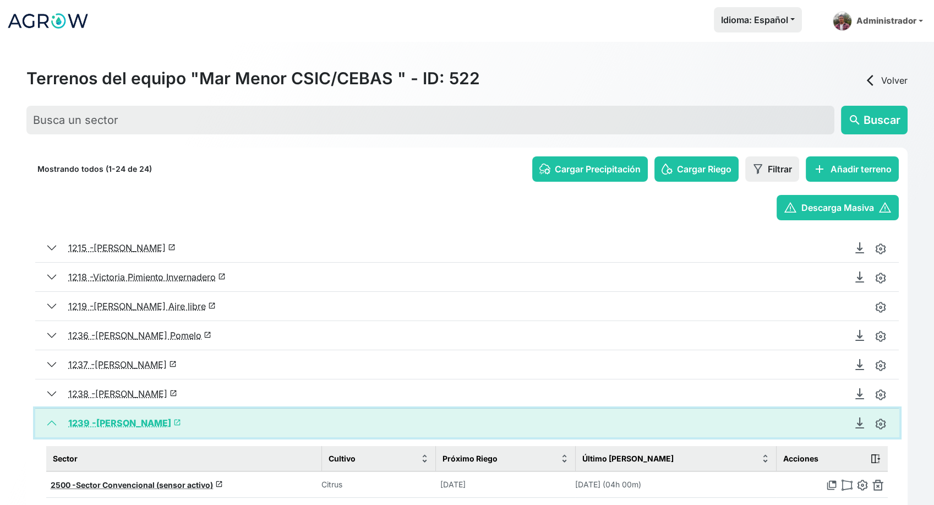
click at [53, 418] on button "1239 - Pedro Naranjo launch" at bounding box center [467, 422] width 864 height 29
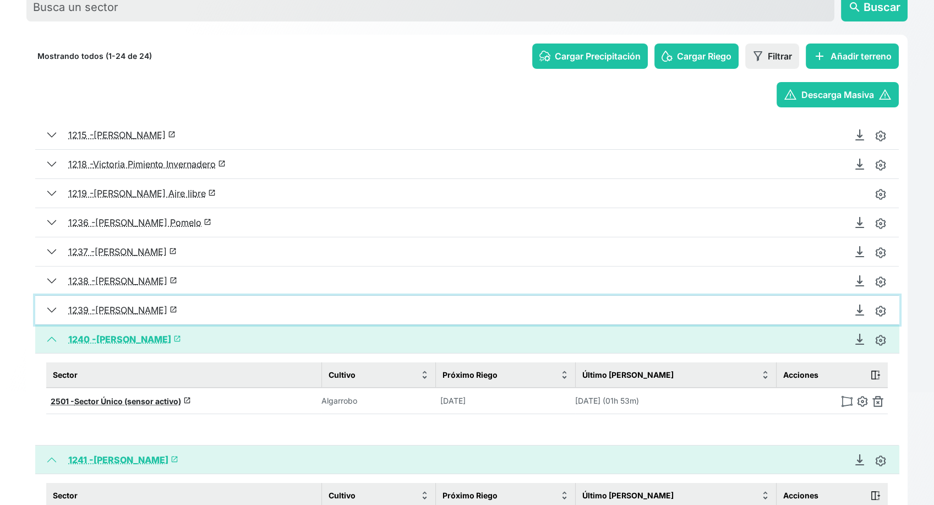
scroll to position [122, 0]
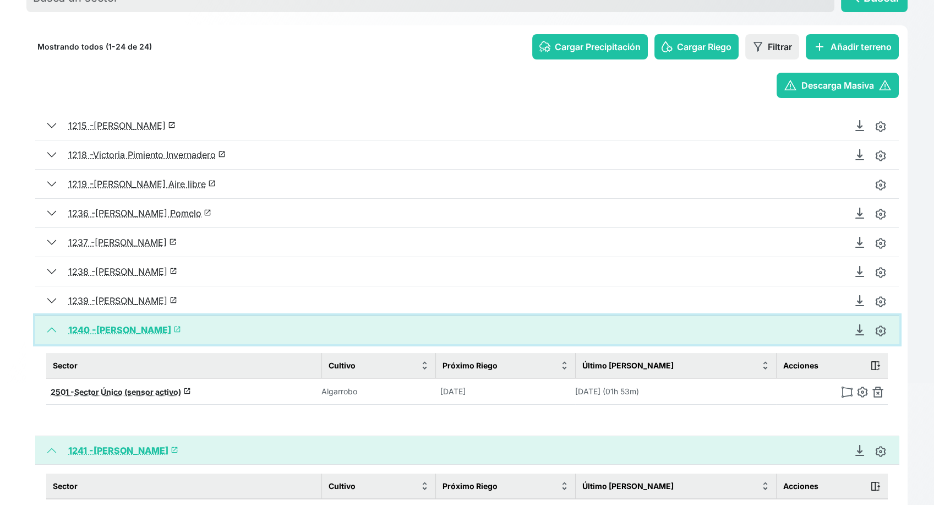
click at [53, 330] on button "1240 - José Antonio Algarrobo launch" at bounding box center [467, 329] width 864 height 29
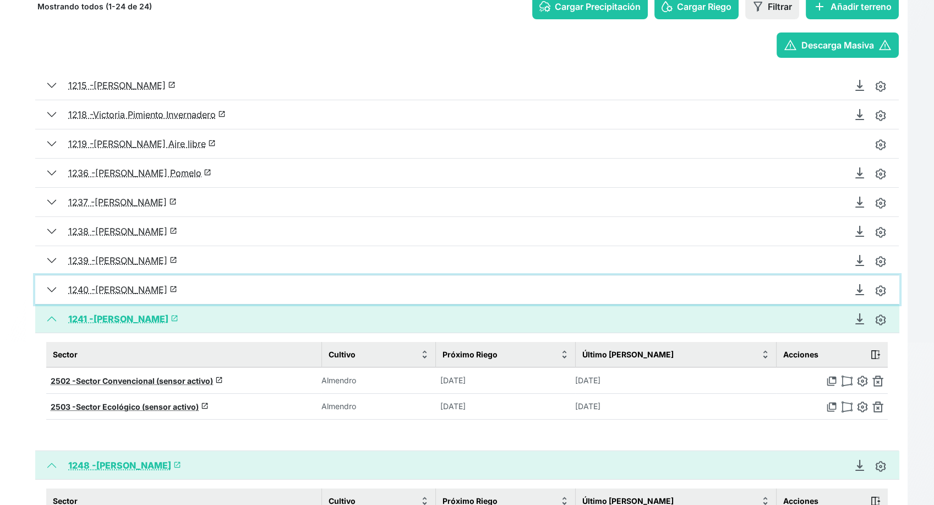
scroll to position [183, 0]
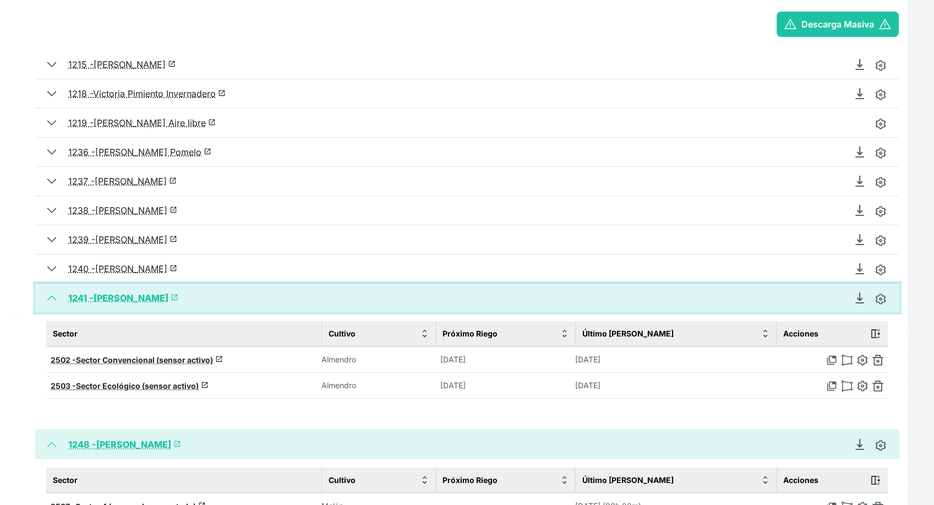
click at [51, 296] on button "1241 - José Antonio Almendro launch" at bounding box center [467, 297] width 864 height 29
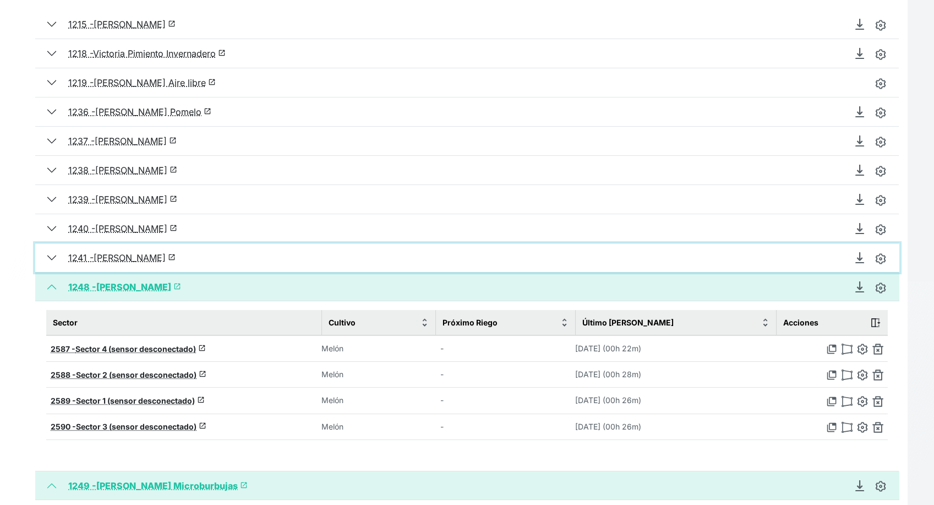
scroll to position [244, 0]
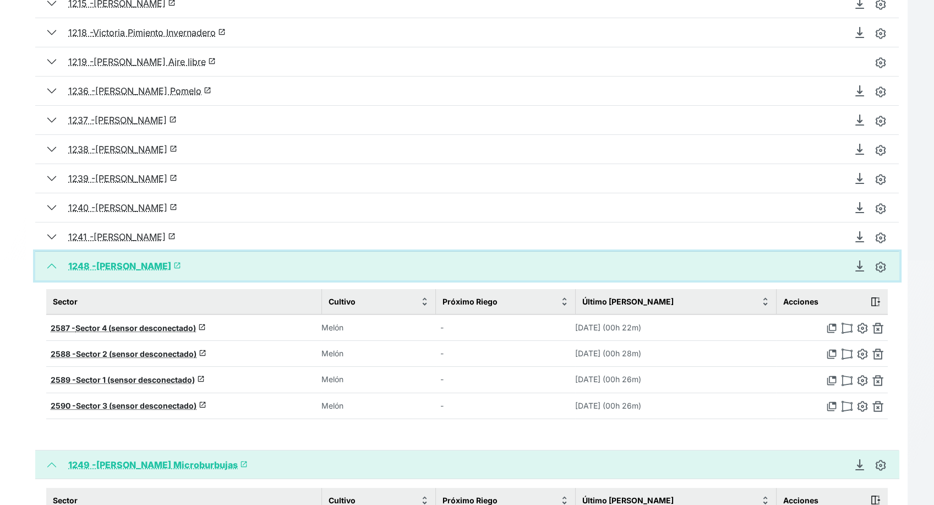
click at [47, 262] on button "1248 - Felix Garre Brócoli-Melon launch" at bounding box center [467, 266] width 864 height 29
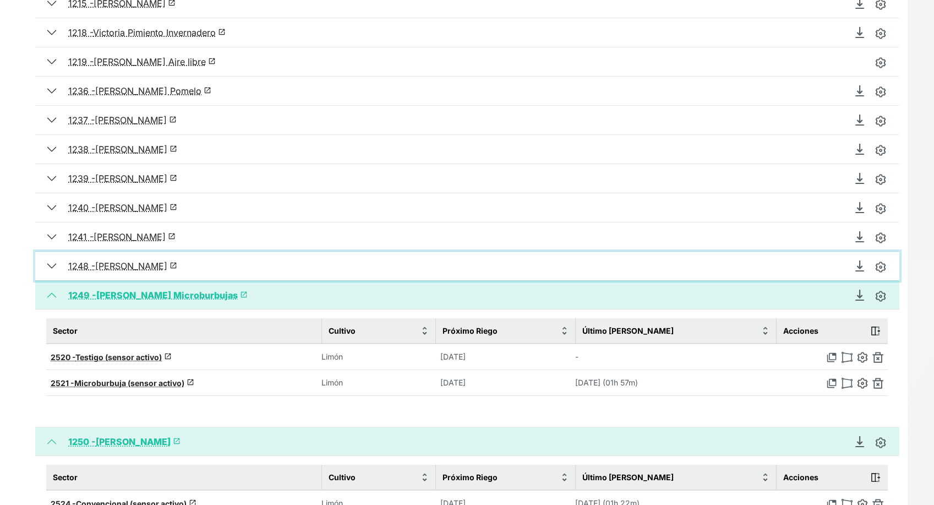
scroll to position [305, 0]
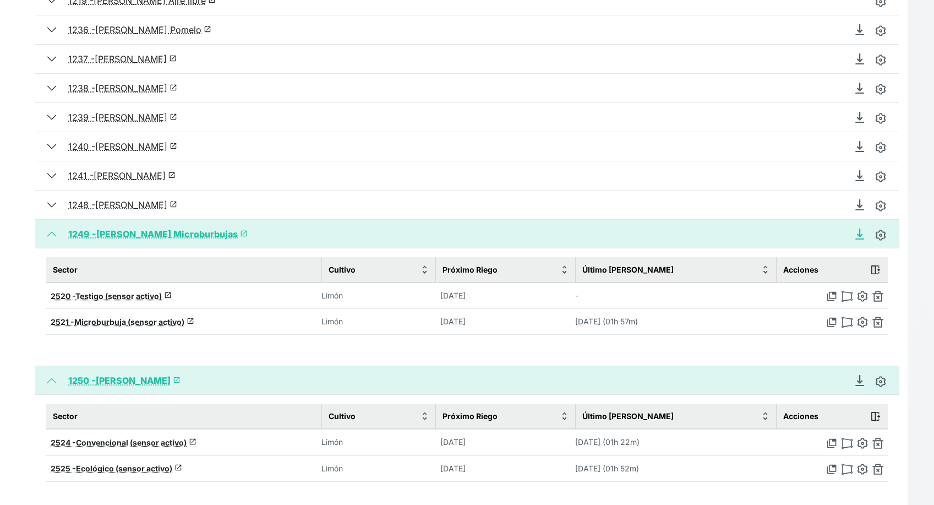
click at [857, 232] on icon "Descargar Recomendación de Riego en PDF" at bounding box center [859, 233] width 11 height 11
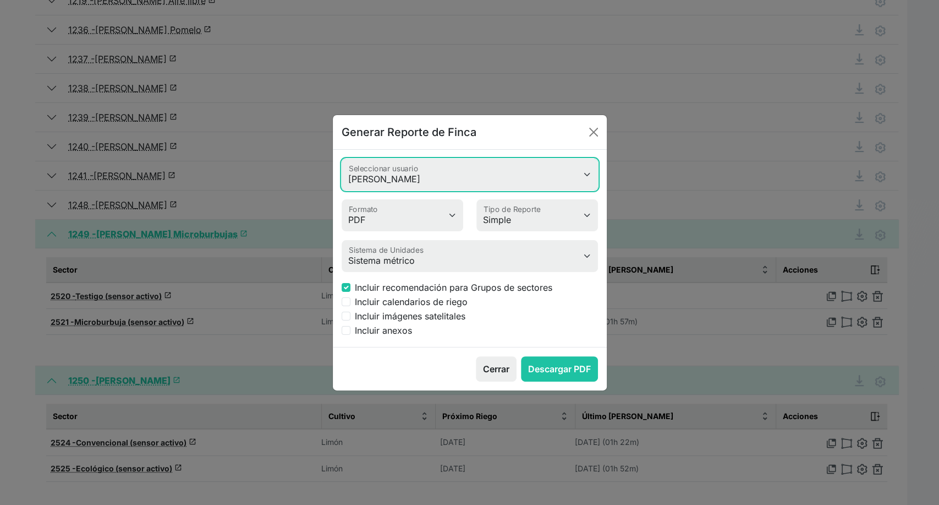
click at [424, 172] on select "Valeria Heimdal Jessica Cristina romero Antonio Rosa Rafael Álvarez Garrido Jos…" at bounding box center [470, 174] width 256 height 32
select select "618"
click at [342, 158] on select "Valeria Heimdal Jessica Cristina romero Antonio Rosa Rafael Álvarez Garrido Jos…" at bounding box center [470, 174] width 256 height 32
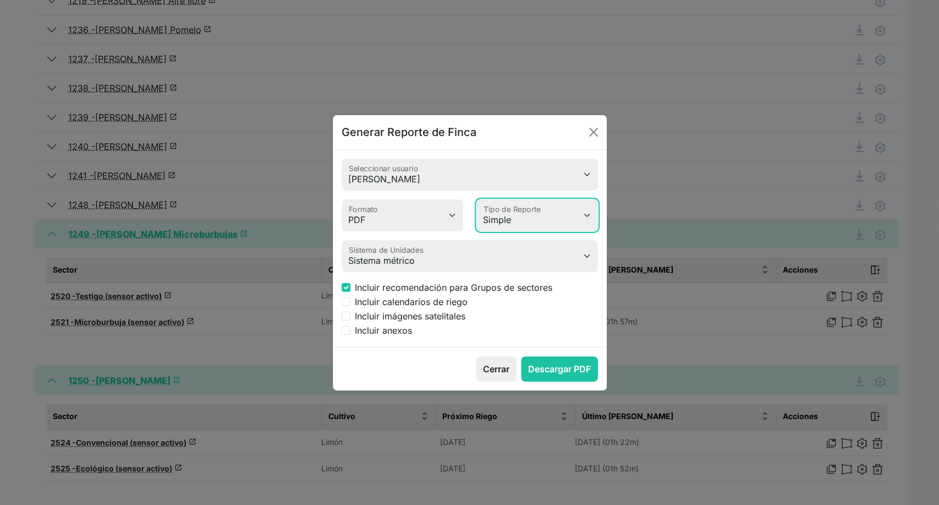
click at [533, 221] on select "Simple Avanzado" at bounding box center [538, 215] width 122 height 32
select select "advanced"
click at [477, 199] on select "Simple Avanzado" at bounding box center [538, 215] width 122 height 32
click at [355, 329] on label "Incluir anexos" at bounding box center [383, 330] width 57 height 13
click at [351, 329] on input "Incluir anexos" at bounding box center [346, 330] width 9 height 9
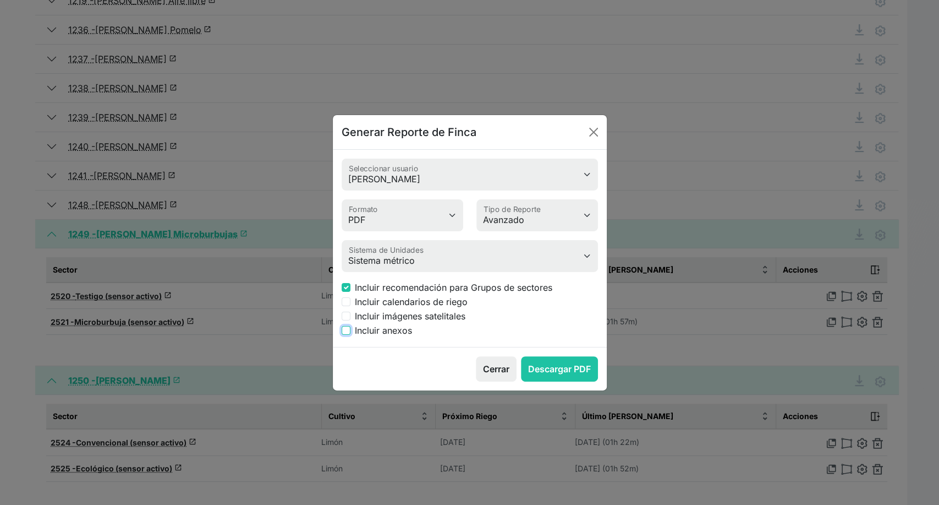
checkbox input "true"
click at [546, 367] on button "Descargar PDF" at bounding box center [559, 368] width 77 height 25
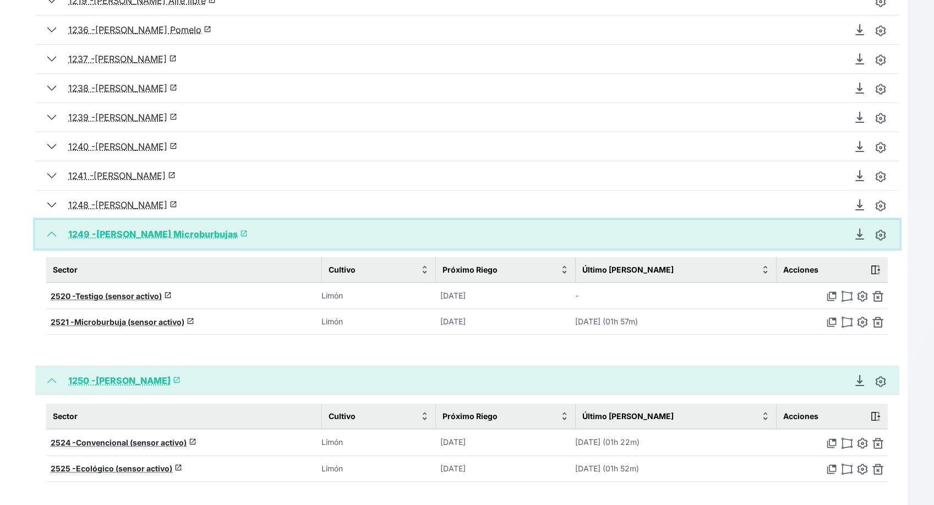
click at [55, 234] on button "1249 - Pedro Limonero Microburbujas launch" at bounding box center [467, 234] width 864 height 29
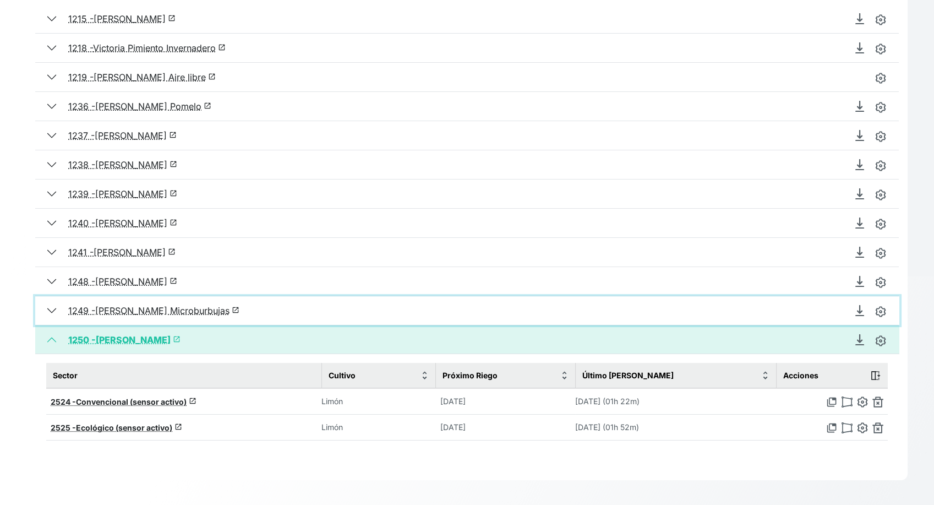
scroll to position [228, 0]
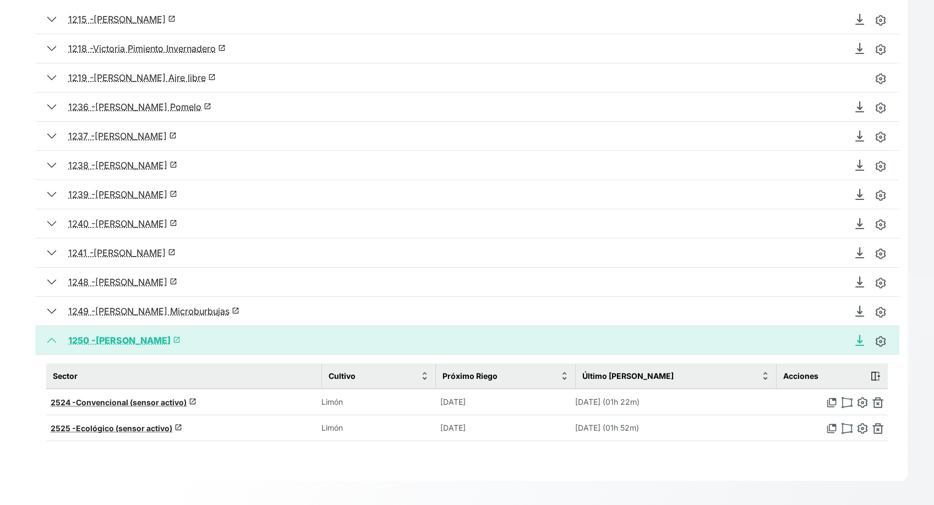
click at [854, 340] on icon "Descargar Recomendación de Riego en PDF" at bounding box center [859, 340] width 11 height 11
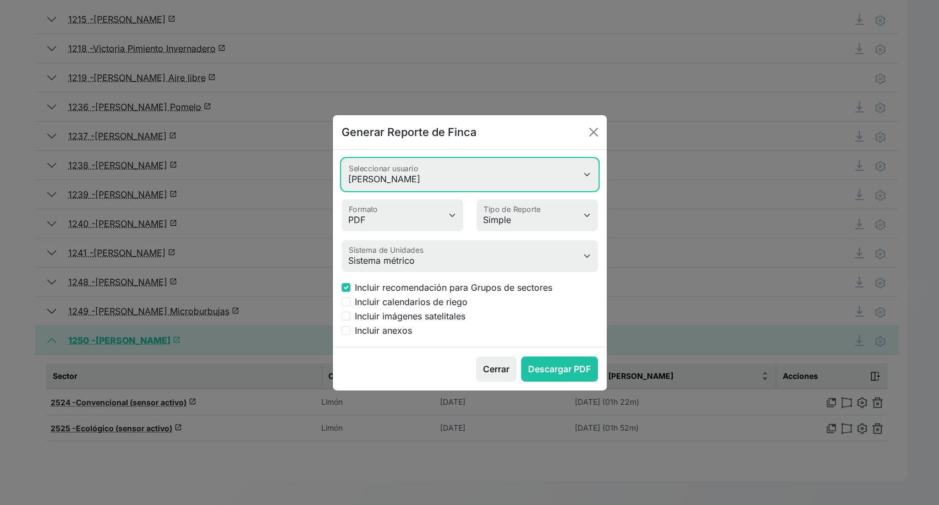
click at [467, 177] on select "Valeria Heimdal Jessica Cristina romero Antonio Rosa Rafael Álvarez Garrido Jos…" at bounding box center [470, 174] width 256 height 32
select select "618"
click at [342, 158] on select "Valeria Heimdal Jessica Cristina romero Antonio Rosa Rafael Álvarez Garrido Jos…" at bounding box center [470, 174] width 256 height 32
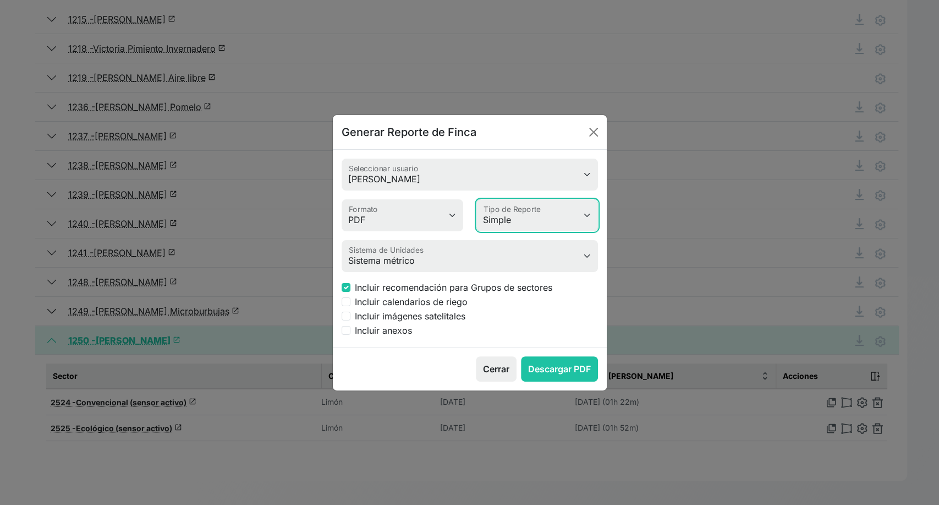
click at [529, 222] on select "Simple Avanzado" at bounding box center [538, 215] width 122 height 32
select select "advanced"
click at [477, 199] on select "Simple Avanzado" at bounding box center [538, 215] width 122 height 32
click at [348, 331] on input "Incluir anexos" at bounding box center [346, 330] width 9 height 9
checkbox input "true"
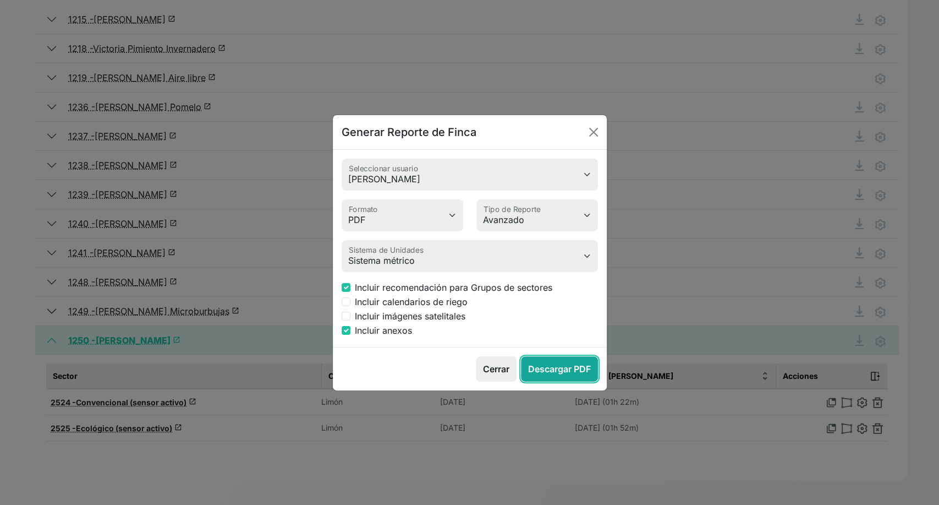
click at [543, 361] on button "Descargar PDF" at bounding box center [559, 368] width 77 height 25
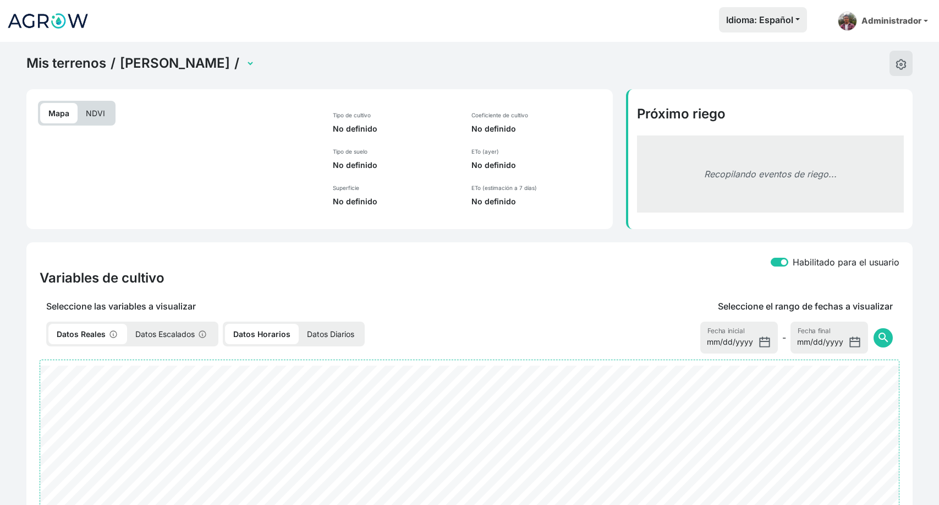
select select "2524"
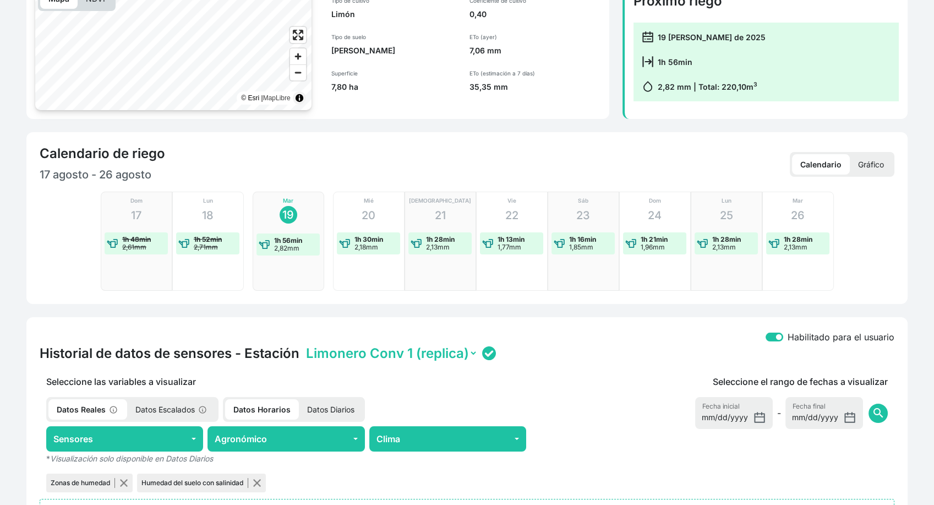
scroll to position [122, 0]
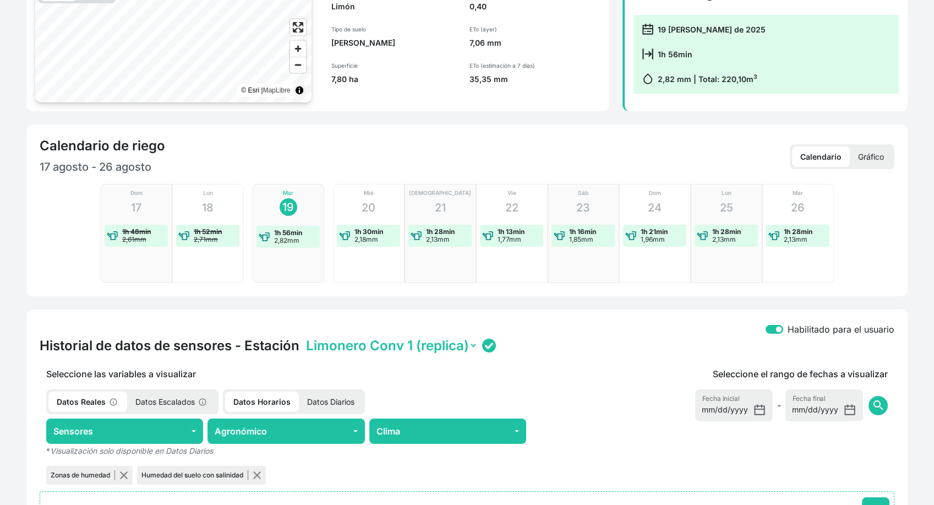
click at [878, 159] on p "Gráfico" at bounding box center [871, 156] width 42 height 20
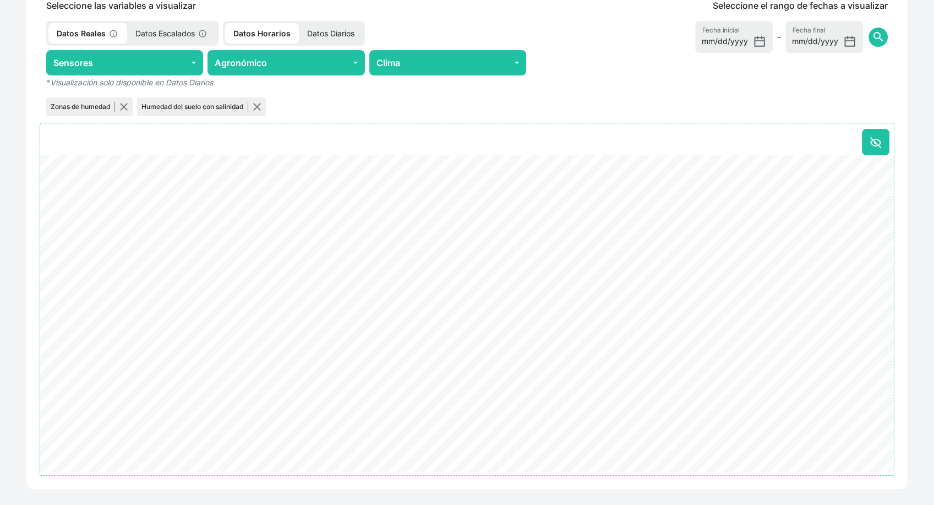
scroll to position [489, 0]
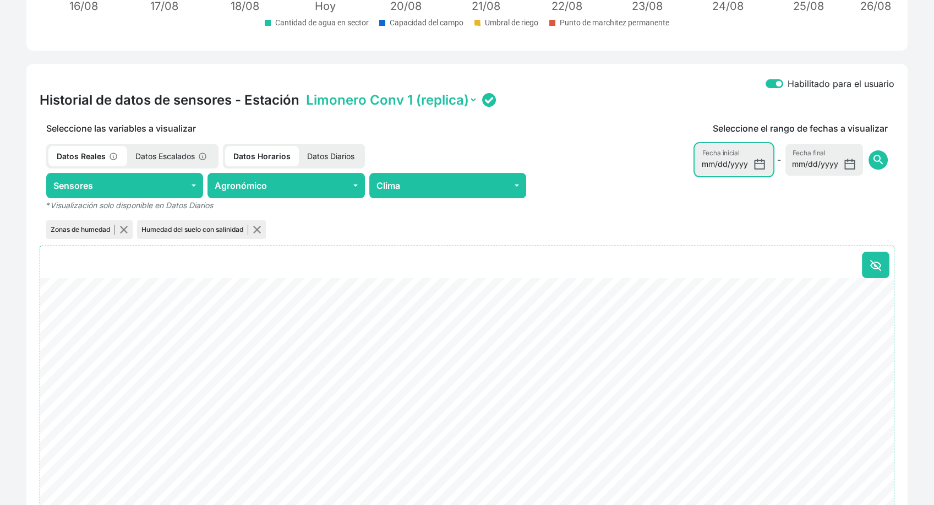
click at [758, 167] on input "[DATE]" at bounding box center [734, 160] width 78 height 32
type input "[DATE]"
click at [886, 161] on button "search" at bounding box center [877, 159] width 19 height 19
click at [881, 164] on span "search" at bounding box center [877, 159] width 13 height 13
click at [446, 104] on select "Limonero Conv 1 (replica) WS" at bounding box center [391, 99] width 174 height 17
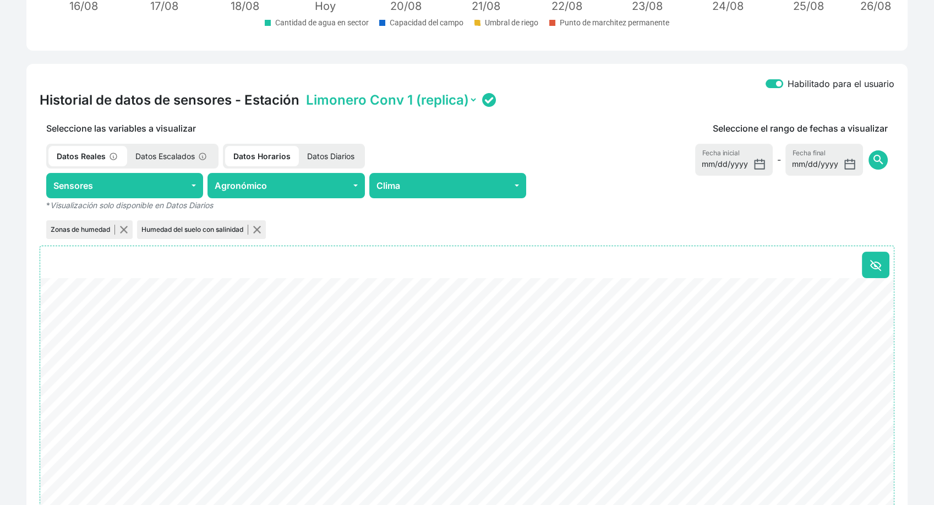
click at [564, 91] on div "Historial de datos de sensores - Estación Limonero Conv 1 (replica) WS" at bounding box center [467, 99] width 855 height 17
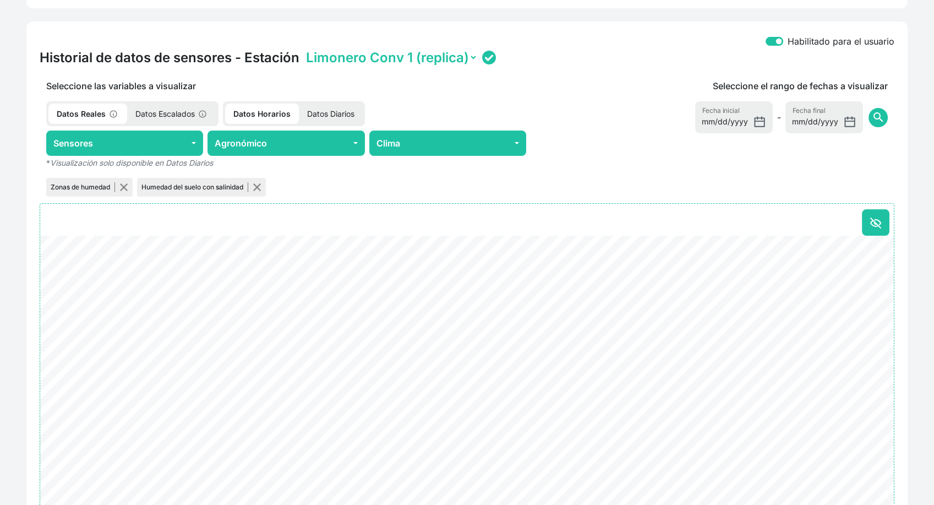
scroll to position [550, 0]
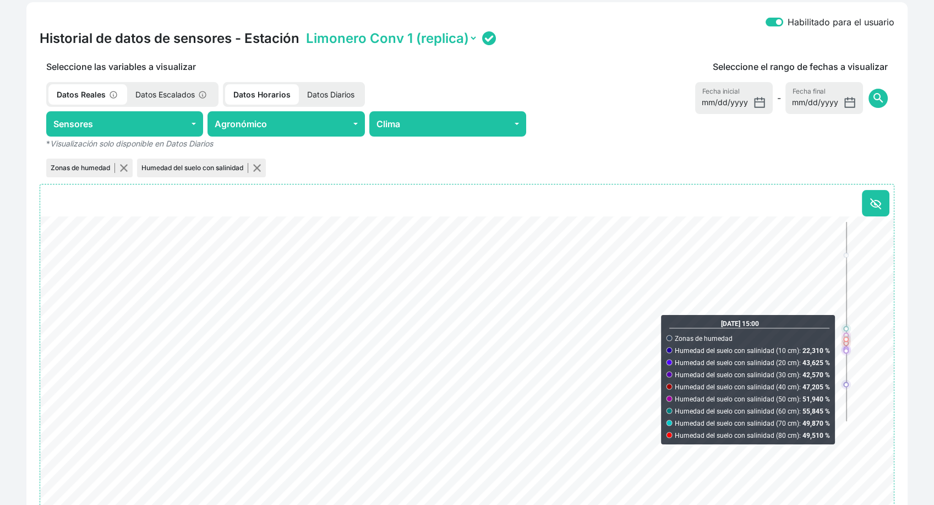
click at [931, 326] on div "Mis terrenos / [PERSON_NAME] Limonero / Convencional (sensor activo) Ecológico …" at bounding box center [467, 40] width 934 height 1098
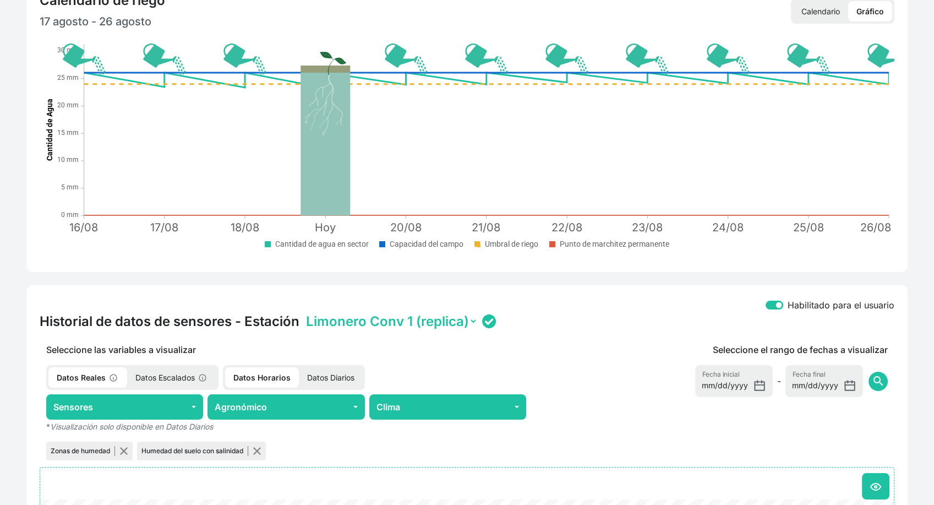
scroll to position [0, 0]
